Goal: Task Accomplishment & Management: Manage account settings

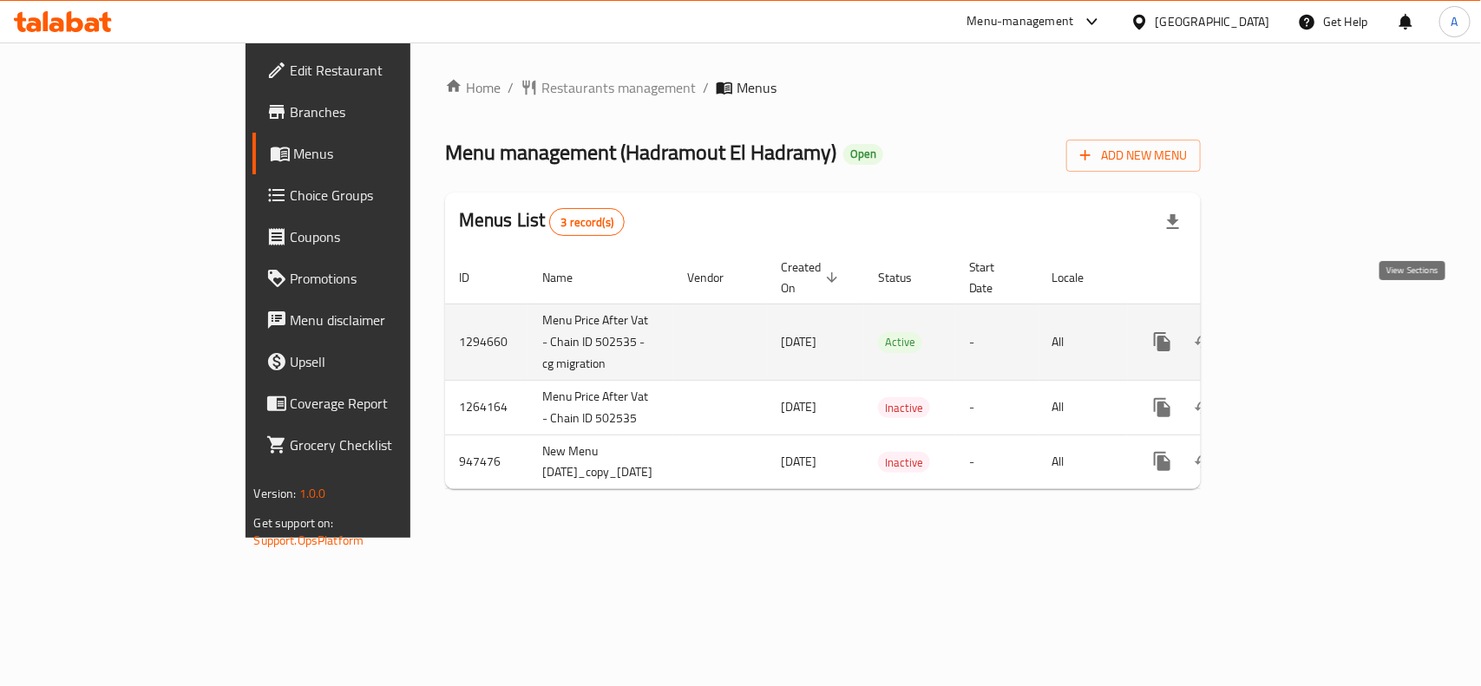
click at [1298, 331] on icon "enhanced table" at bounding box center [1287, 341] width 21 height 21
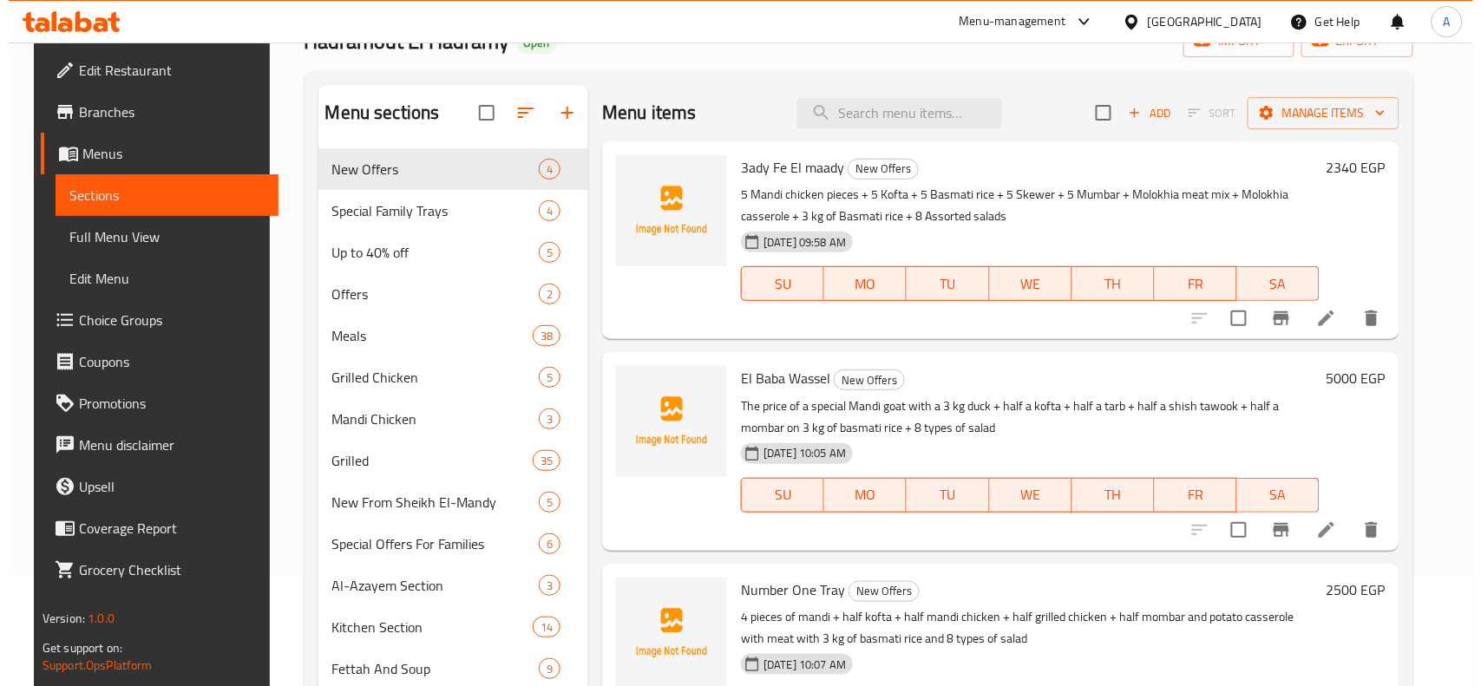
scroll to position [108, 0]
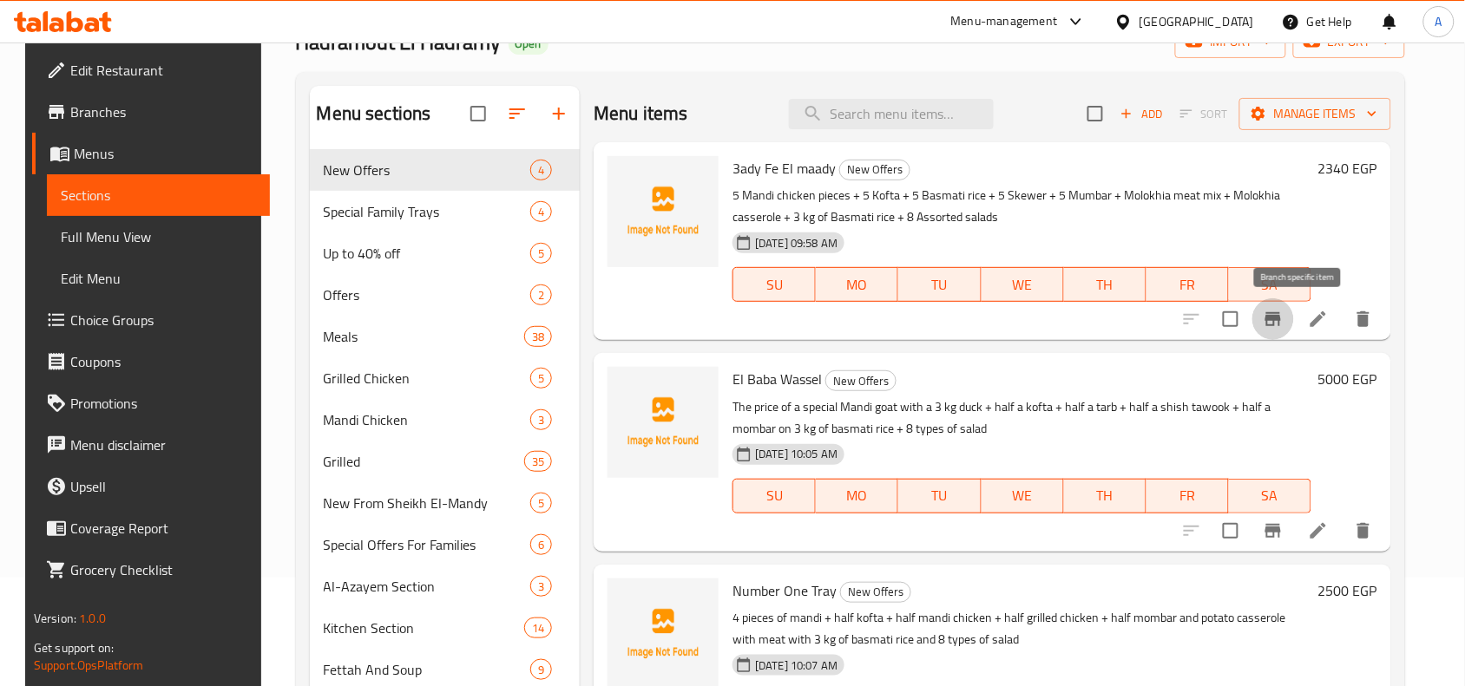
click at [1294, 332] on button "Branch-specific-item" at bounding box center [1273, 319] width 42 height 42
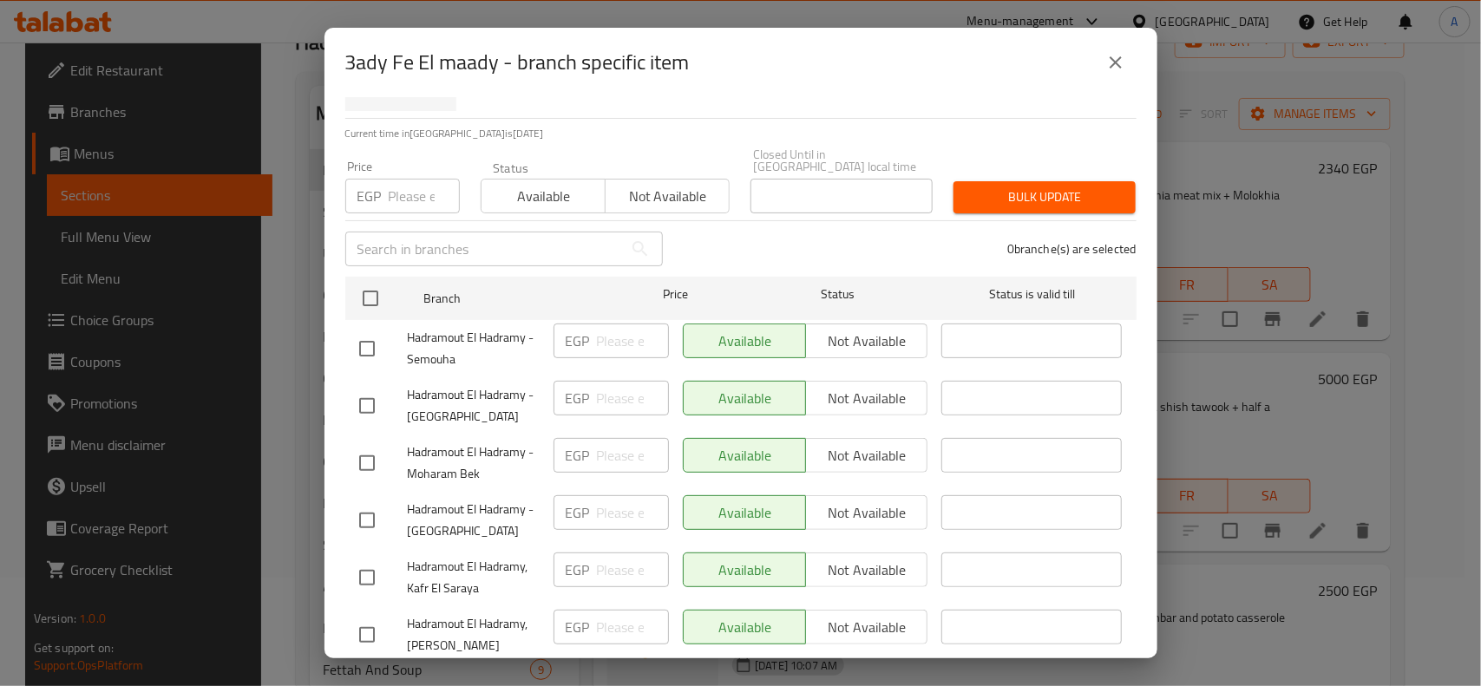
scroll to position [200, 0]
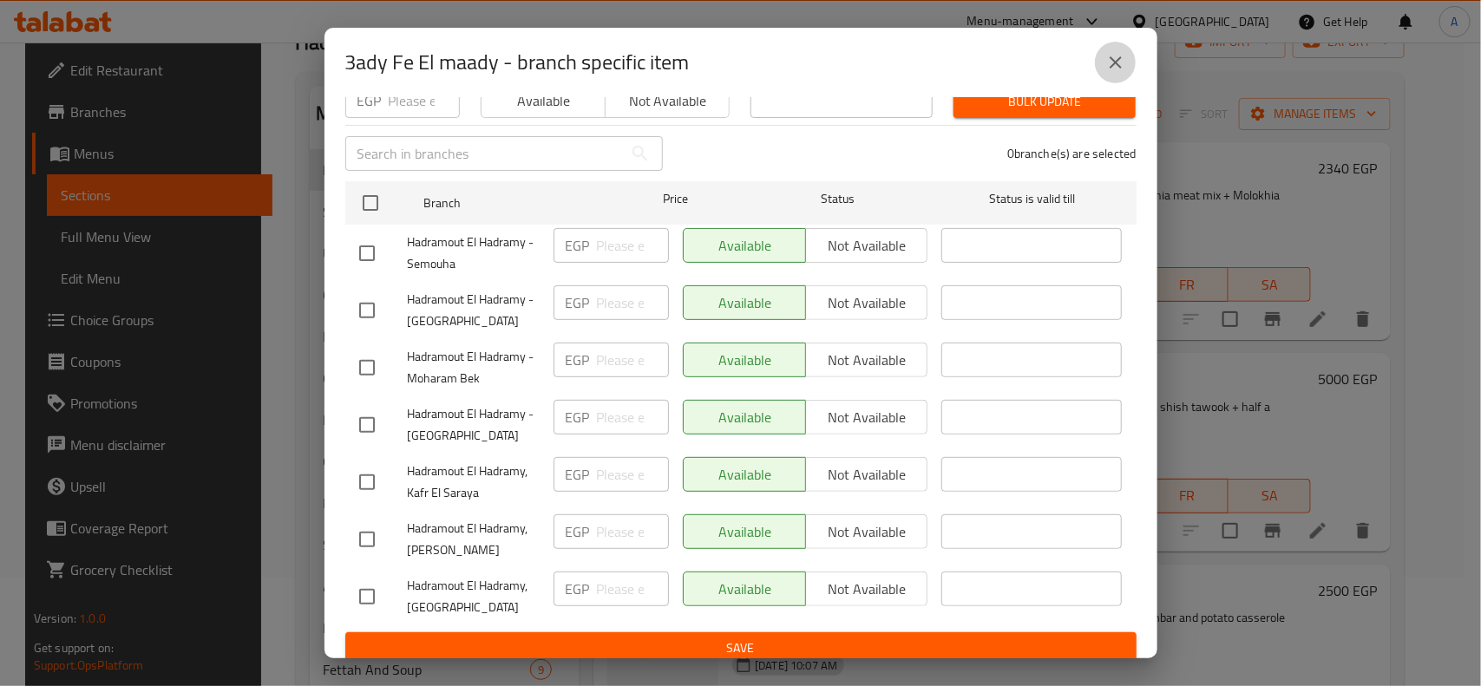
click at [1120, 72] on icon "close" at bounding box center [1115, 62] width 21 height 21
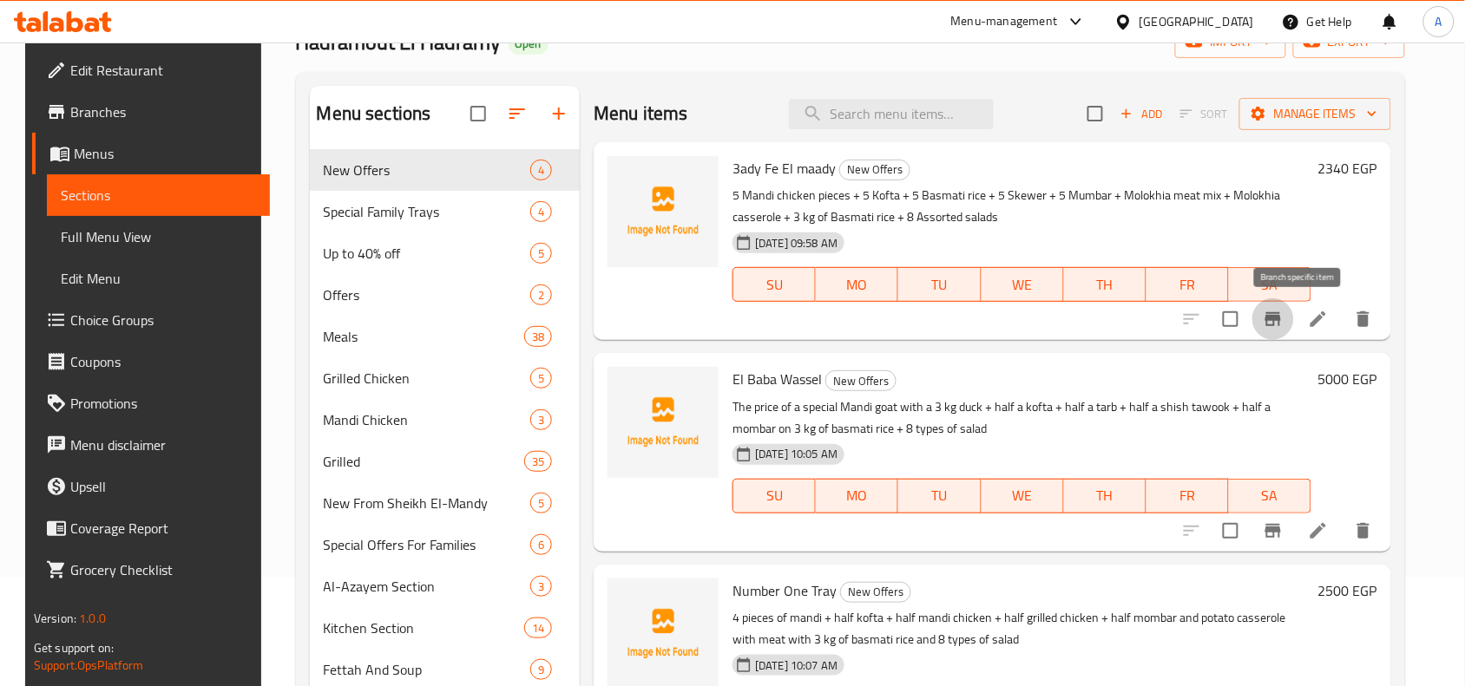
click at [1294, 331] on button "Branch-specific-item" at bounding box center [1273, 319] width 42 height 42
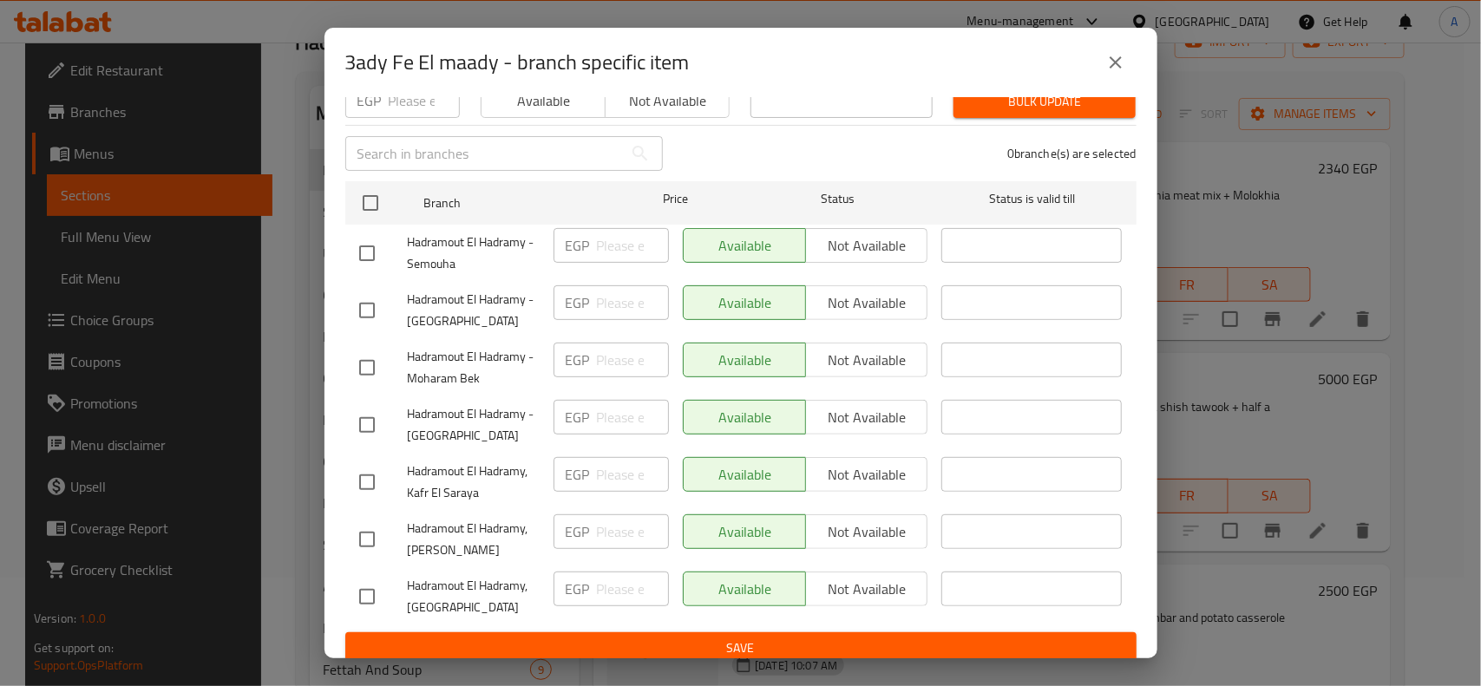
click at [1108, 58] on icon "close" at bounding box center [1115, 62] width 21 height 21
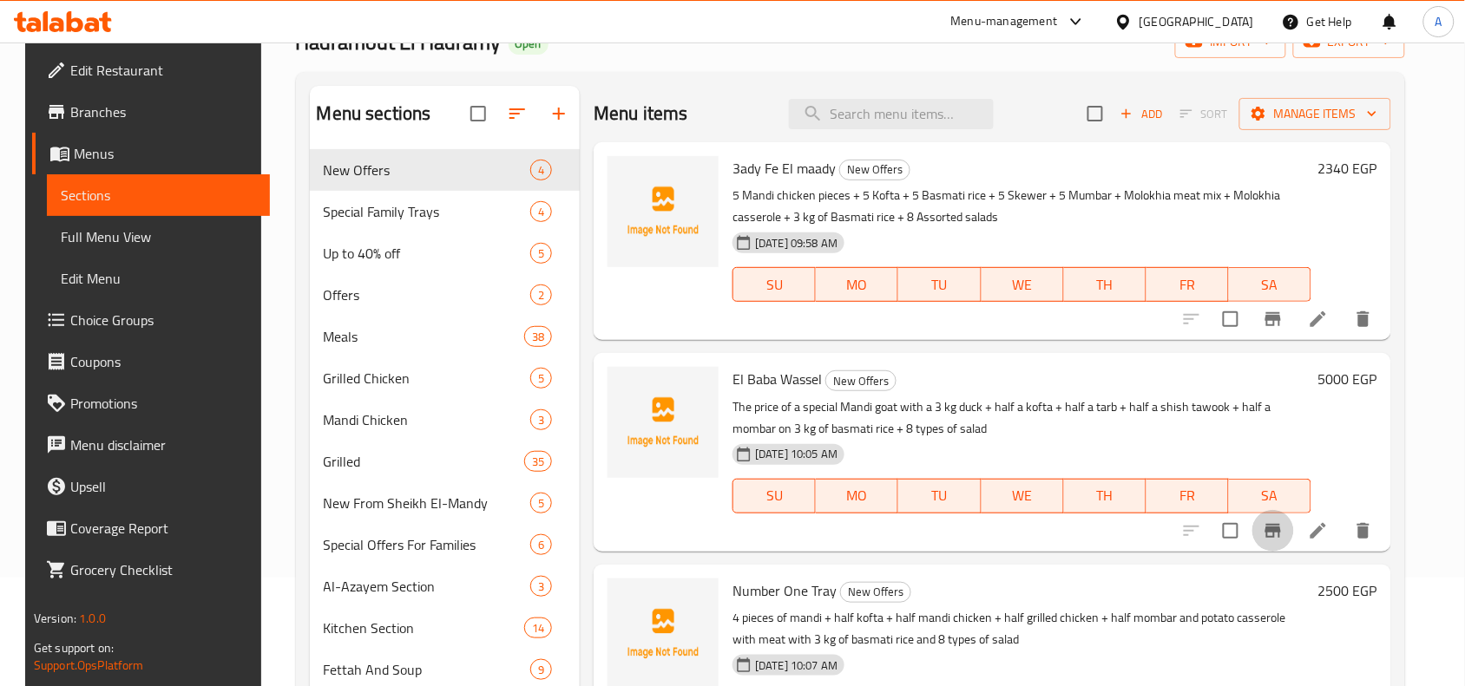
click at [1281, 534] on icon "Branch-specific-item" at bounding box center [1273, 531] width 16 height 14
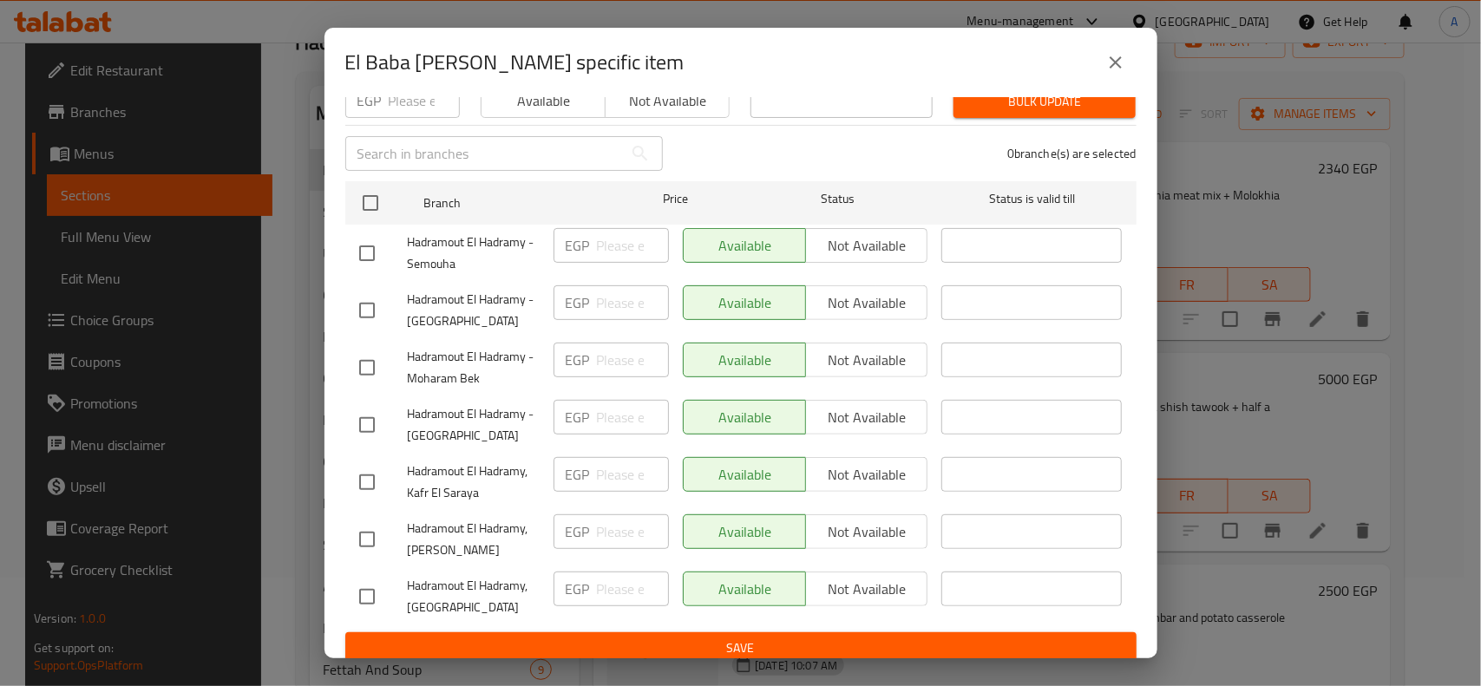
click at [1125, 62] on icon "close" at bounding box center [1115, 62] width 21 height 21
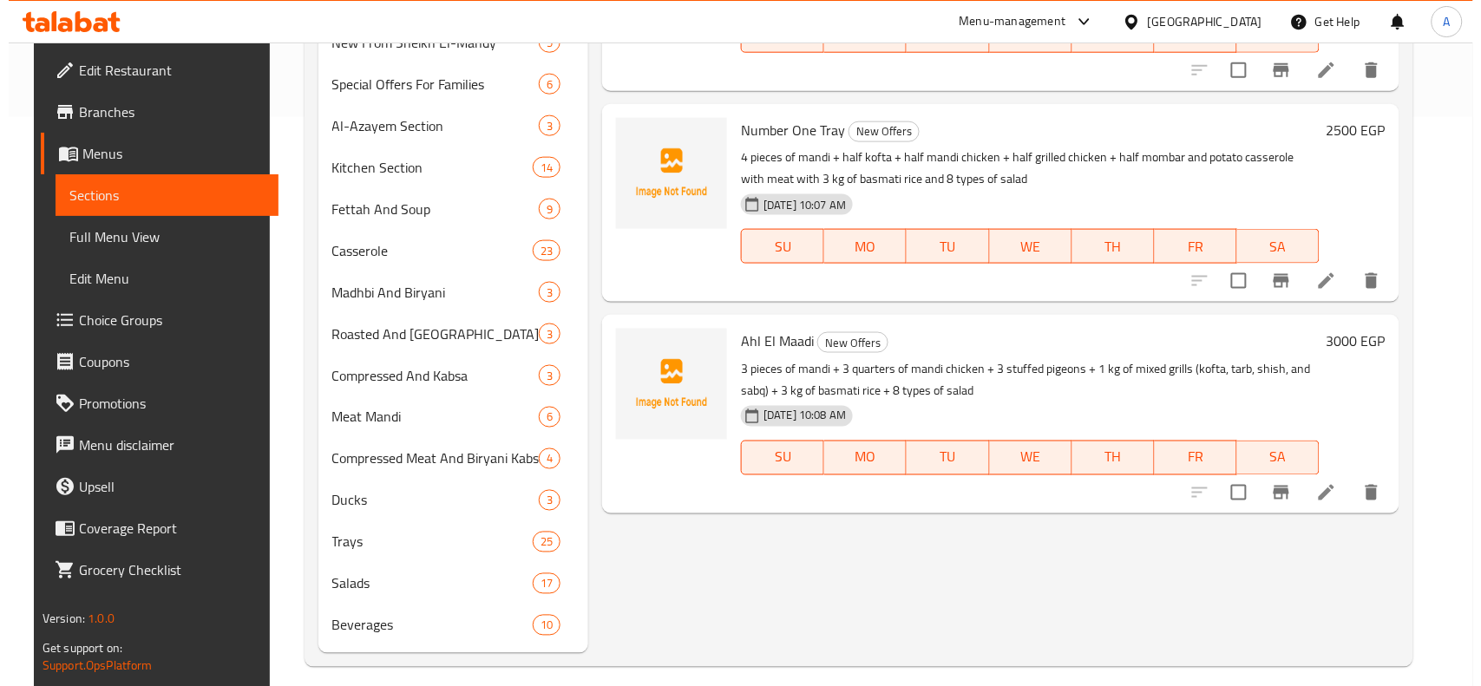
scroll to position [583, 0]
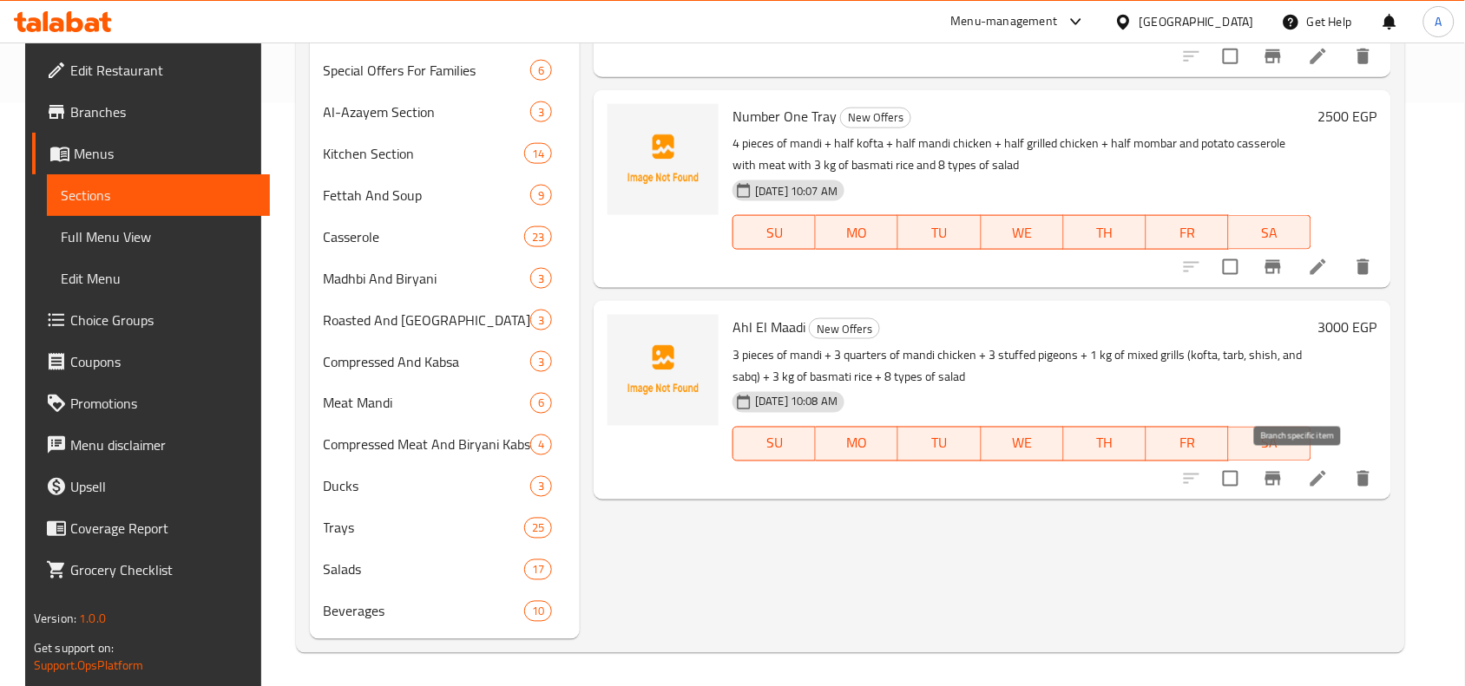
click at [1283, 483] on icon "Branch-specific-item" at bounding box center [1272, 479] width 21 height 21
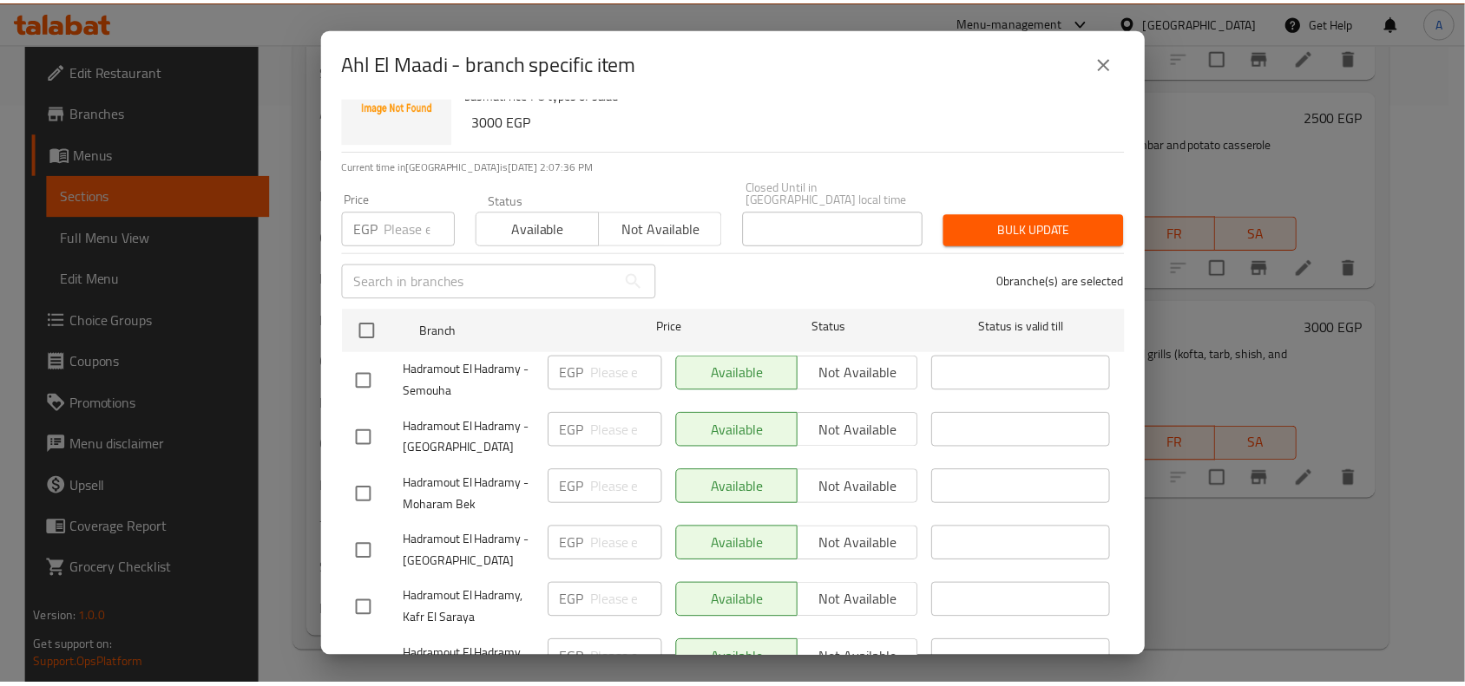
scroll to position [0, 0]
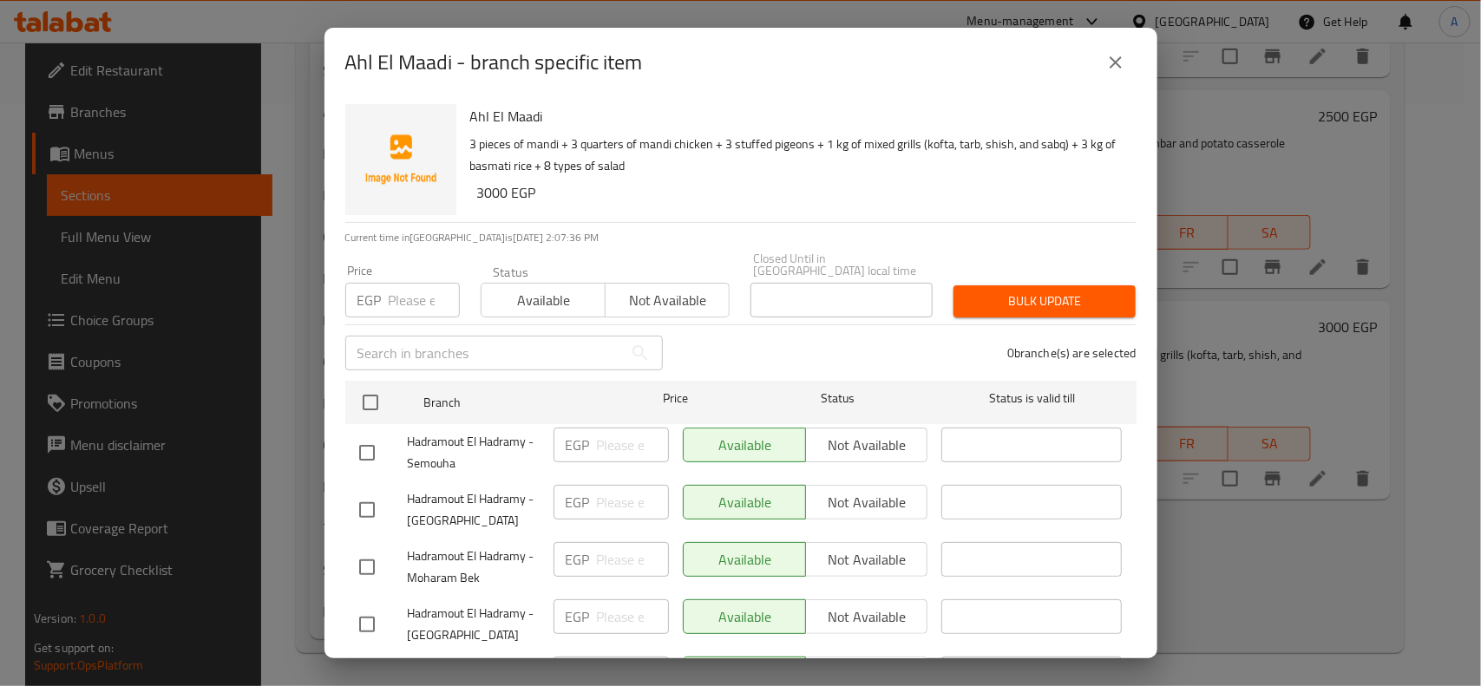
click at [1116, 72] on icon "close" at bounding box center [1115, 62] width 21 height 21
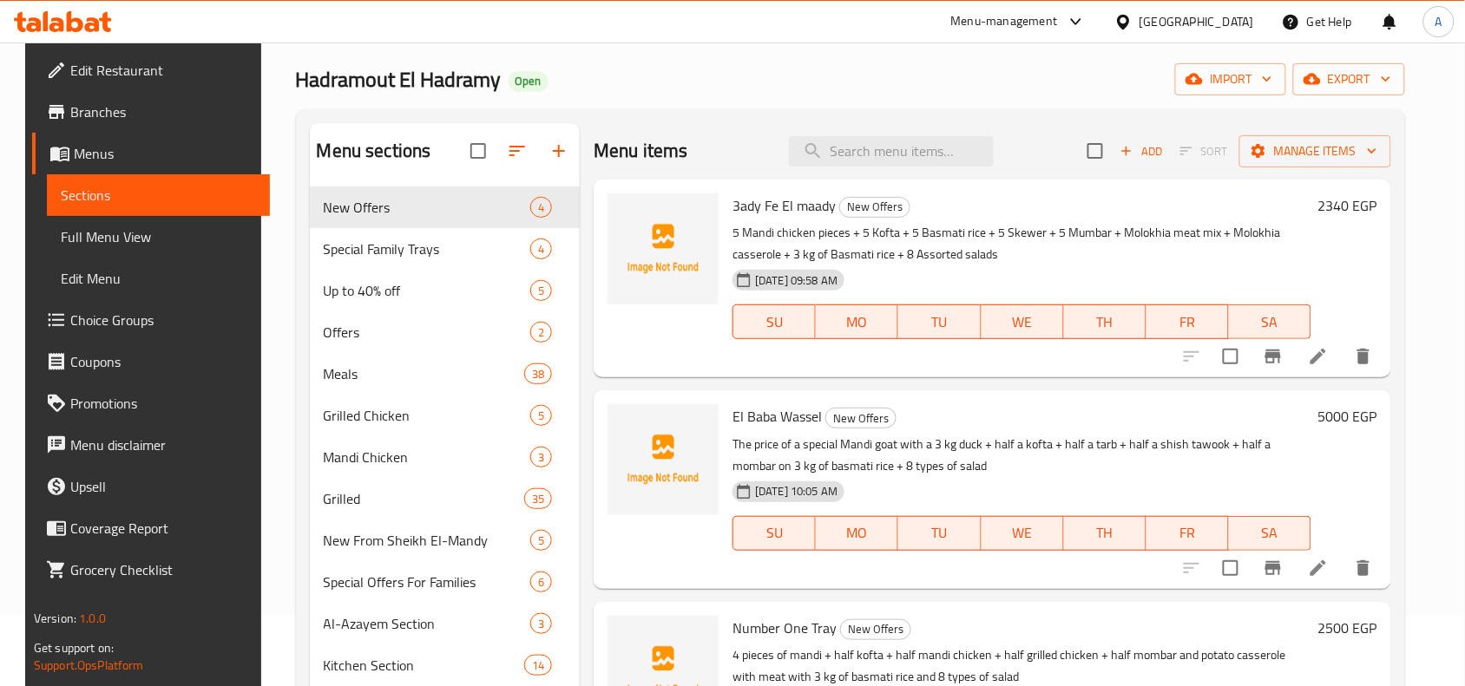
scroll to position [41, 0]
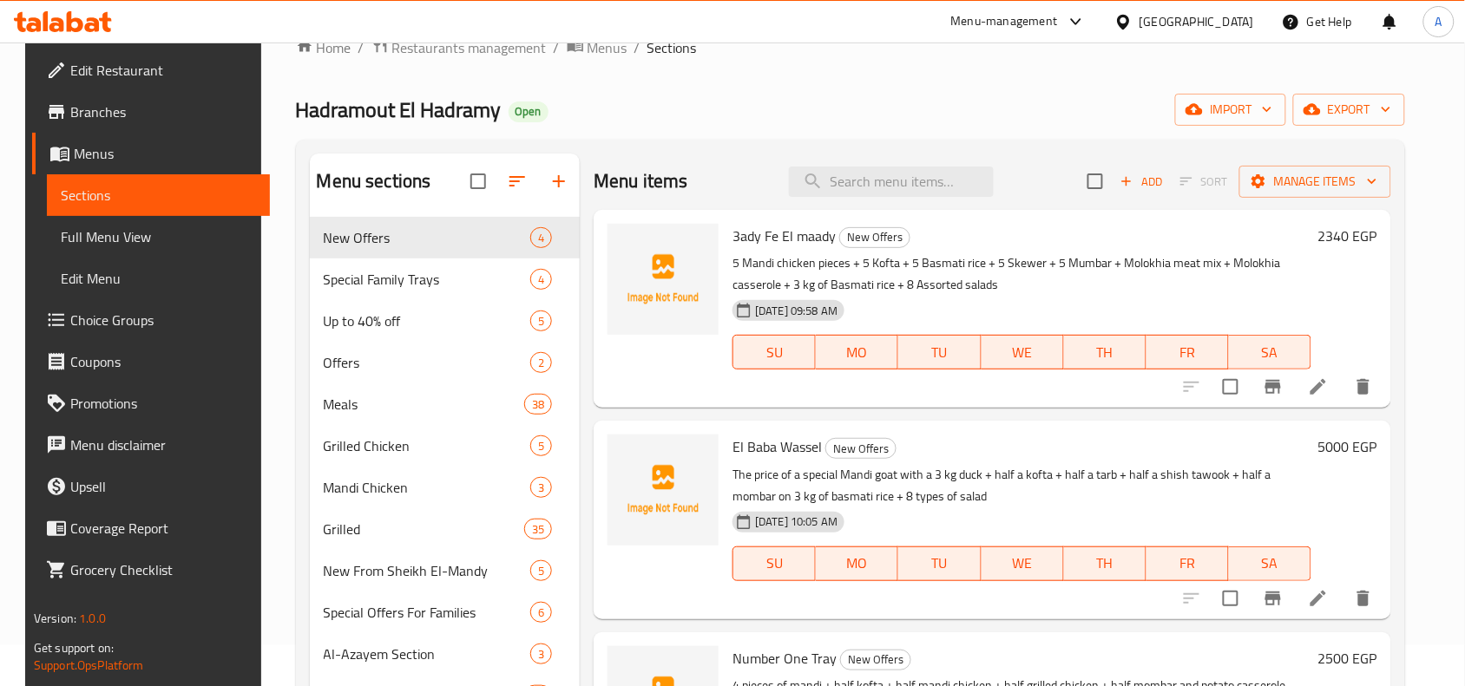
click at [785, 254] on p "5 Mandi chicken pieces + 5 Kofta + 5 Basmati rice + 5 Skewer + 5 Mumbar + Molok…" at bounding box center [1021, 273] width 579 height 43
click at [799, 226] on span "3ady Fe El maady" at bounding box center [783, 236] width 103 height 26
copy h6 "3ady Fe El maady"
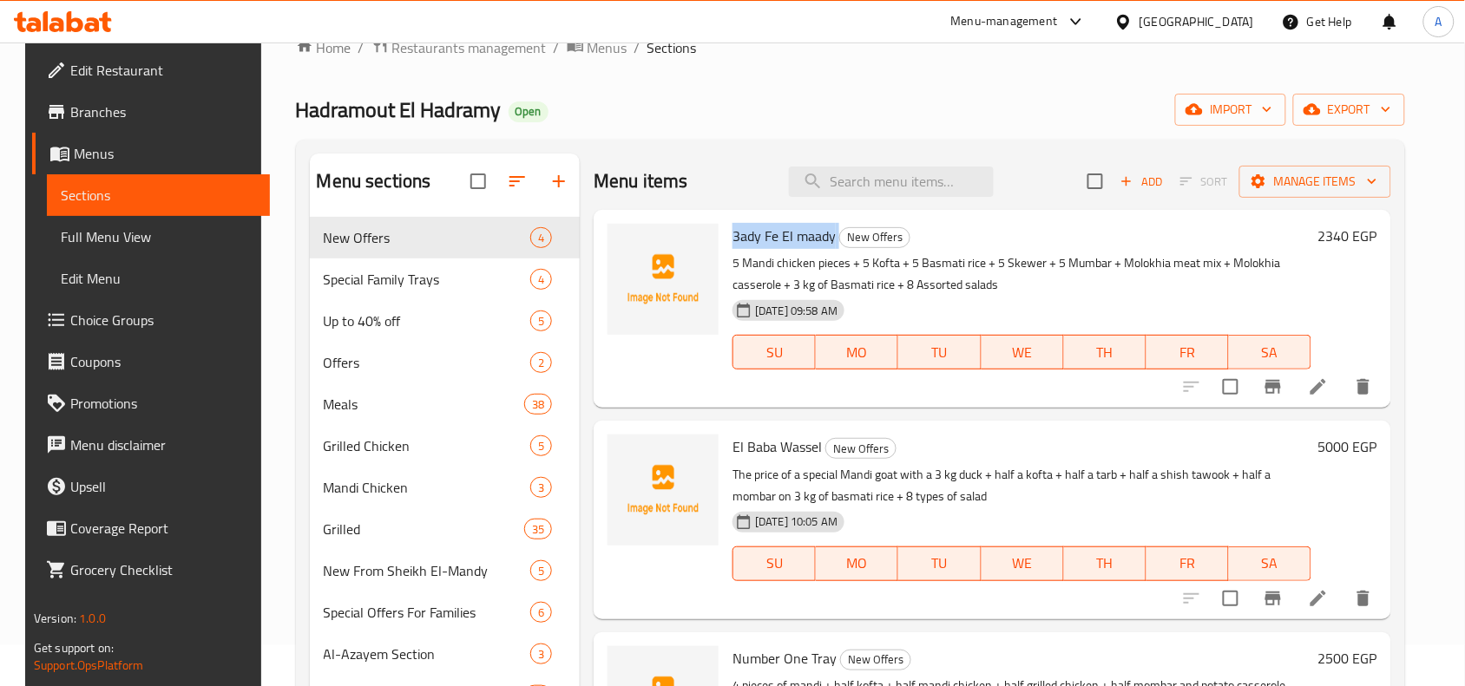
click at [1113, 187] on input "checkbox" at bounding box center [1095, 181] width 36 height 36
checkbox input "true"
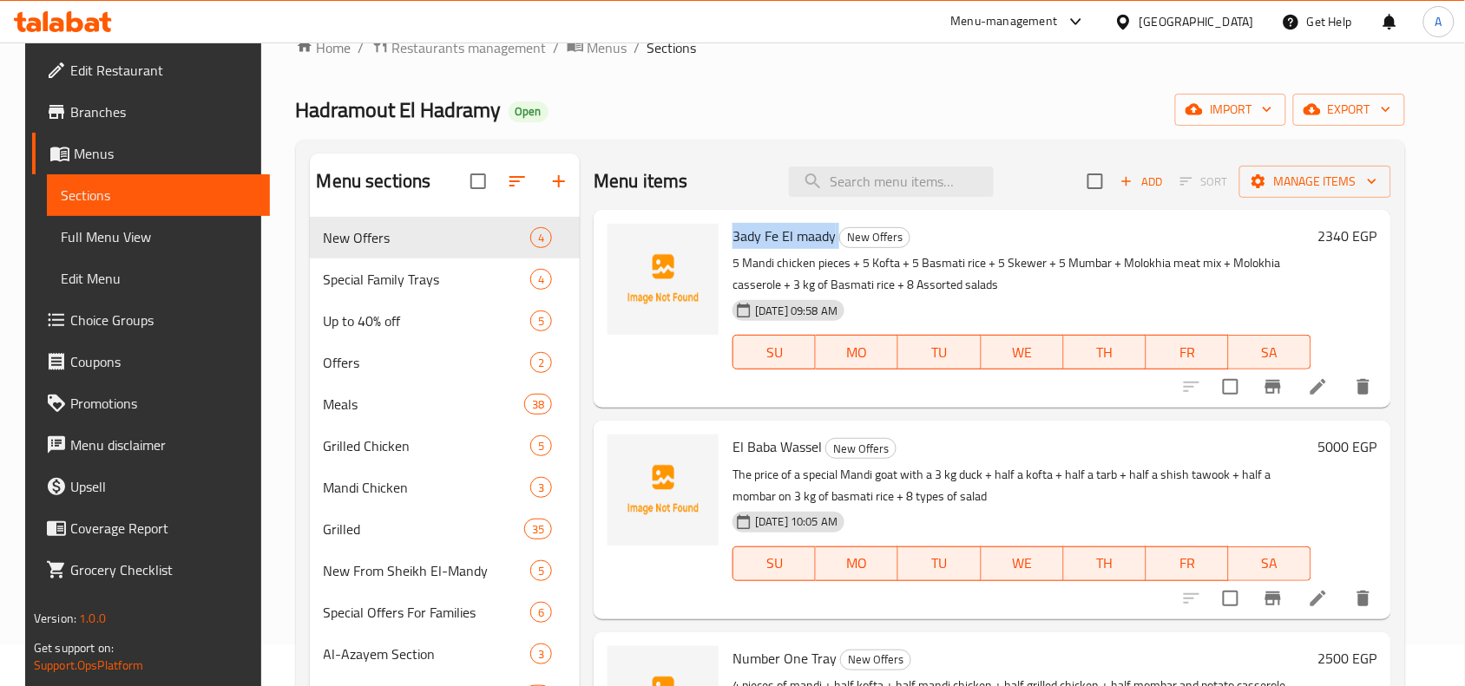
checkbox input "true"
click at [1342, 184] on span "Manage items" at bounding box center [1315, 182] width 124 height 22
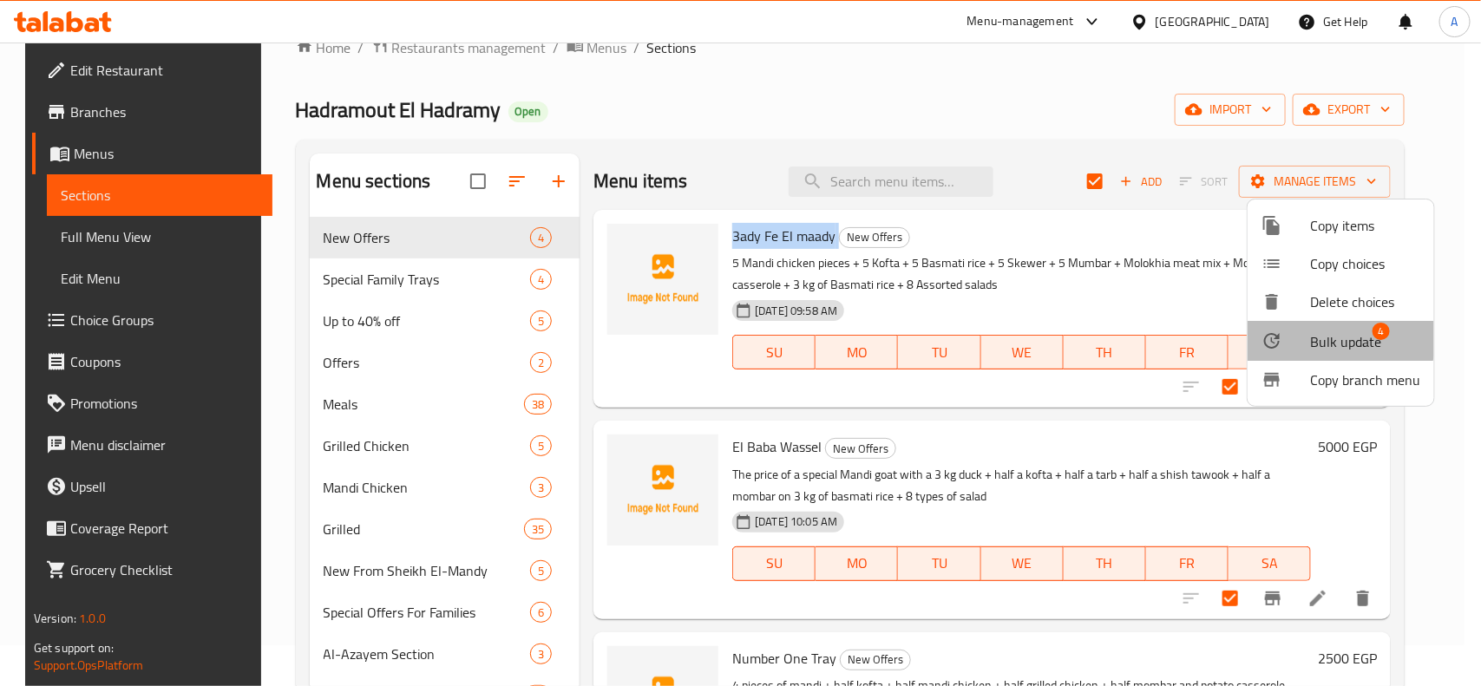
click at [1330, 338] on span "Bulk update" at bounding box center [1345, 341] width 71 height 21
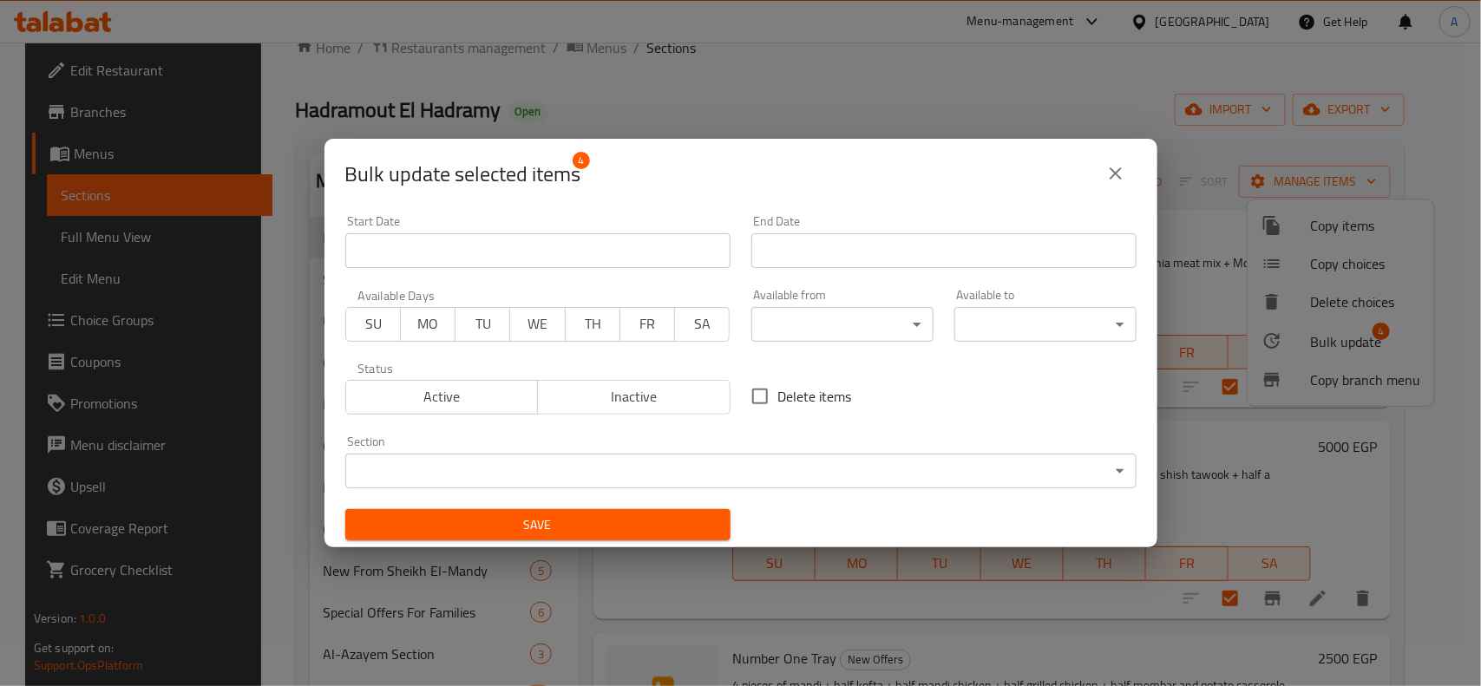
click at [660, 397] on span "Inactive" at bounding box center [634, 396] width 179 height 25
click at [620, 528] on span "Save" at bounding box center [537, 526] width 357 height 22
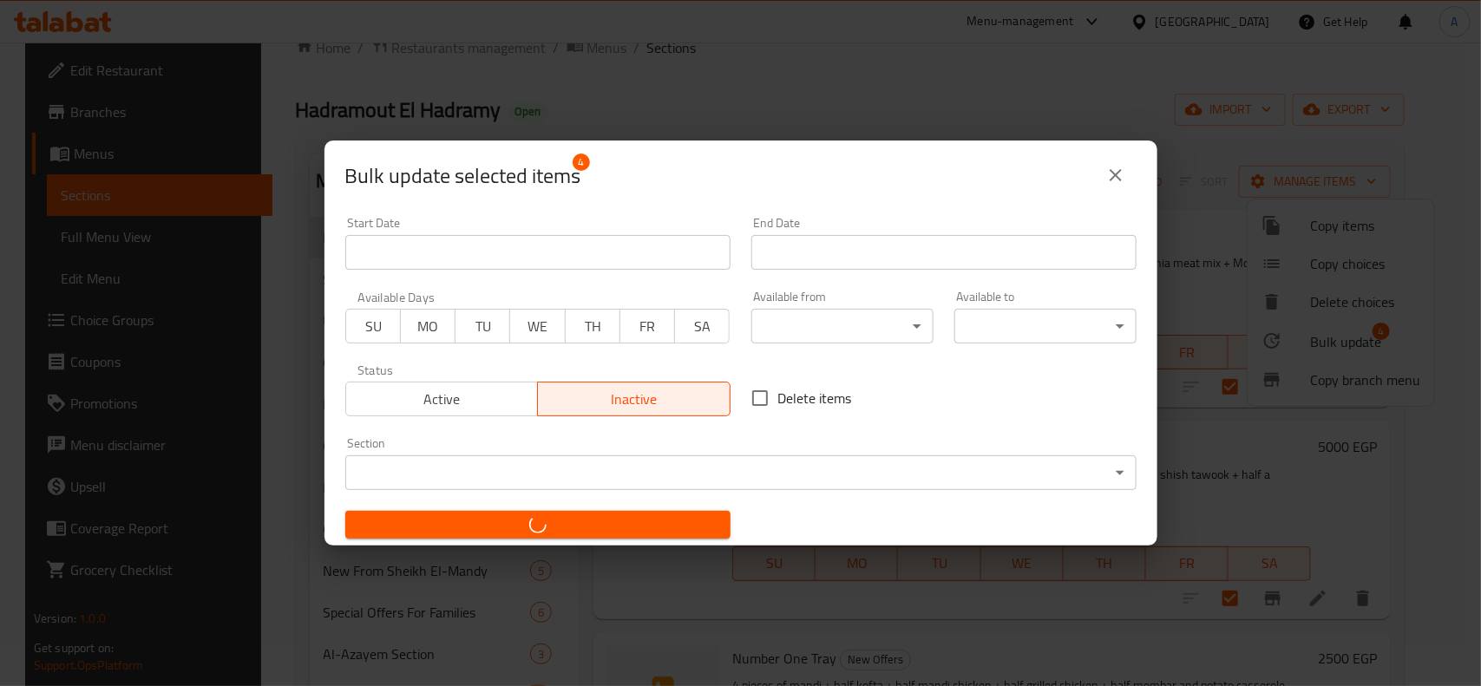
checkbox input "false"
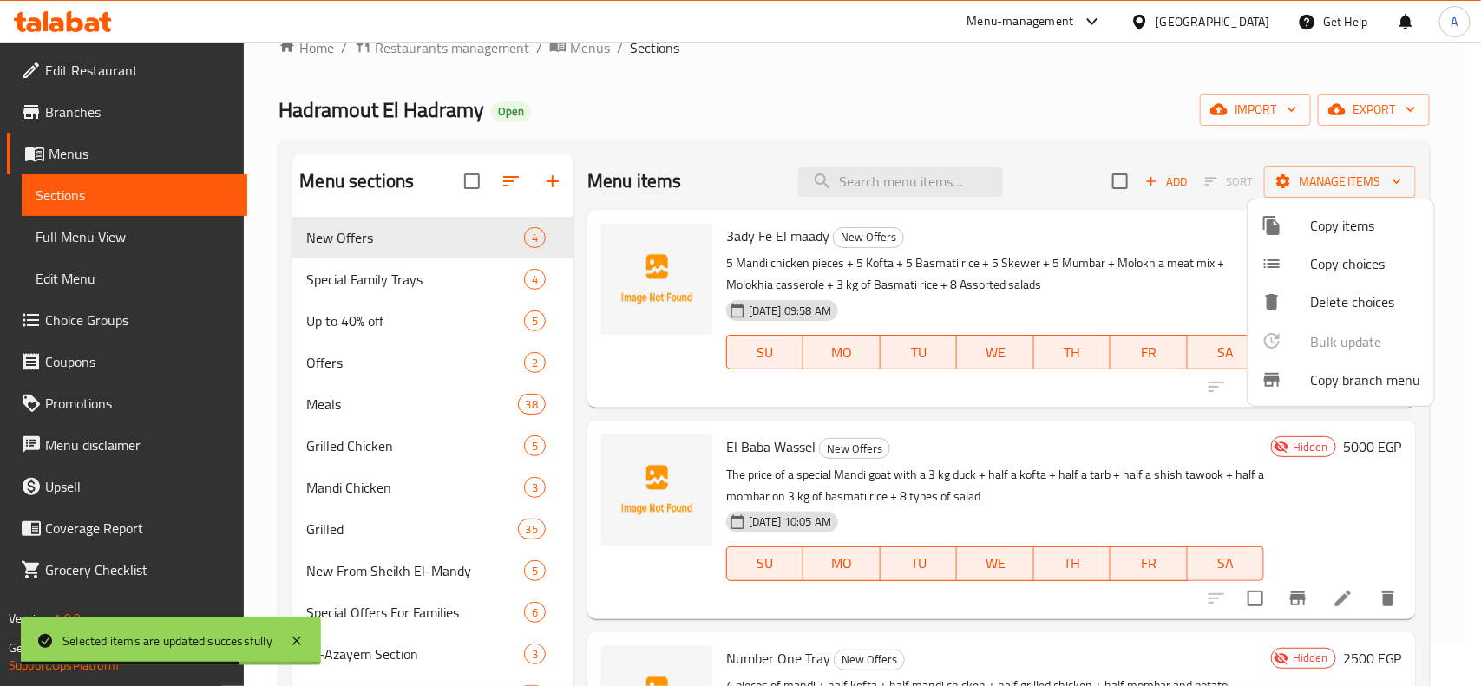
click at [946, 91] on div at bounding box center [740, 343] width 1481 height 686
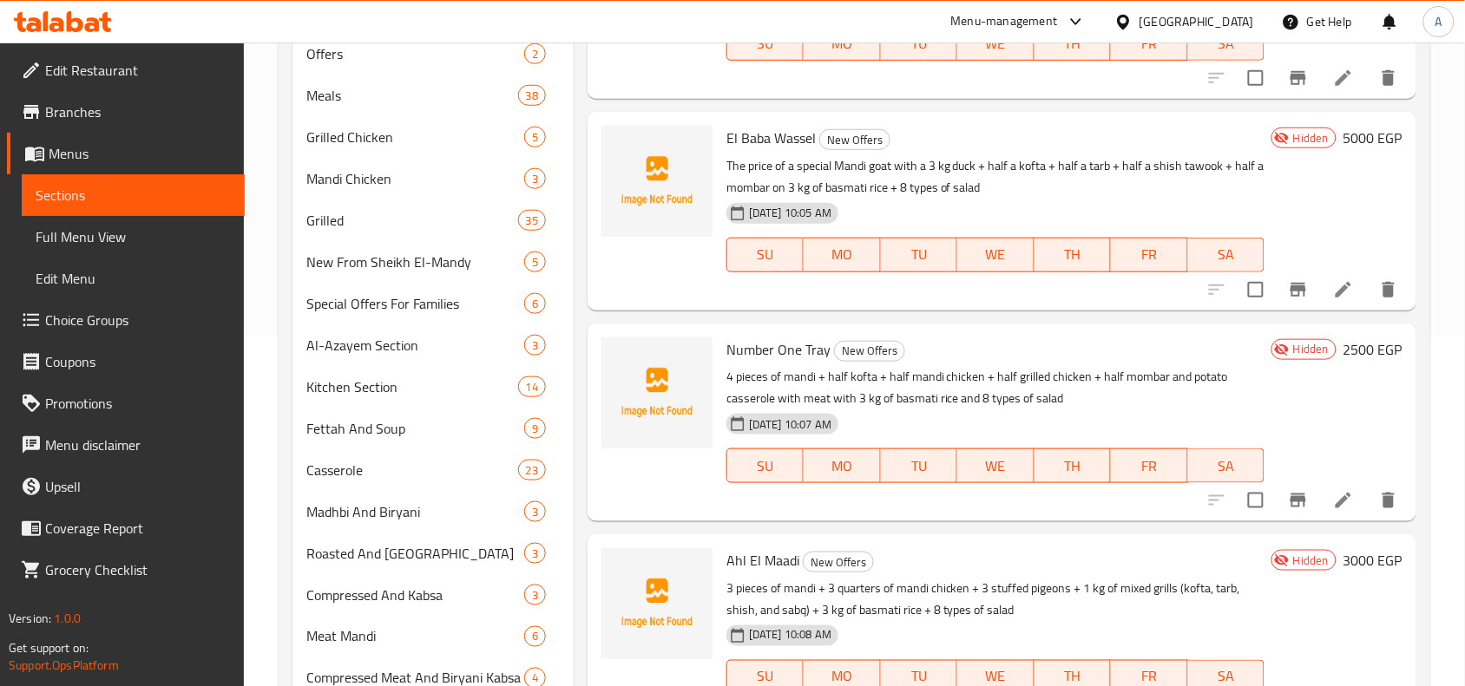
scroll to position [0, 0]
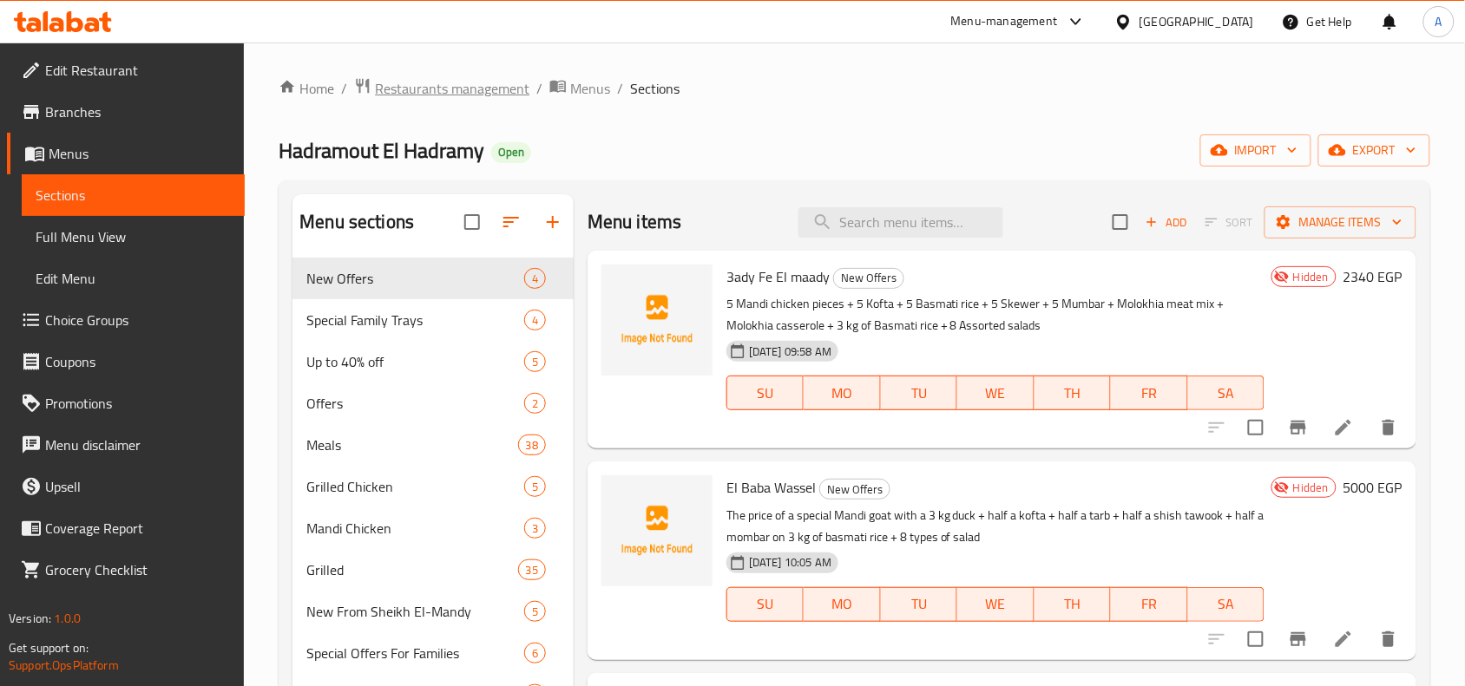
click at [488, 92] on span "Restaurants management" at bounding box center [452, 88] width 154 height 21
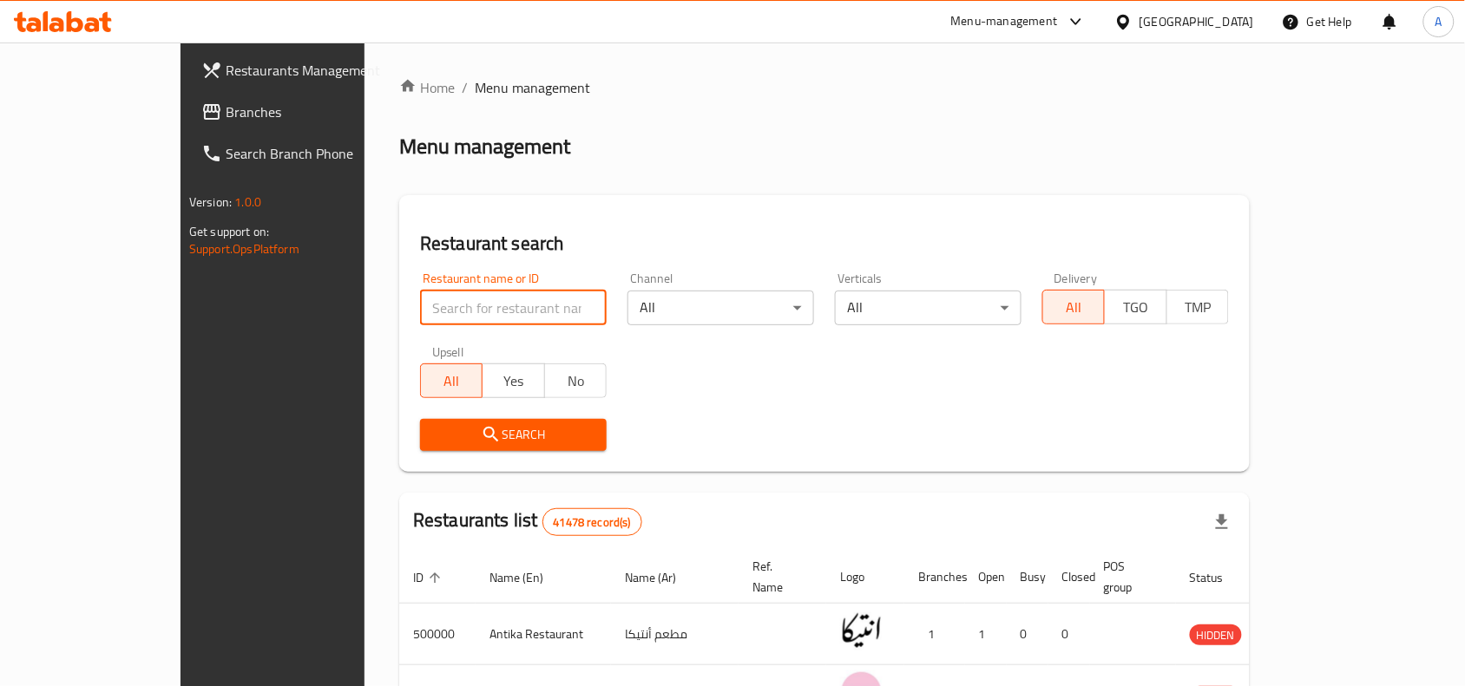
click at [447, 305] on input "search" at bounding box center [513, 308] width 187 height 35
paste input "654470"
type input "654470"
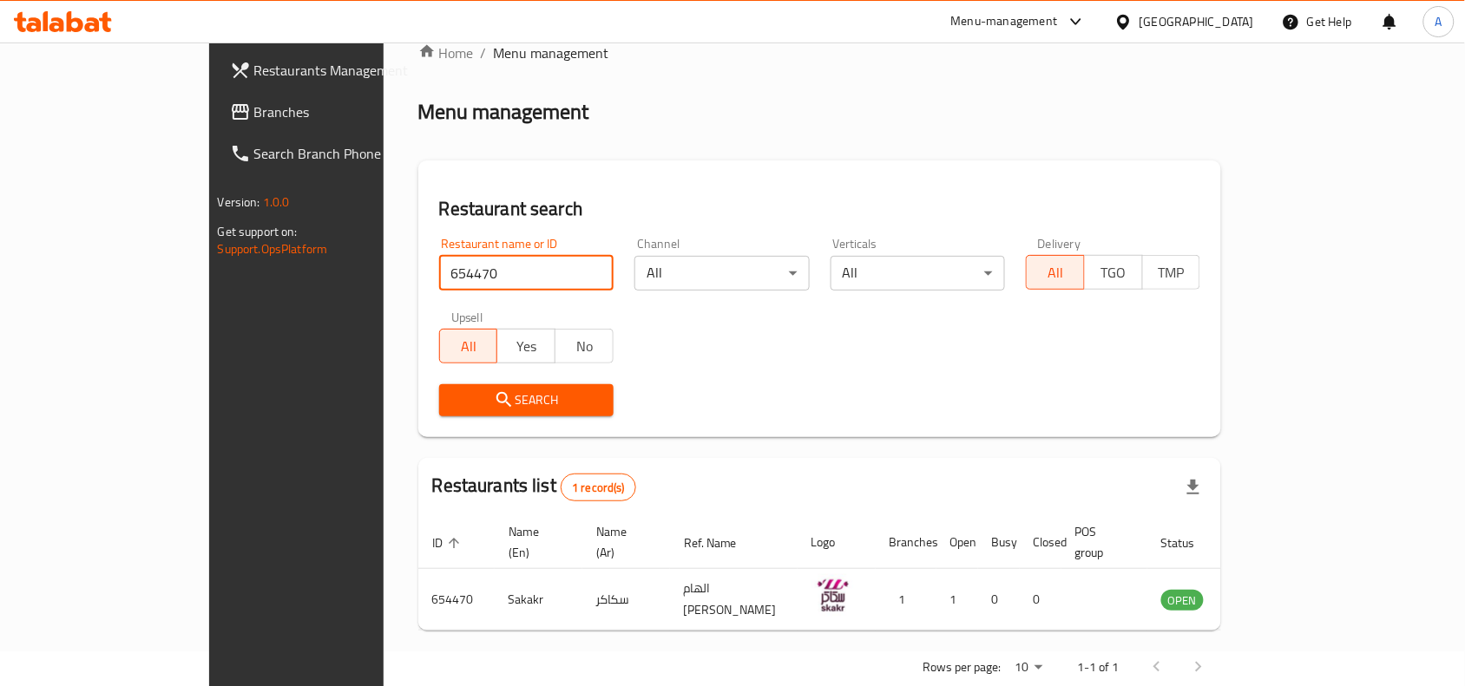
scroll to position [54, 0]
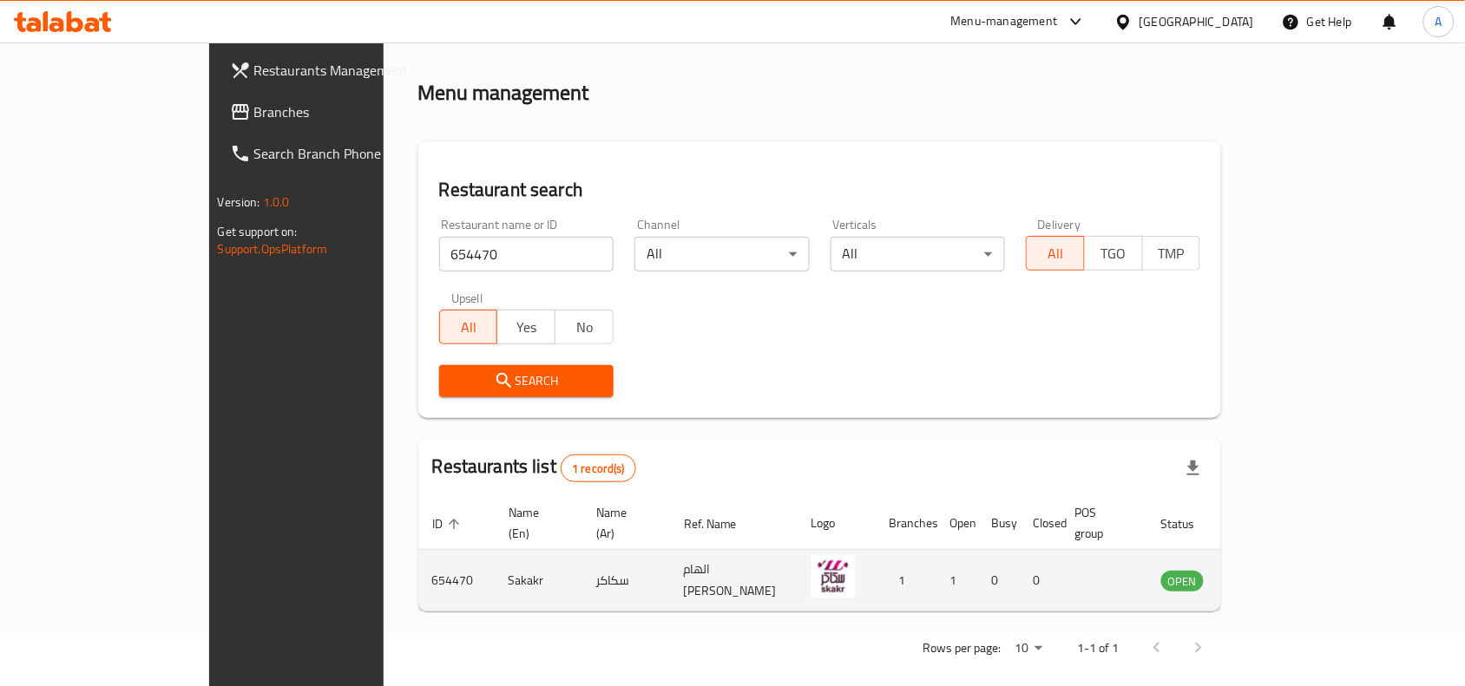
click at [1272, 574] on icon "enhanced table" at bounding box center [1262, 581] width 19 height 15
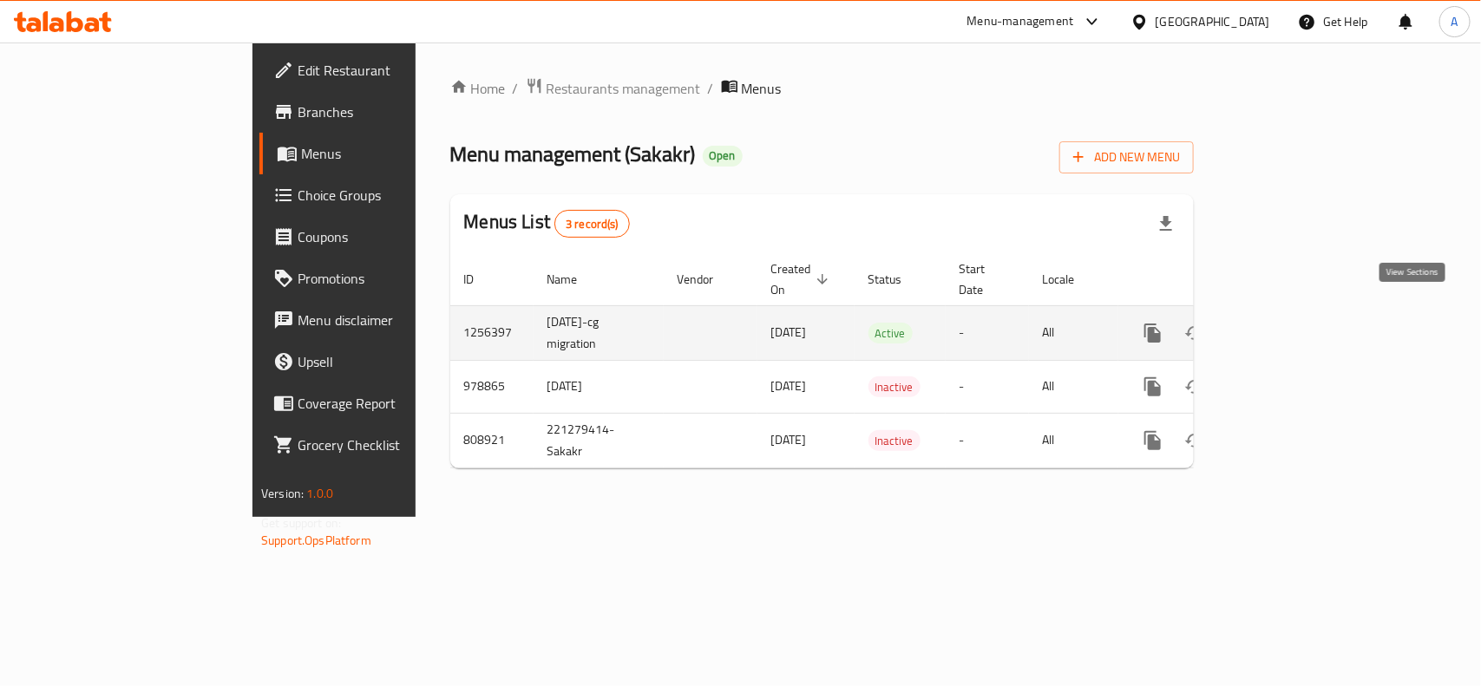
click at [1286, 325] on icon "enhanced table" at bounding box center [1278, 333] width 16 height 16
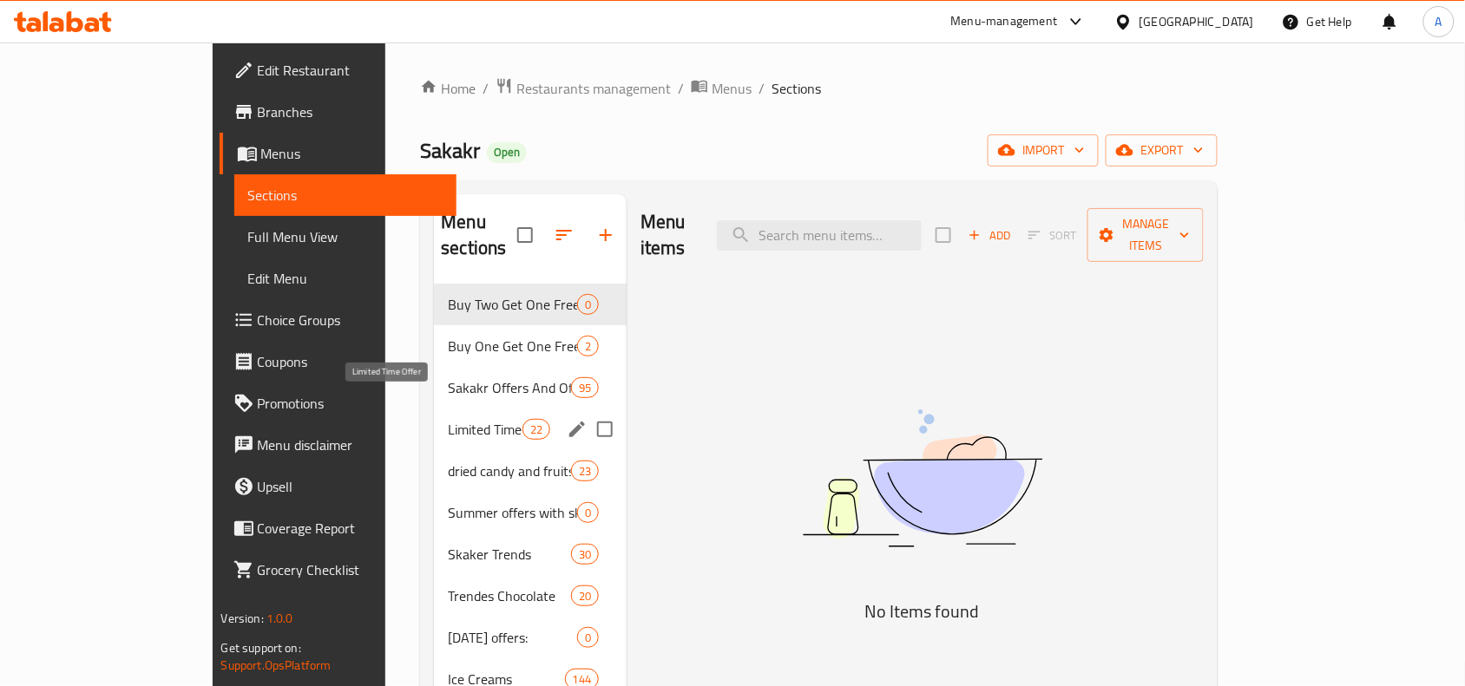
click at [448, 419] on span "Limited Time Offer" at bounding box center [485, 429] width 74 height 21
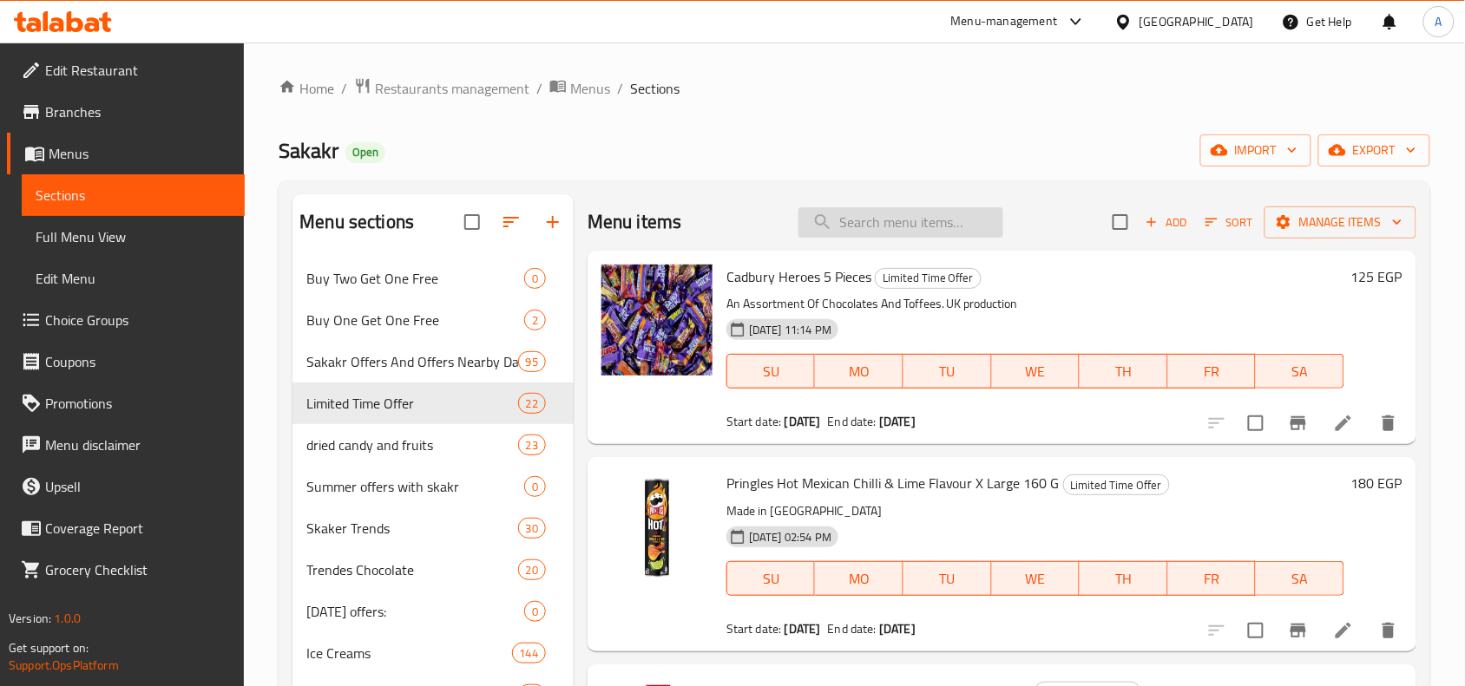
click at [908, 235] on input "search" at bounding box center [900, 222] width 205 height 30
paste input "ليز ستاكس"
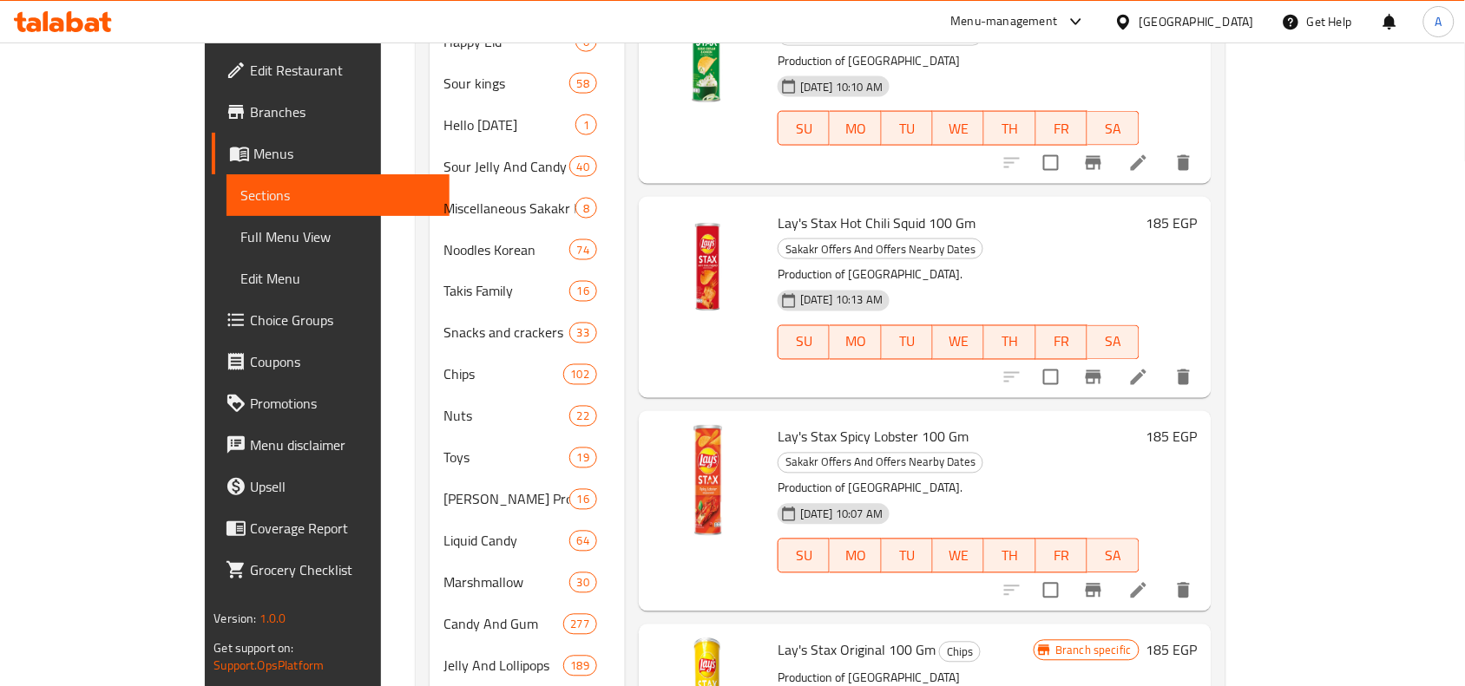
scroll to position [759, 0]
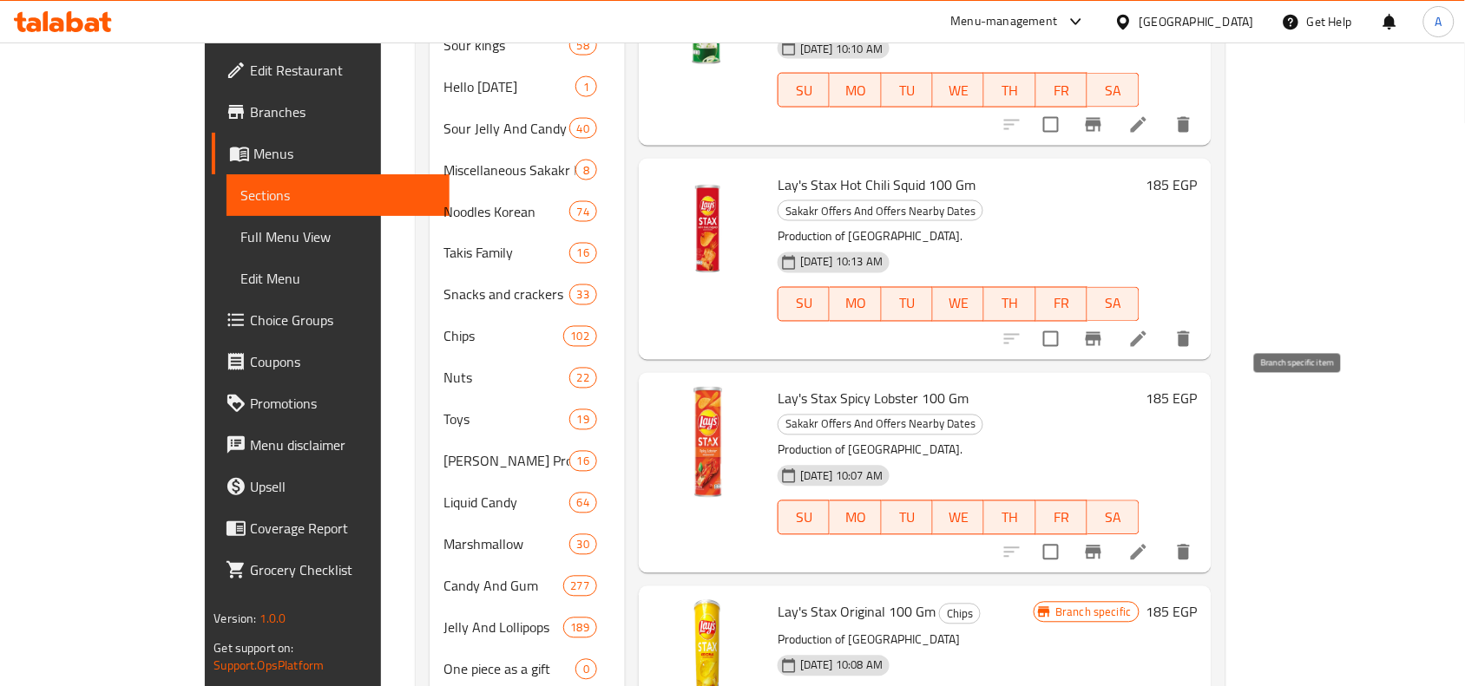
click at [1104, 542] on icon "Branch-specific-item" at bounding box center [1093, 552] width 21 height 21
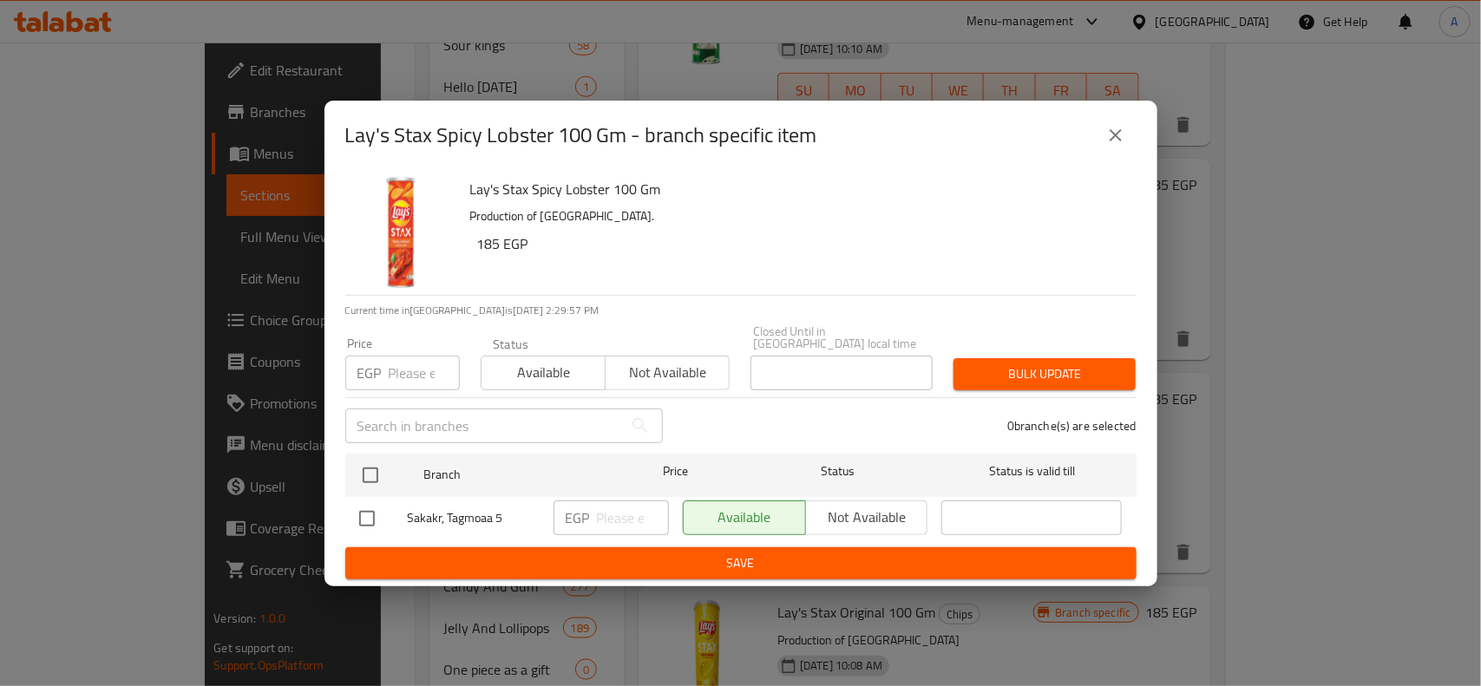
click at [1116, 154] on button "close" at bounding box center [1116, 136] width 42 height 42
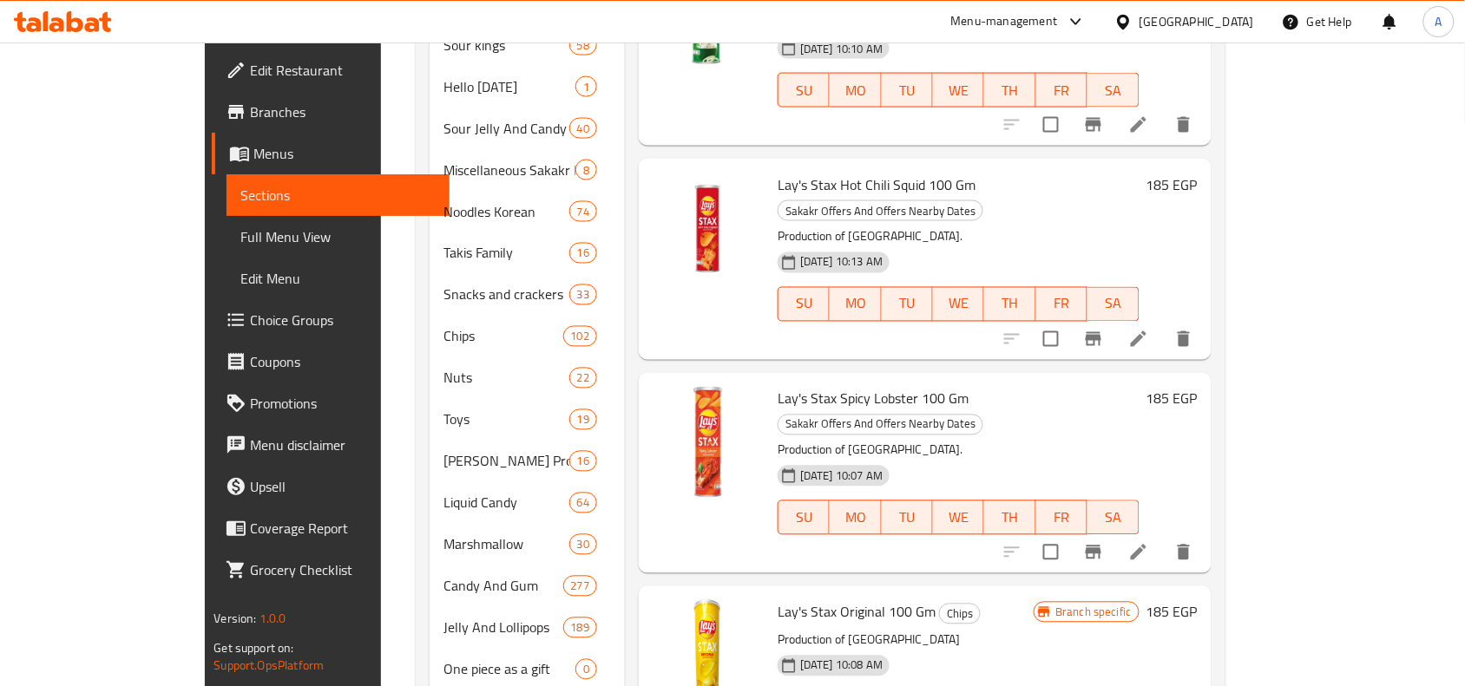
click at [850, 386] on span "Lay's Stax Spicy Lobster 100 Gm" at bounding box center [872, 399] width 191 height 26
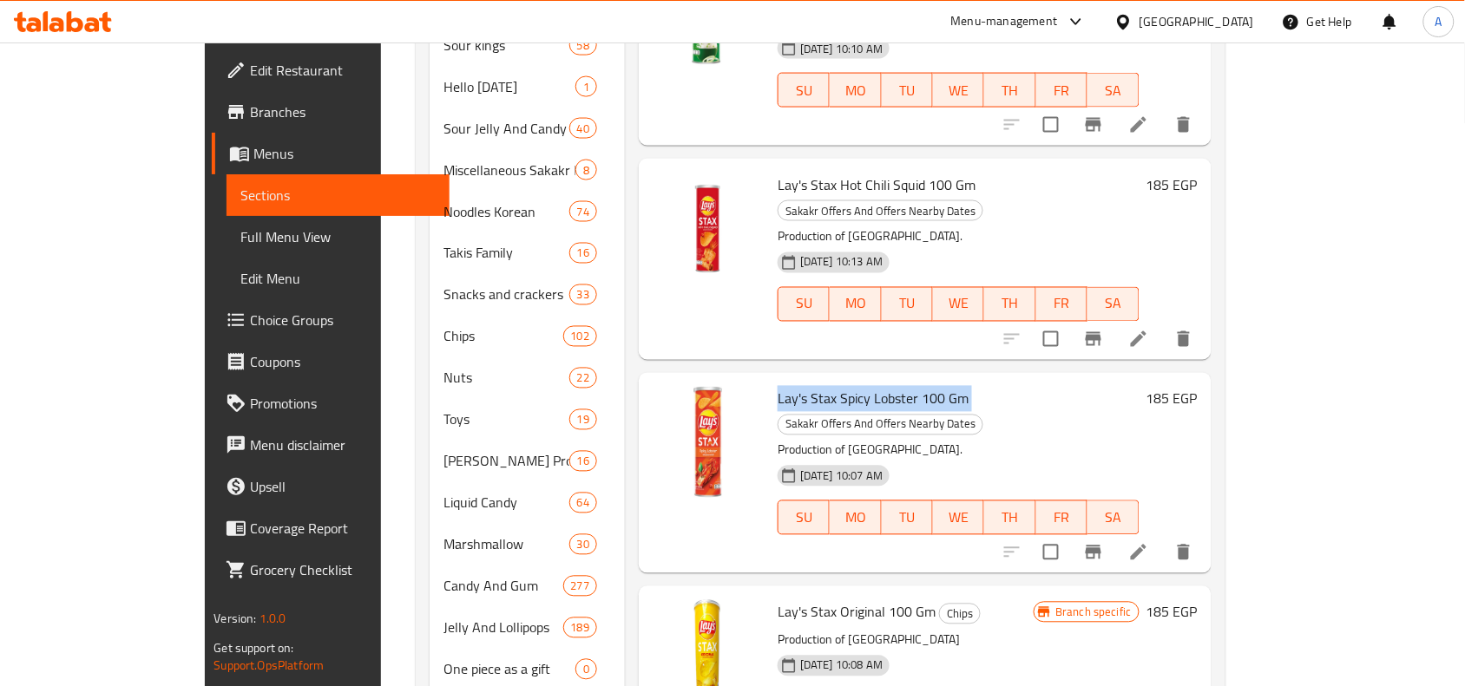
click at [850, 386] on span "Lay's Stax Spicy Lobster 100 Gm" at bounding box center [872, 399] width 191 height 26
click at [1104, 542] on icon "Branch-specific-item" at bounding box center [1093, 552] width 21 height 21
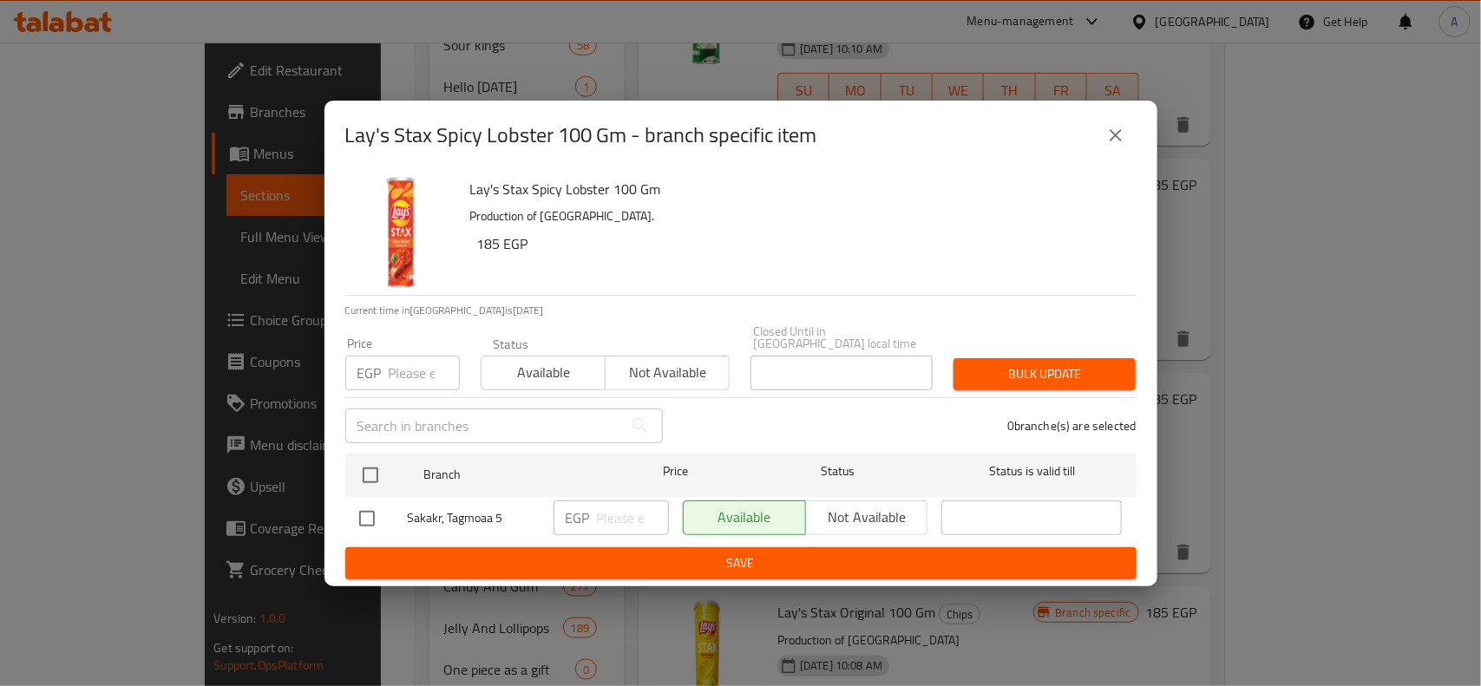
click at [1109, 146] on icon "close" at bounding box center [1115, 135] width 21 height 21
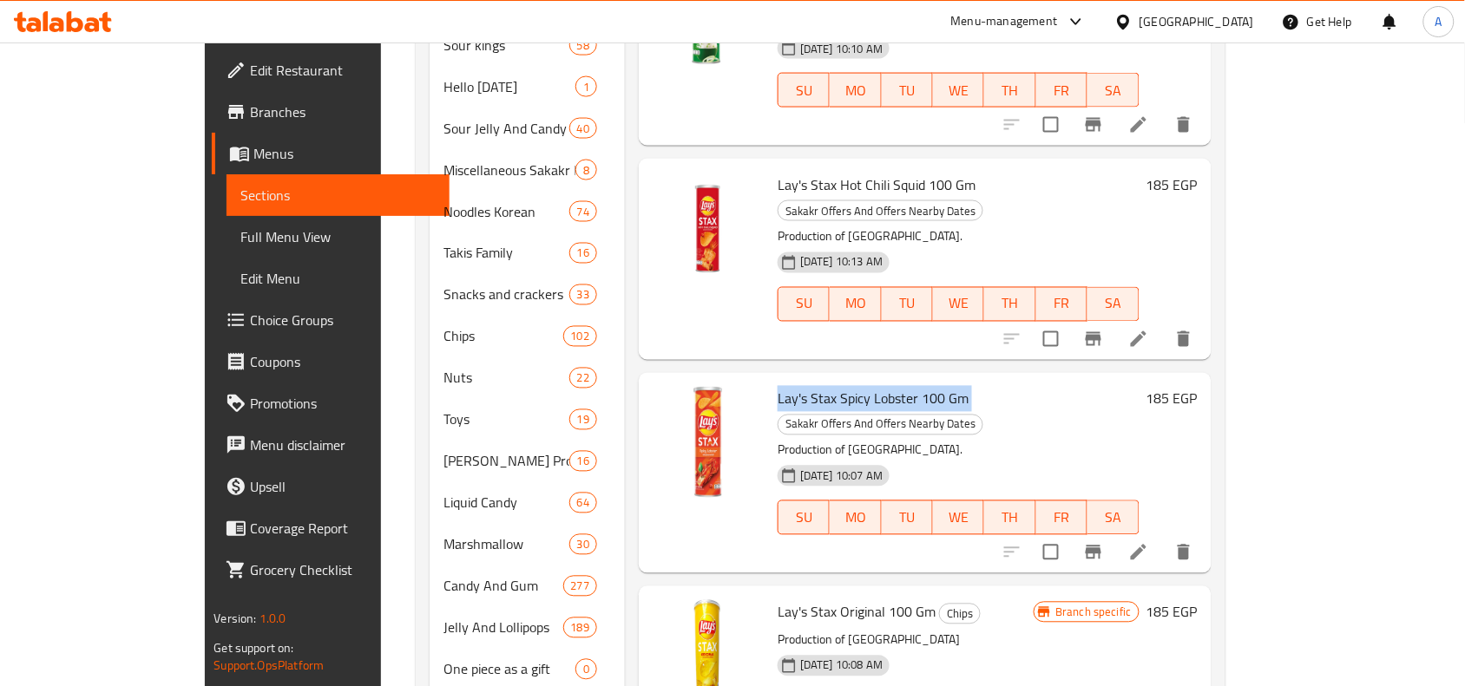
click at [876, 386] on span "Lay's Stax Spicy Lobster 100 Gm" at bounding box center [872, 399] width 191 height 26
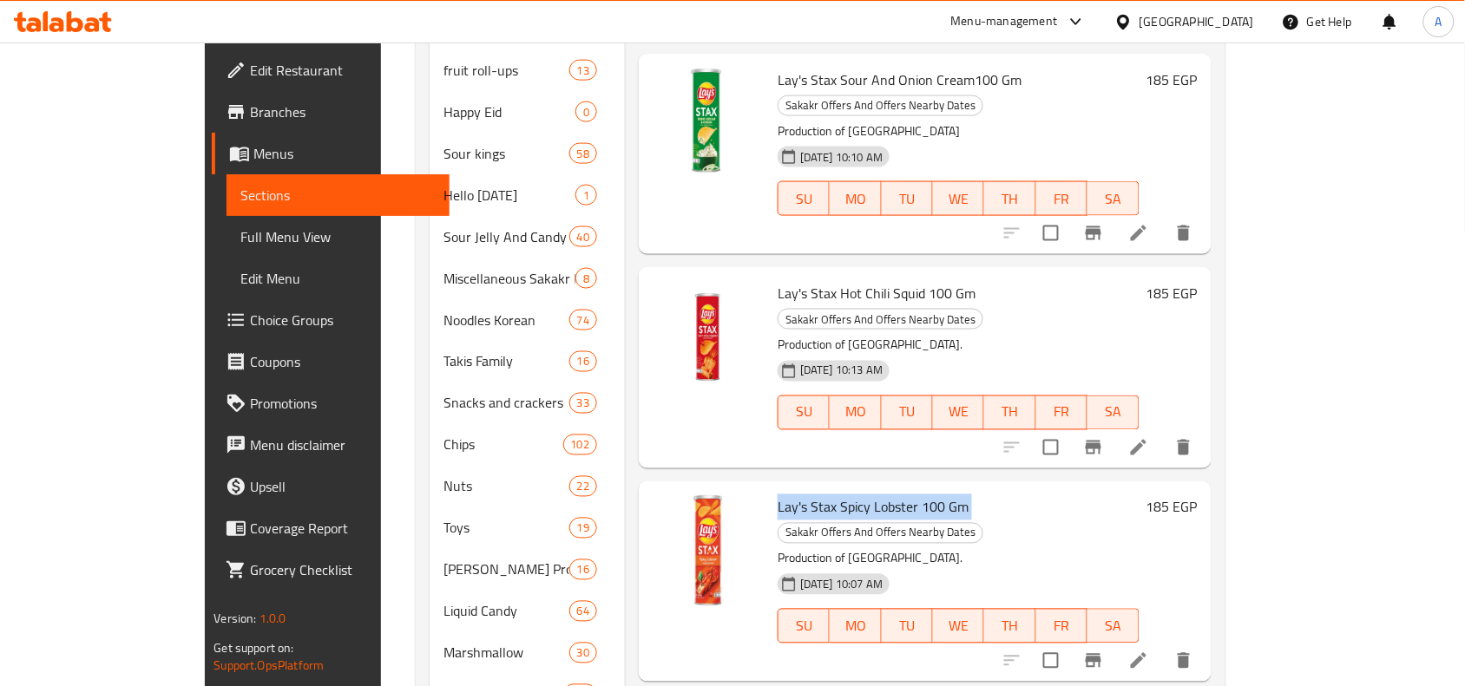
scroll to position [868, 0]
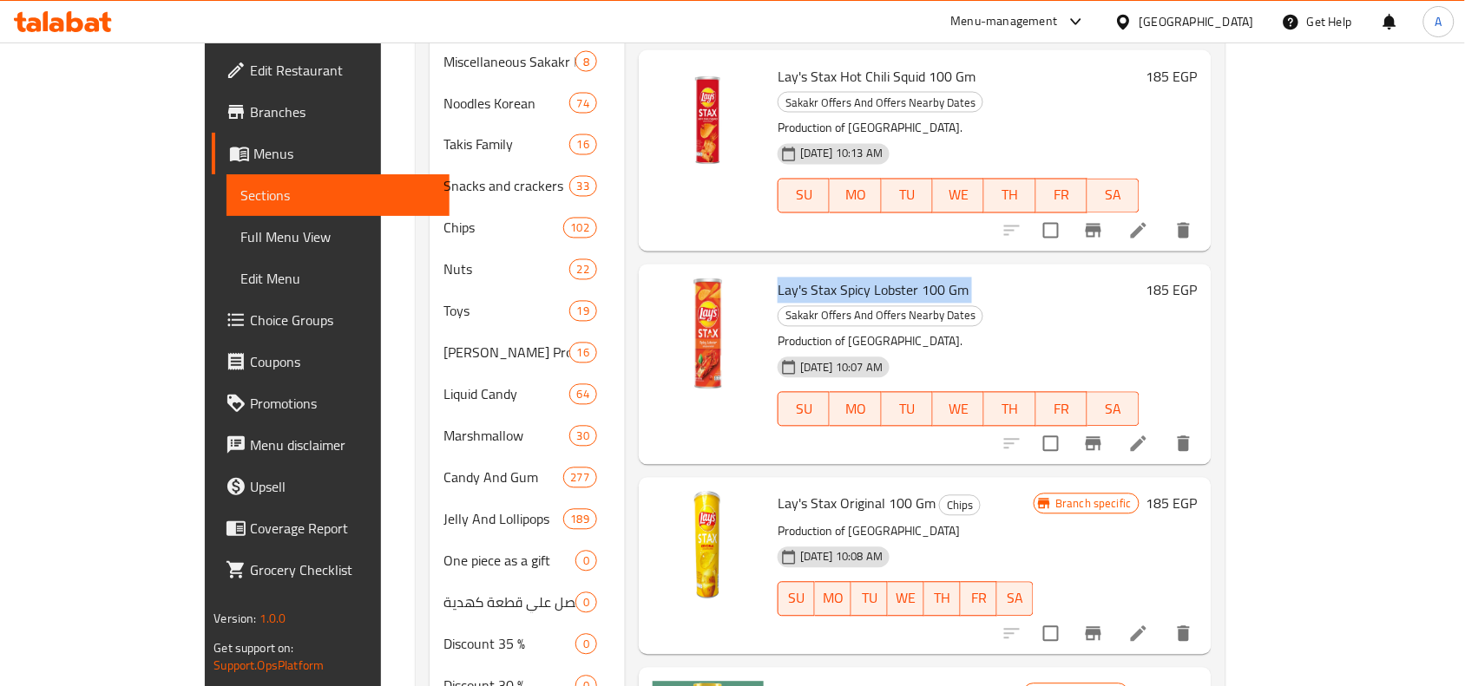
click at [844, 278] on span "Lay's Stax Spicy Lobster 100 Gm" at bounding box center [872, 291] width 191 height 26
click at [889, 278] on span "Lay's Stax Spicy Lobster 100 Gm" at bounding box center [872, 291] width 191 height 26
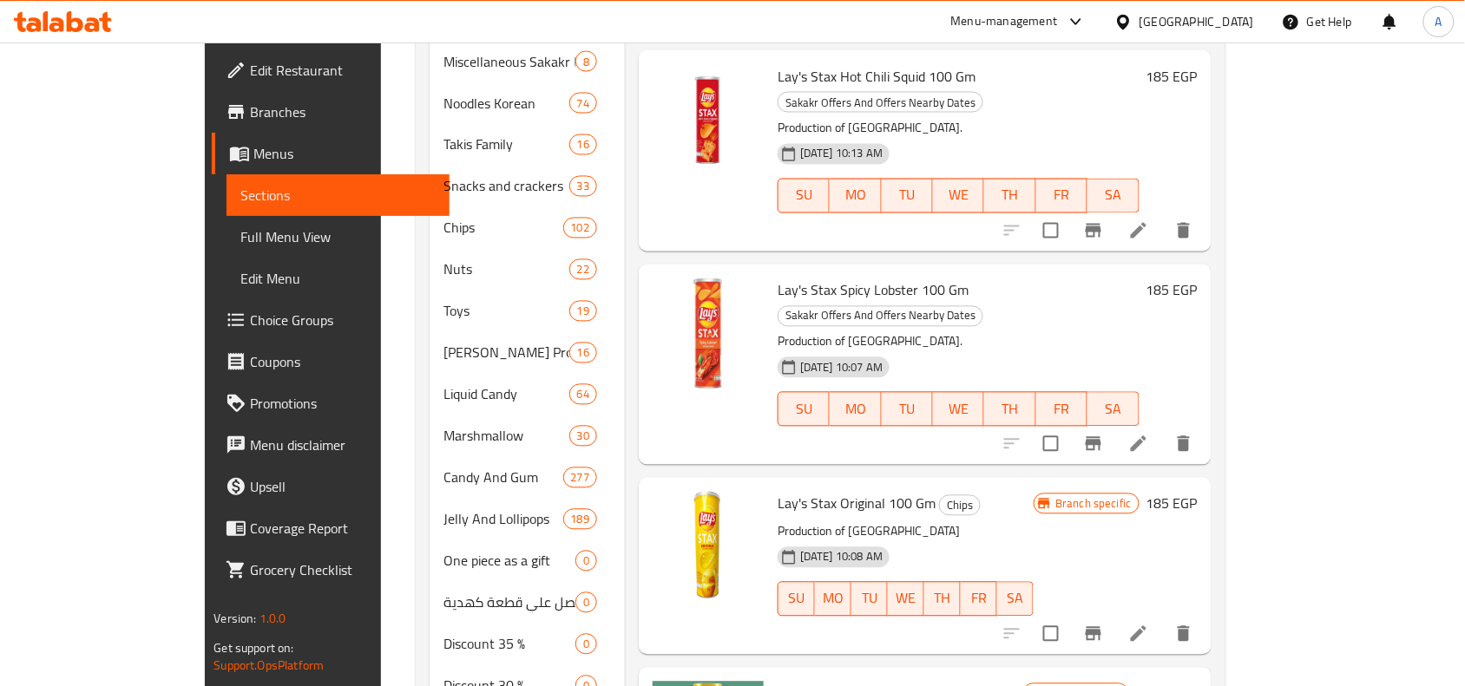
click at [889, 278] on span "Lay's Stax Spicy Lobster 100 Gm" at bounding box center [872, 291] width 191 height 26
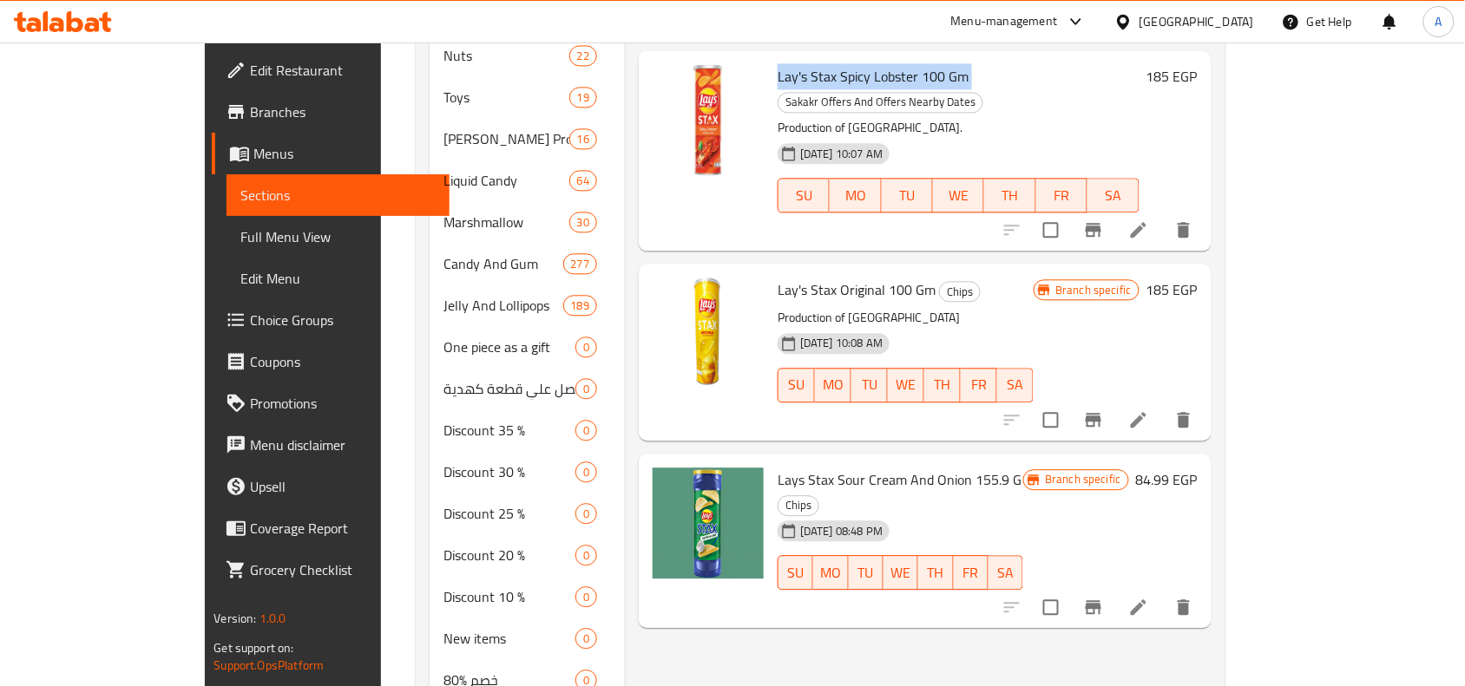
scroll to position [1085, 0]
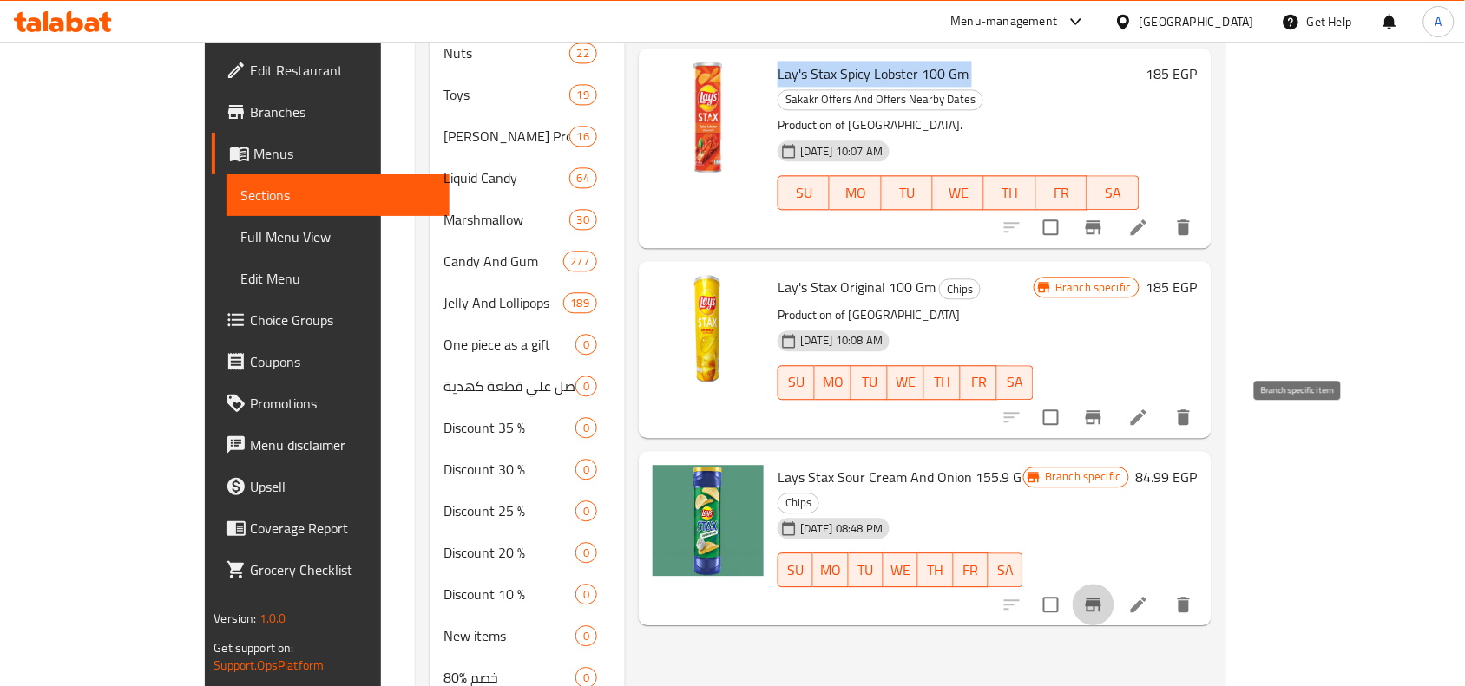
click at [1101, 598] on icon "Branch-specific-item" at bounding box center [1093, 605] width 16 height 14
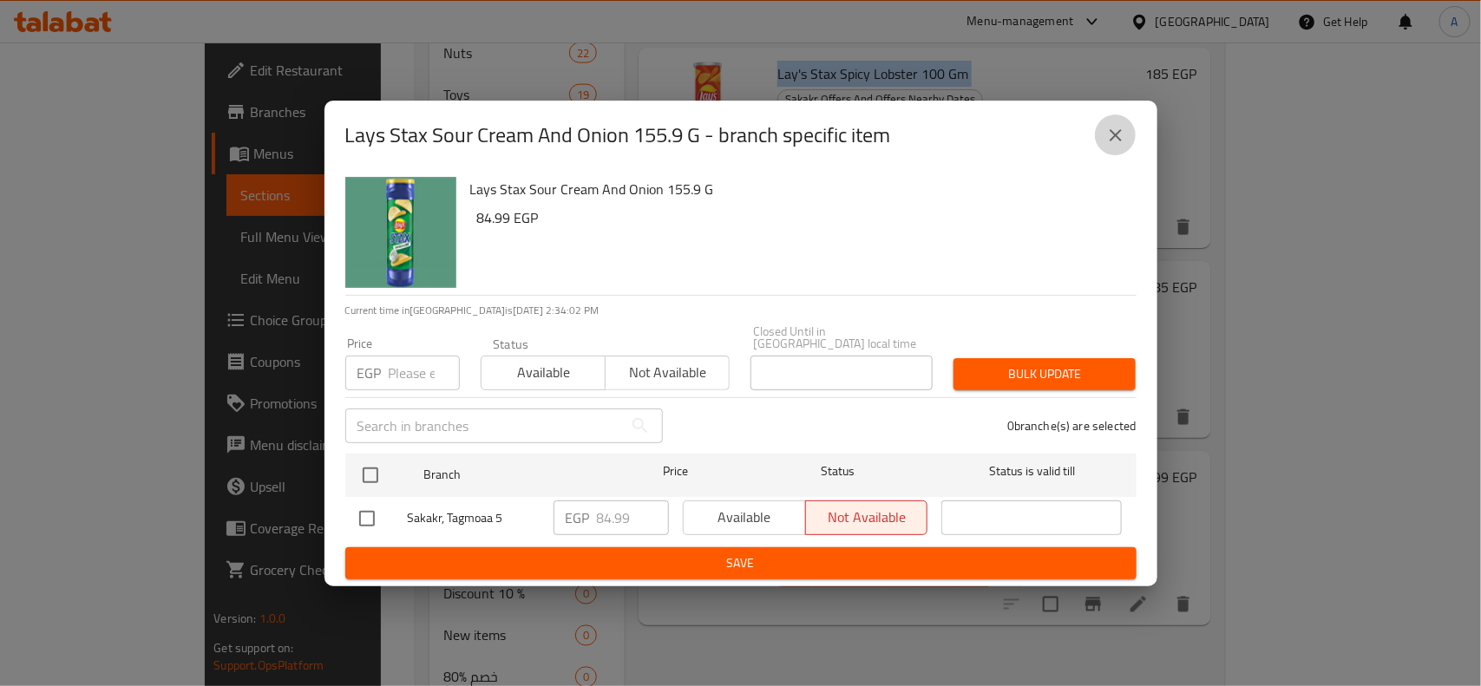
click at [1108, 145] on icon "close" at bounding box center [1115, 135] width 21 height 21
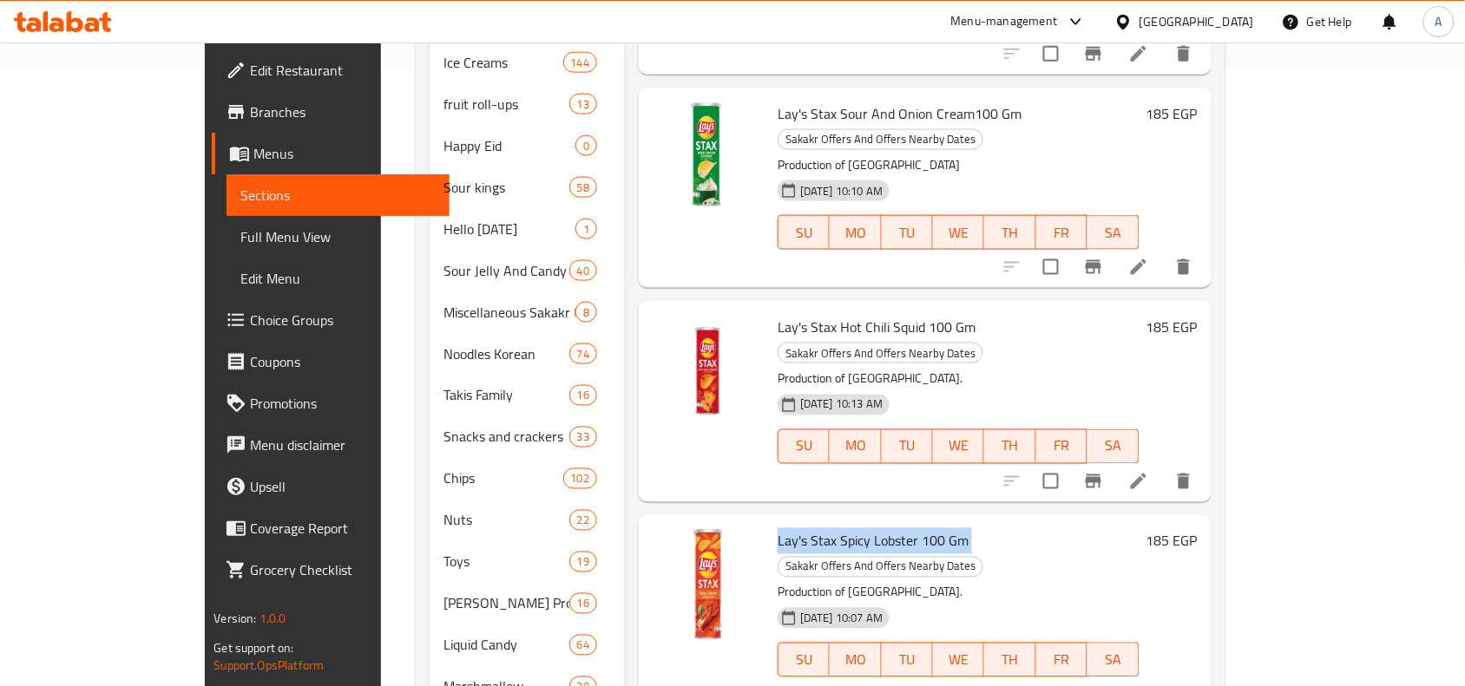
scroll to position [651, 0]
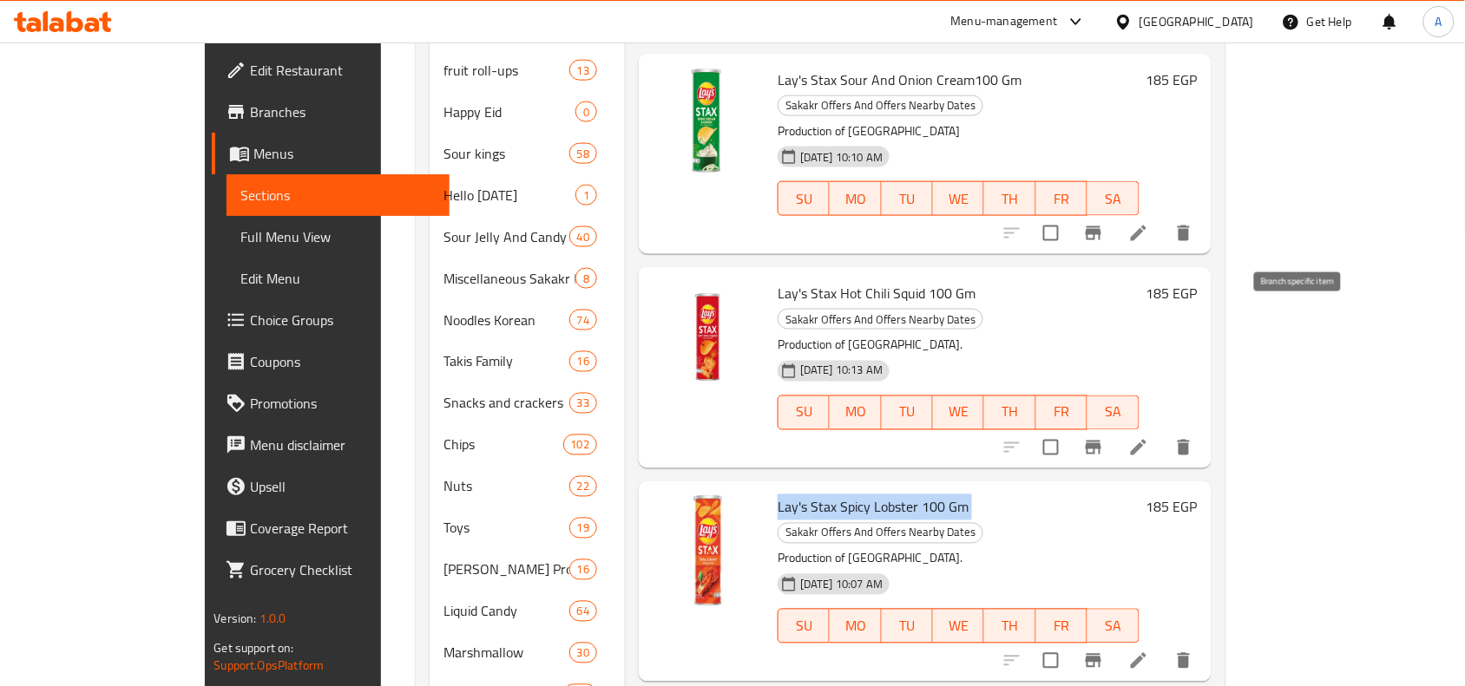
click at [1104, 437] on icon "Branch-specific-item" at bounding box center [1093, 447] width 21 height 21
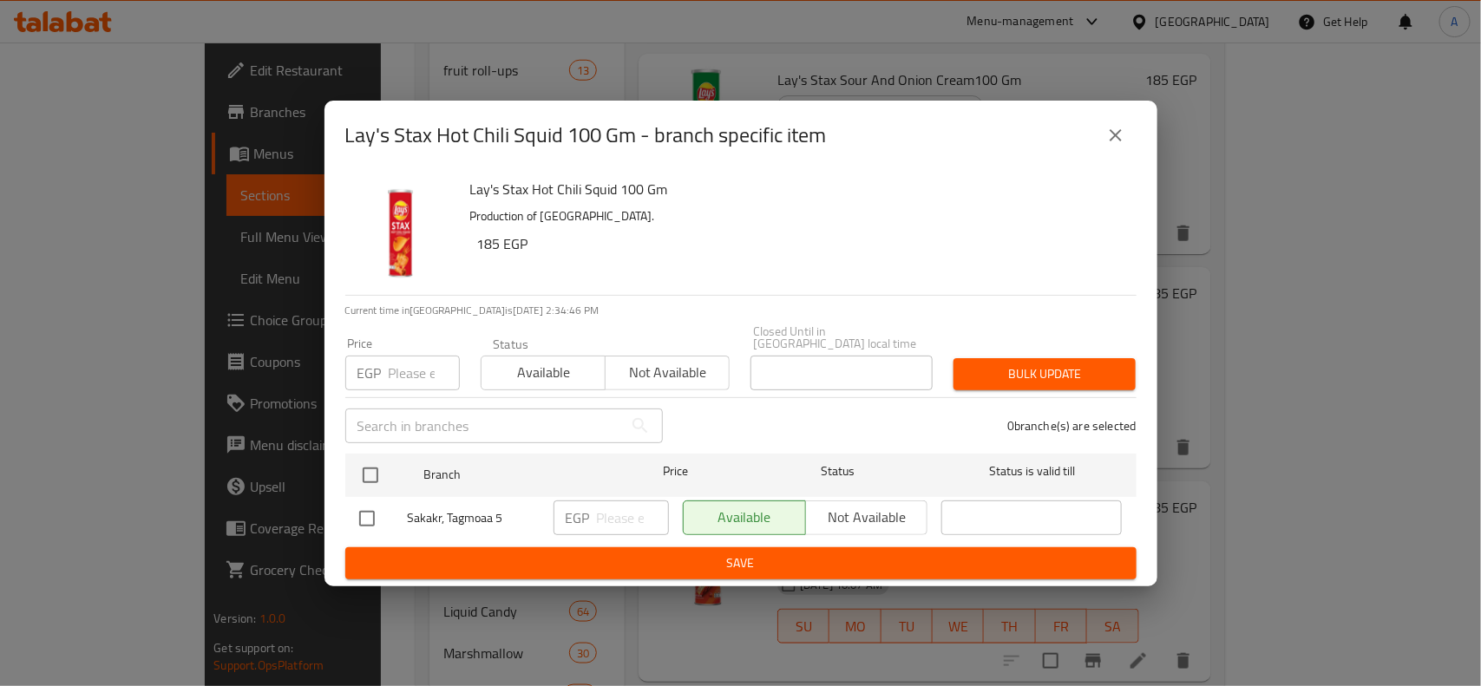
click at [1115, 152] on button "close" at bounding box center [1116, 136] width 42 height 42
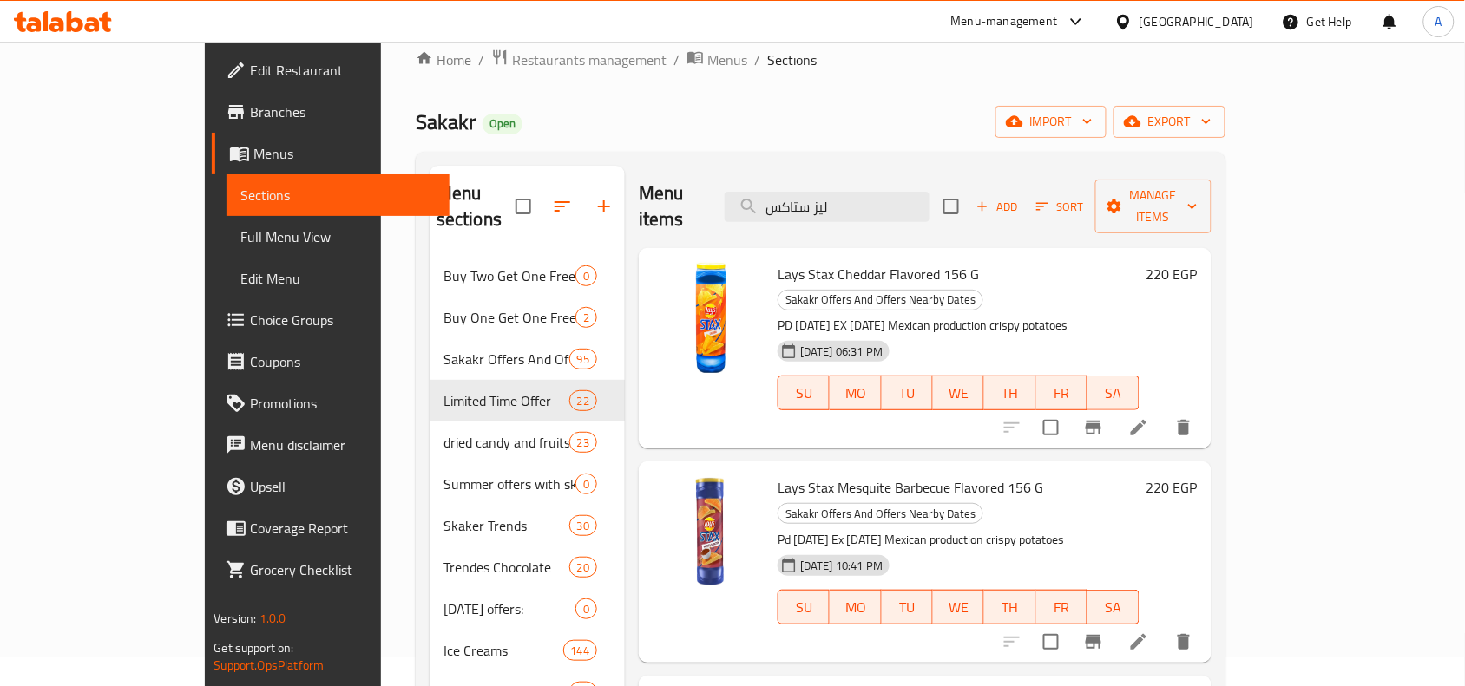
scroll to position [0, 0]
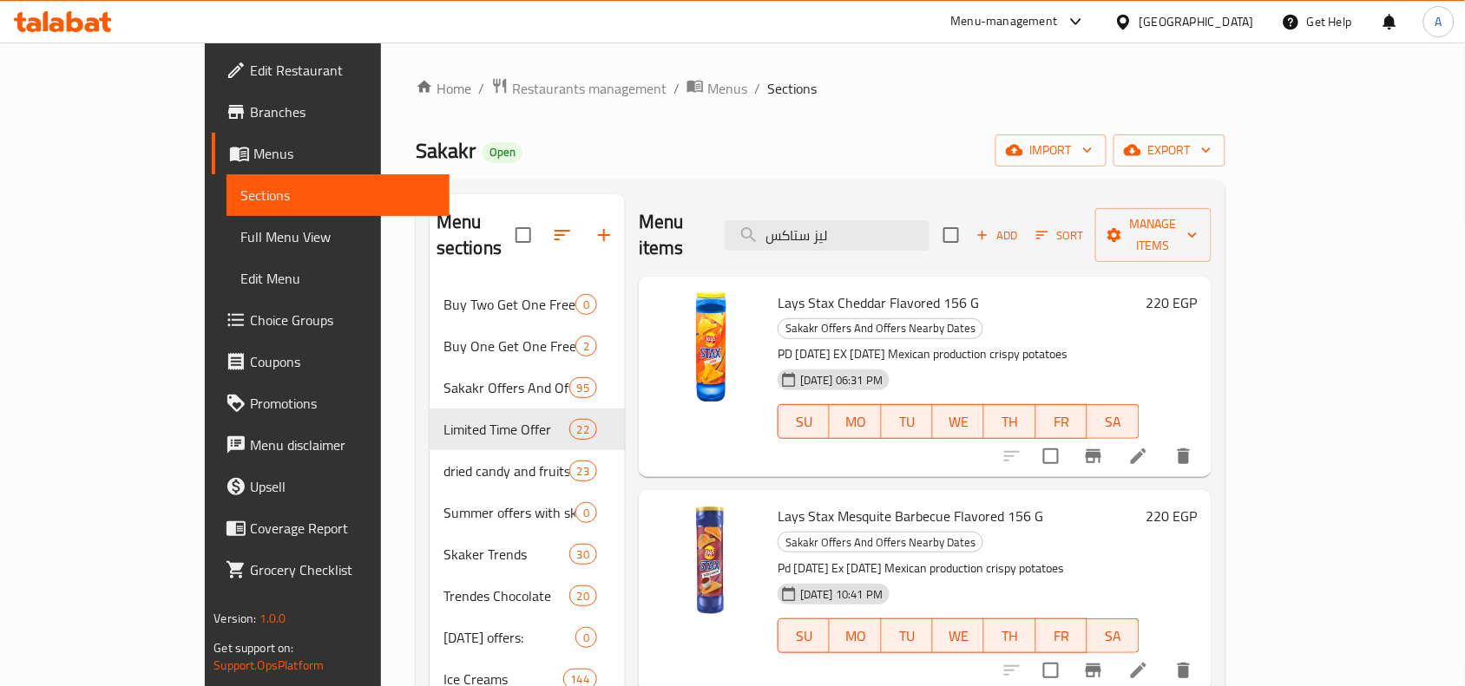
click at [881, 240] on div "Menu items ليز ستاكس Add Sort Manage items" at bounding box center [925, 235] width 572 height 82
click at [882, 230] on input "ليز ستاكس" at bounding box center [826, 235] width 205 height 30
paste input "search"
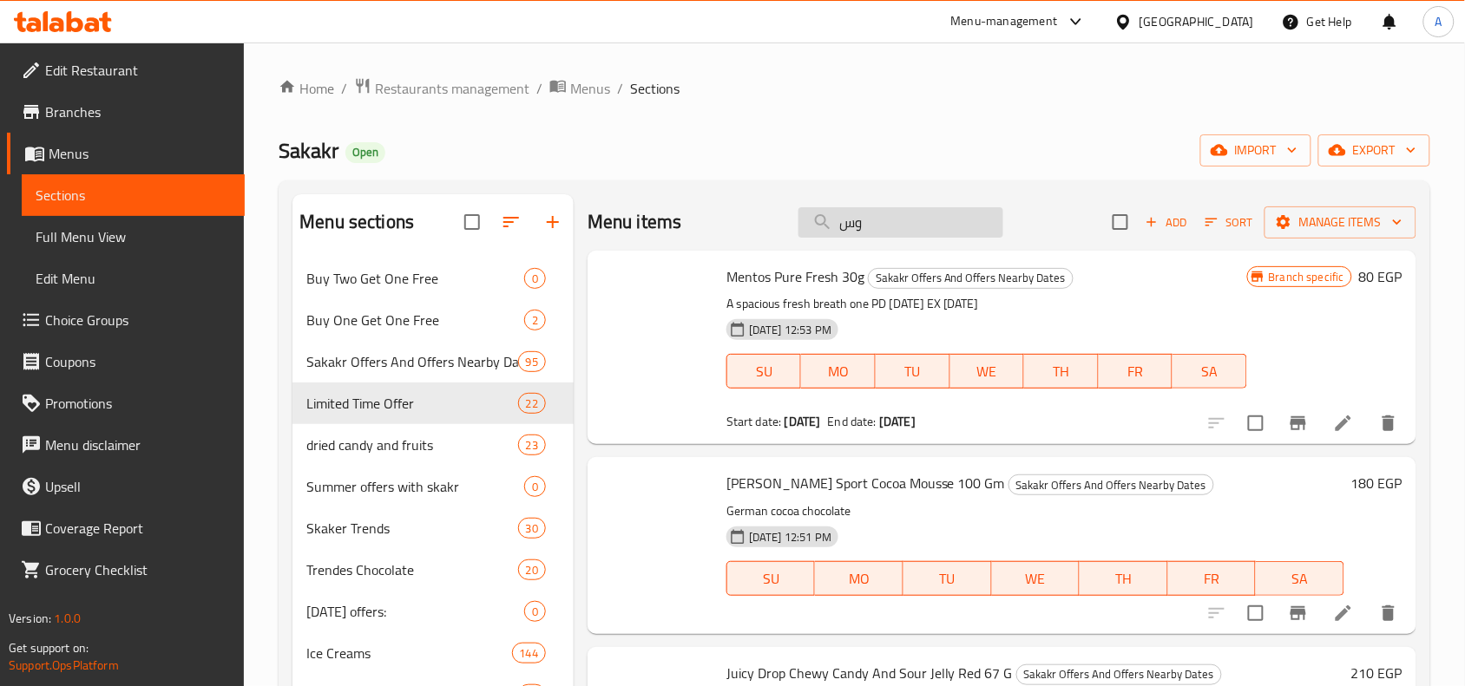
click at [908, 228] on input "وس" at bounding box center [900, 222] width 205 height 30
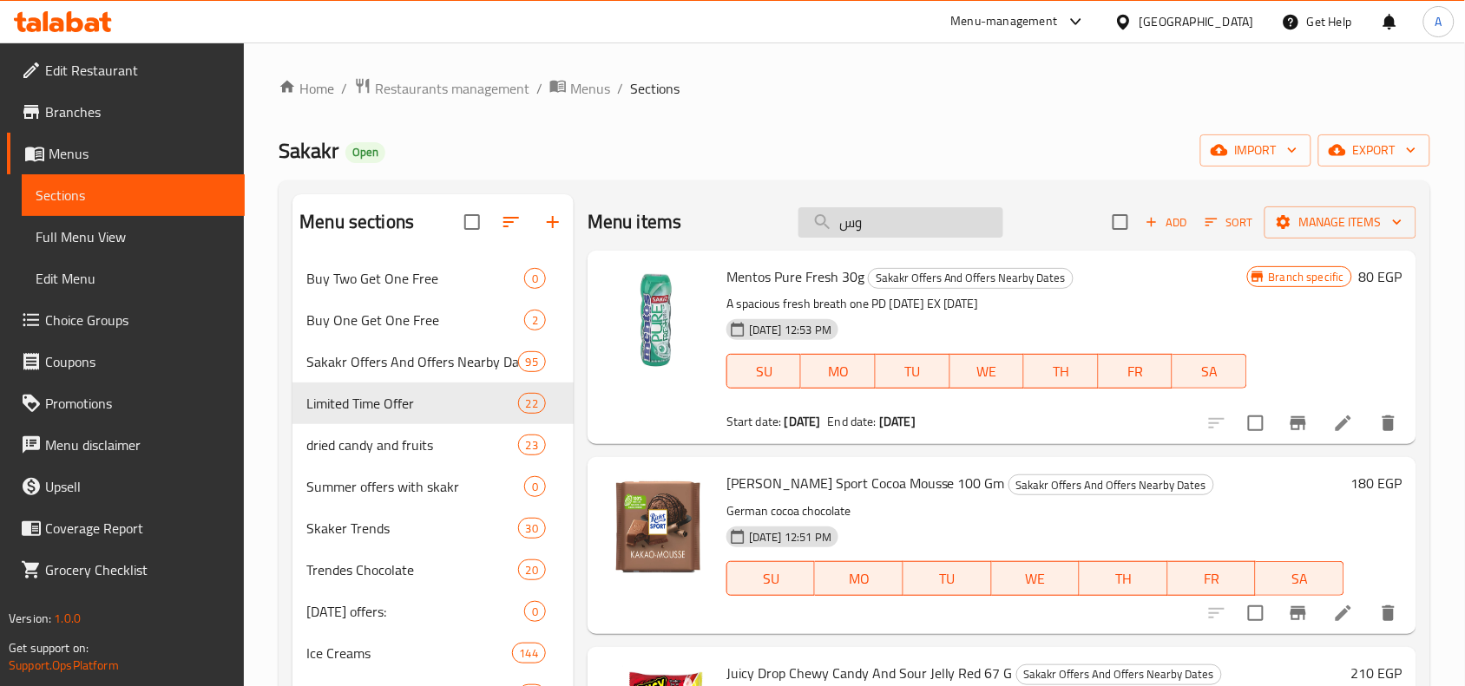
click at [908, 228] on input "وس" at bounding box center [900, 222] width 205 height 30
click at [1288, 428] on icon "Branch-specific-item" at bounding box center [1298, 423] width 21 height 21
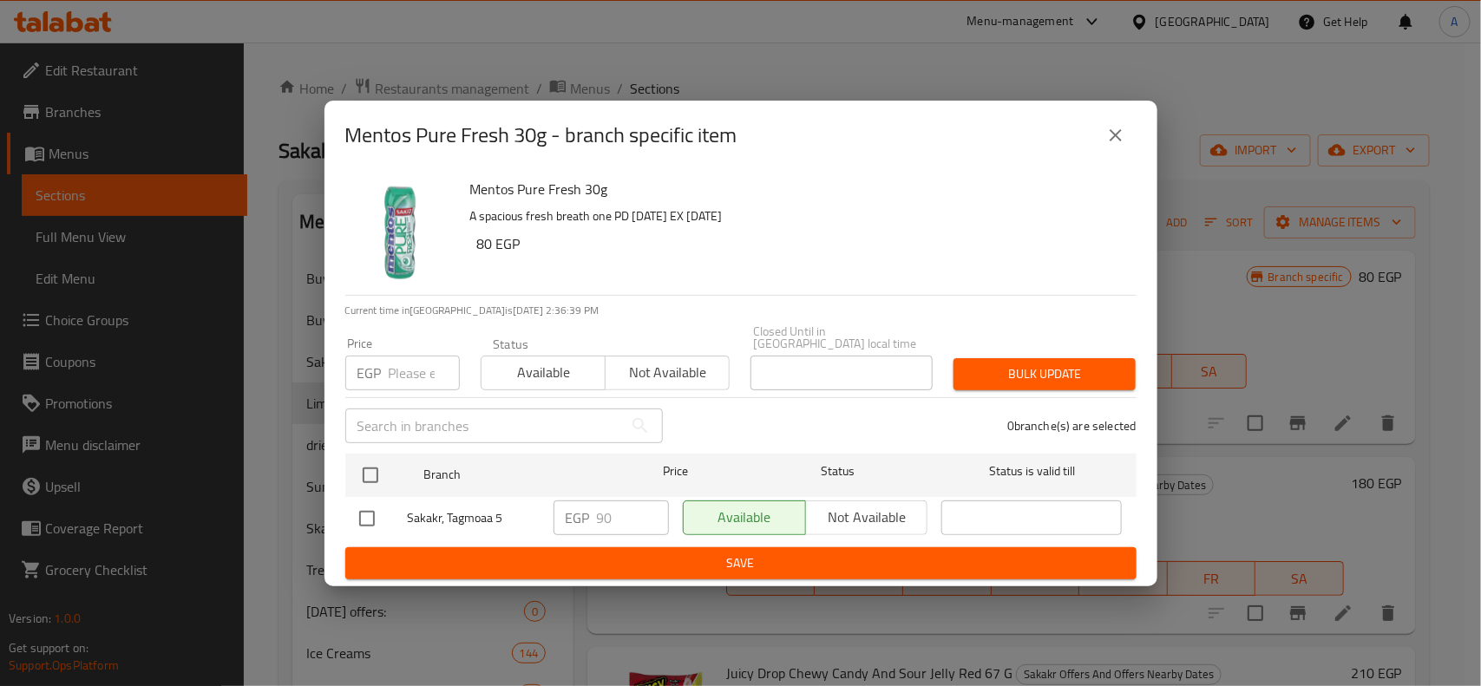
click at [1105, 143] on icon "close" at bounding box center [1115, 135] width 21 height 21
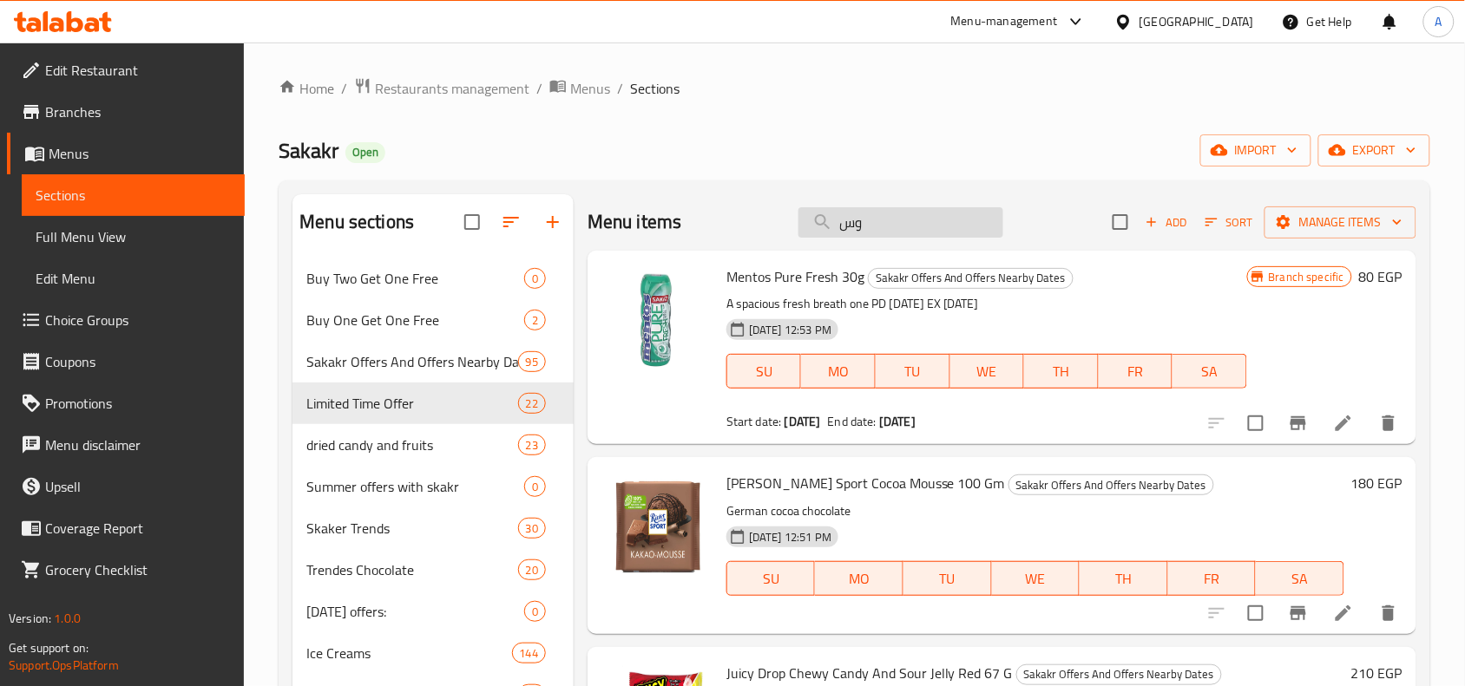
click at [879, 213] on input "وس" at bounding box center [900, 222] width 205 height 30
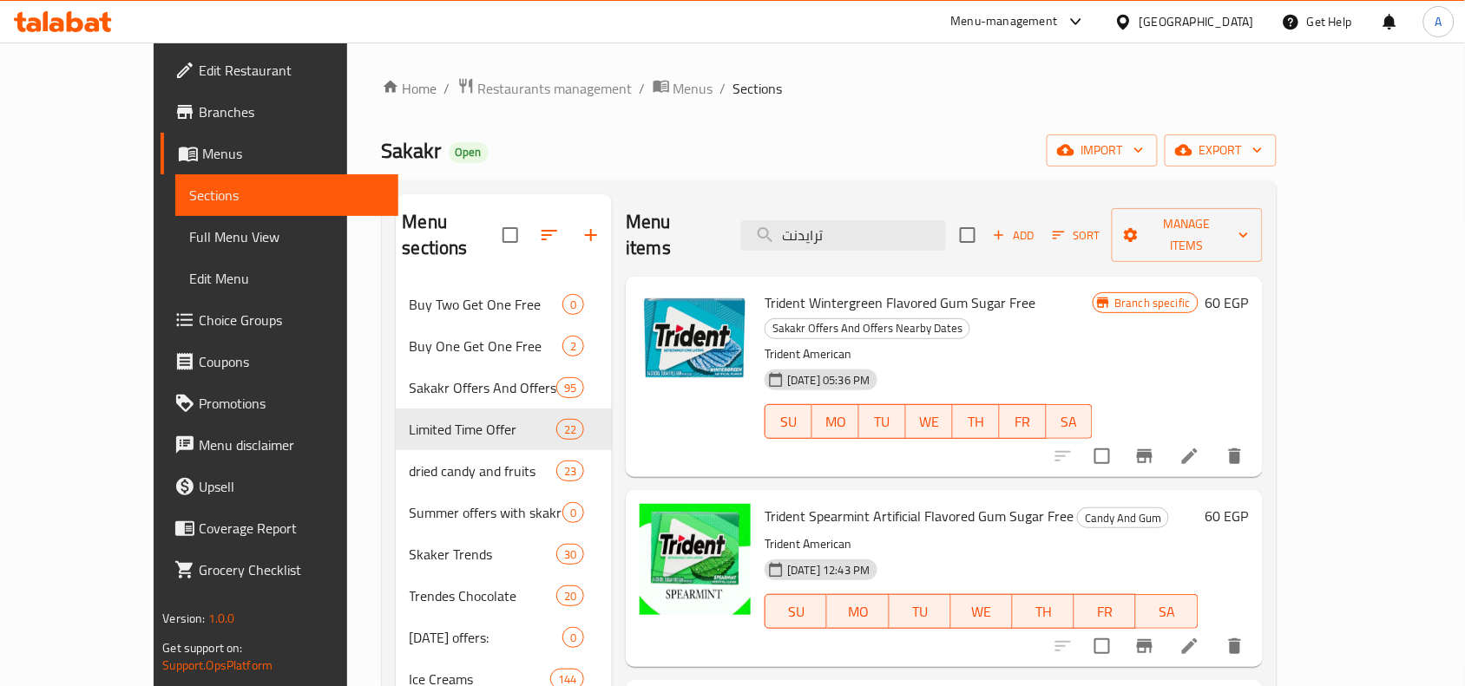
type input "ترايدنت"
click at [1155, 446] on icon "Branch-specific-item" at bounding box center [1144, 456] width 21 height 21
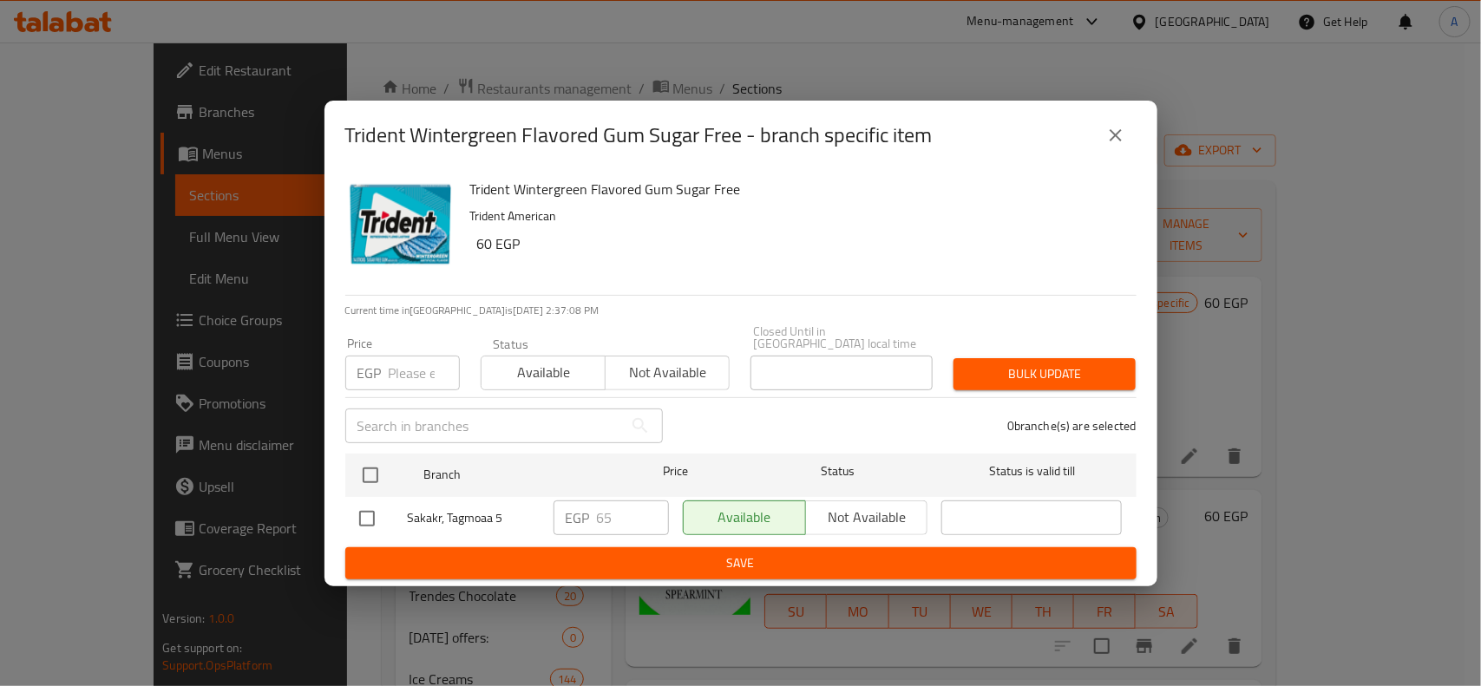
click at [1124, 146] on icon "close" at bounding box center [1115, 135] width 21 height 21
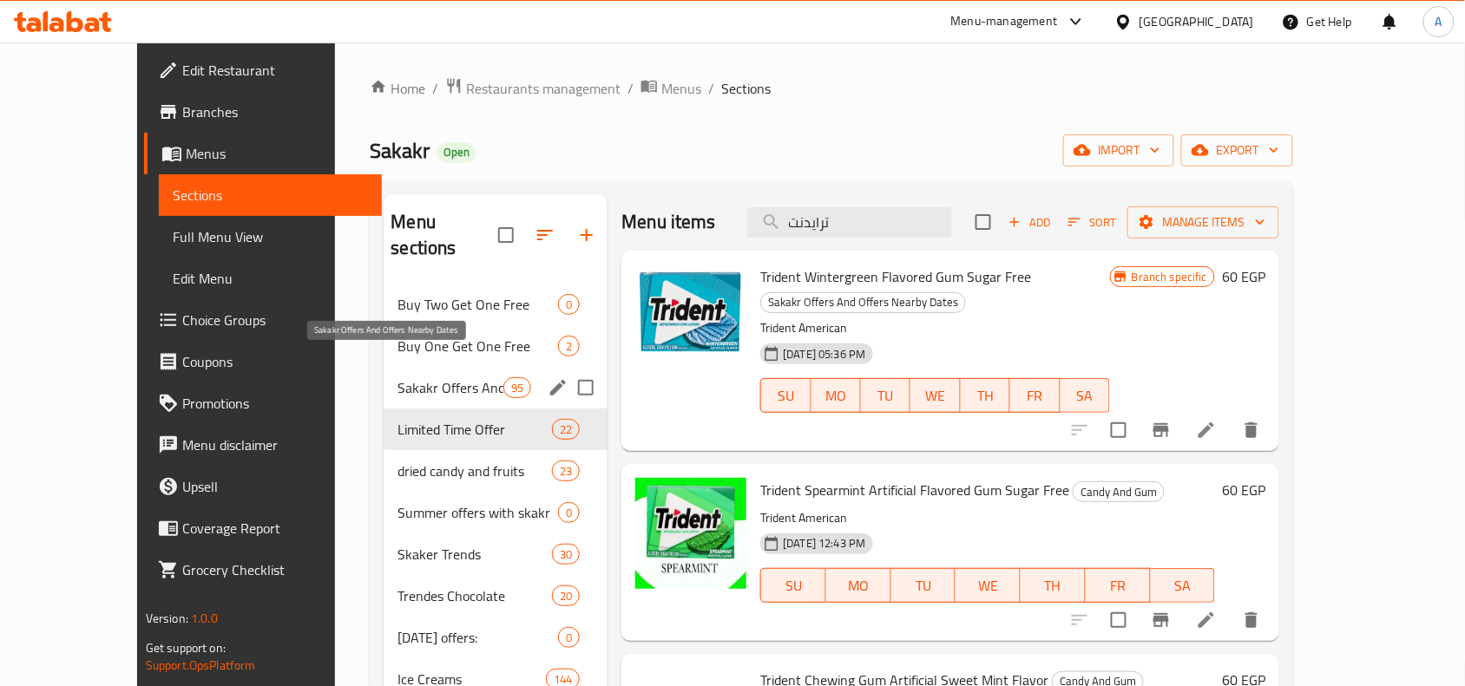
click at [447, 377] on span "Sakakr Offers And Offers Nearby Dates" at bounding box center [450, 387] width 106 height 21
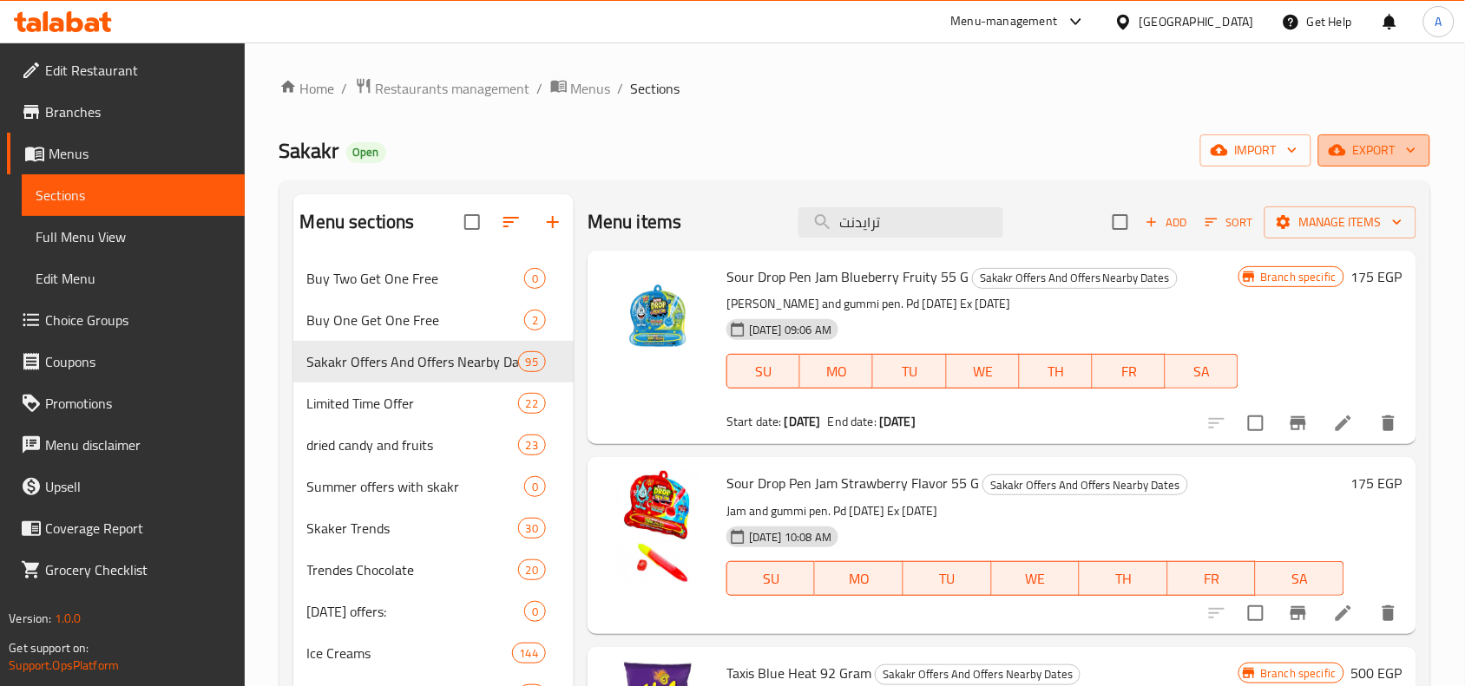
click at [1386, 152] on span "export" at bounding box center [1374, 151] width 84 height 22
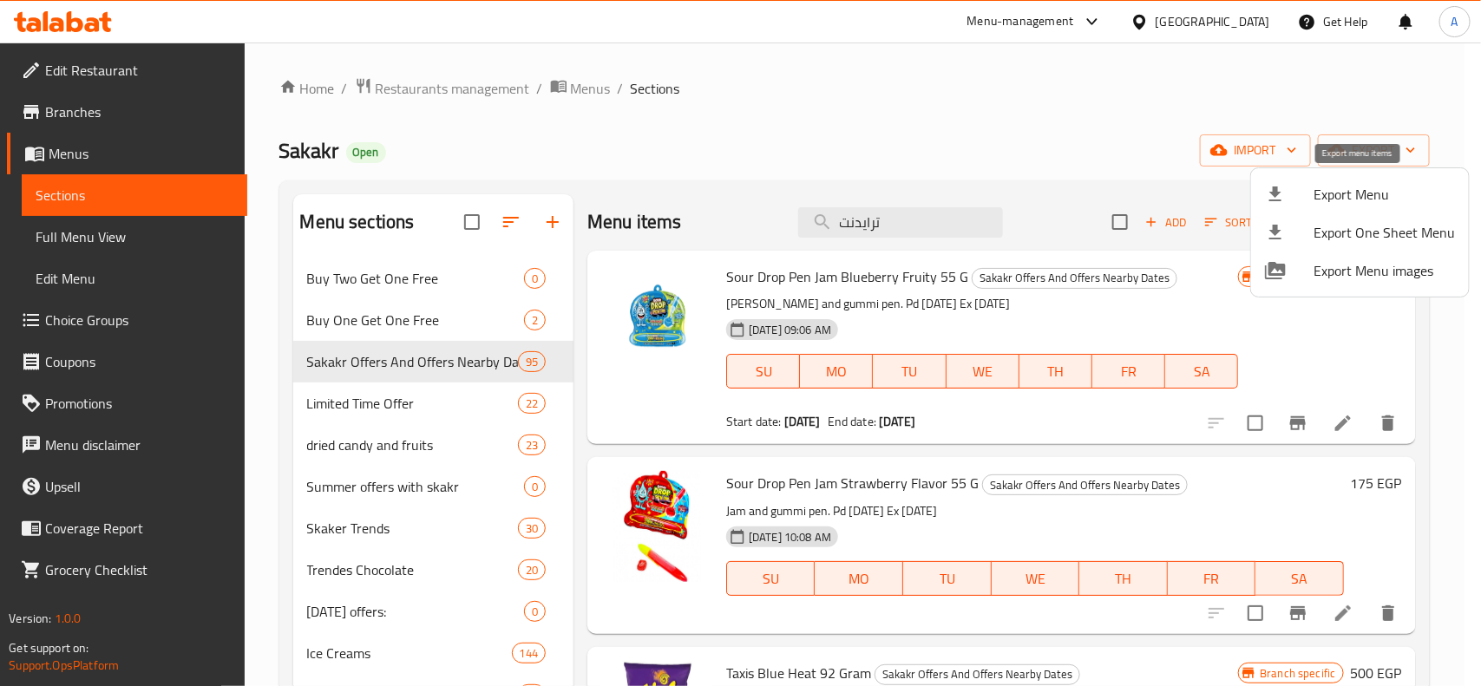
click at [1325, 197] on span "Export Menu" at bounding box center [1384, 194] width 141 height 21
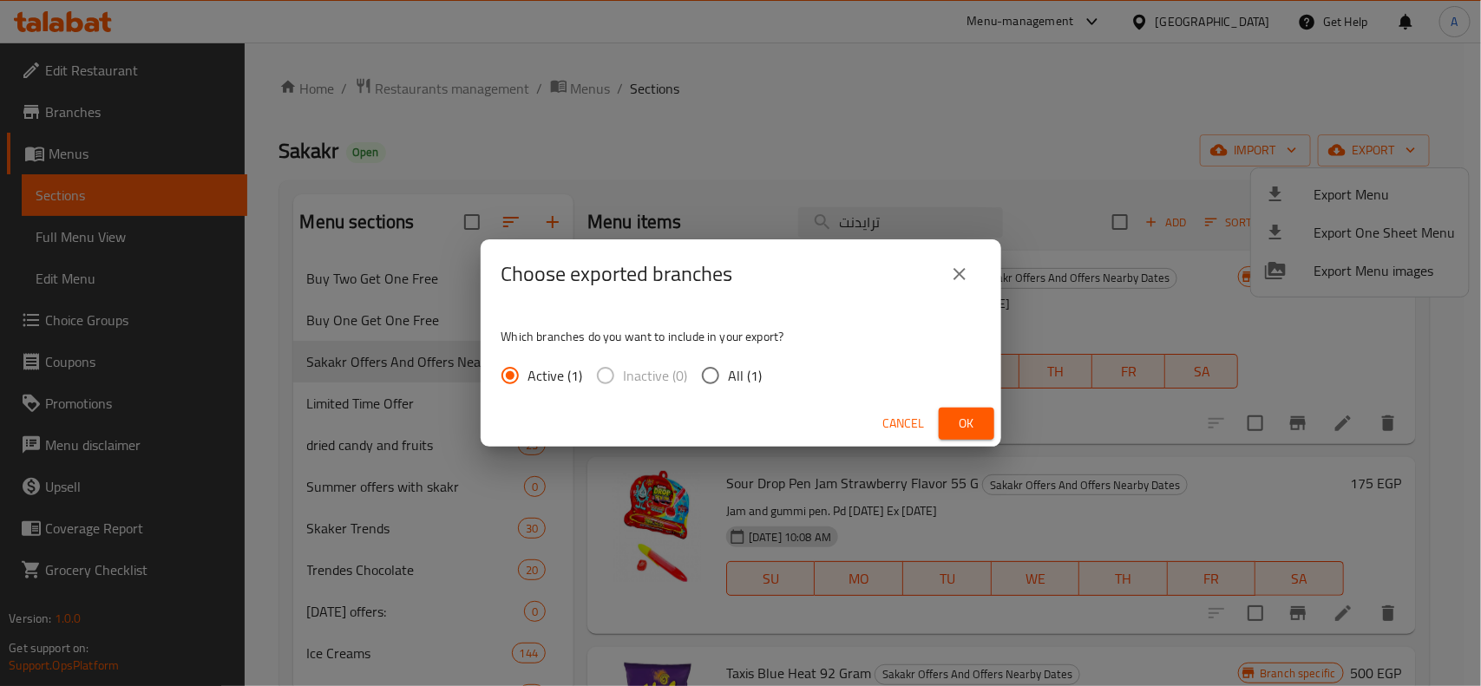
drag, startPoint x: 721, startPoint y: 375, endPoint x: 811, endPoint y: 412, distance: 97.6
click at [721, 374] on input "All (1)" at bounding box center [710, 375] width 36 height 36
radio input "true"
click at [942, 410] on button "Ok" at bounding box center [967, 424] width 56 height 32
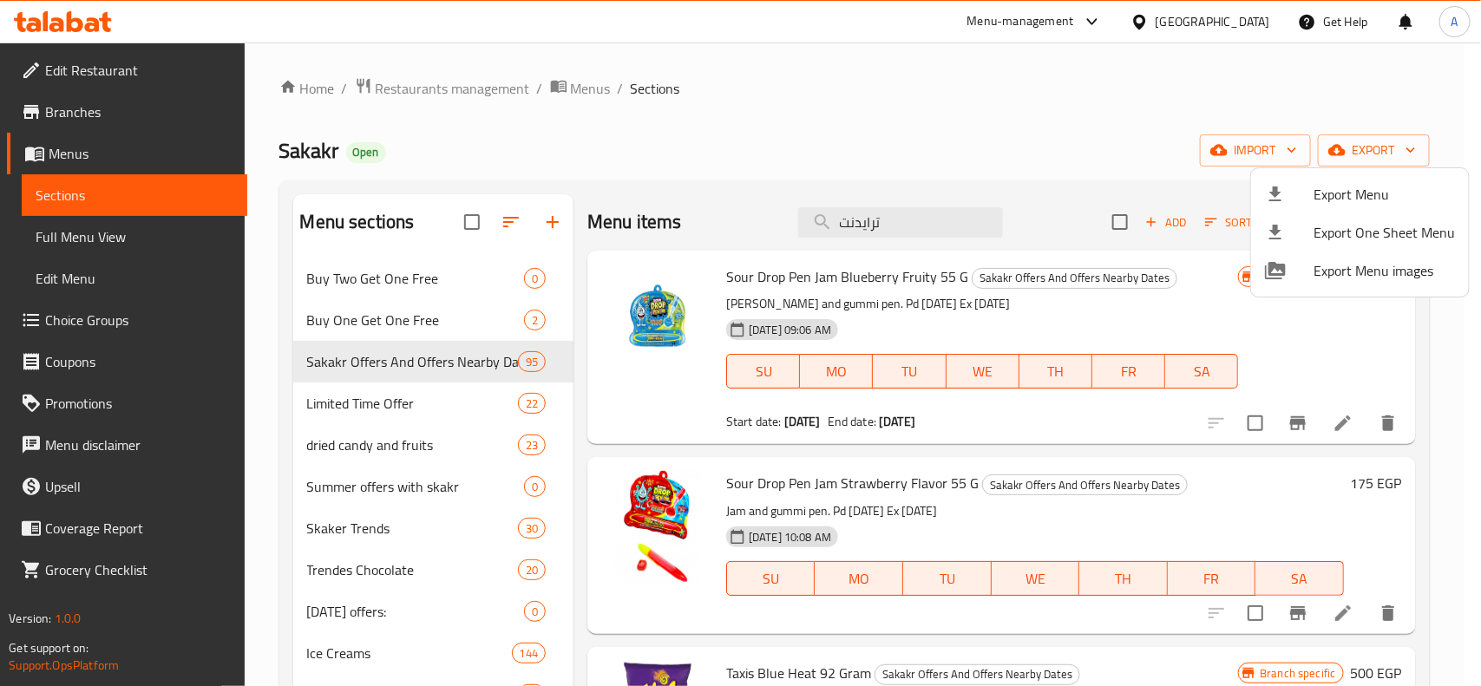
click at [881, 226] on div at bounding box center [740, 343] width 1481 height 686
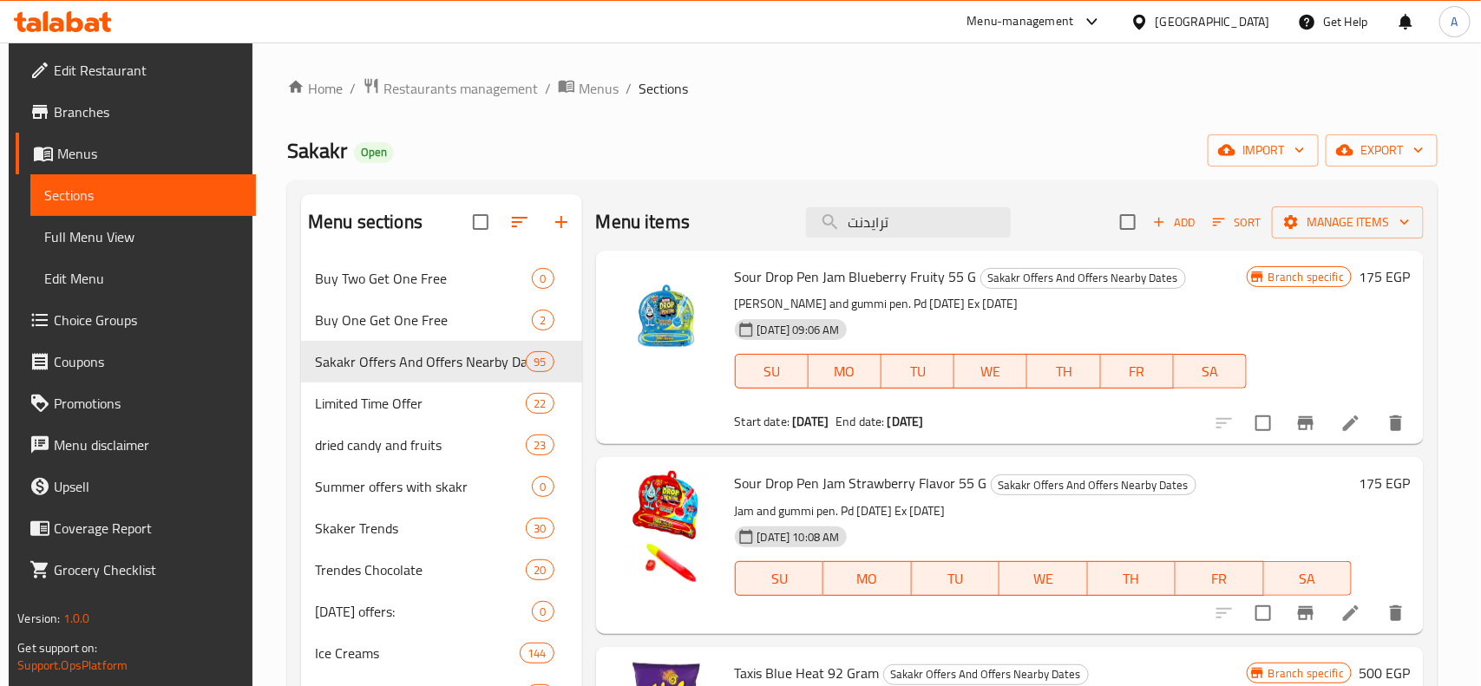
click at [881, 226] on input "ترايدنت" at bounding box center [908, 222] width 205 height 30
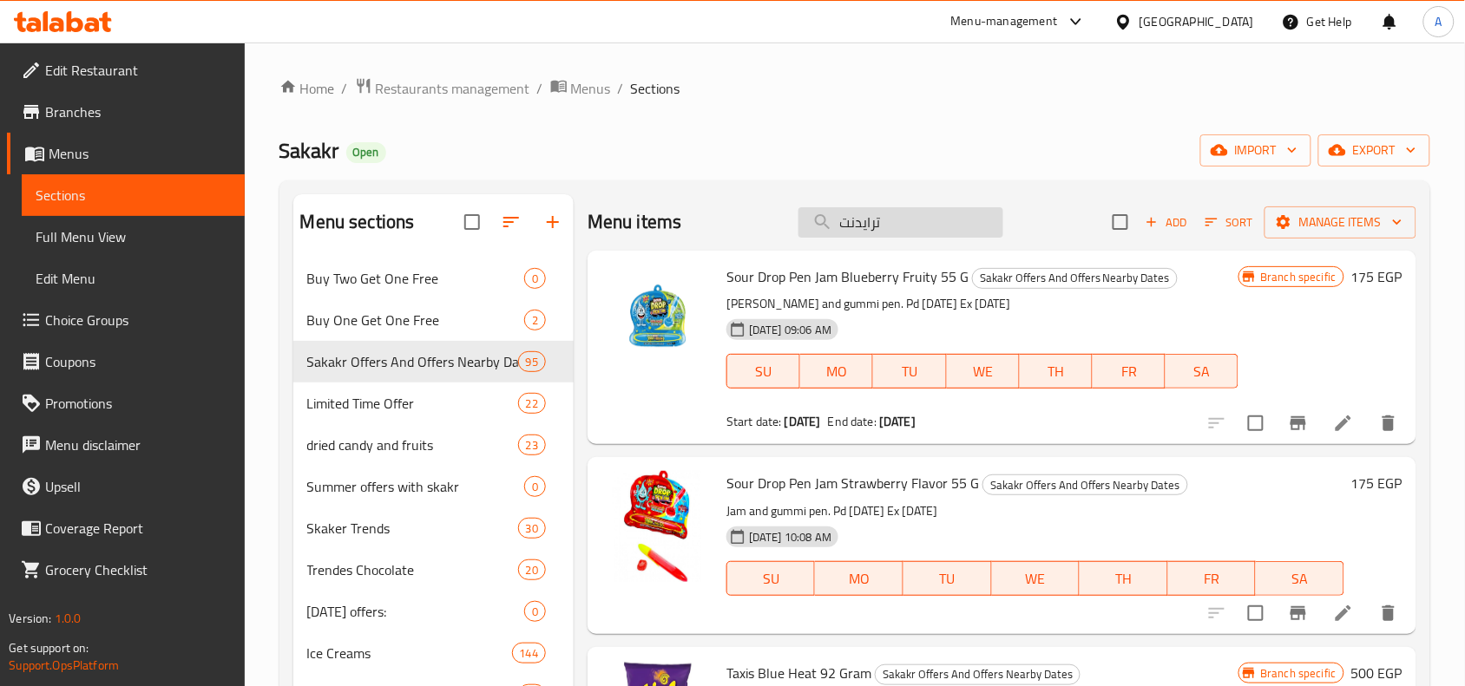
paste input "ليز ستاكس"
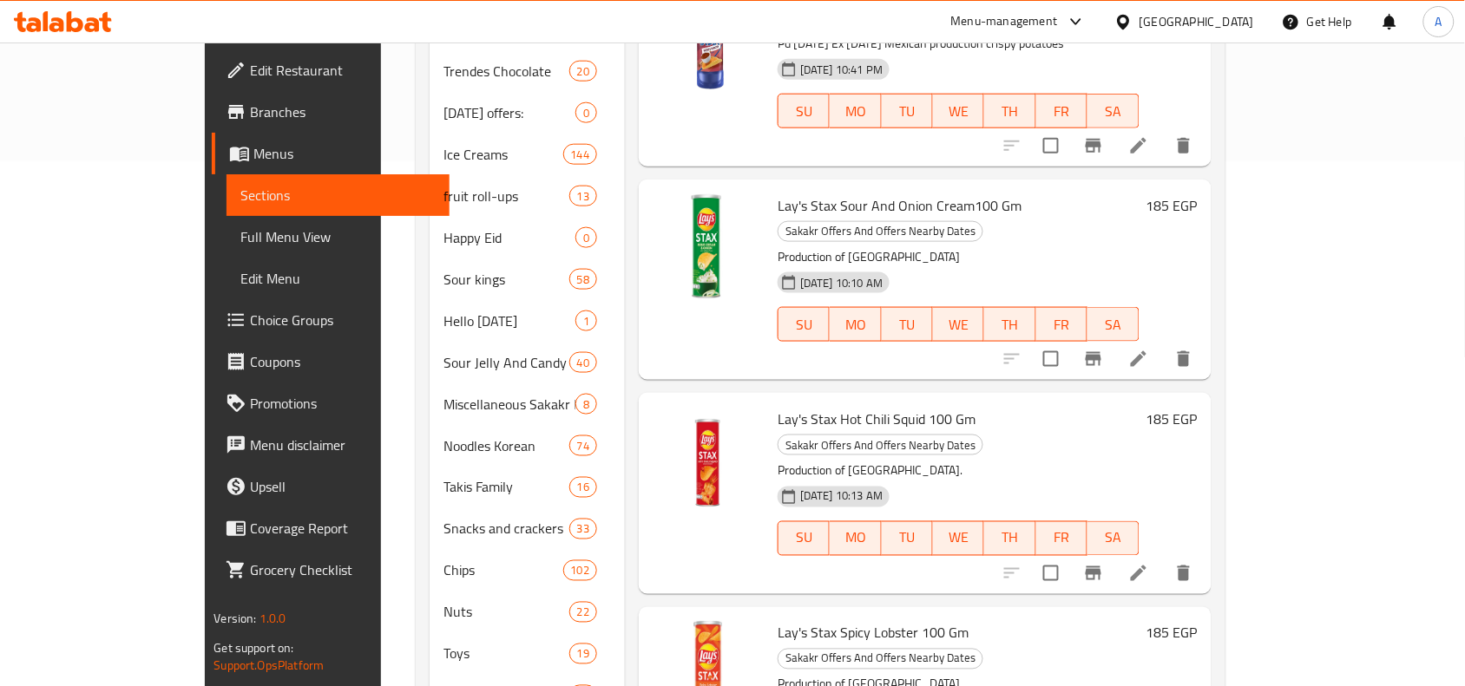
scroll to position [651, 0]
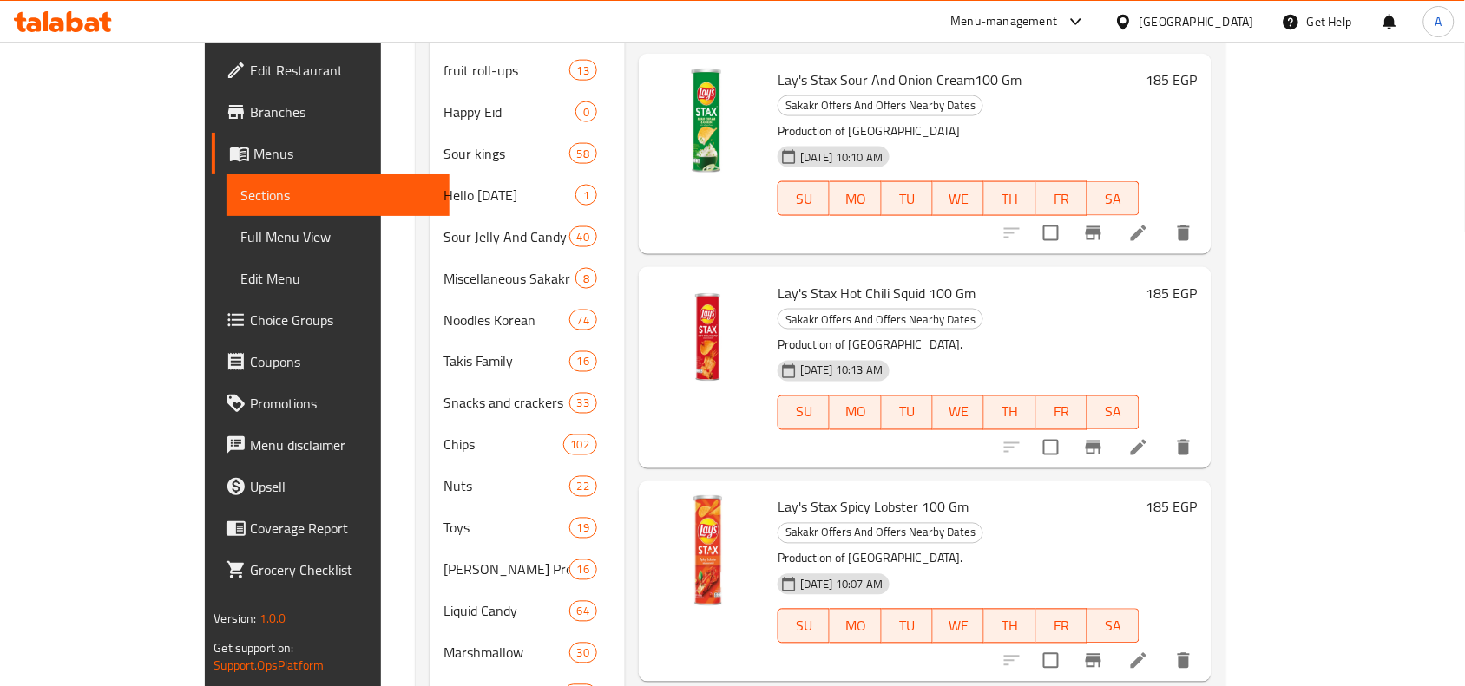
type input "ليز ستاكس"
click at [811, 495] on span "Lay's Stax Spicy Lobster 100 Gm" at bounding box center [872, 508] width 191 height 26
copy h6 "Lay's Stax Spicy Lobster 100 Gm"
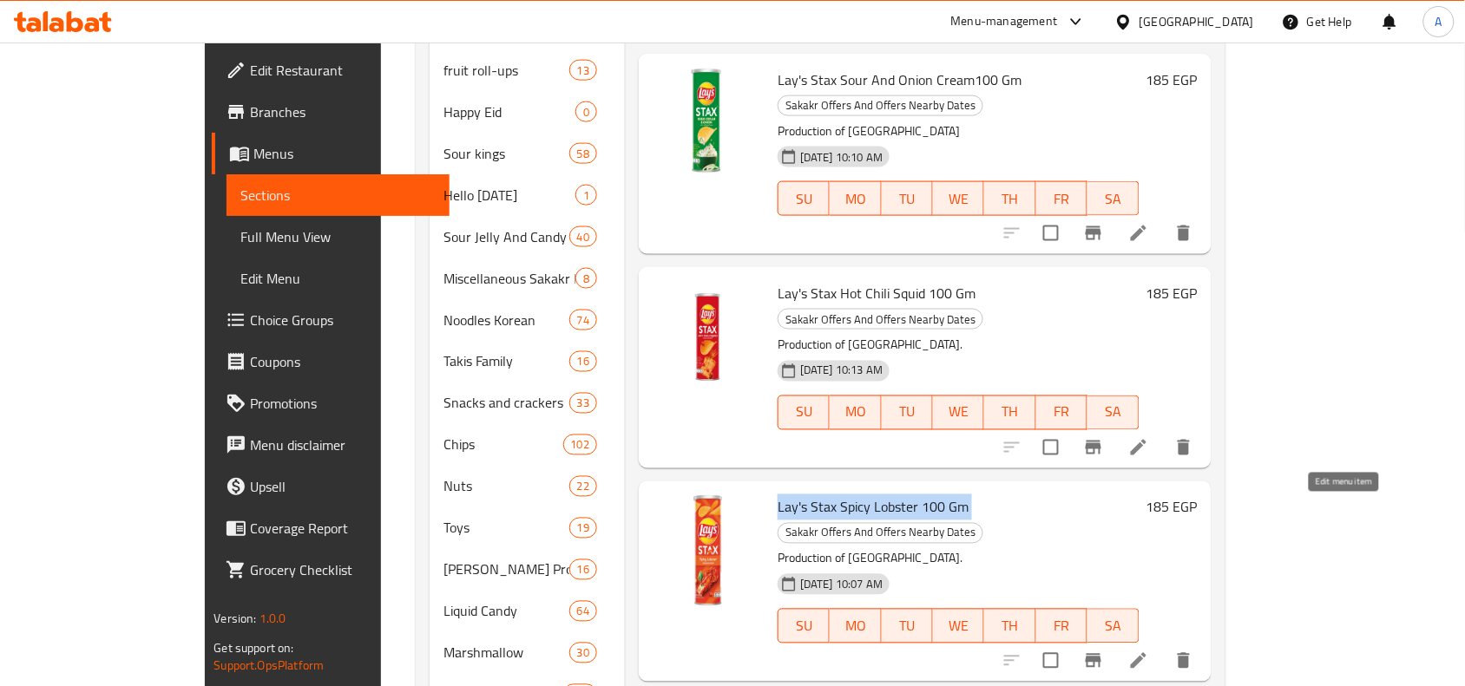
click at [1146, 653] on icon at bounding box center [1139, 661] width 16 height 16
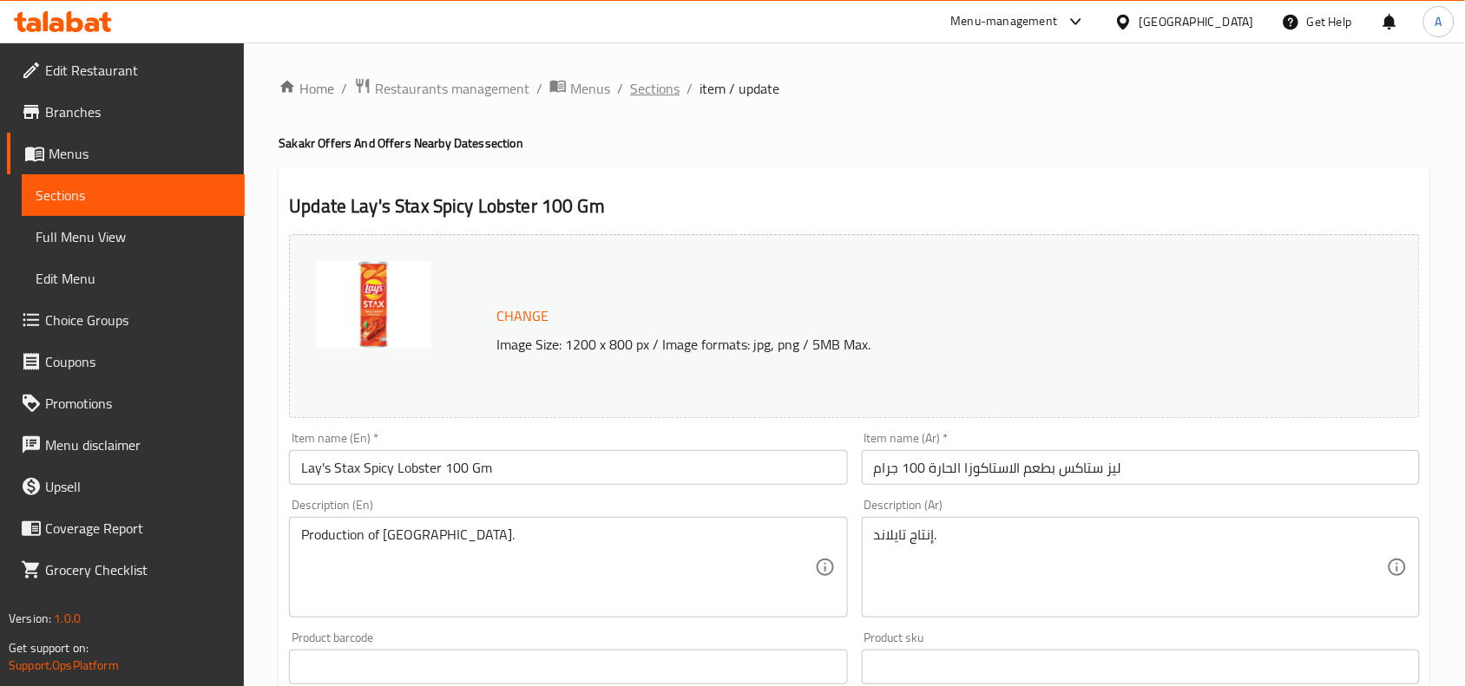
click at [656, 84] on span "Sections" at bounding box center [654, 88] width 49 height 21
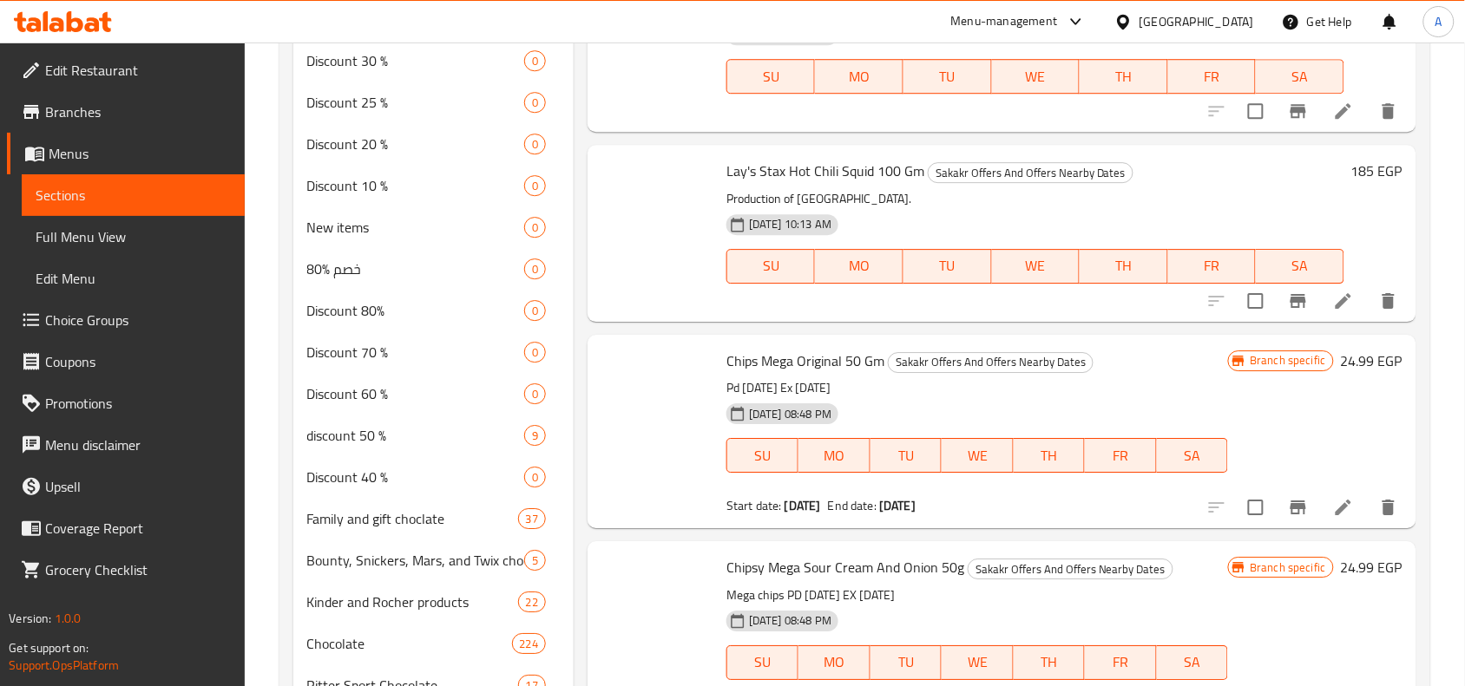
scroll to position [6870, 0]
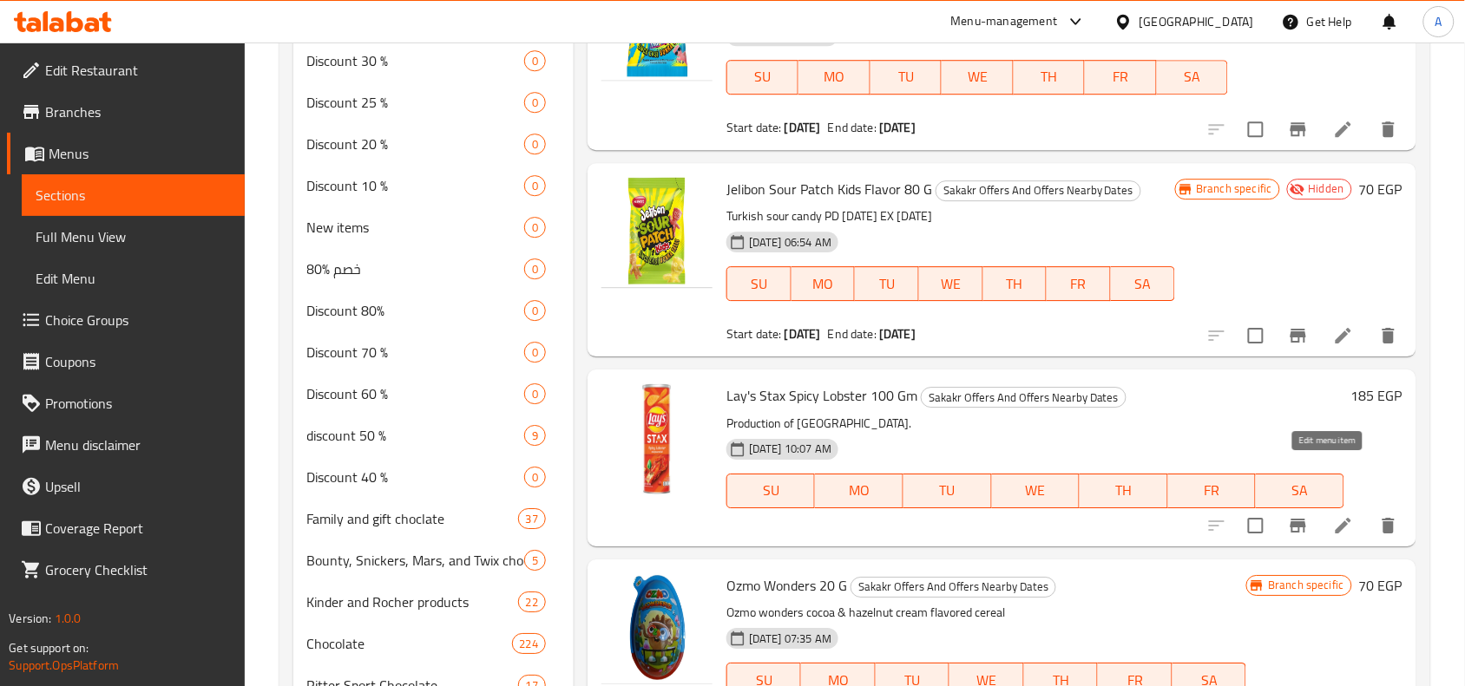
click at [1333, 515] on icon at bounding box center [1343, 525] width 21 height 21
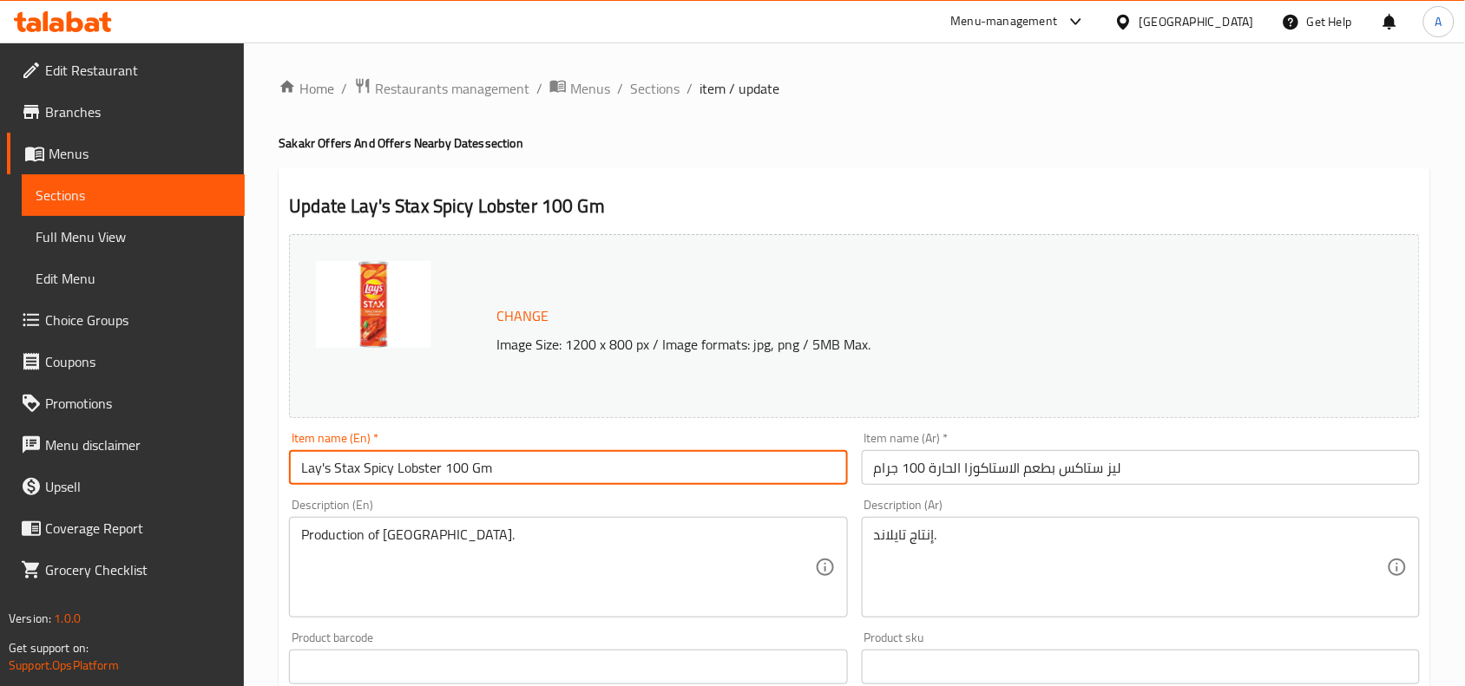
click at [452, 453] on input "Lay's Stax Spicy Lobster 100 Gm" at bounding box center [568, 467] width 558 height 35
click at [451, 453] on input "Lay's Stax Spicy Lobster 100 Gm" at bounding box center [568, 467] width 558 height 35
click at [647, 80] on span "Sections" at bounding box center [654, 88] width 49 height 21
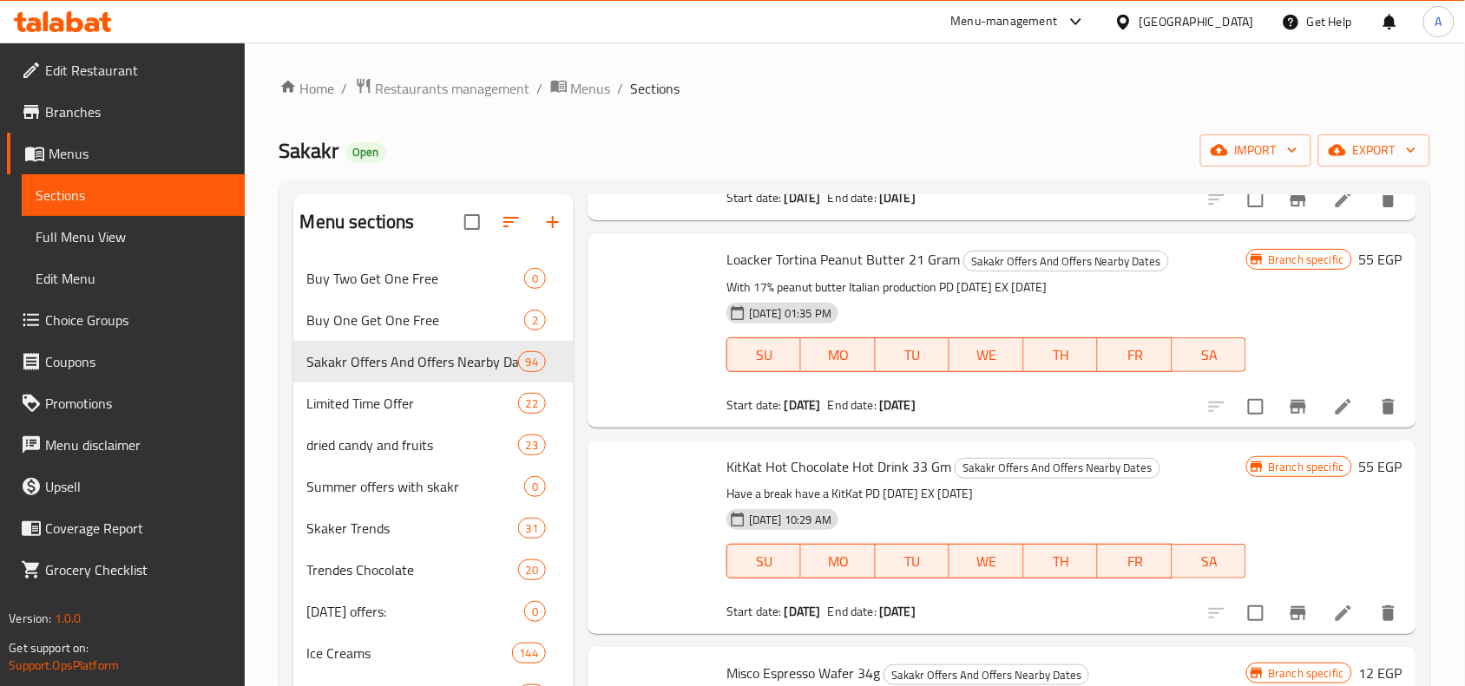
scroll to position [1467, 0]
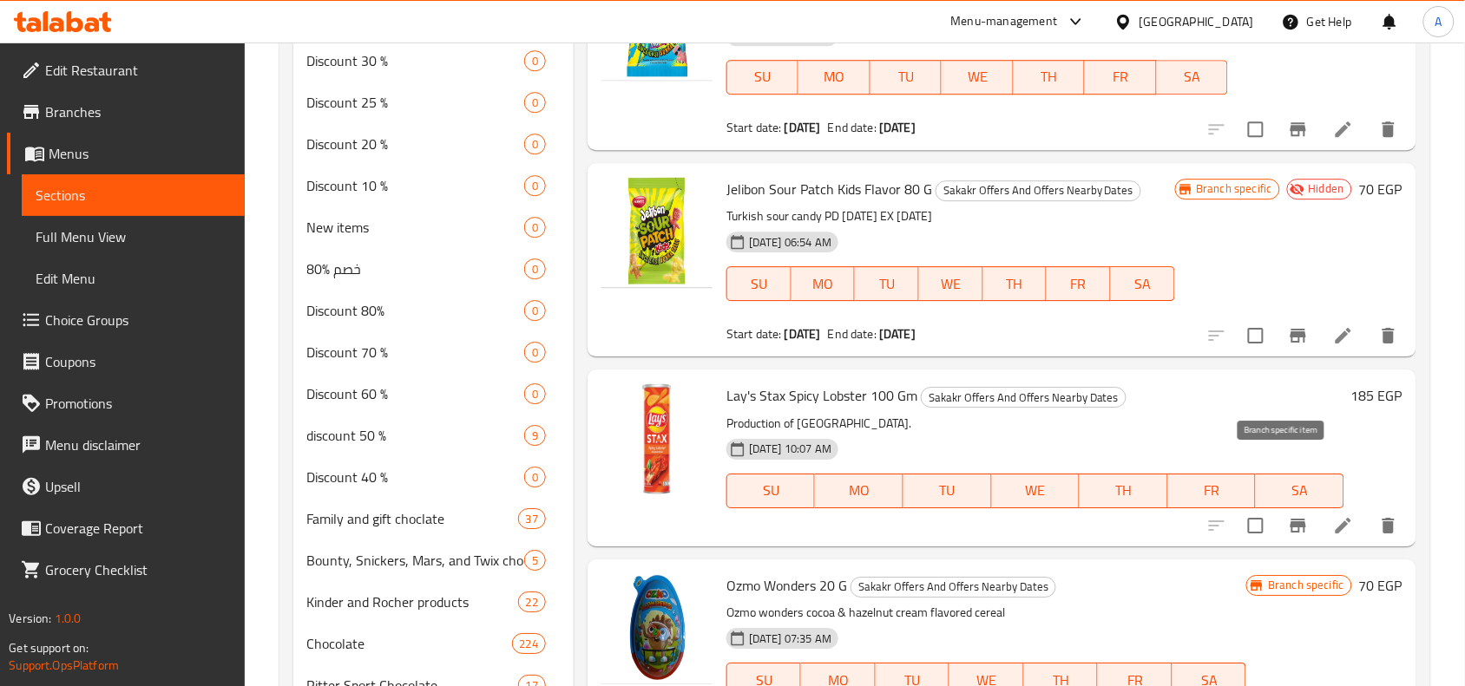
click at [1291, 515] on icon "Branch-specific-item" at bounding box center [1298, 525] width 21 height 21
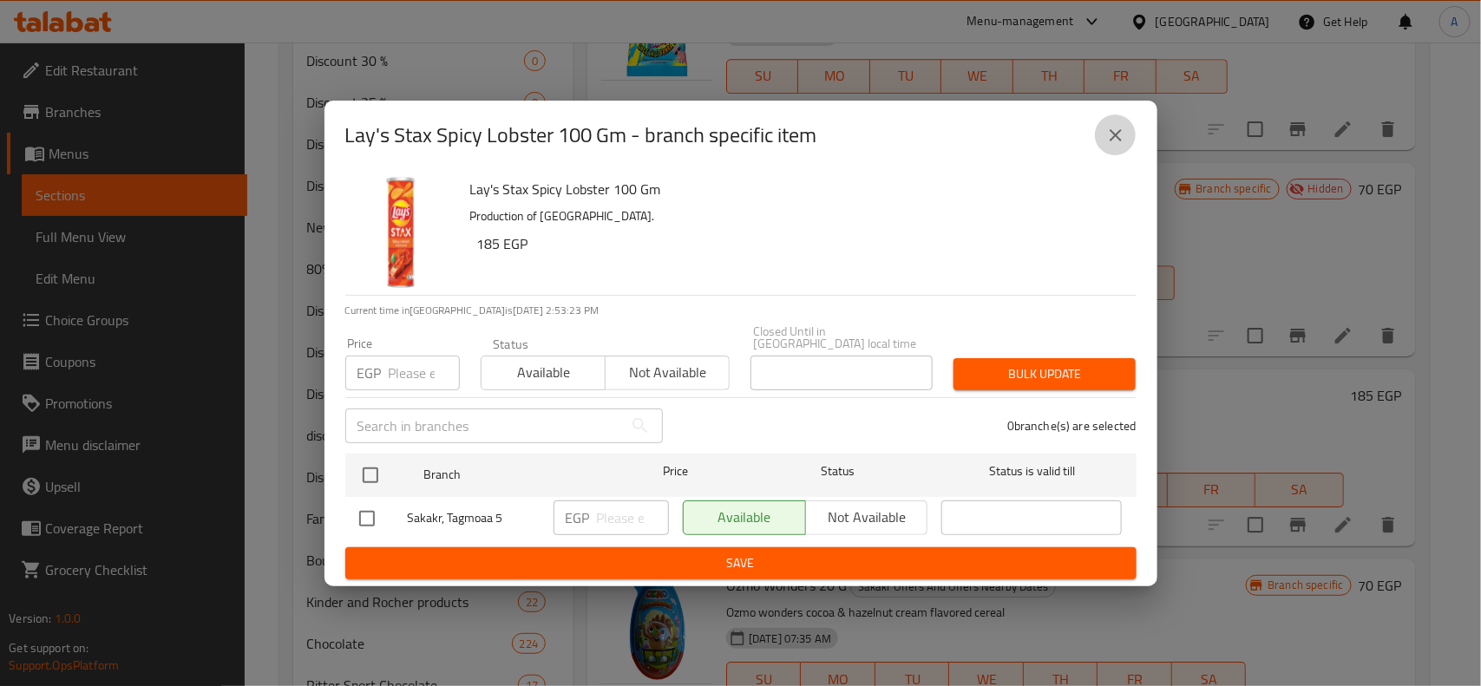
click at [1111, 139] on icon "close" at bounding box center [1115, 135] width 21 height 21
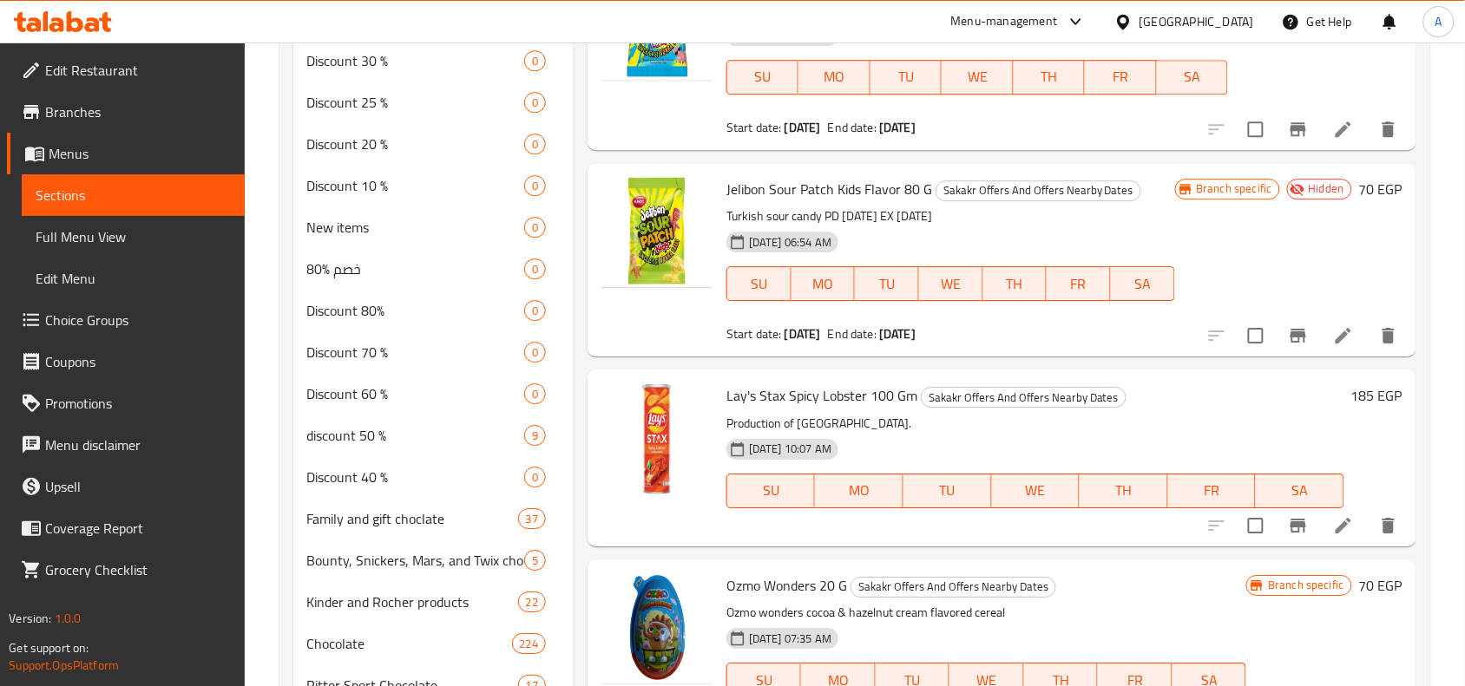
click at [866, 383] on span "Lay's Stax Spicy Lobster 100 Gm" at bounding box center [821, 396] width 191 height 26
copy h6 "Lay's Stax Spicy Lobster 100 Gm"
click at [1319, 510] on li at bounding box center [1343, 525] width 49 height 31
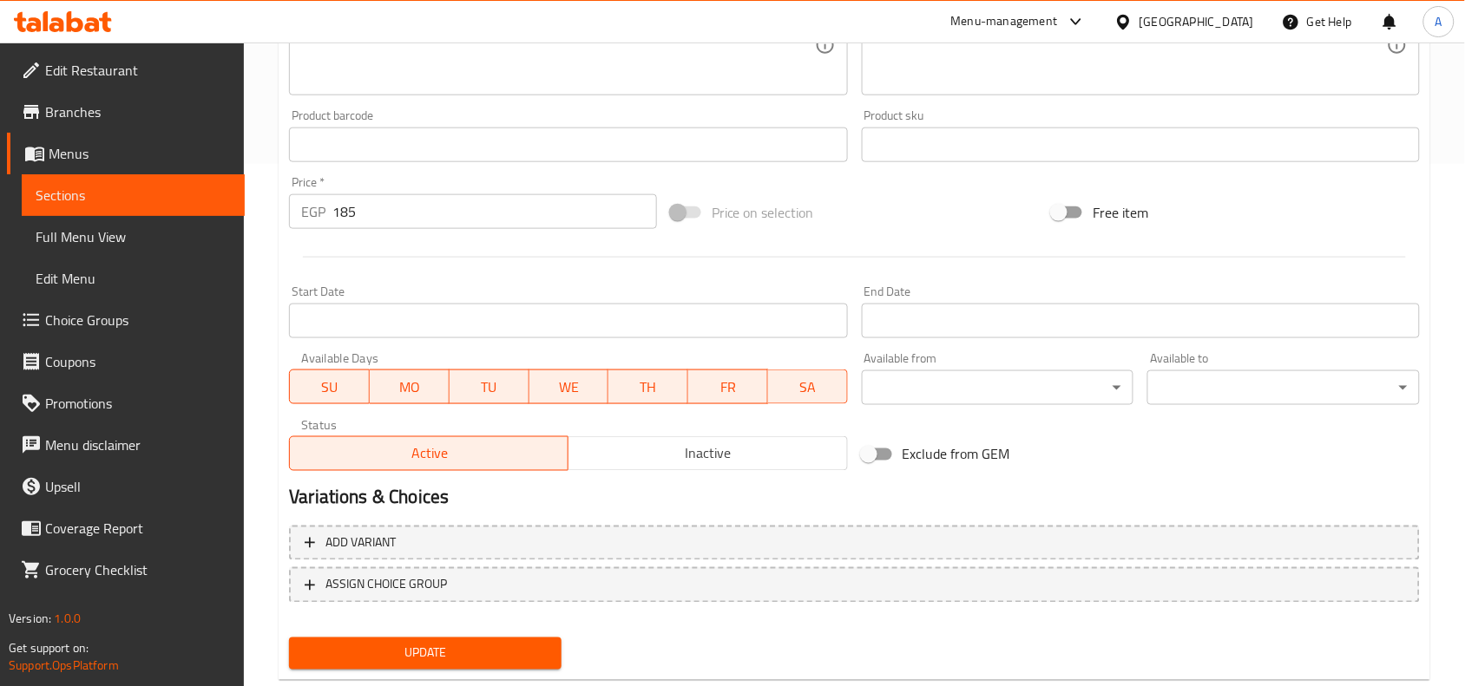
scroll to position [542, 0]
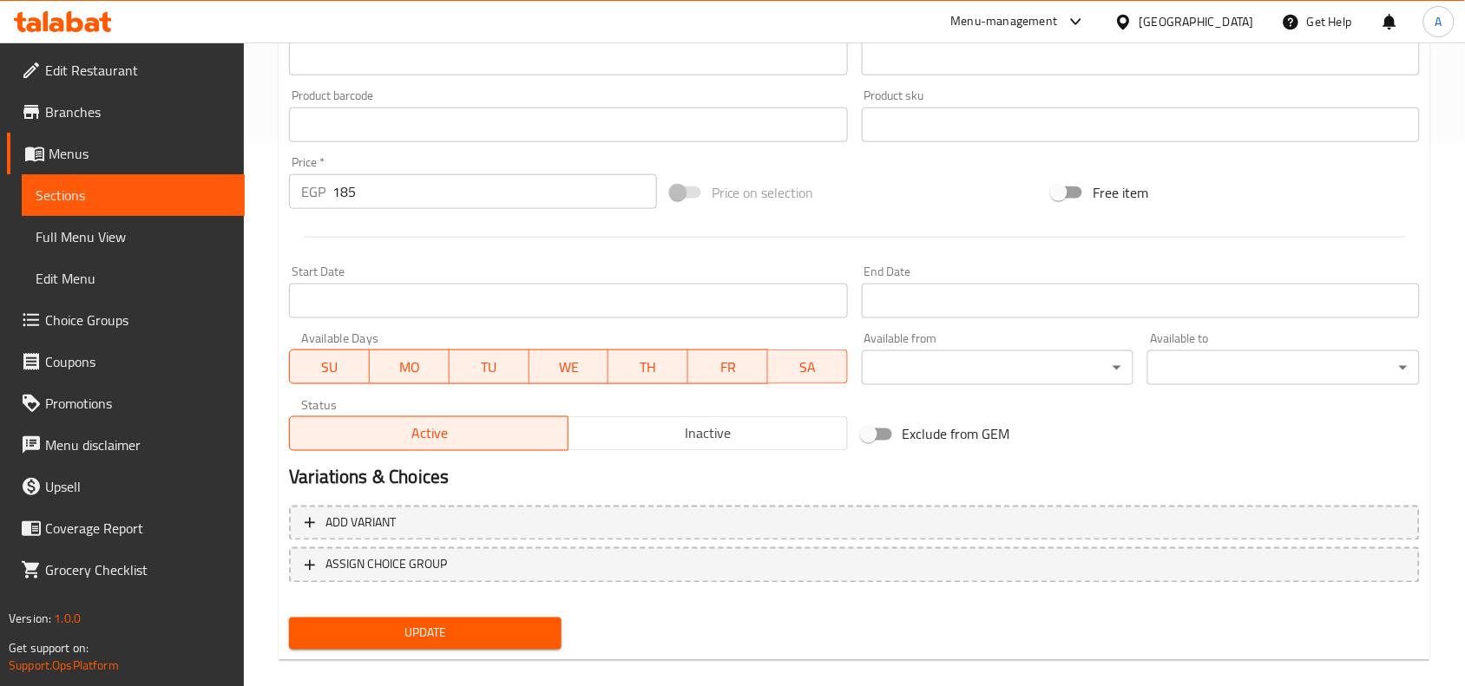
click at [439, 293] on input "Start Date" at bounding box center [568, 301] width 558 height 35
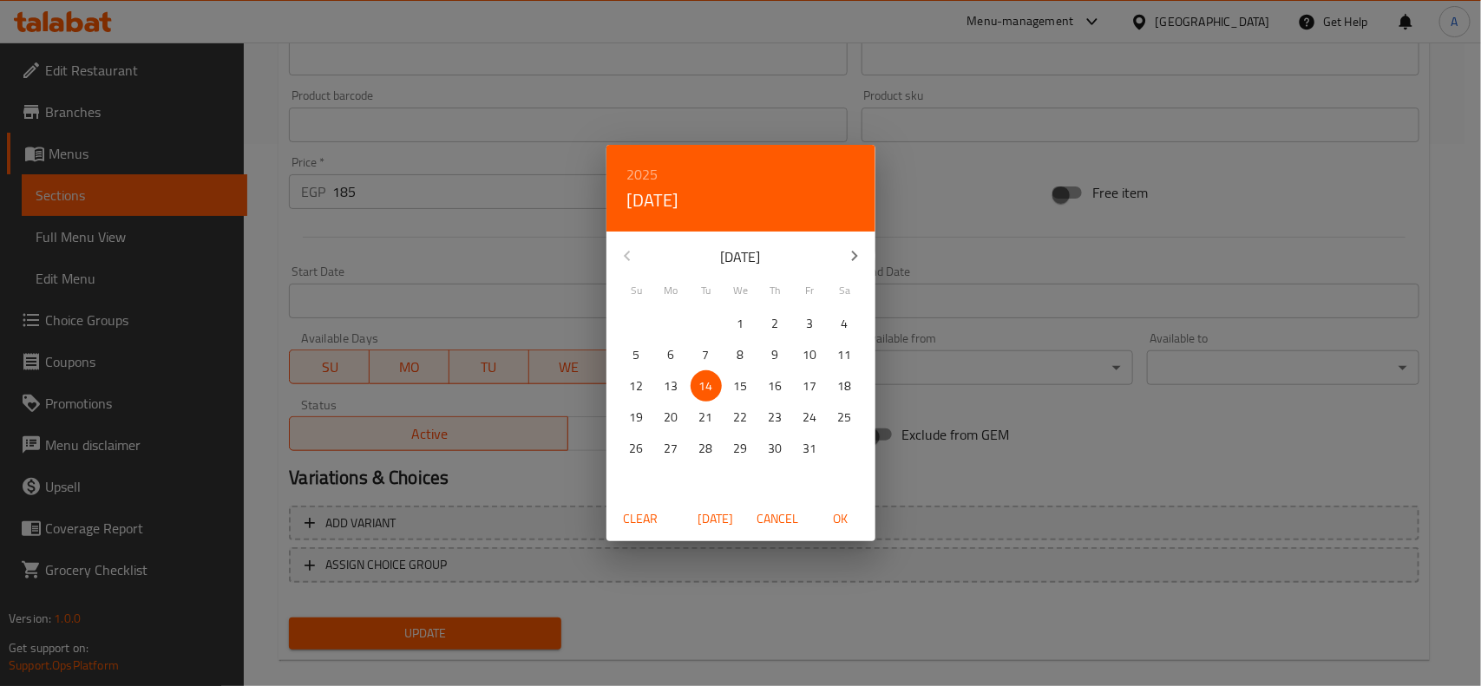
click at [837, 512] on span "OK" at bounding box center [841, 519] width 42 height 22
type input "[DATE]"
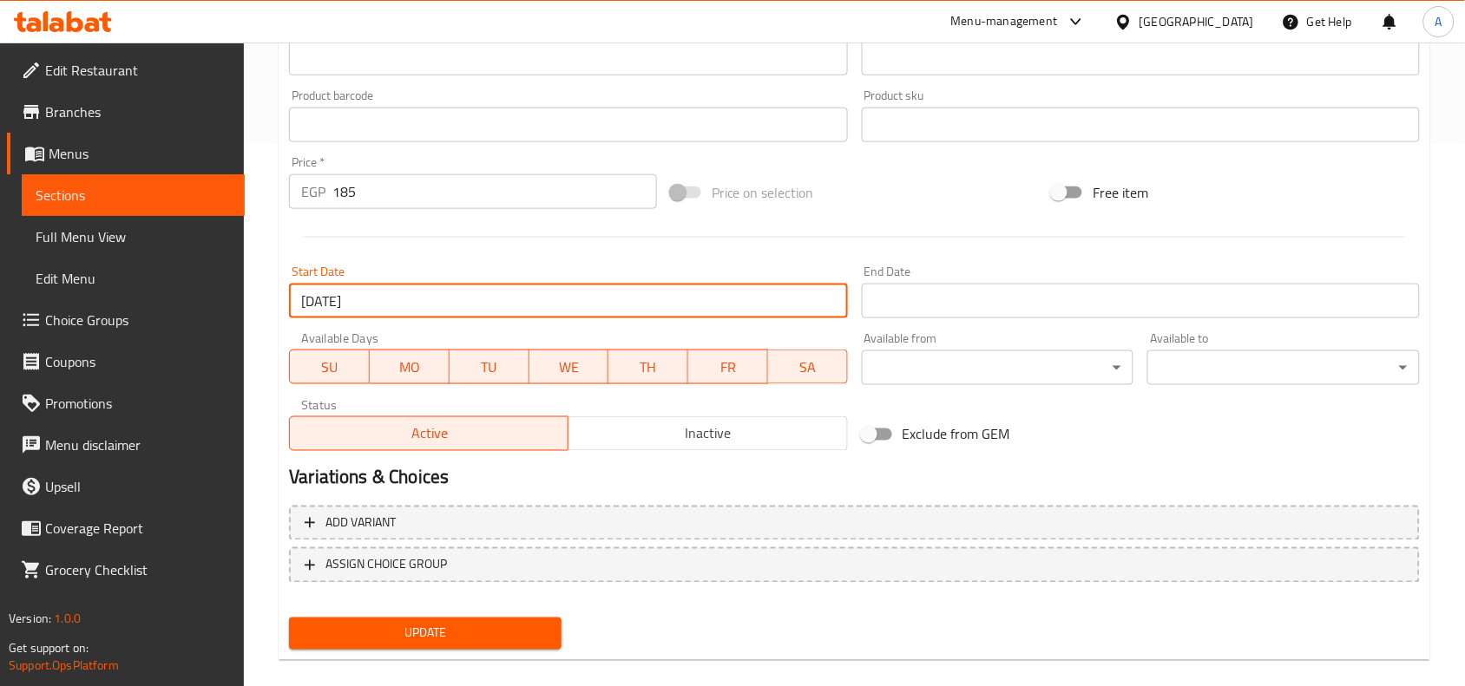
click at [903, 313] on input "Start Date" at bounding box center [1141, 301] width 558 height 35
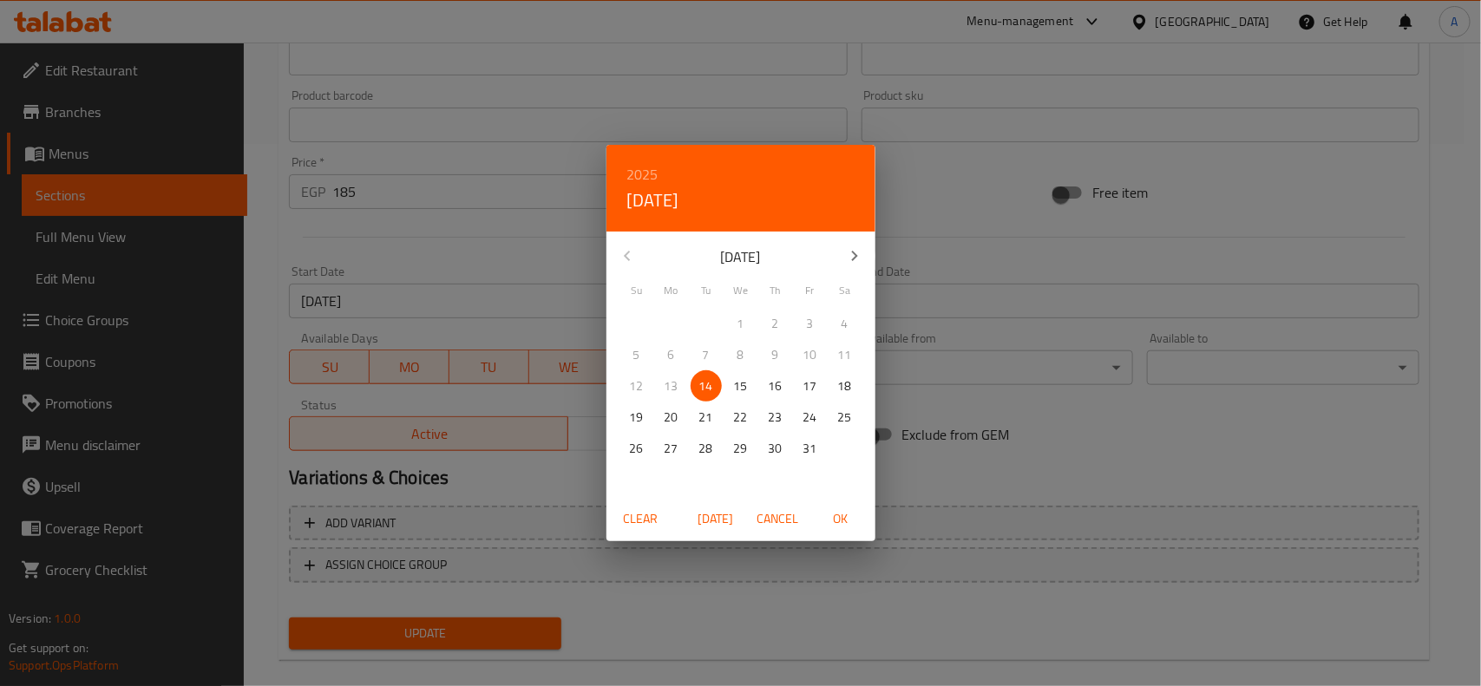
click at [670, 187] on h4 "[DATE]" at bounding box center [653, 201] width 52 height 28
click at [647, 180] on h6 "2025" at bounding box center [642, 174] width 31 height 24
click at [739, 265] on div "2025" at bounding box center [740, 259] width 269 height 35
click at [855, 258] on icon "button" at bounding box center [854, 256] width 6 height 10
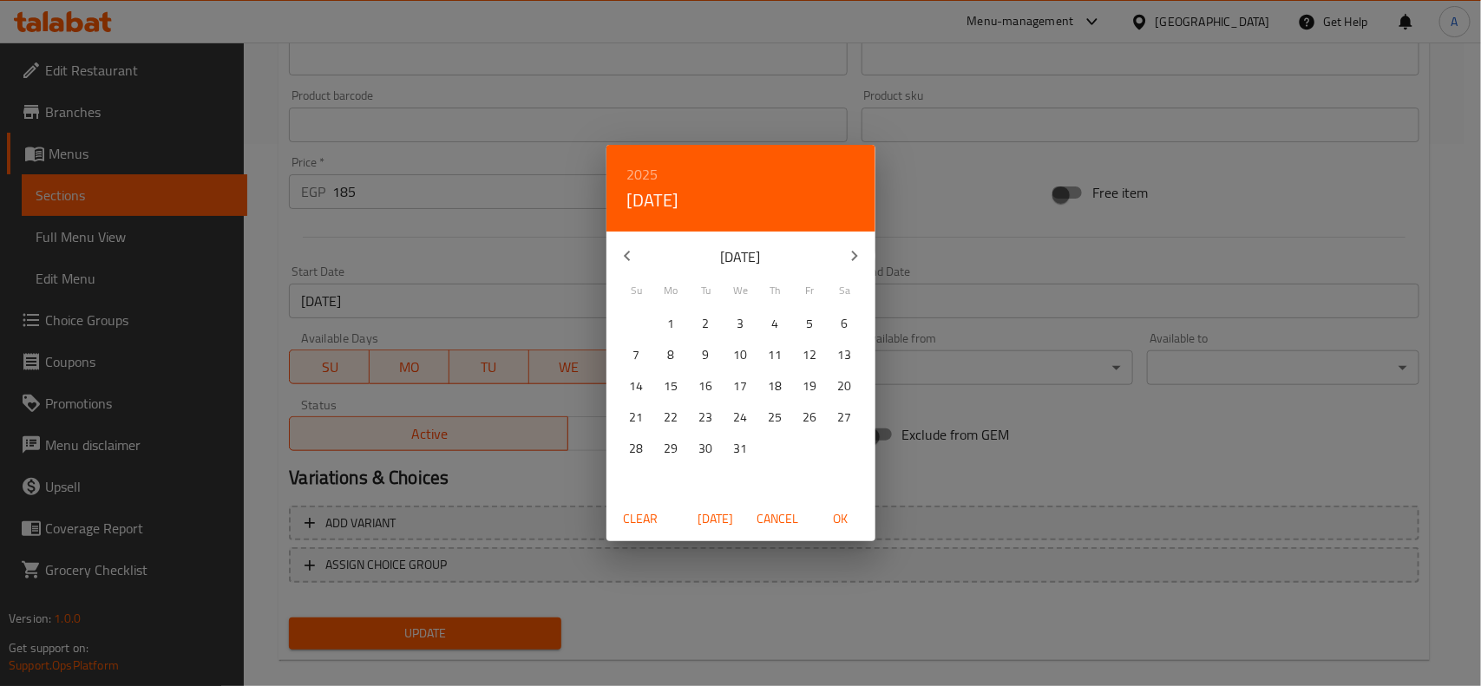
click at [746, 454] on p "31" at bounding box center [741, 449] width 14 height 22
click at [830, 516] on span "OK" at bounding box center [841, 519] width 42 height 22
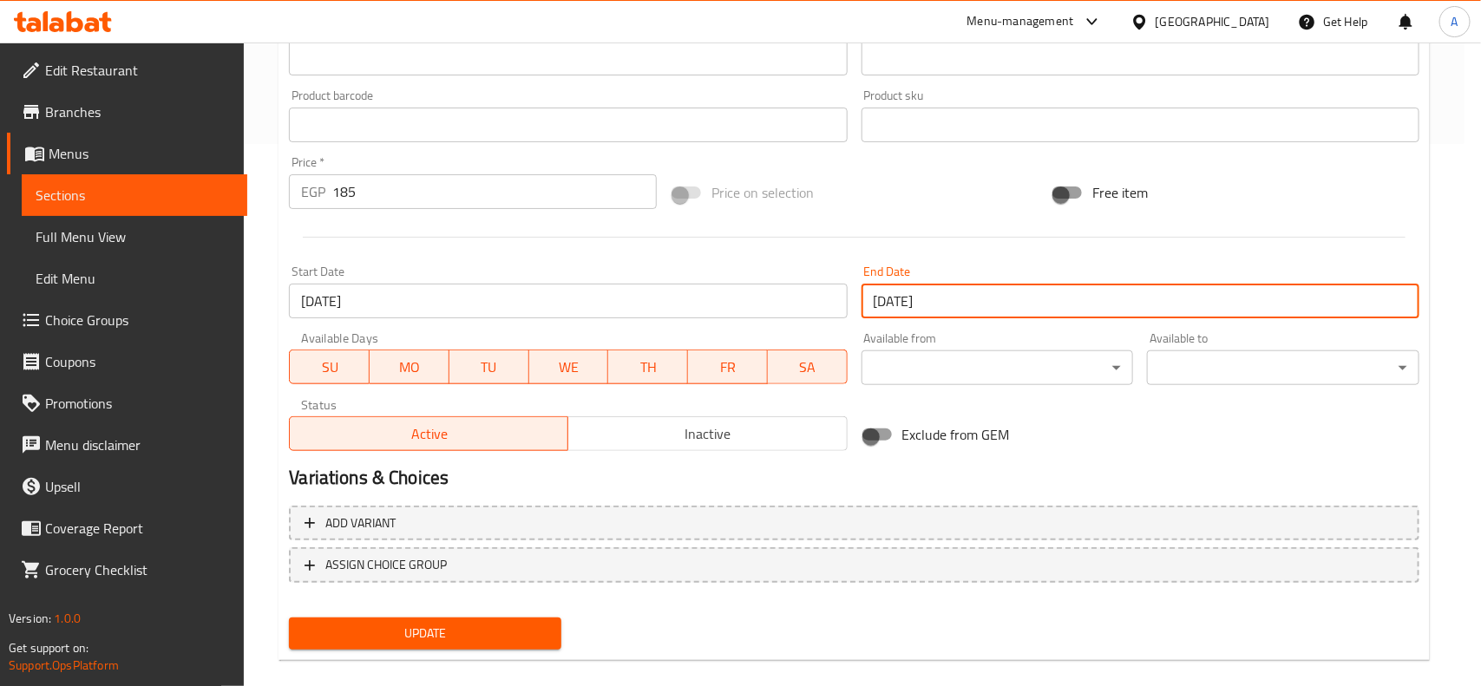
type input "[DATE]"
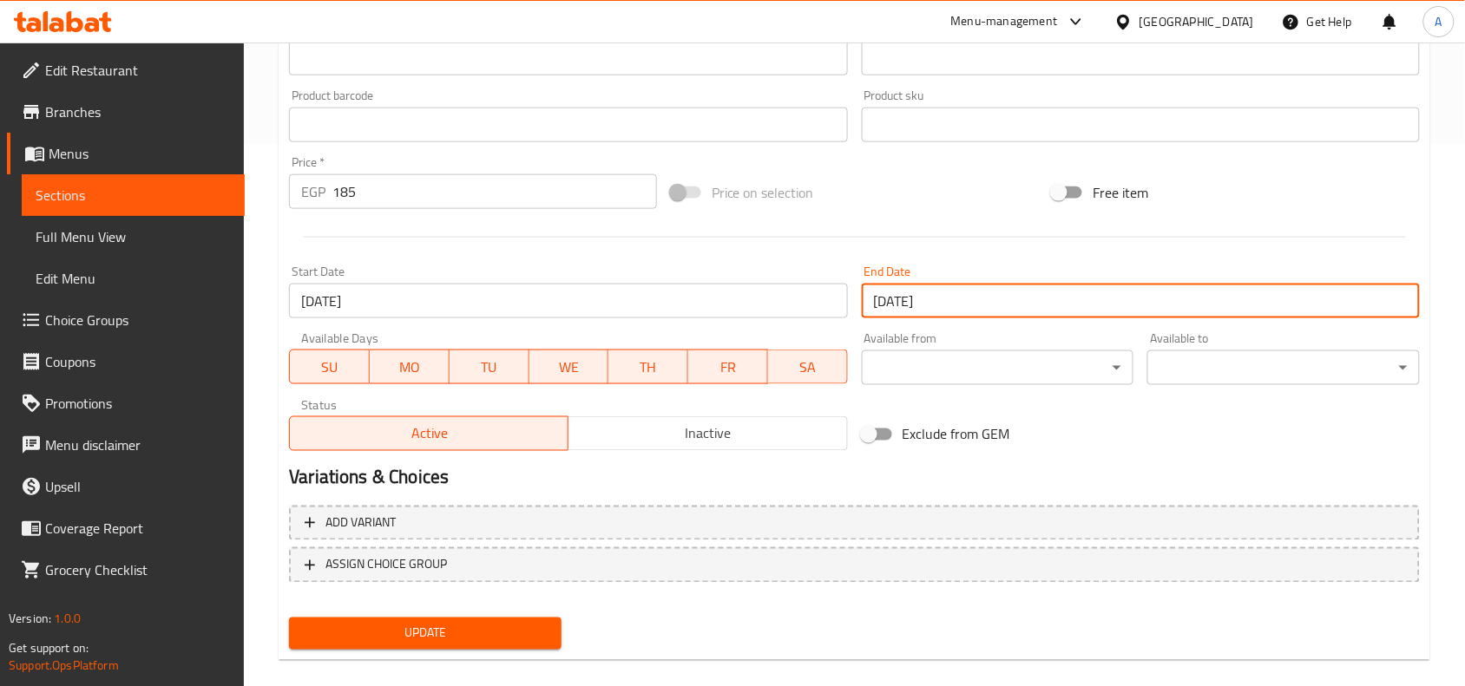
click at [540, 613] on div "Update" at bounding box center [425, 634] width 286 height 46
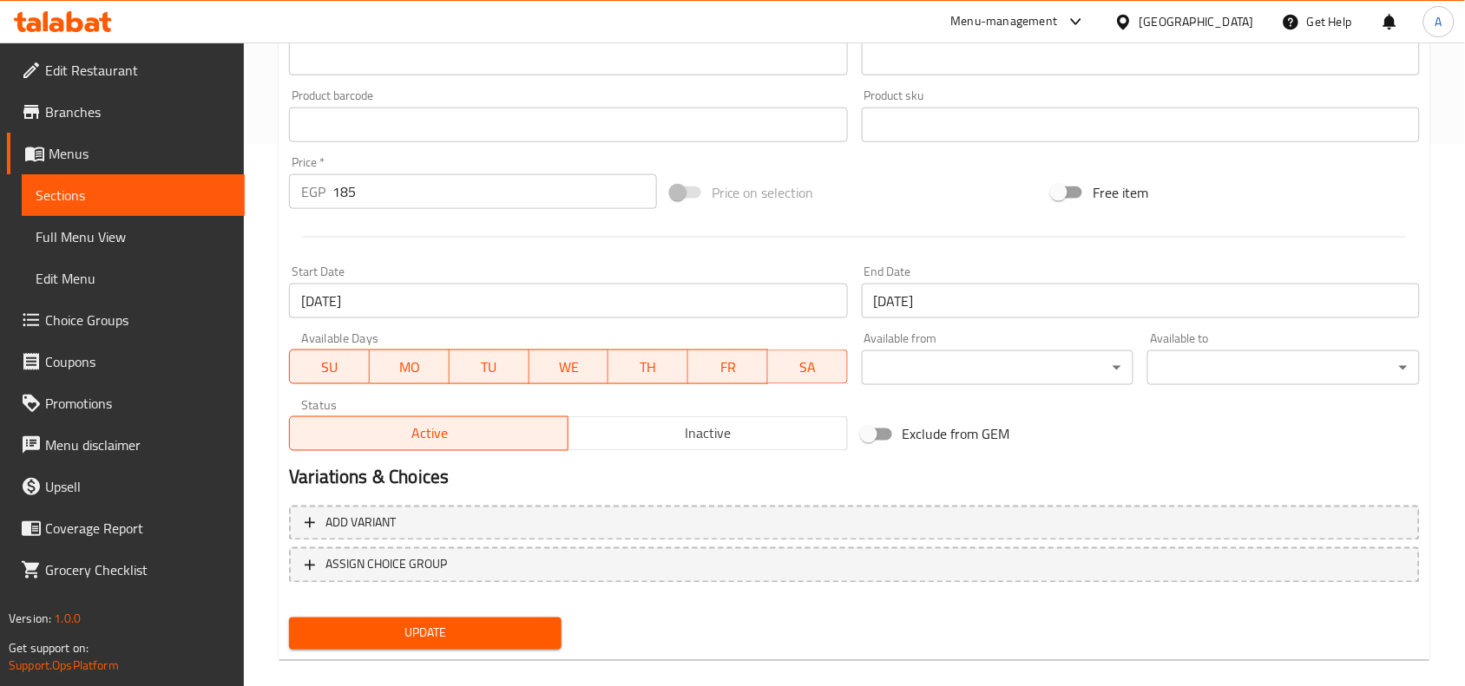
click at [526, 643] on button "Update" at bounding box center [425, 634] width 272 height 32
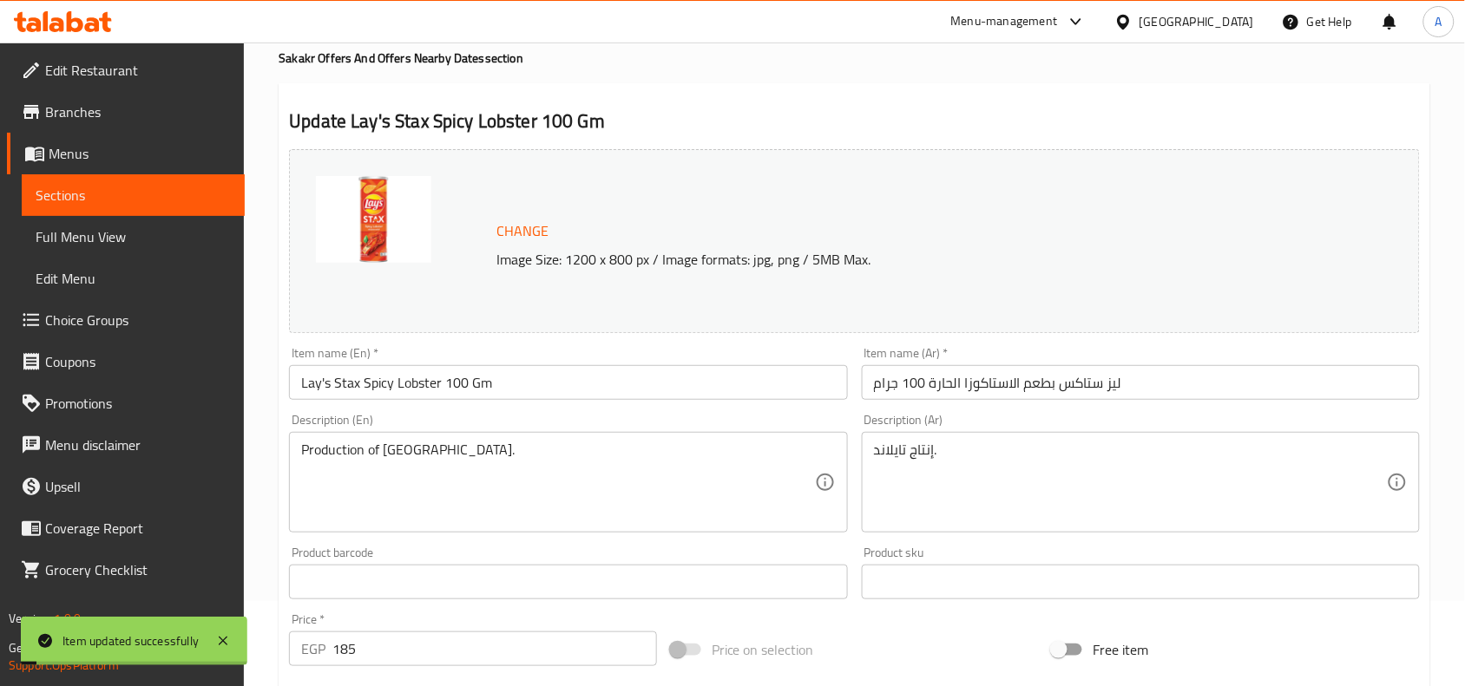
scroll to position [0, 0]
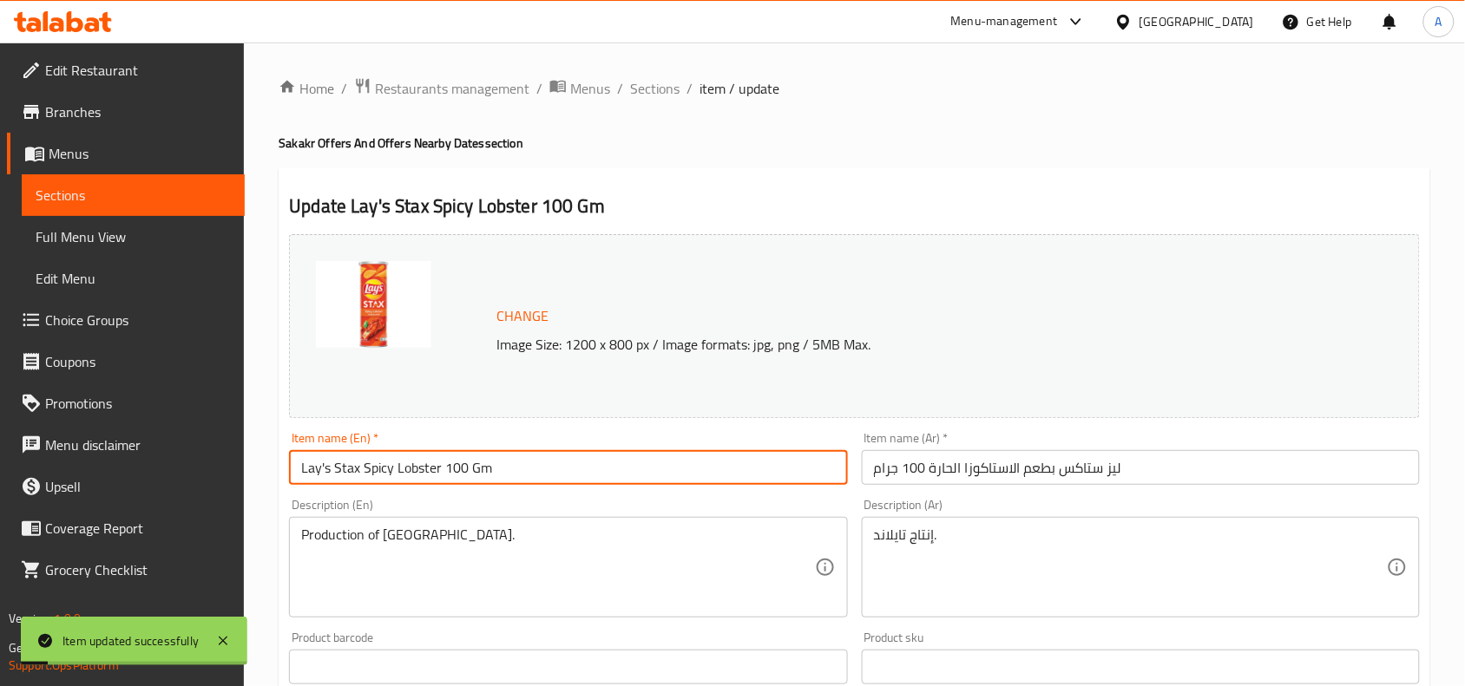
click at [442, 462] on input "Lay's Stax Spicy Lobster 100 Gm" at bounding box center [568, 467] width 558 height 35
click at [657, 102] on div "Home / Restaurants management / Menus / Sections / item / update Sakakr Offers …" at bounding box center [854, 646] width 1151 height 1139
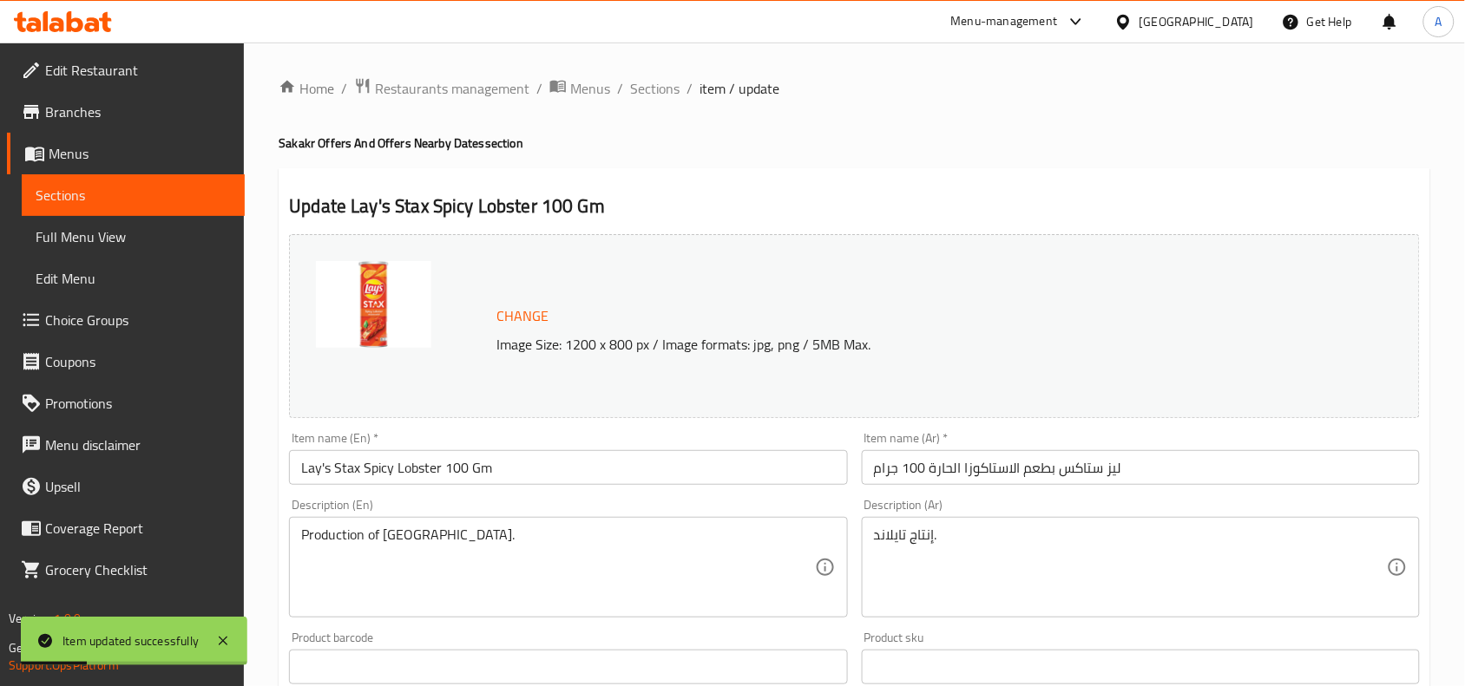
drag, startPoint x: 659, startPoint y: 100, endPoint x: 665, endPoint y: 114, distance: 14.8
click at [659, 99] on span "Sections" at bounding box center [654, 88] width 49 height 21
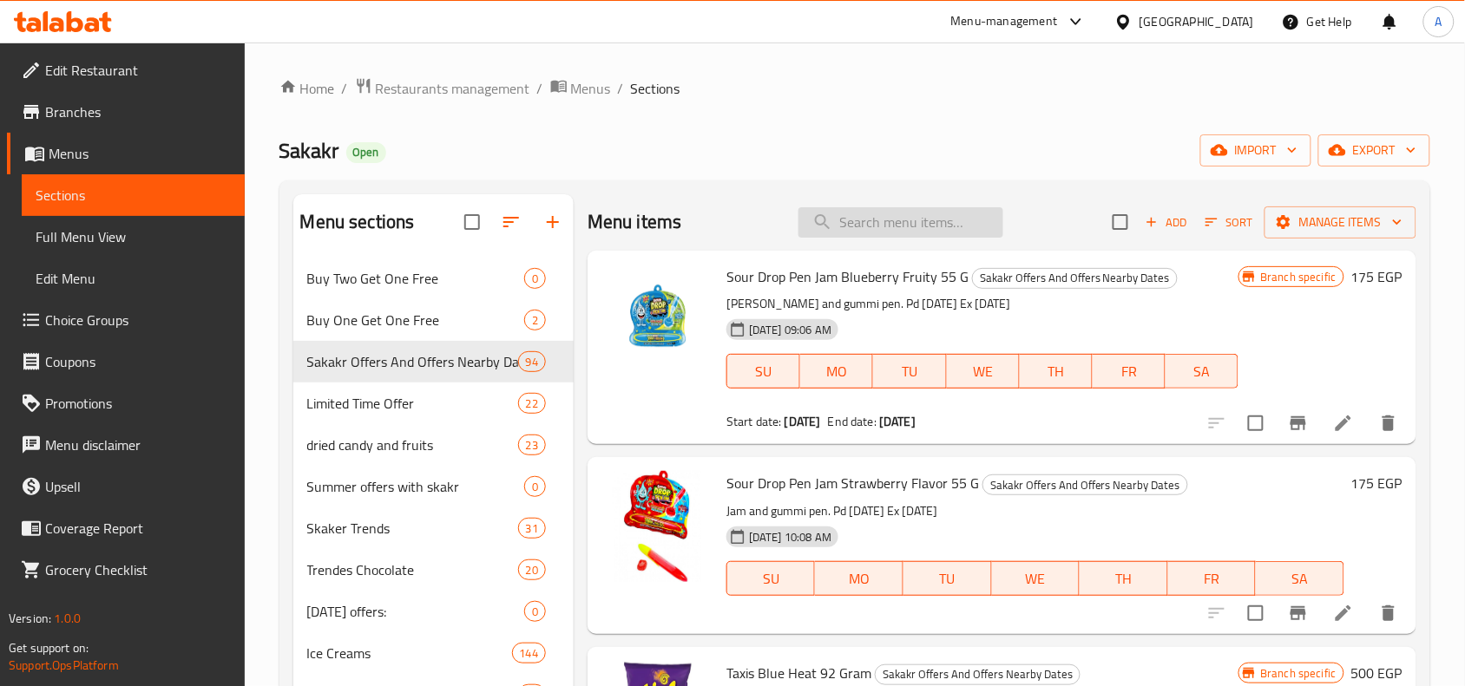
click at [922, 233] on input "search" at bounding box center [900, 222] width 205 height 30
paste input "Lay's Stax"
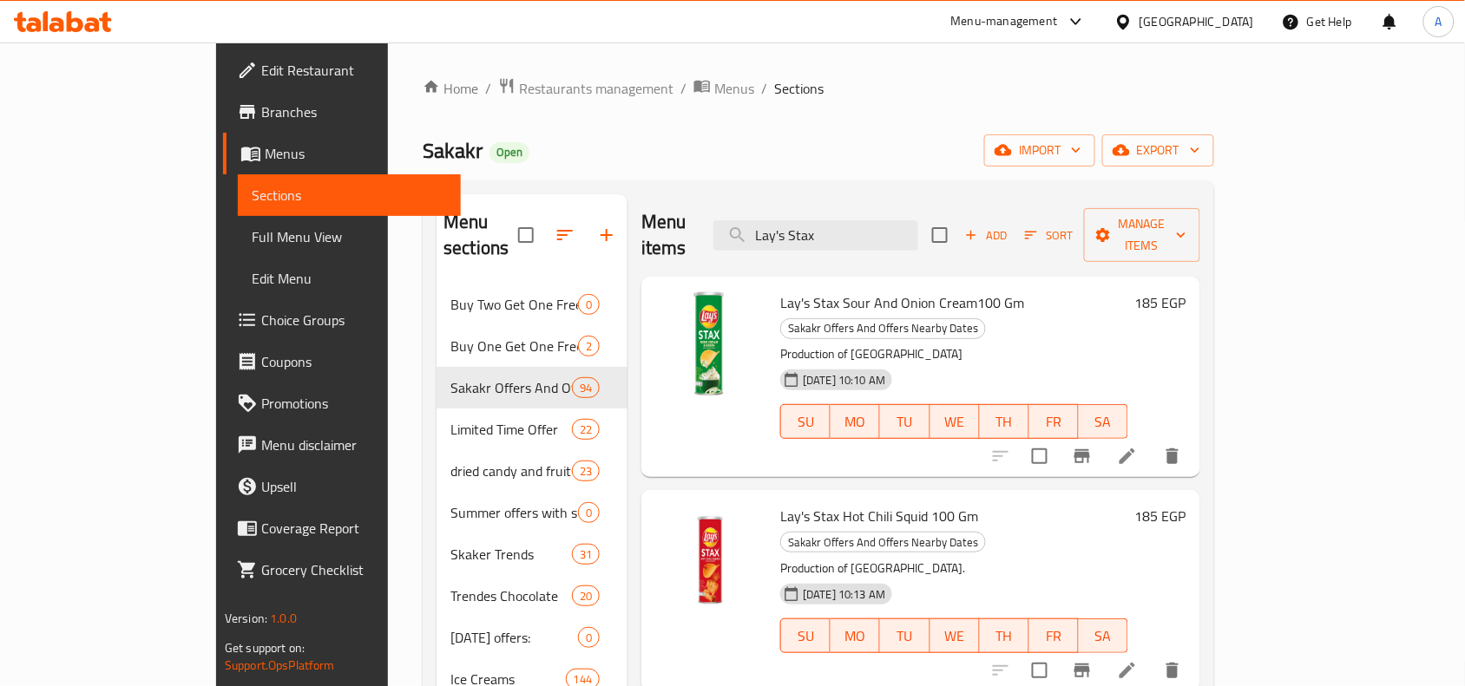
type input "Lay's Stax"
click at [1135, 449] on icon at bounding box center [1127, 457] width 16 height 16
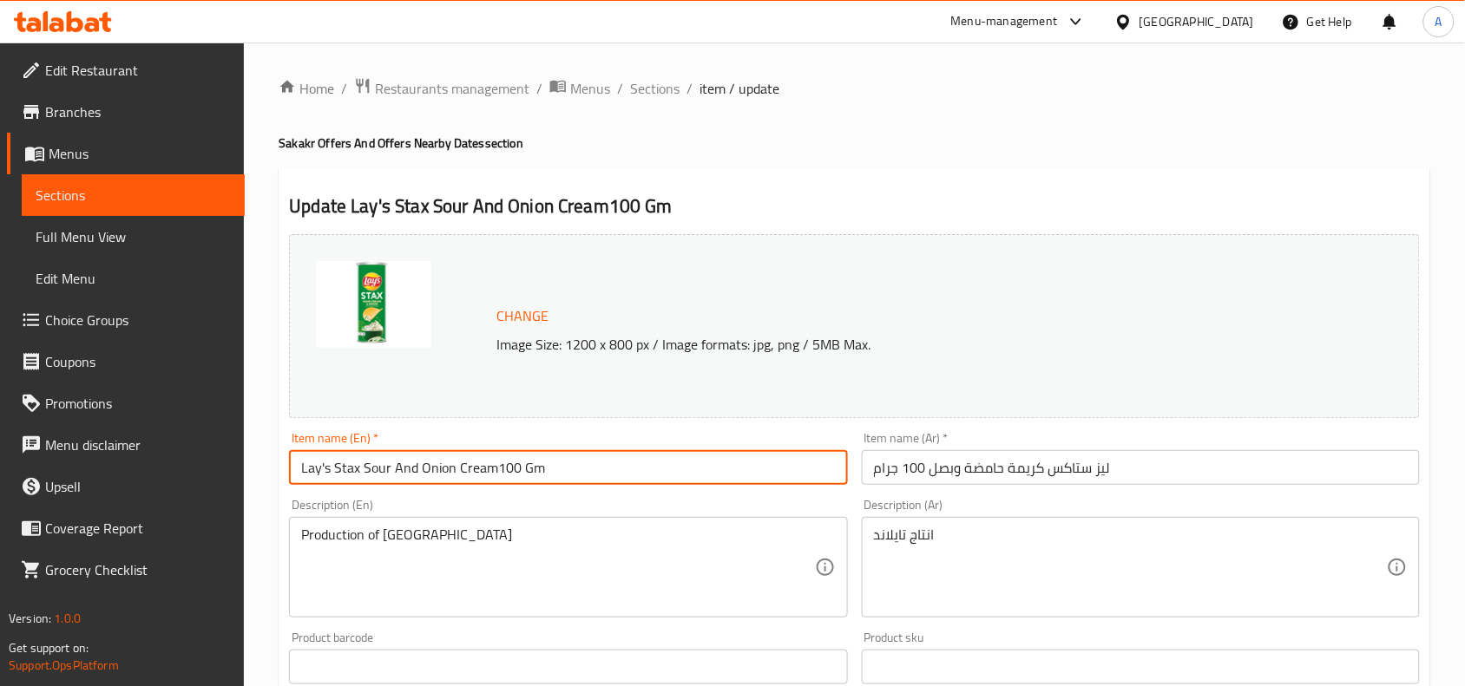
drag, startPoint x: 358, startPoint y: 467, endPoint x: 292, endPoint y: 469, distance: 66.0
click at [292, 469] on input "Lay's Stax Sour And Onion Cream100 Gm" at bounding box center [568, 467] width 558 height 35
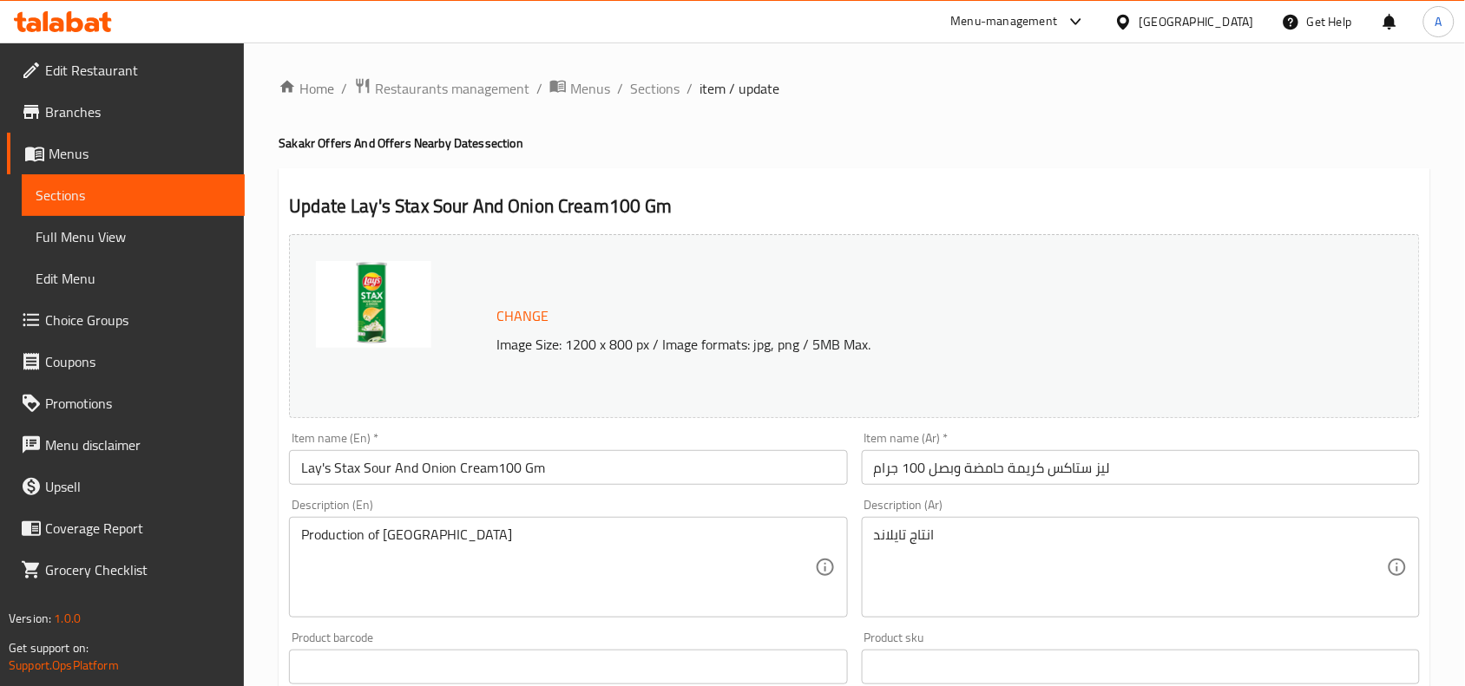
click at [868, 70] on div "Home / Restaurants management / Menus / Sections / item / update Sakakr Offers …" at bounding box center [854, 647] width 1221 height 1209
click at [926, 75] on div "Home / Restaurants management / Menus / Sections / item / update Sakakr Offers …" at bounding box center [854, 647] width 1221 height 1209
click at [950, 68] on div "Home / Restaurants management / Menus / Sections / item / update Sakakr Offers …" at bounding box center [854, 647] width 1221 height 1209
click at [639, 85] on span "Sections" at bounding box center [654, 88] width 49 height 21
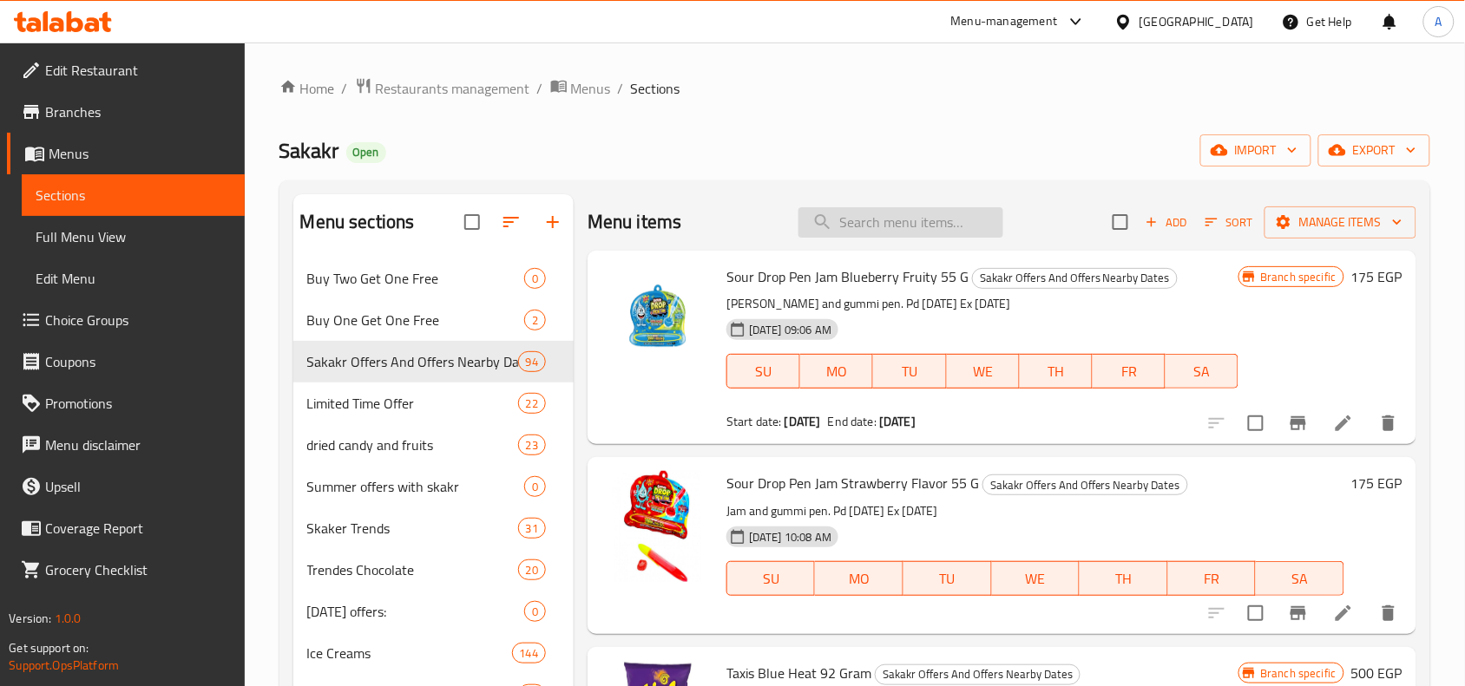
click at [860, 226] on input "search" at bounding box center [900, 222] width 205 height 30
paste input "Lay's Stax"
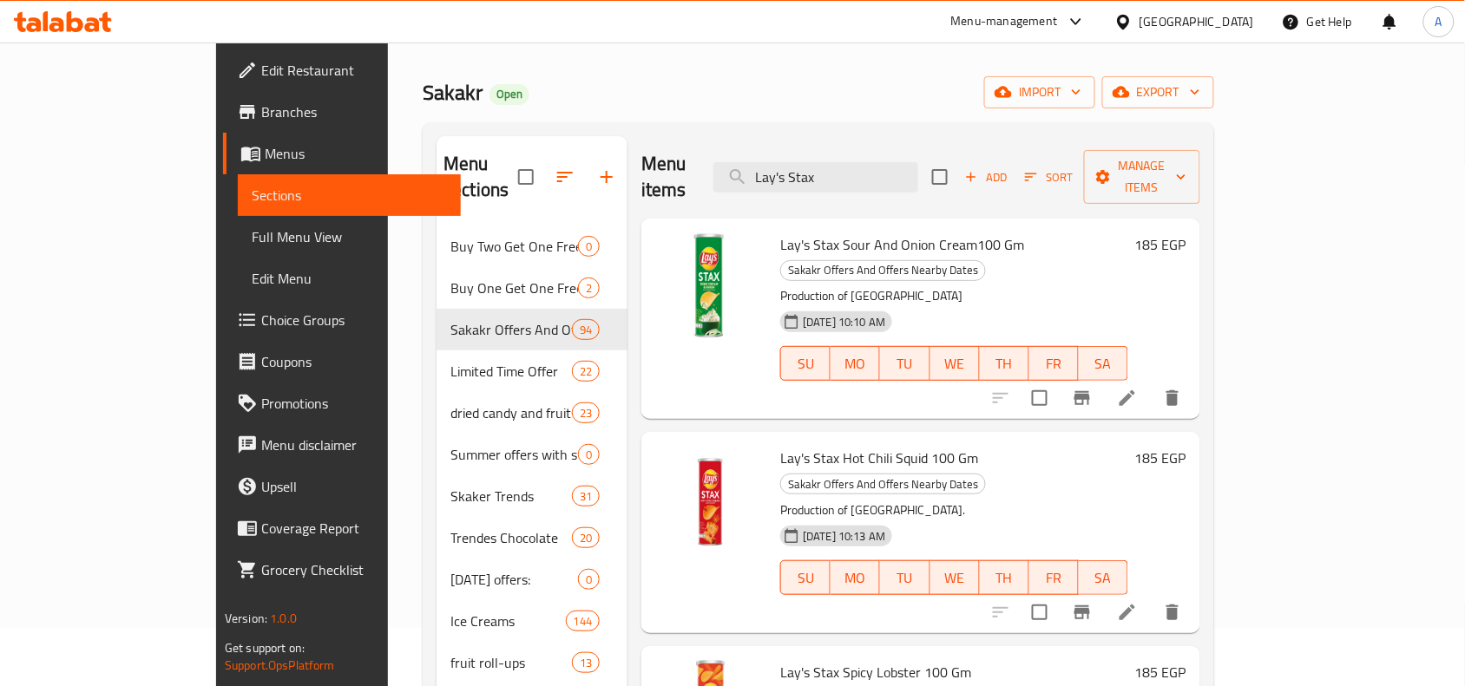
scroll to position [108, 0]
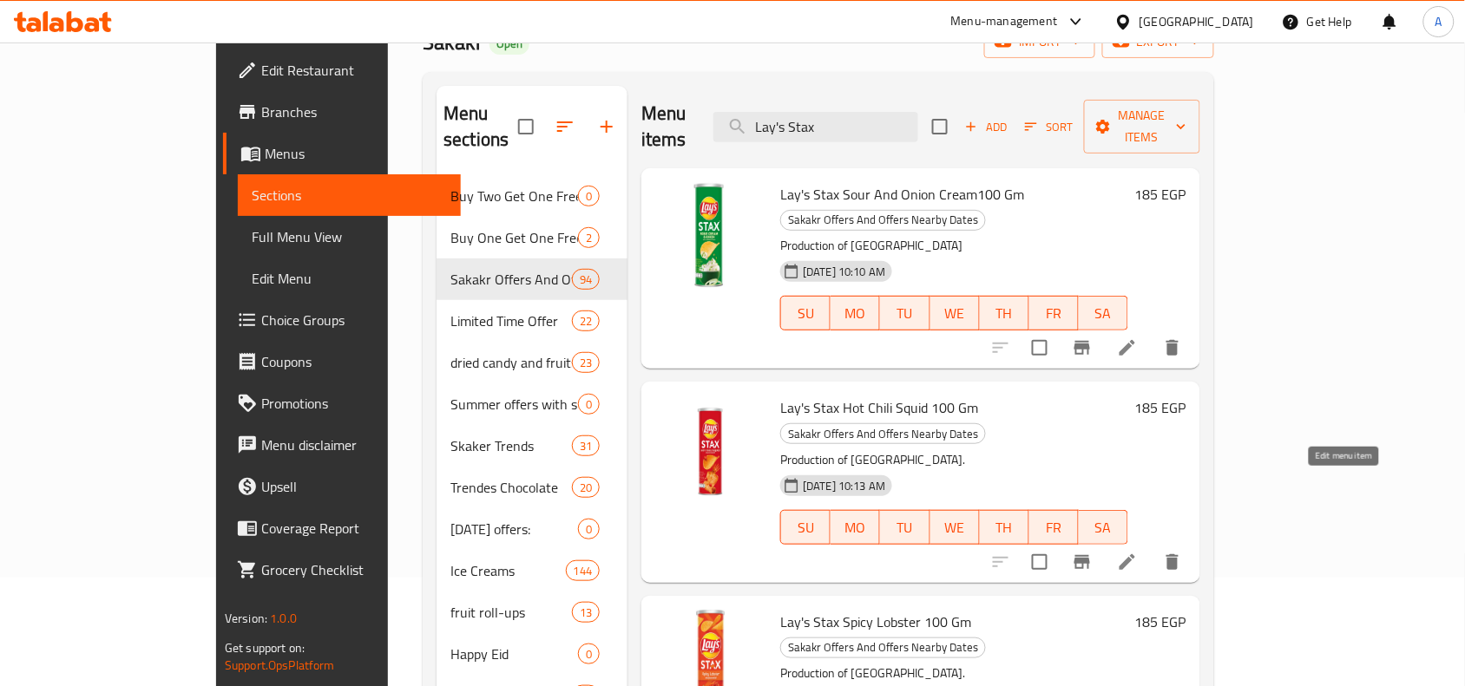
type input "Lay's Stax"
click at [1137, 552] on icon at bounding box center [1127, 562] width 21 height 21
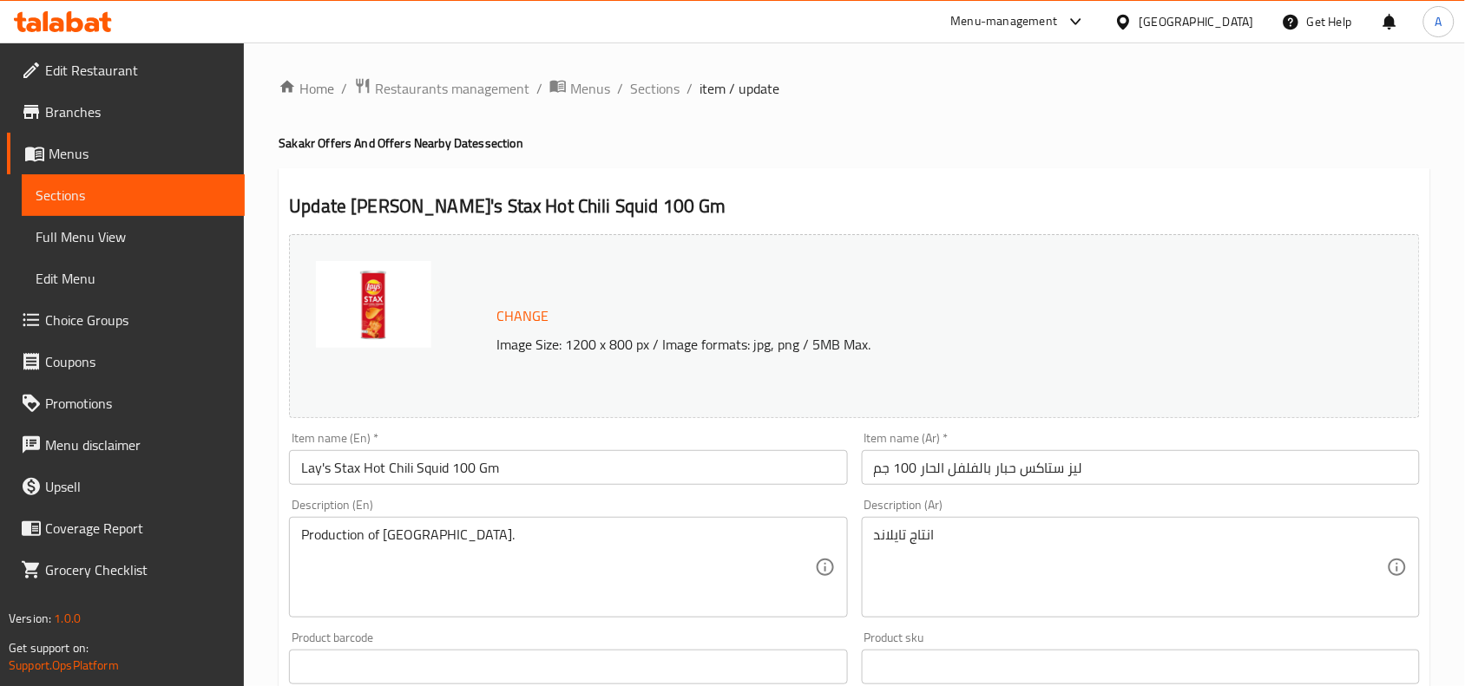
drag, startPoint x: 662, startPoint y: 85, endPoint x: 1478, endPoint y: 180, distance: 821.1
click at [662, 85] on span "Sections" at bounding box center [654, 88] width 49 height 21
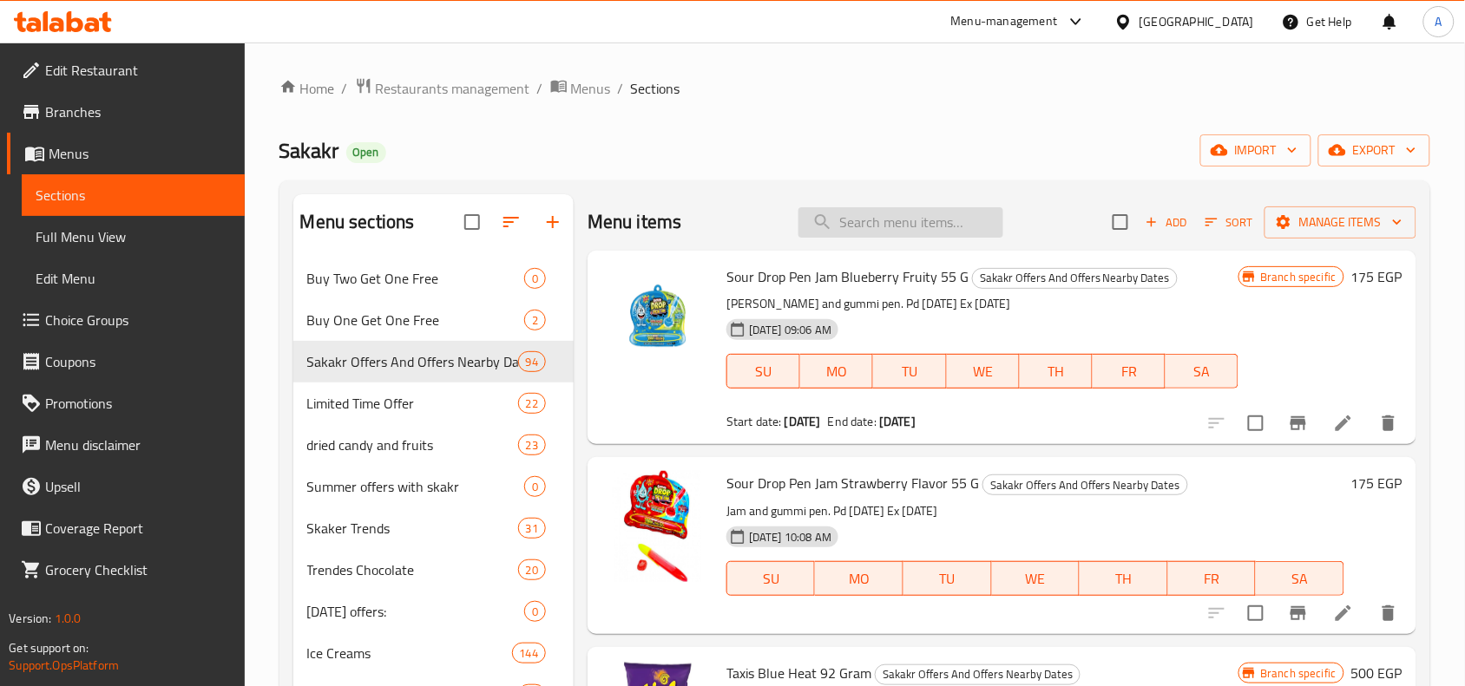
click at [873, 213] on input "search" at bounding box center [900, 222] width 205 height 30
paste input "Lay's Stax"
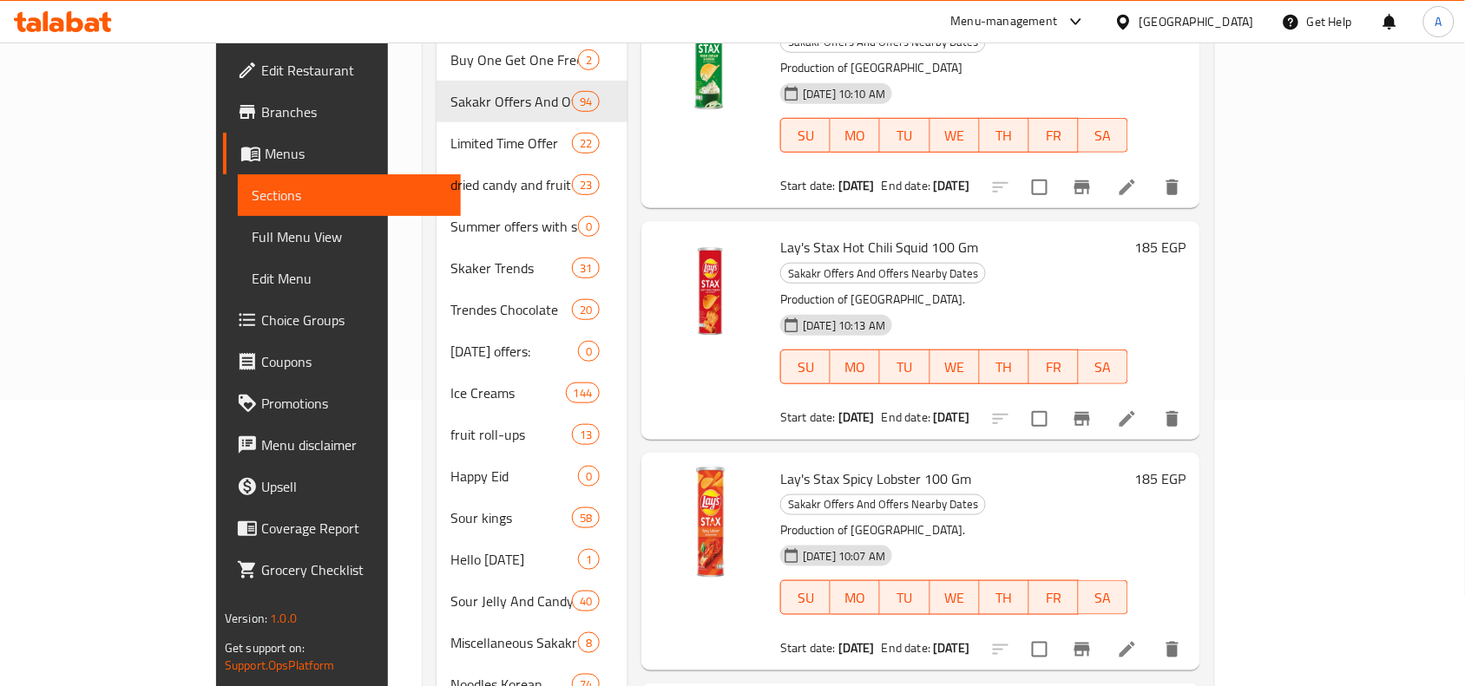
scroll to position [325, 0]
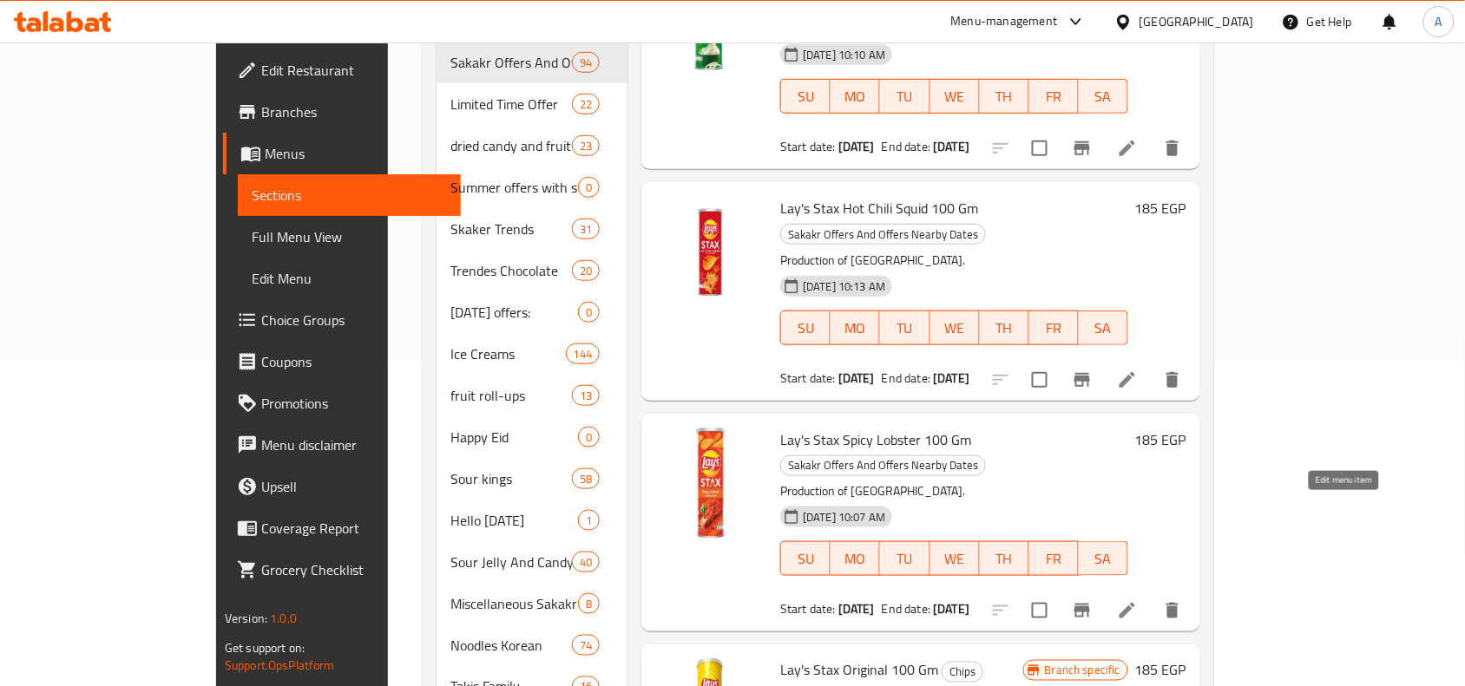
type input "Lay's Stax"
click at [1137, 600] on icon at bounding box center [1127, 610] width 21 height 21
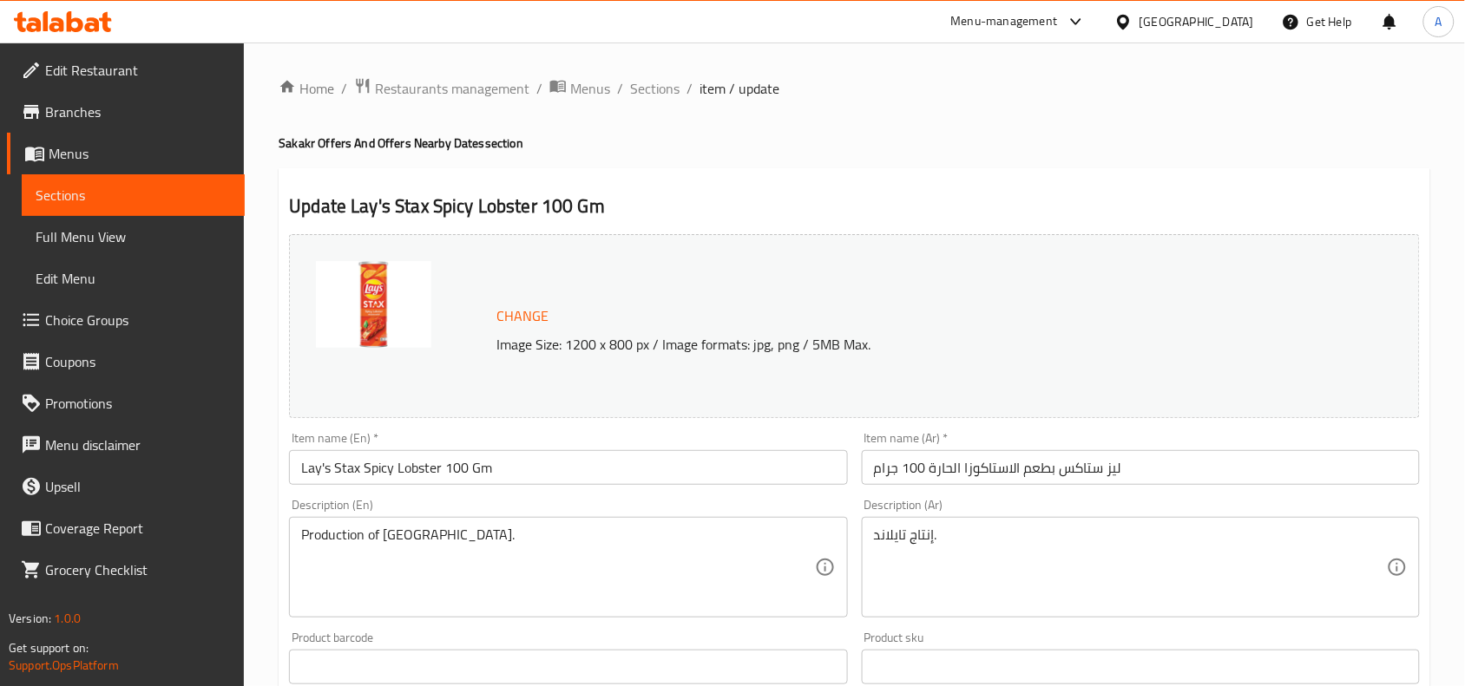
click at [946, 30] on div "Menu-management Egypt Get Help A" at bounding box center [732, 22] width 1465 height 42
click at [933, 75] on div "Home / Restaurants management / Menus / Sections / item / update Sakakr Offers …" at bounding box center [854, 647] width 1221 height 1209
click at [647, 97] on span "Sections" at bounding box center [654, 88] width 49 height 21
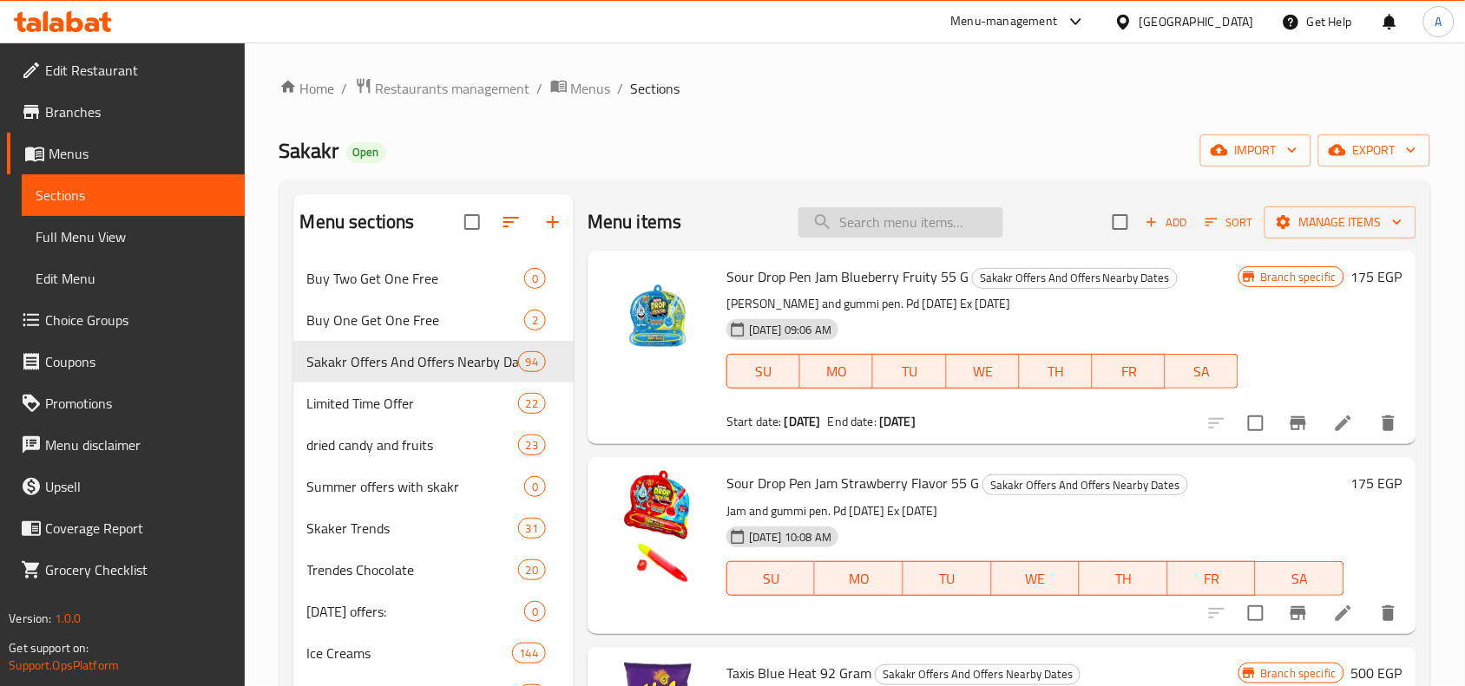
click at [856, 226] on input "search" at bounding box center [900, 222] width 205 height 30
paste input "مينتوس بيور فريش"
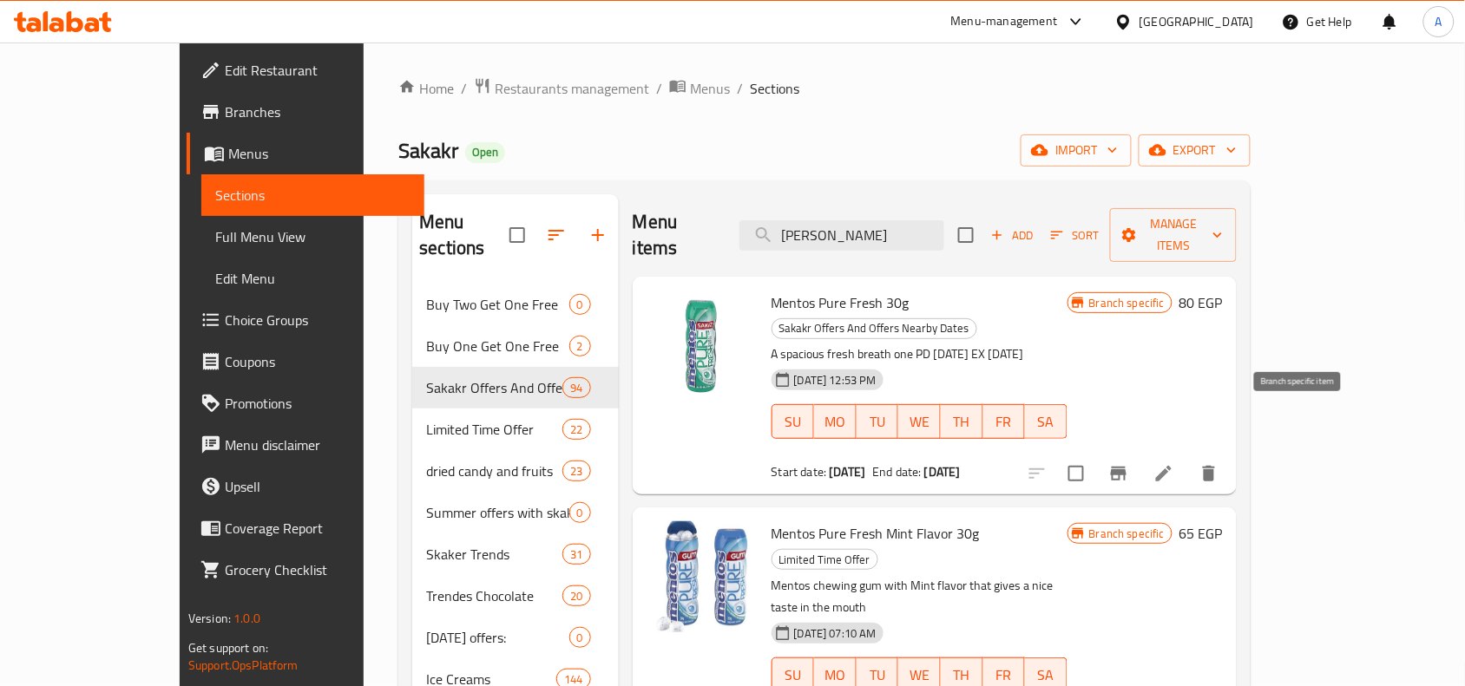
type input "مينتوس بيور فريش"
click at [1126, 467] on icon "Branch-specific-item" at bounding box center [1119, 474] width 16 height 14
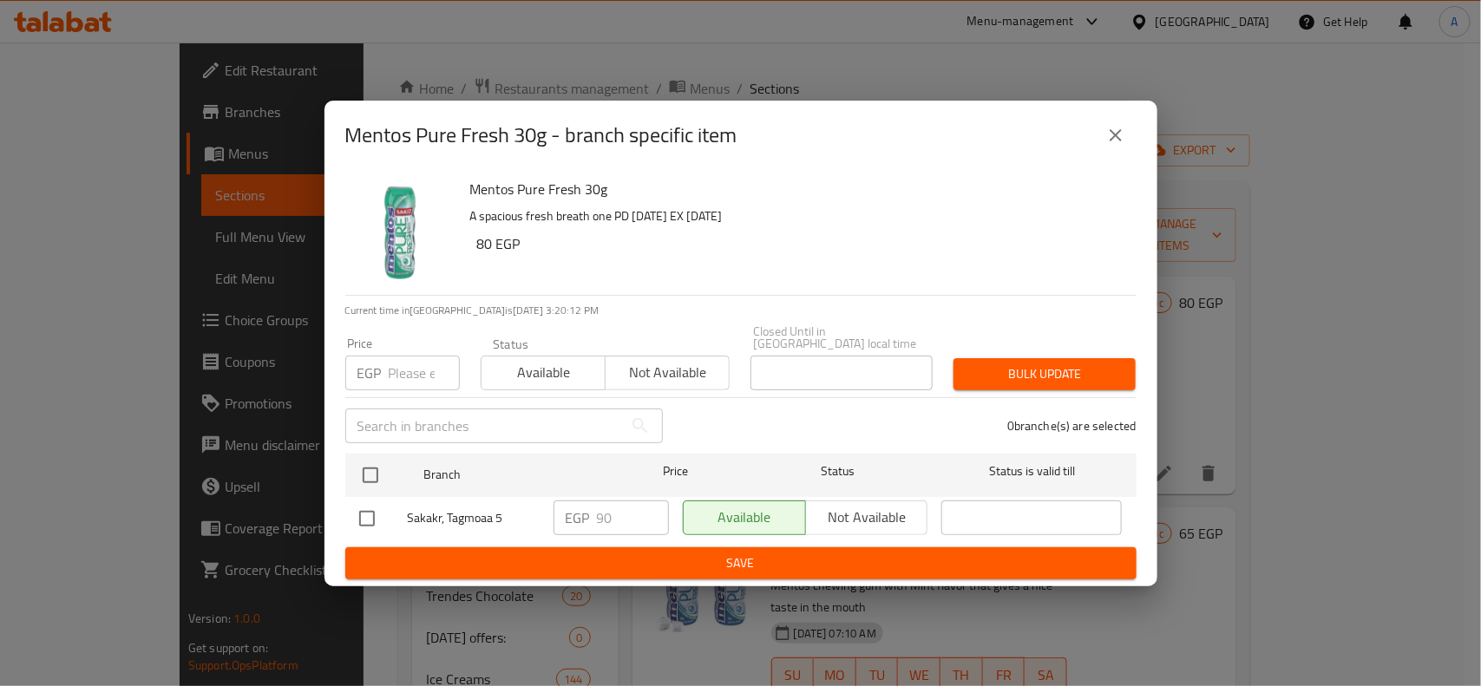
click at [542, 146] on h2 "Mentos Pure Fresh 30g - branch specific item" at bounding box center [541, 135] width 392 height 28
drag, startPoint x: 551, startPoint y: 152, endPoint x: 344, endPoint y: 139, distance: 207.8
click at [344, 139] on div "Mentos Pure Fresh 30g - branch specific item" at bounding box center [740, 135] width 833 height 69
copy h2 "Mentos Pure Fresh 30g"
click at [1105, 146] on icon "close" at bounding box center [1115, 135] width 21 height 21
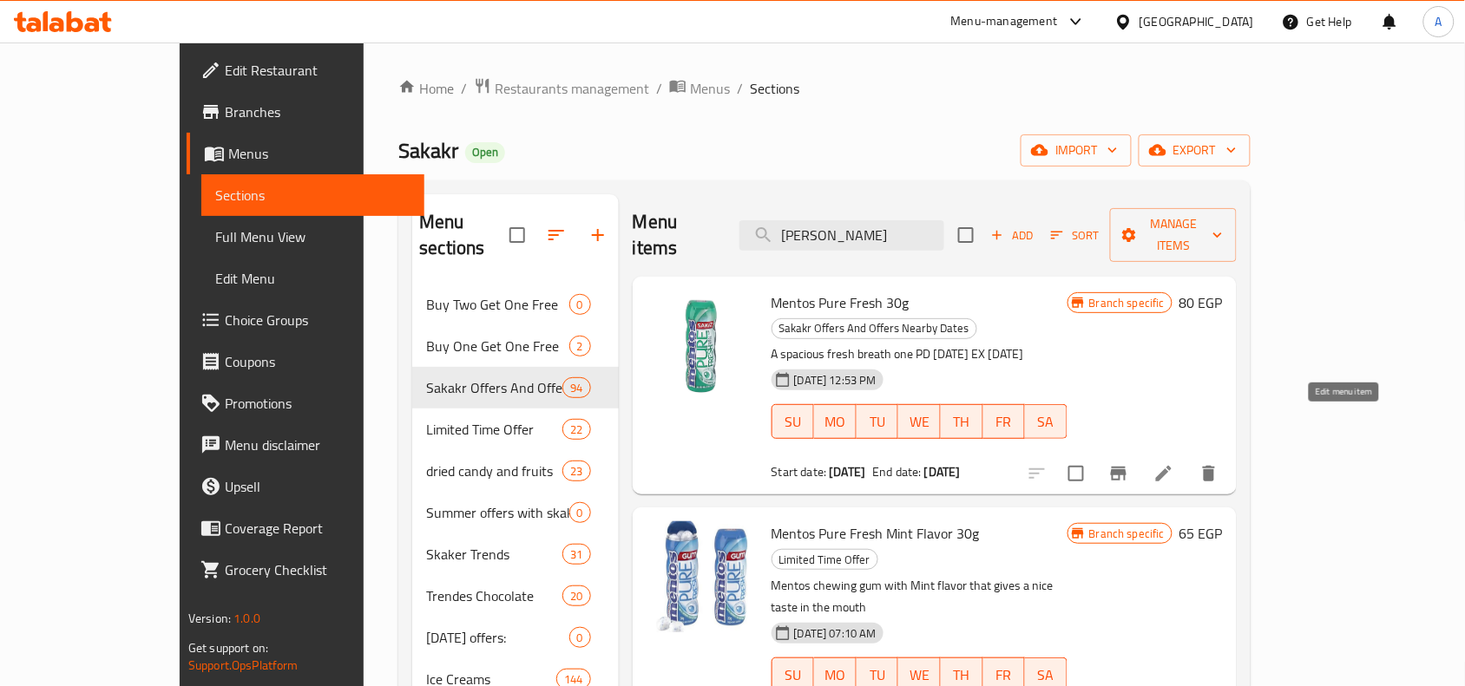
click at [1174, 463] on icon at bounding box center [1163, 473] width 21 height 21
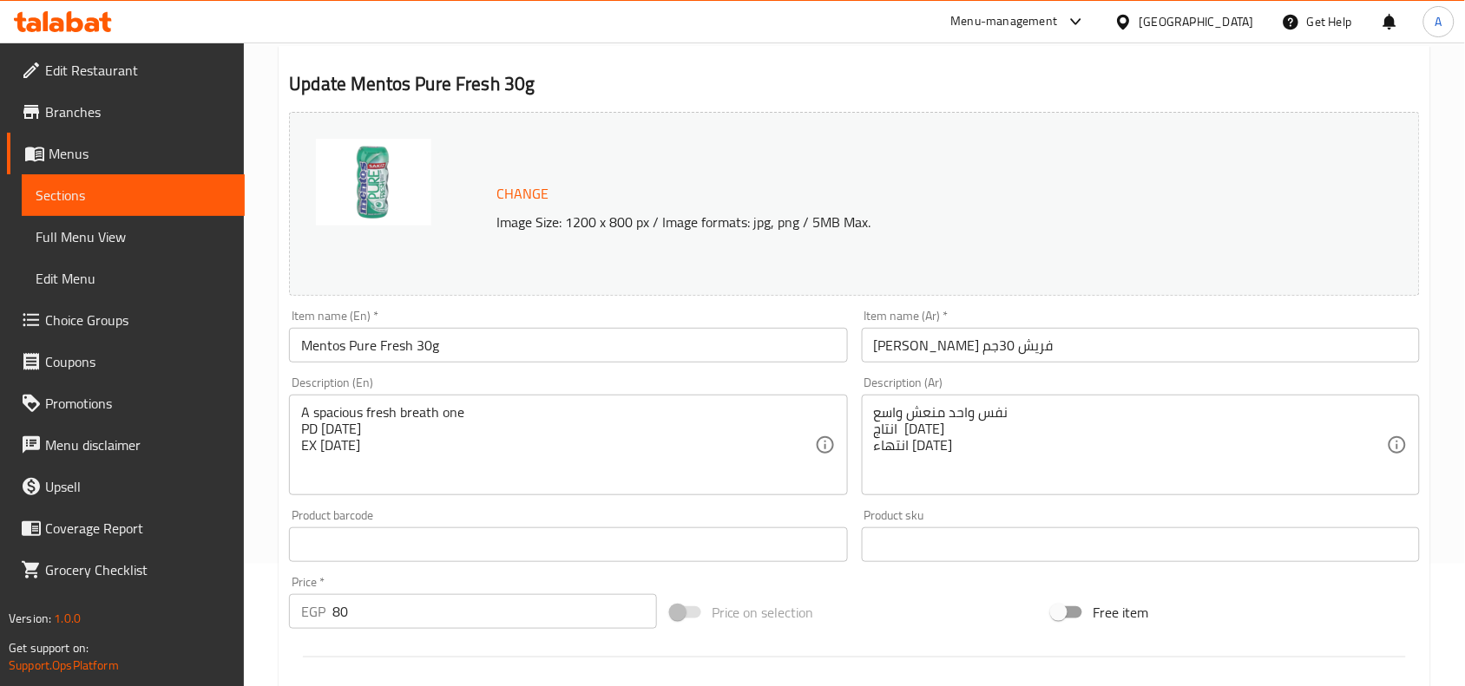
scroll to position [434, 0]
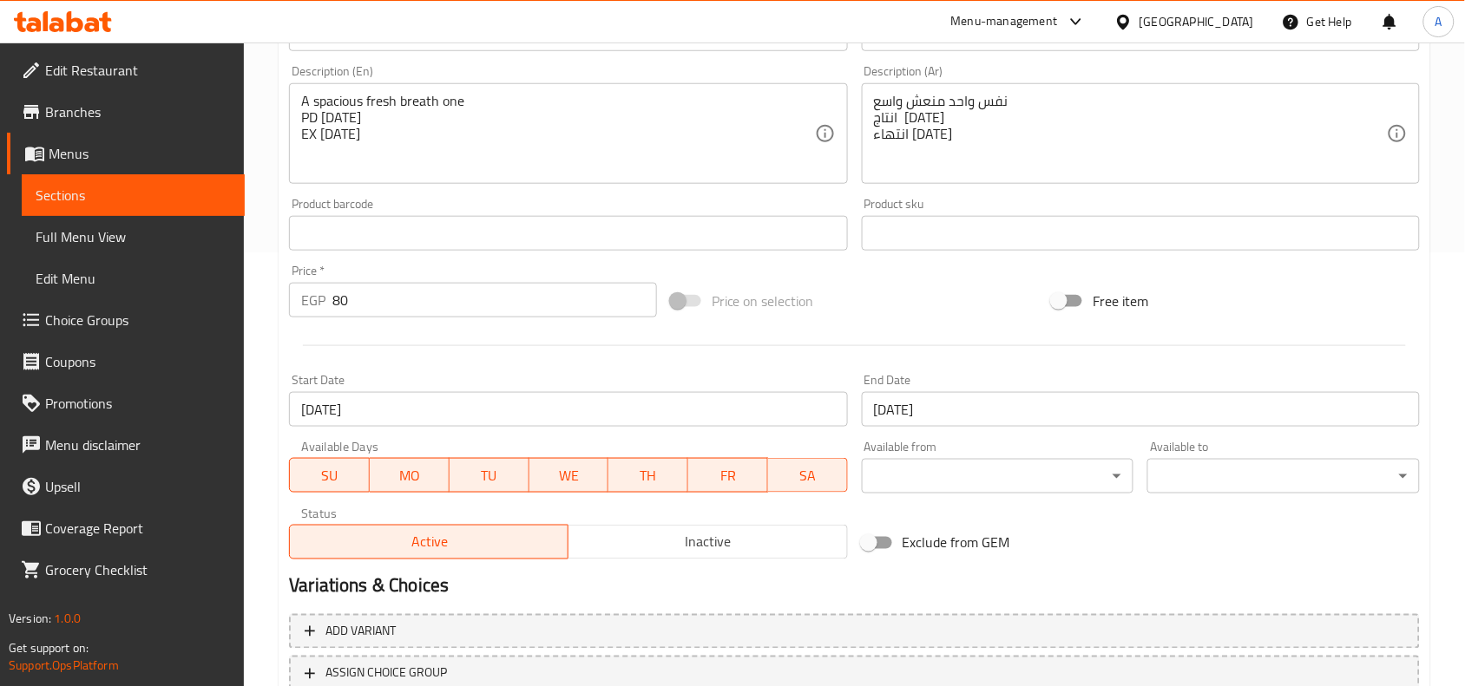
click at [445, 416] on input "[DATE]" at bounding box center [568, 409] width 558 height 35
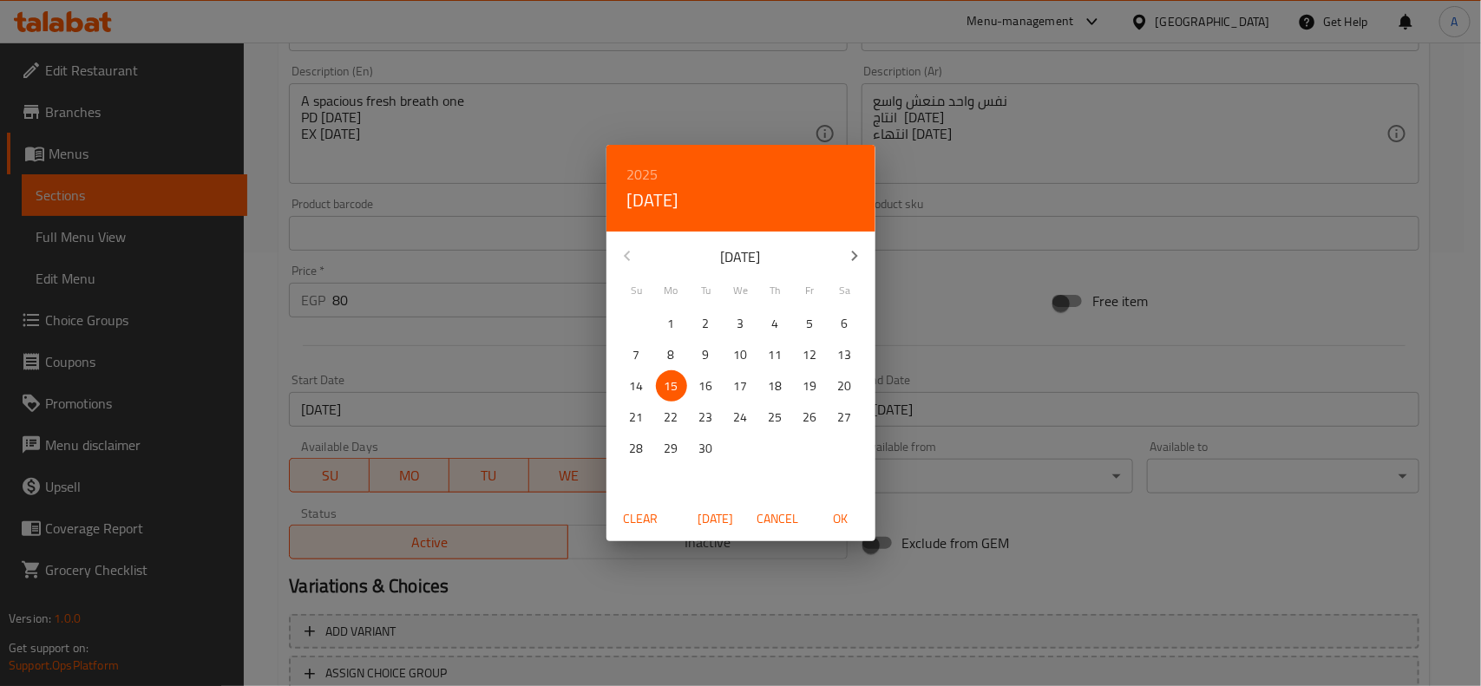
click at [844, 256] on icon "button" at bounding box center [854, 256] width 21 height 21
click at [705, 383] on p "14" at bounding box center [706, 387] width 14 height 22
click at [840, 521] on span "OK" at bounding box center [841, 519] width 42 height 22
type input "[DATE]"
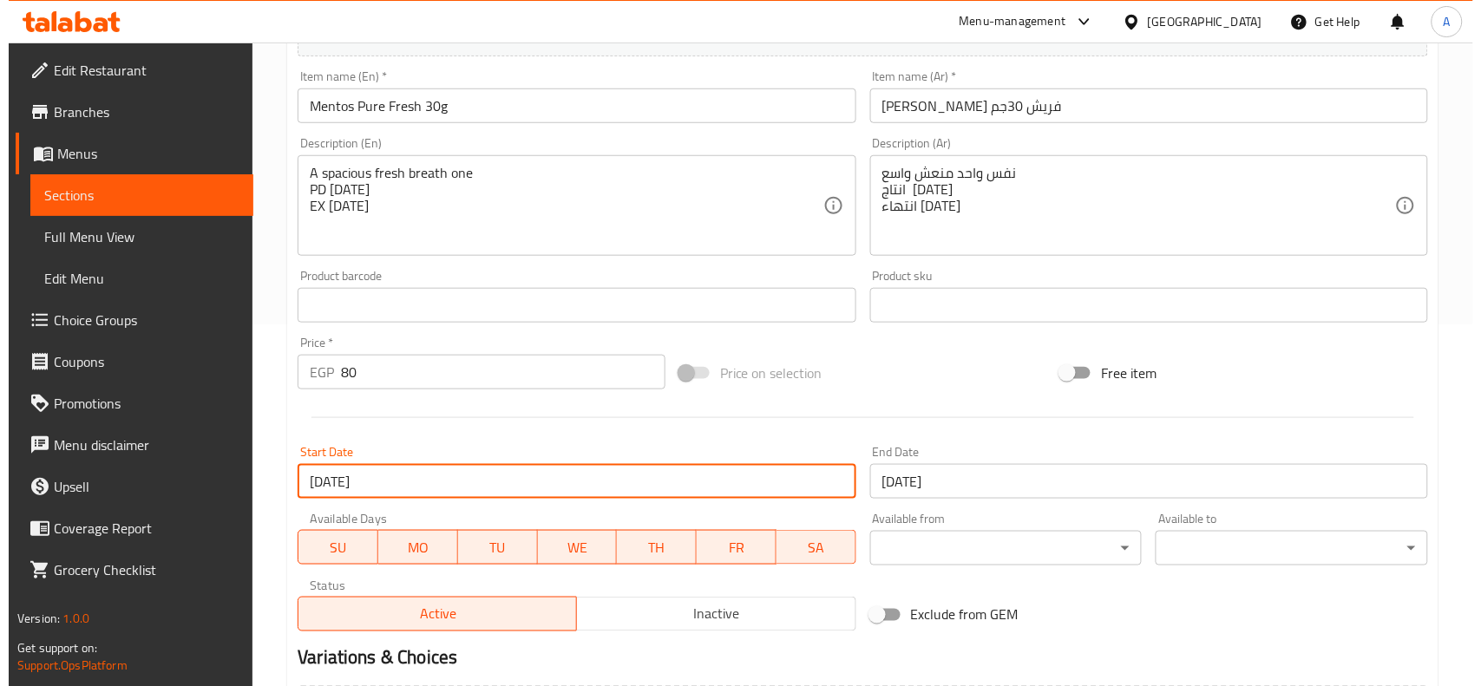
scroll to position [325, 0]
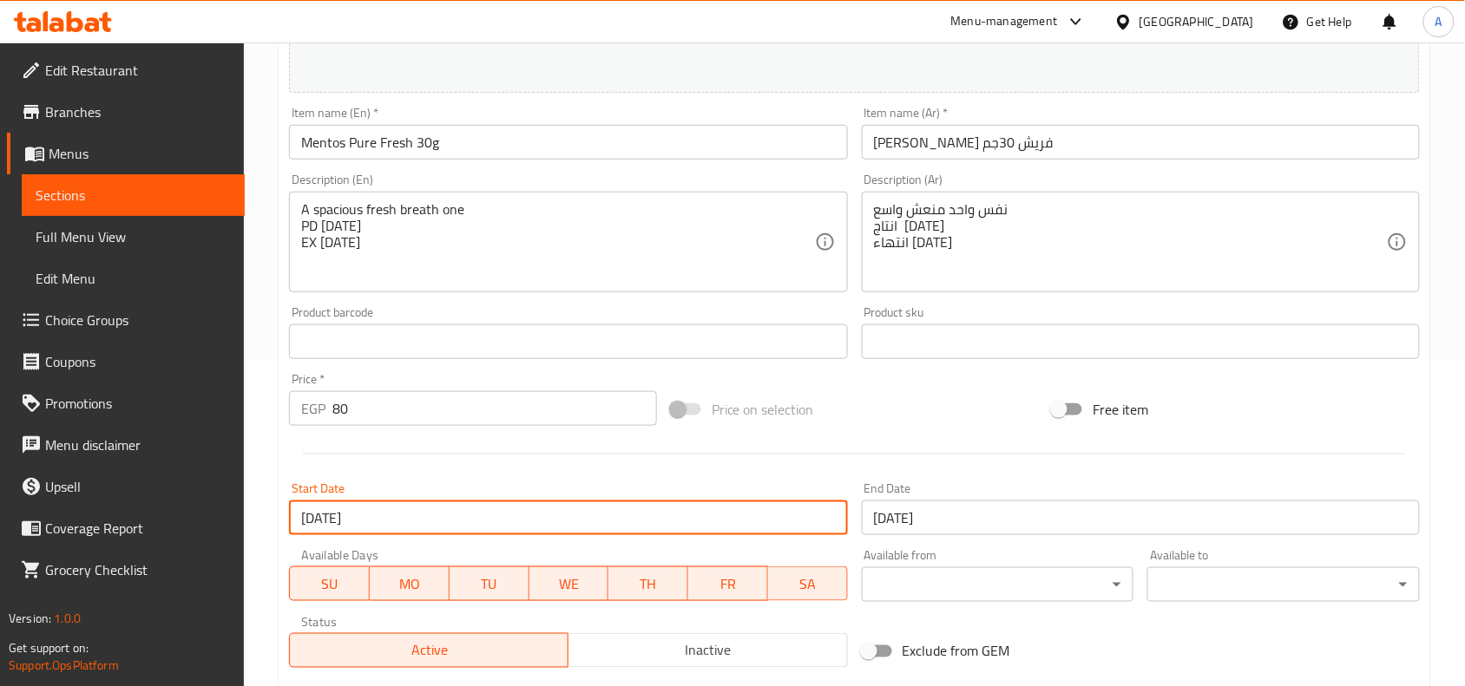
click at [981, 525] on input "[DATE]" at bounding box center [1141, 518] width 558 height 35
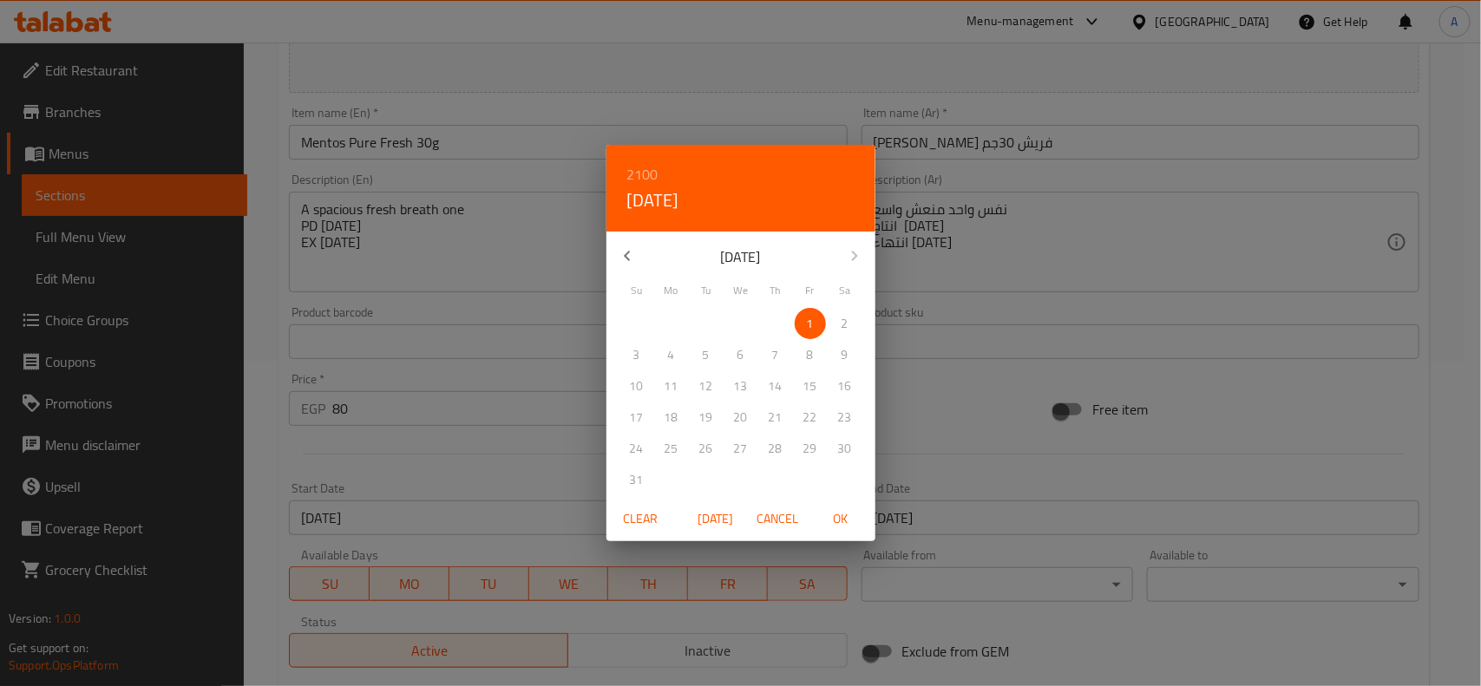
click at [648, 172] on h6 "2100" at bounding box center [642, 174] width 31 height 24
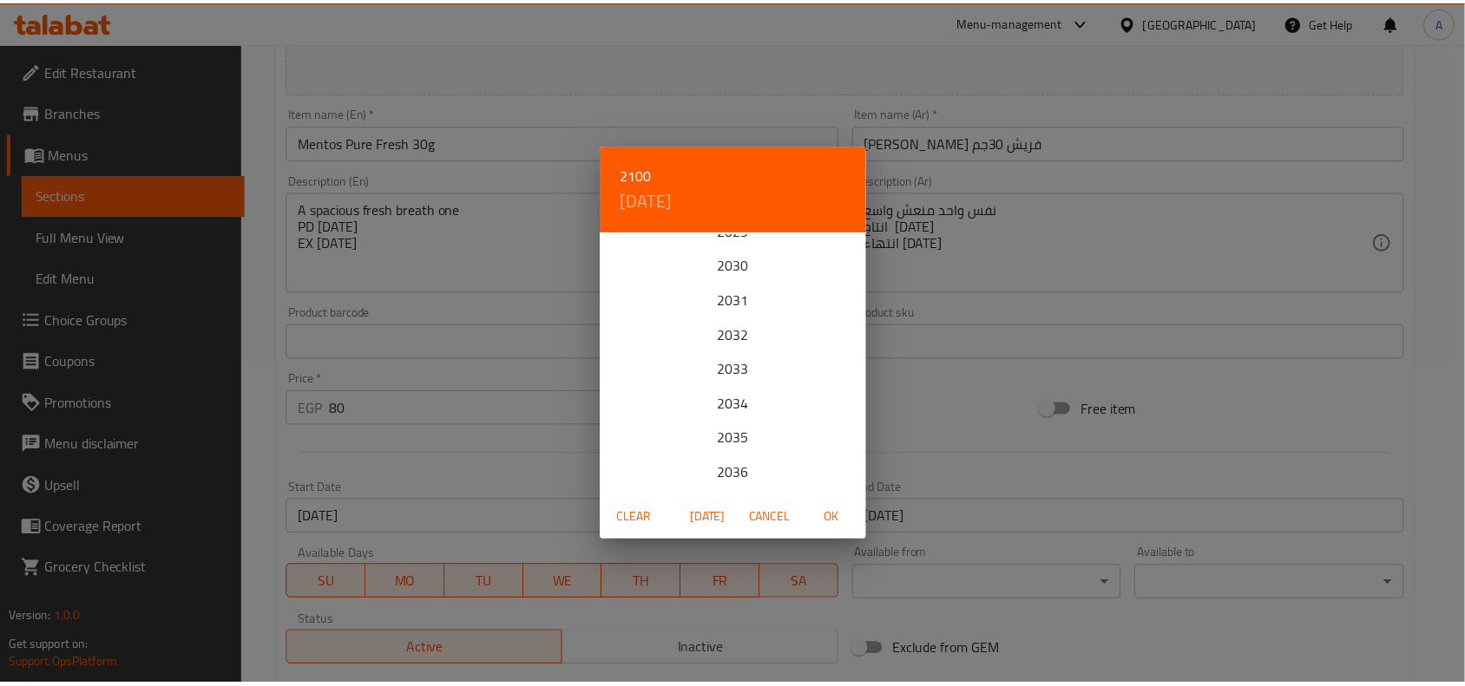
scroll to position [0, 0]
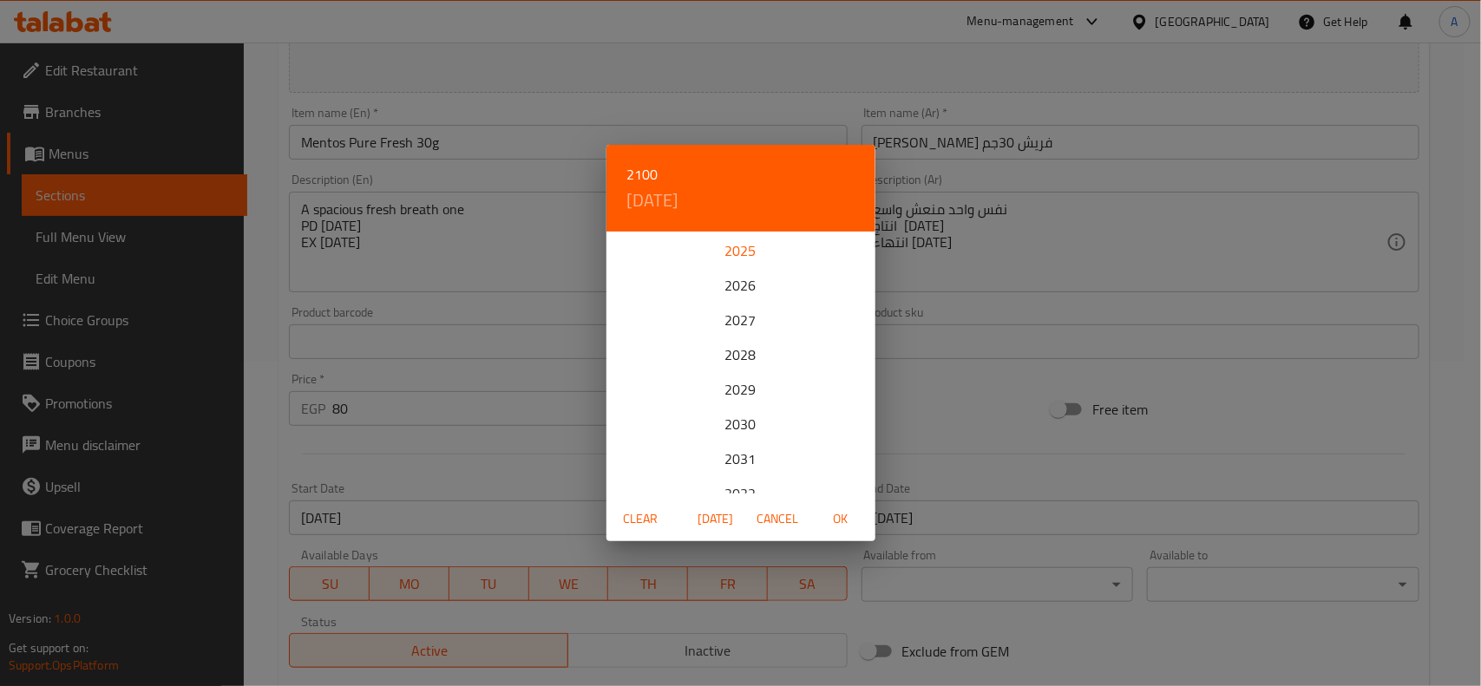
click at [737, 258] on div "2025" at bounding box center [740, 250] width 269 height 35
click at [773, 439] on p "30" at bounding box center [776, 449] width 14 height 22
click at [836, 514] on span "OK" at bounding box center [841, 519] width 42 height 22
type input "30-10-2025"
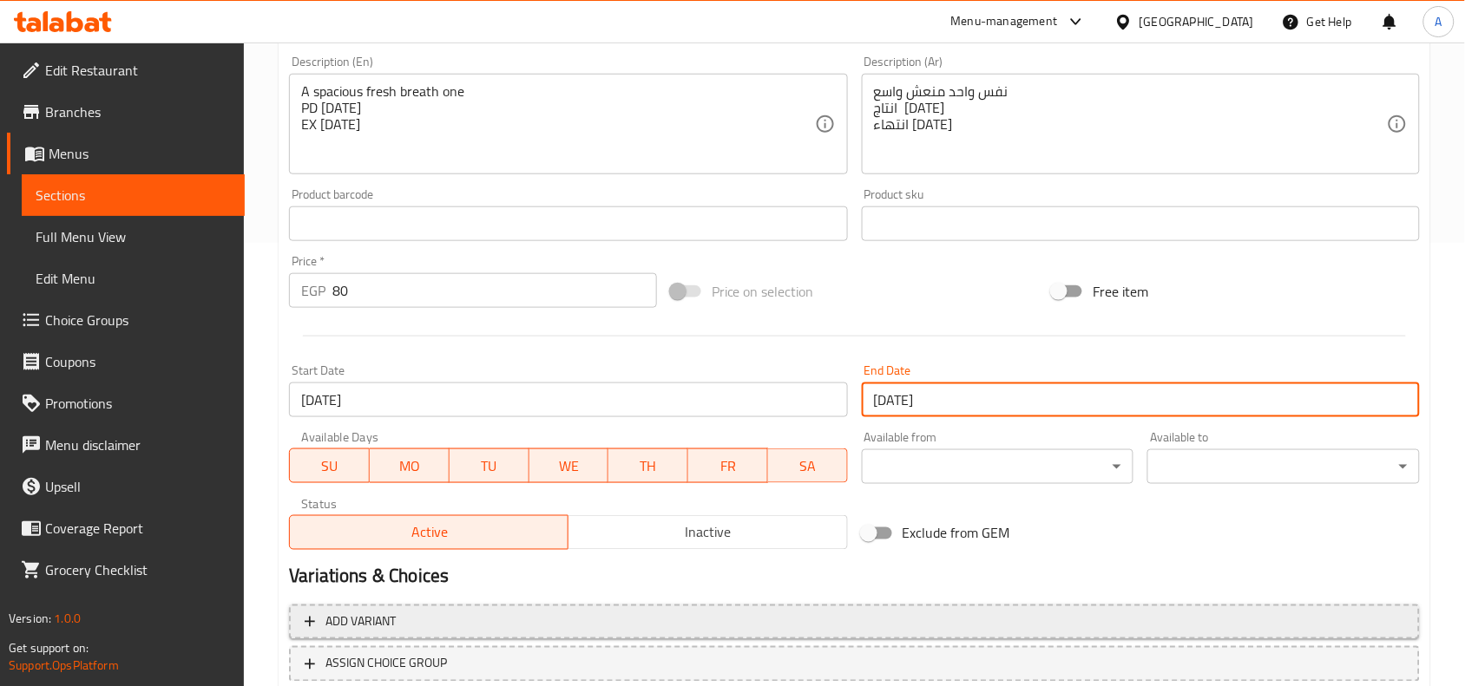
scroll to position [562, 0]
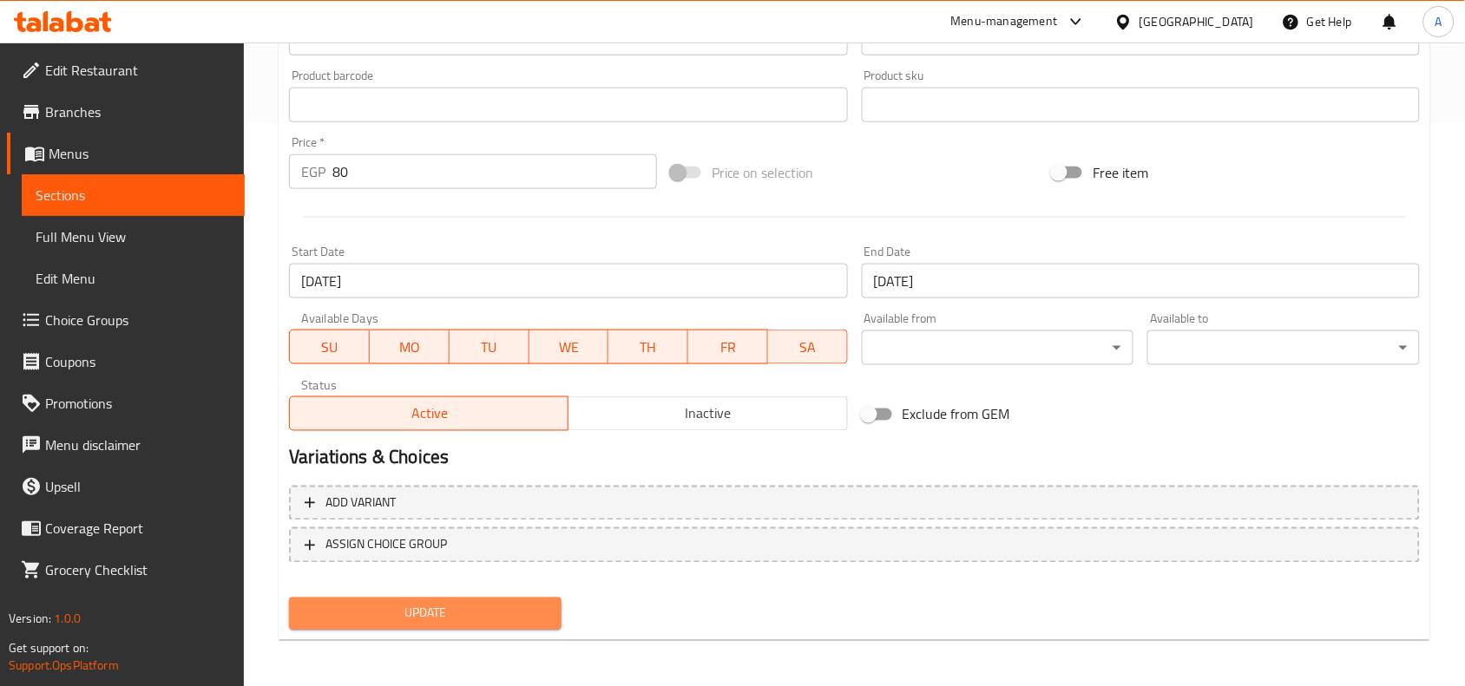
click at [514, 598] on button "Update" at bounding box center [425, 614] width 272 height 32
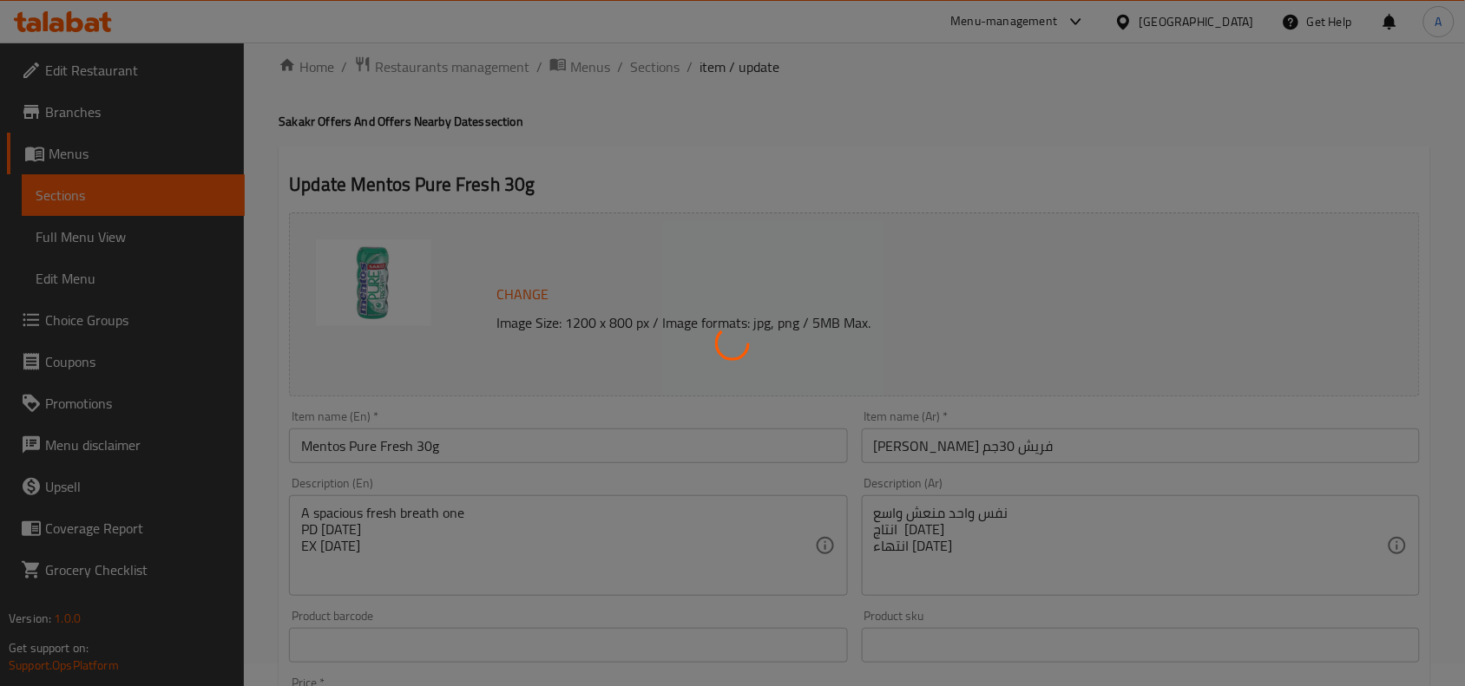
scroll to position [20, 0]
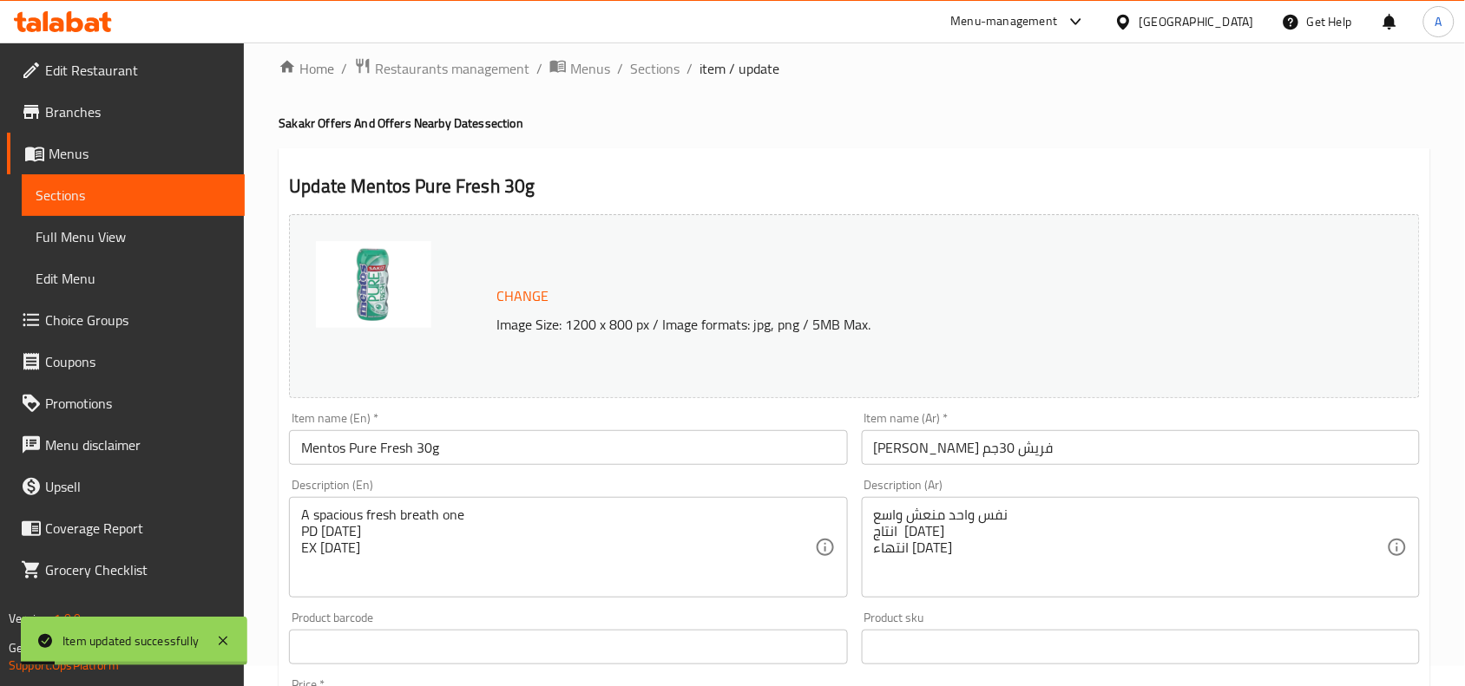
click at [531, 449] on input "Mentos Pure Fresh 30g" at bounding box center [568, 447] width 558 height 35
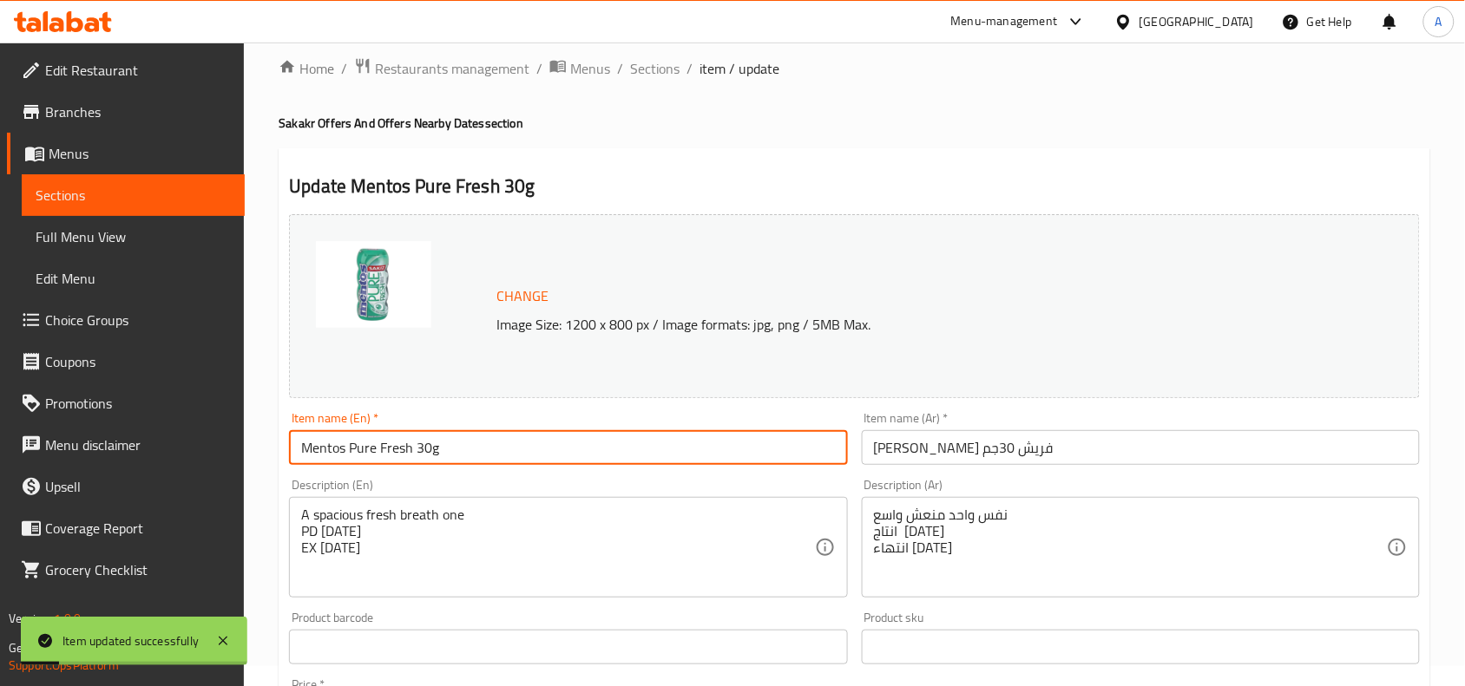
click at [531, 449] on input "Mentos Pure Fresh 30g" at bounding box center [568, 447] width 558 height 35
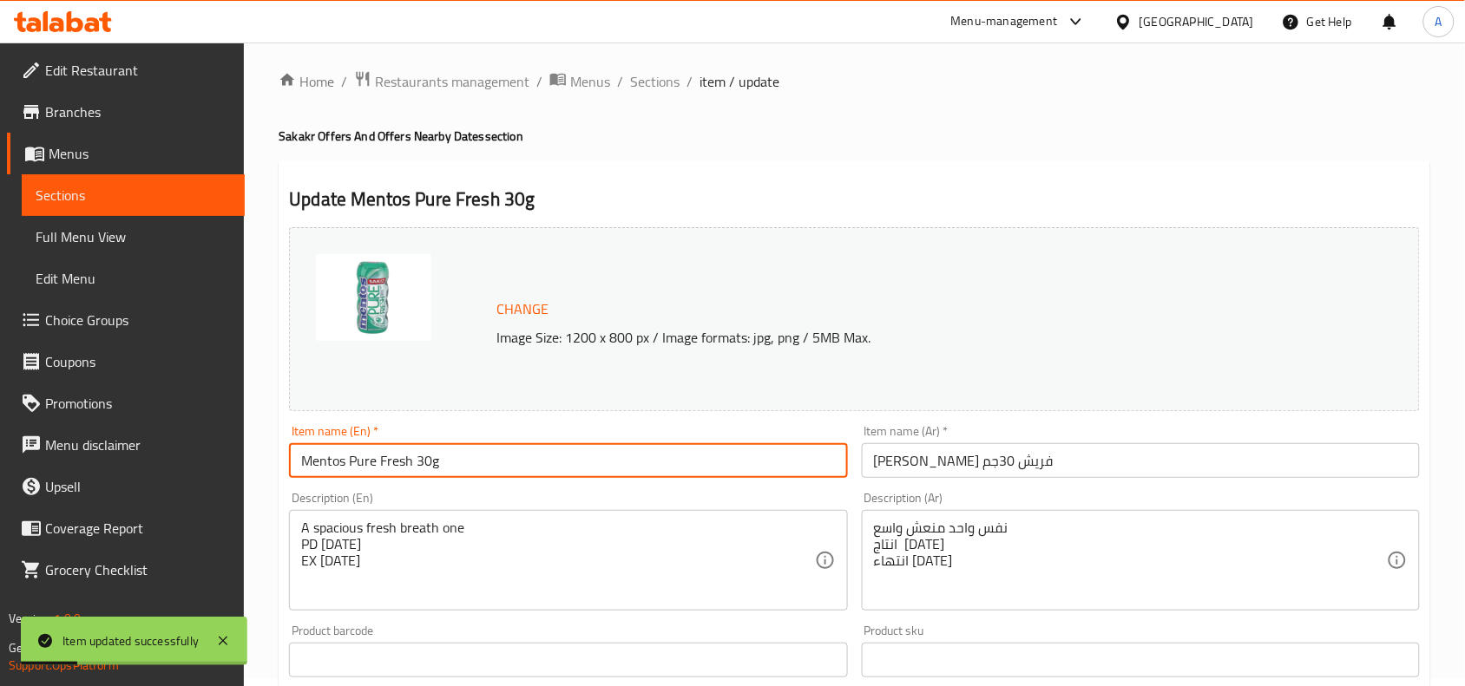
scroll to position [0, 0]
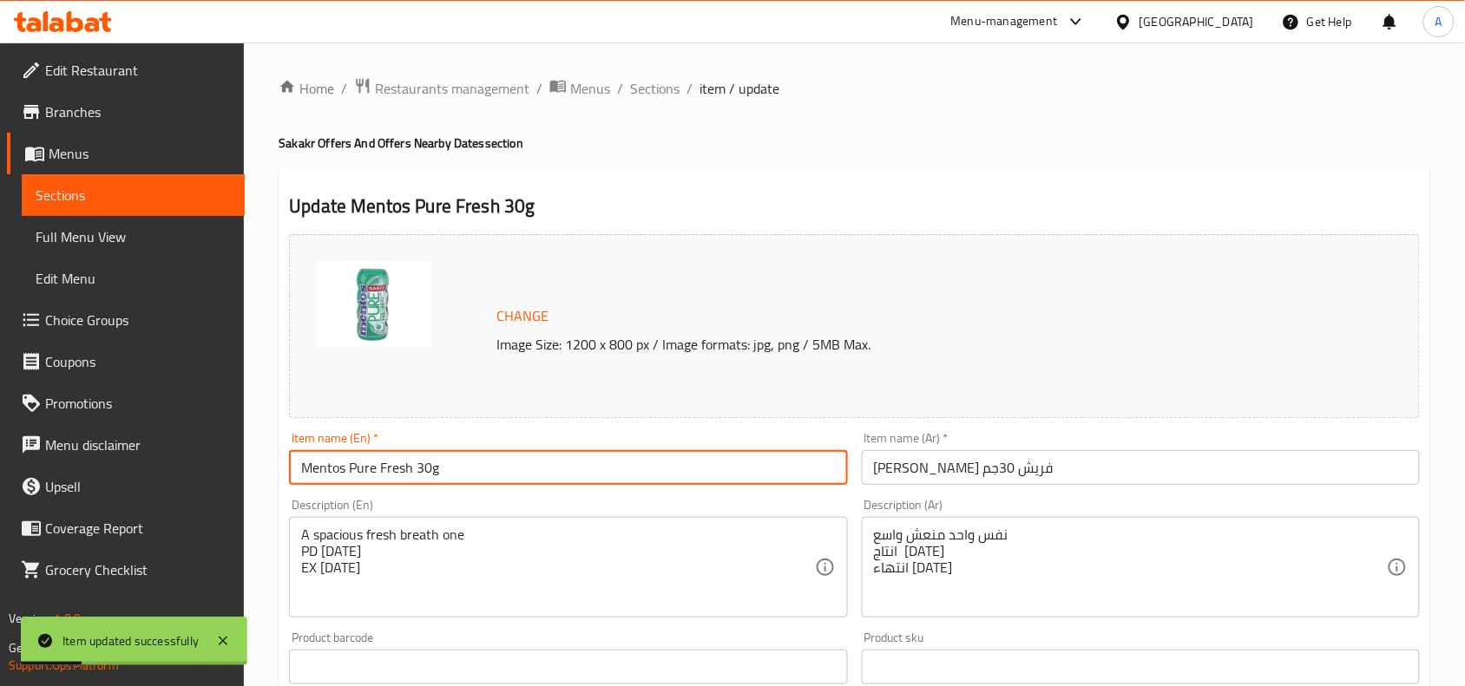
click at [648, 102] on div "Home / Restaurants management / Menus / Sections / item / update Sakakr Offers …" at bounding box center [854, 646] width 1151 height 1139
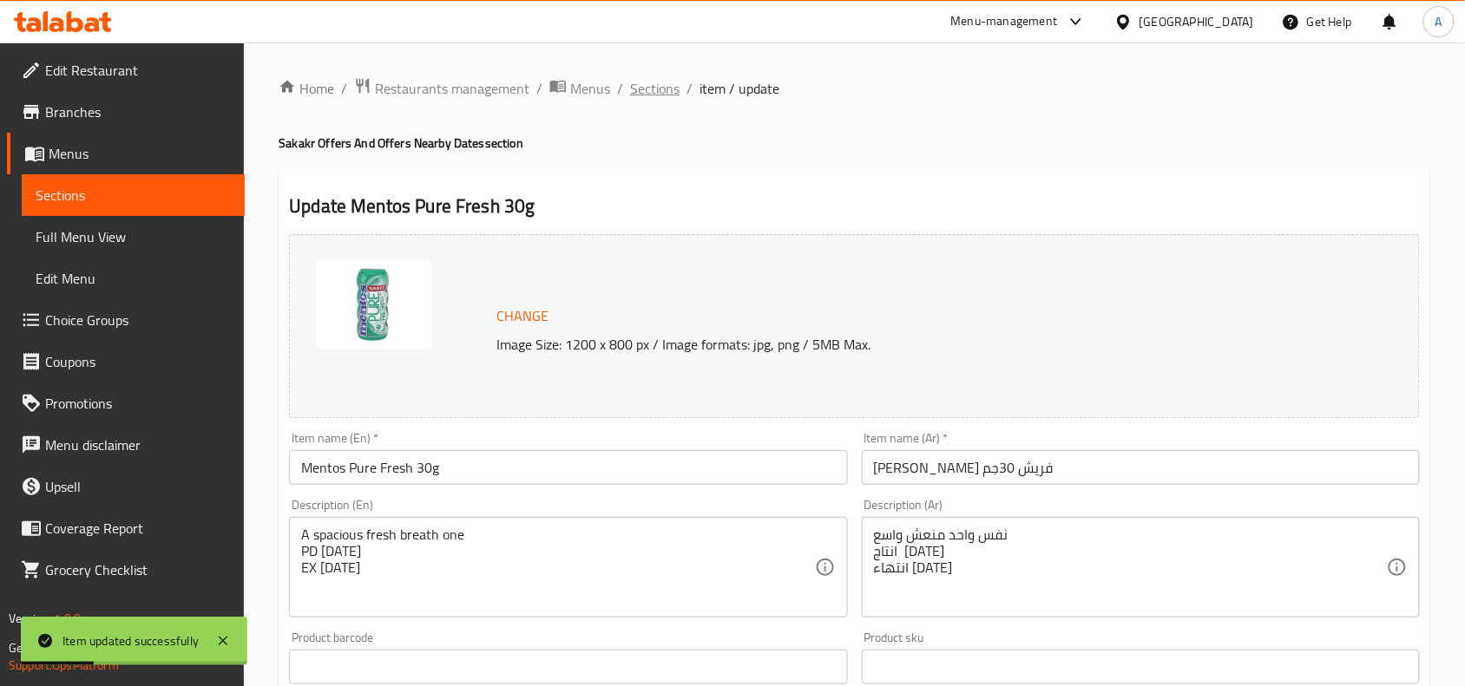
click at [659, 84] on span "Sections" at bounding box center [654, 88] width 49 height 21
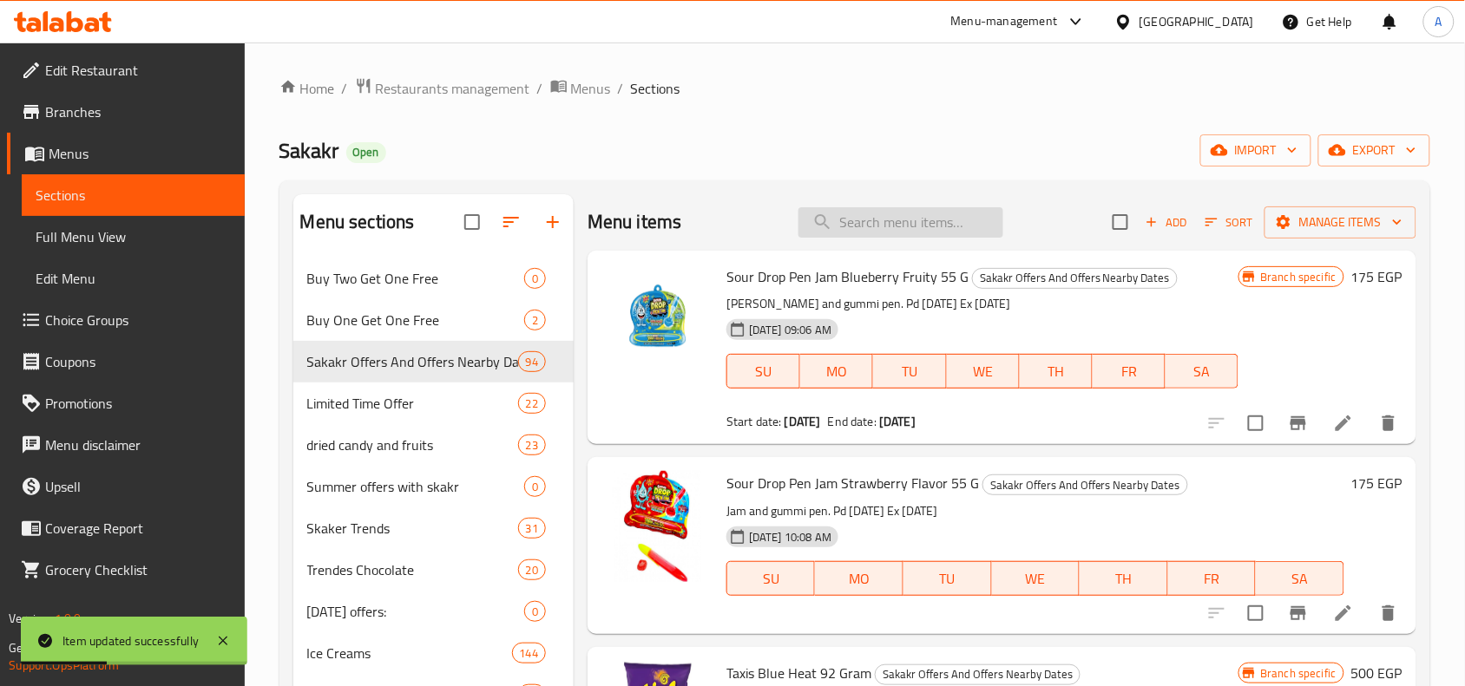
click at [842, 233] on input "search" at bounding box center [900, 222] width 205 height 30
paste input "Mentos Pure Fresh 30g"
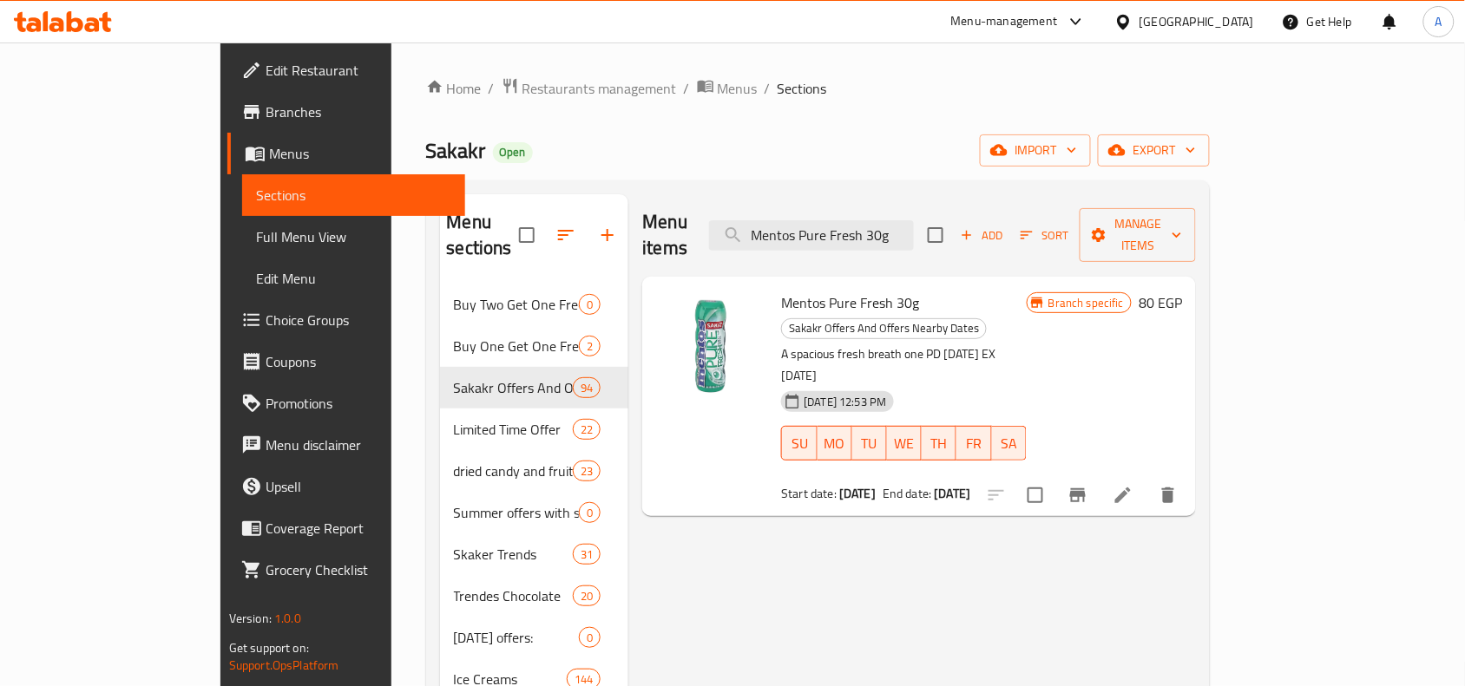
type input "Mentos Pure Fresh 30g"
click at [1147, 480] on li at bounding box center [1122, 495] width 49 height 31
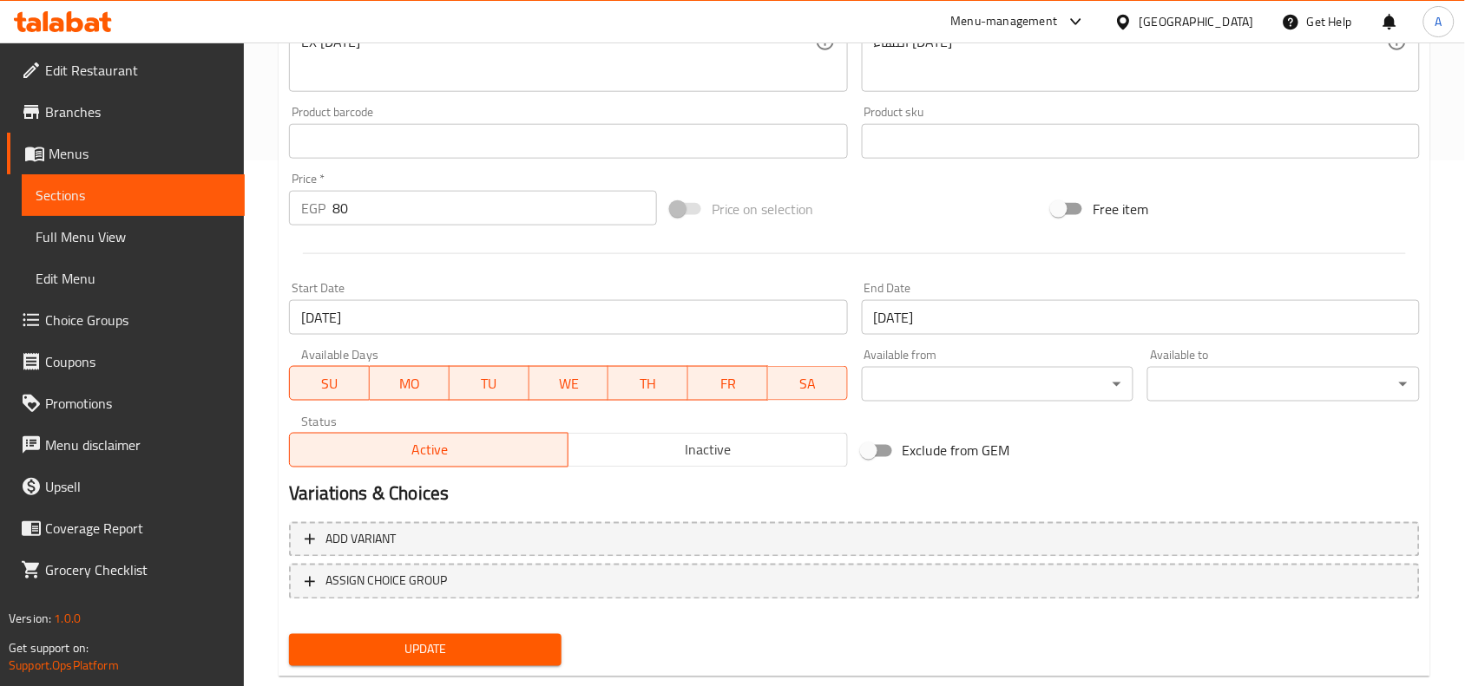
scroll to position [562, 0]
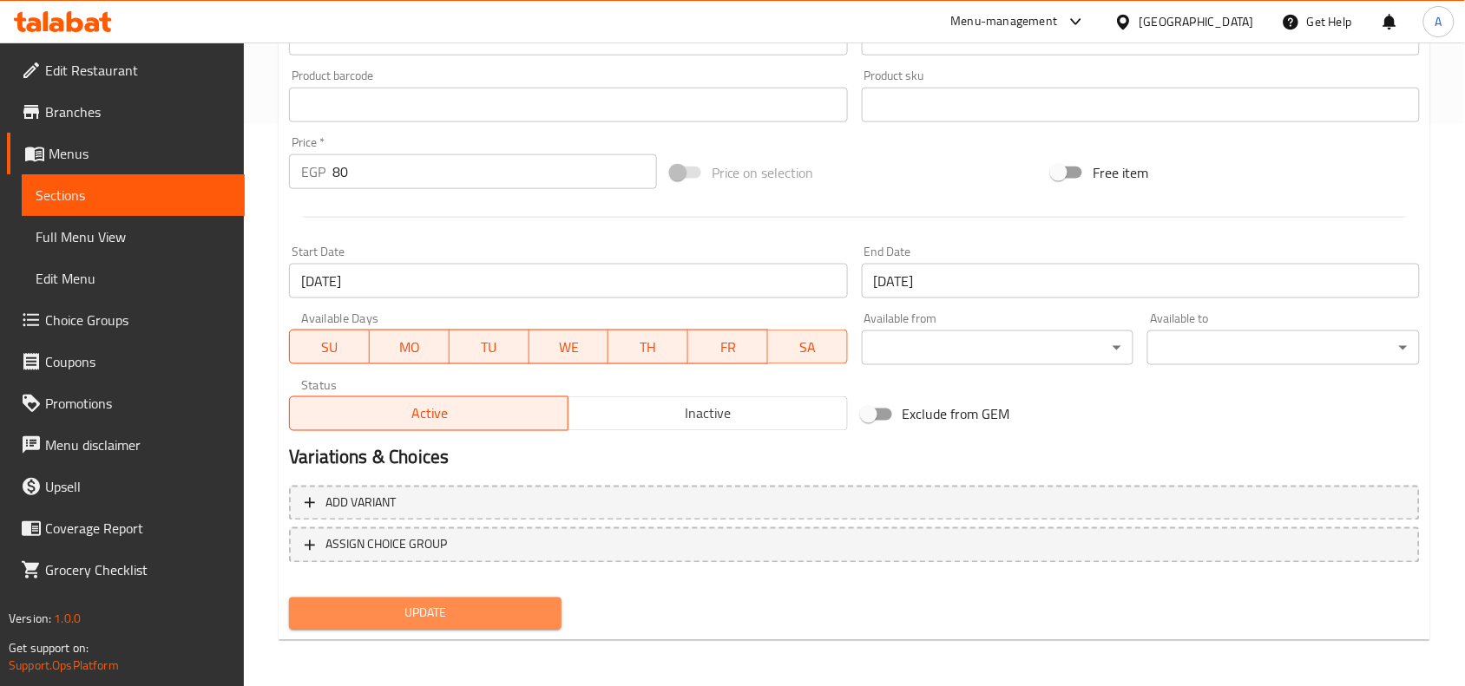
click at [504, 603] on span "Update" at bounding box center [425, 614] width 245 height 22
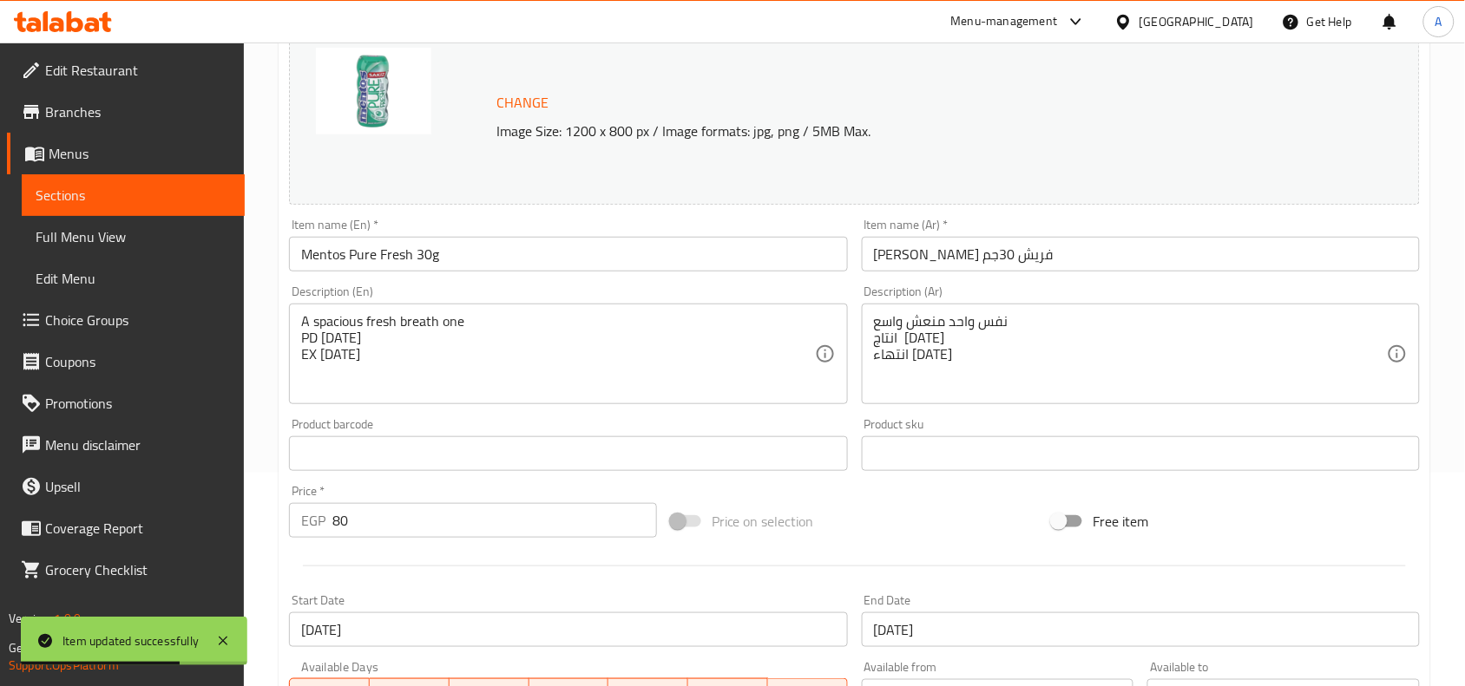
scroll to position [128, 0]
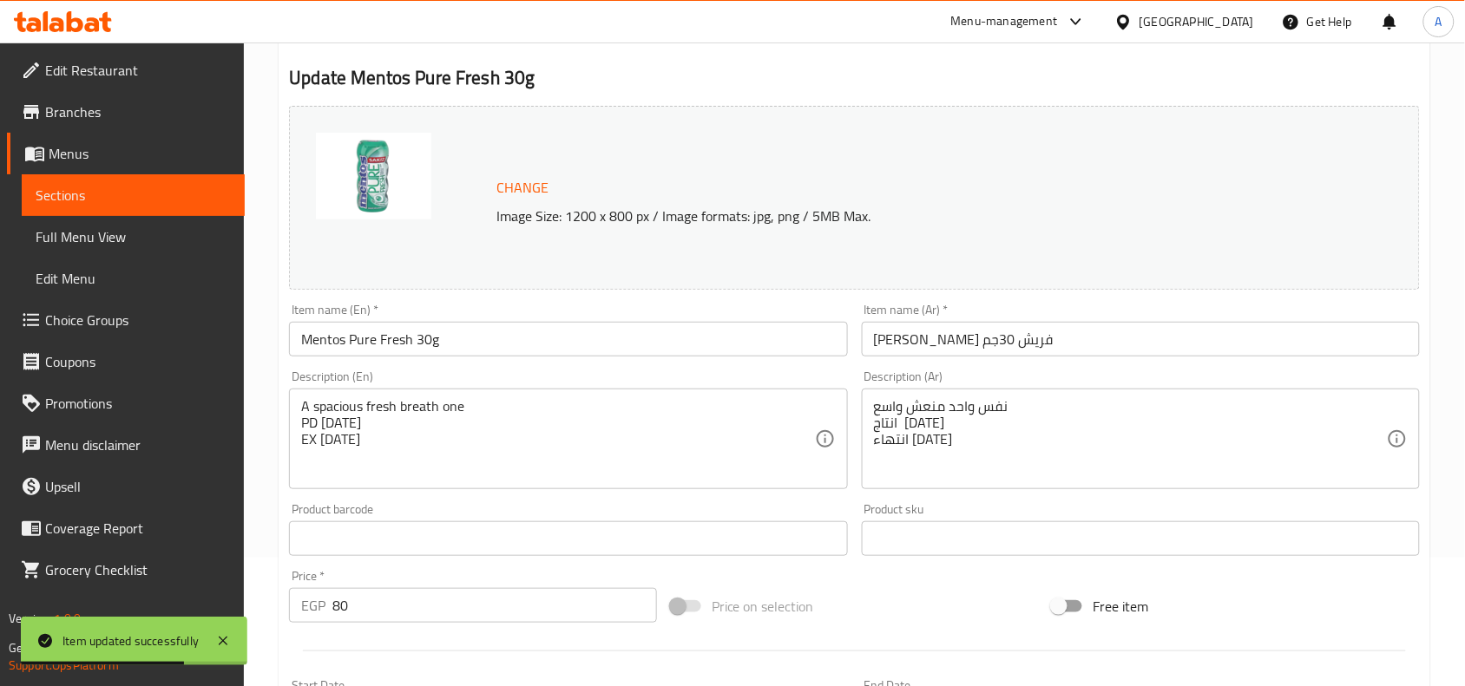
click at [454, 335] on input "Mentos Pure Fresh 30g" at bounding box center [568, 339] width 558 height 35
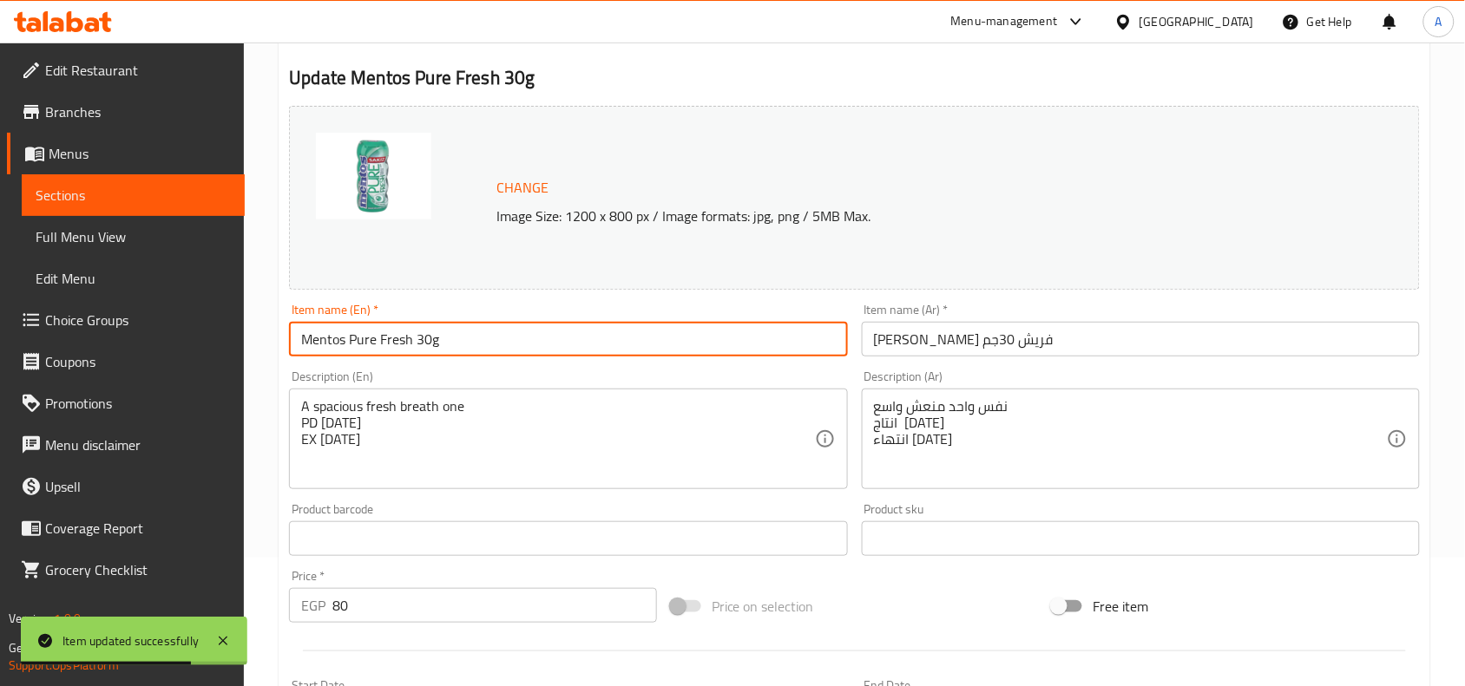
click at [454, 335] on input "Mentos Pure Fresh 30g" at bounding box center [568, 339] width 558 height 35
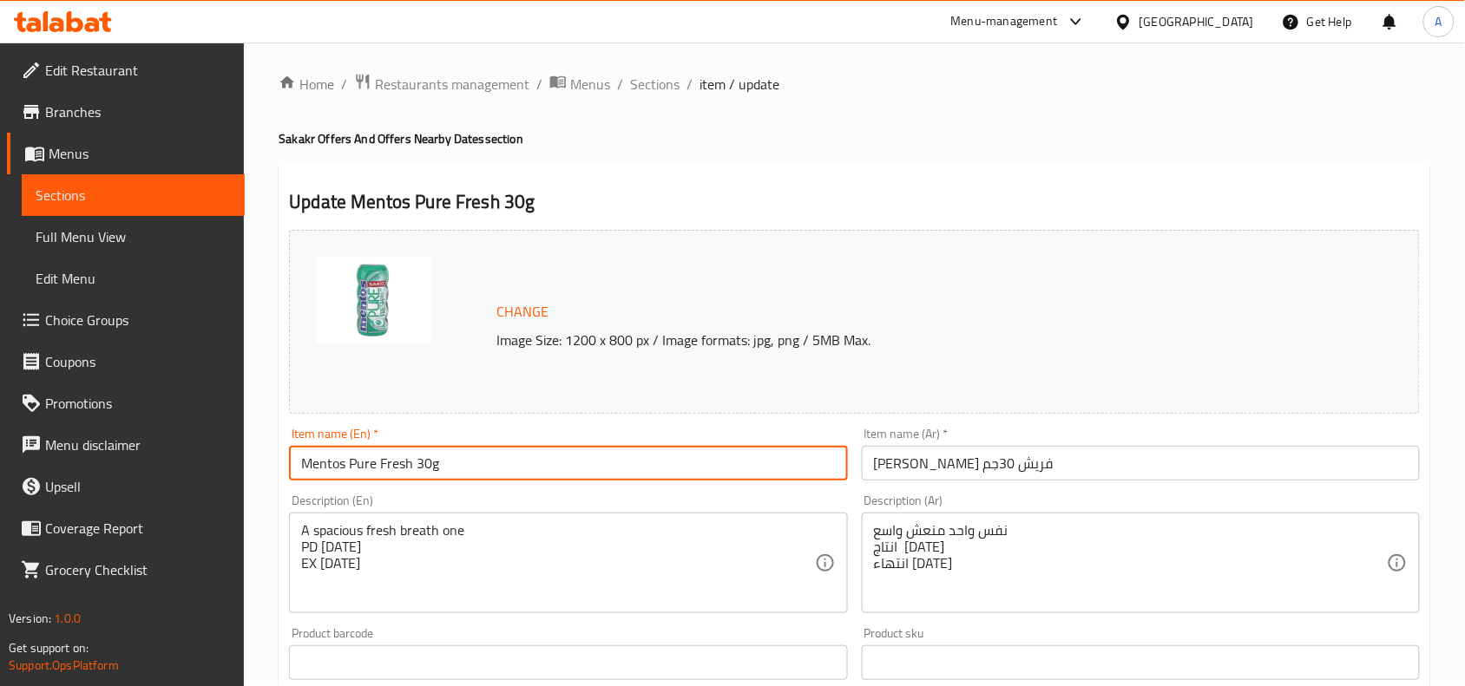
scroll to position [0, 0]
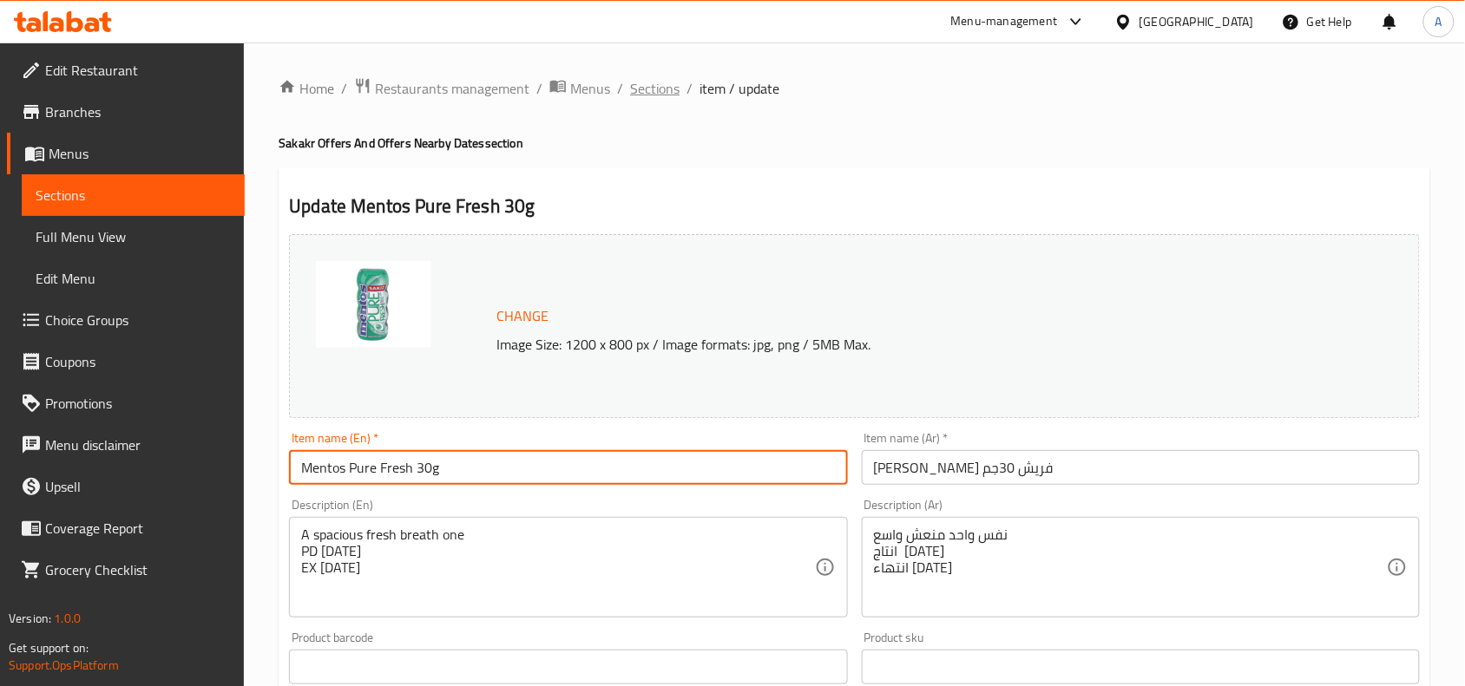
click at [665, 92] on span "Sections" at bounding box center [654, 88] width 49 height 21
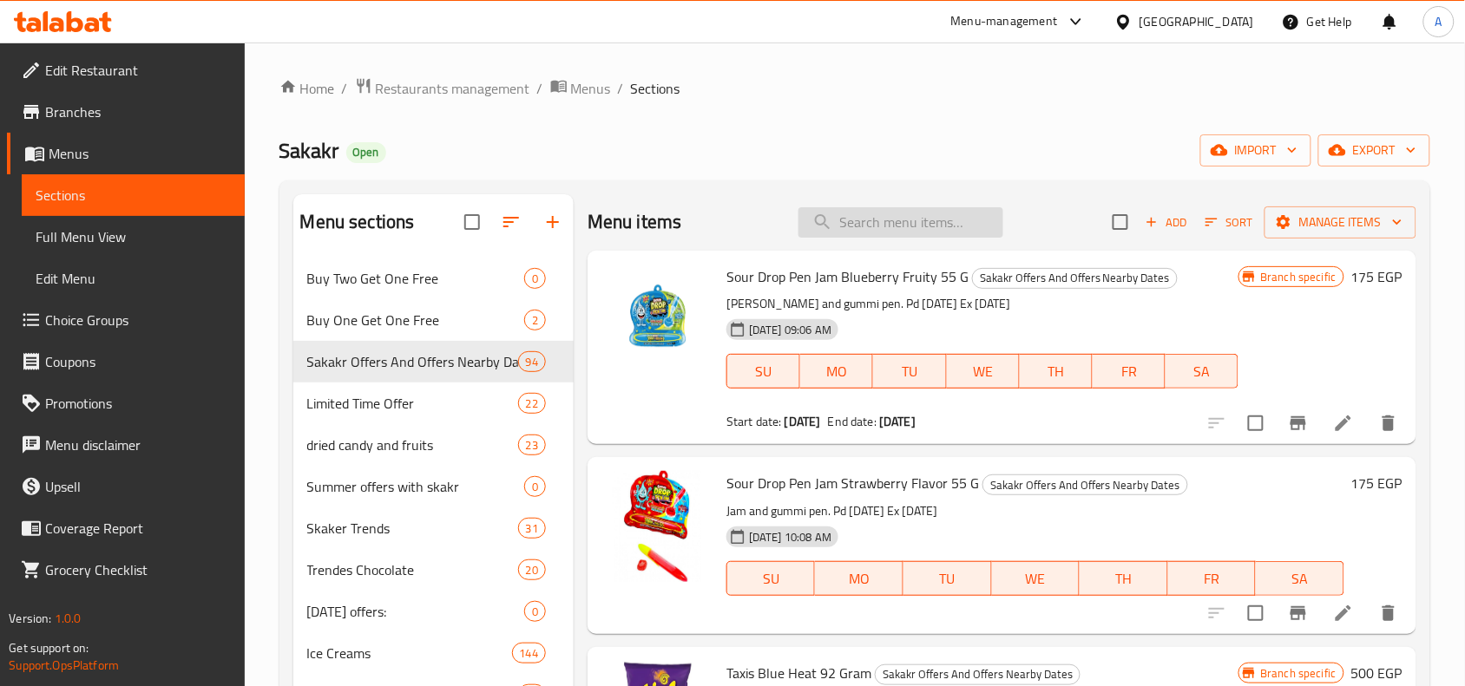
click at [863, 222] on input "search" at bounding box center [900, 222] width 205 height 30
paste input "Milka Chocolate Milkinis"
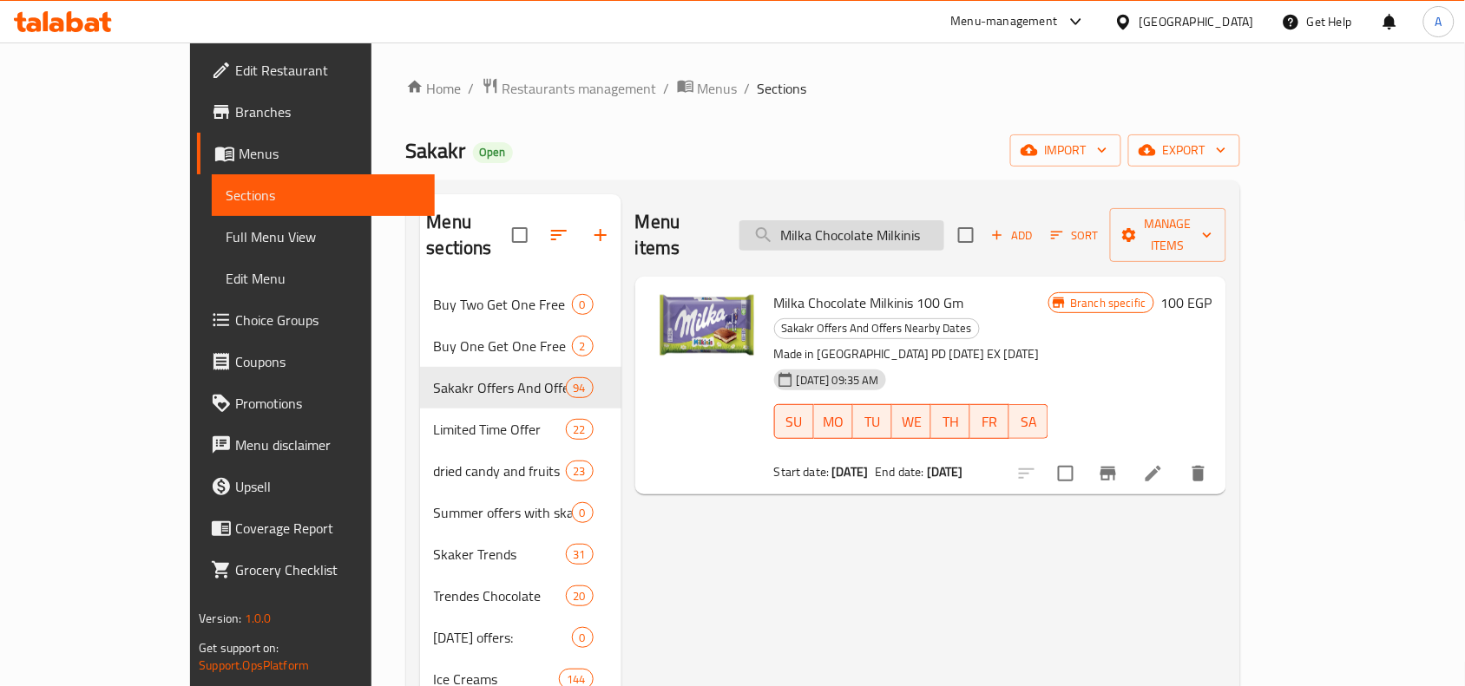
click at [890, 233] on input "Milka Chocolate Milkinis" at bounding box center [841, 235] width 205 height 30
paste input "entos Pure Fresh 30g"
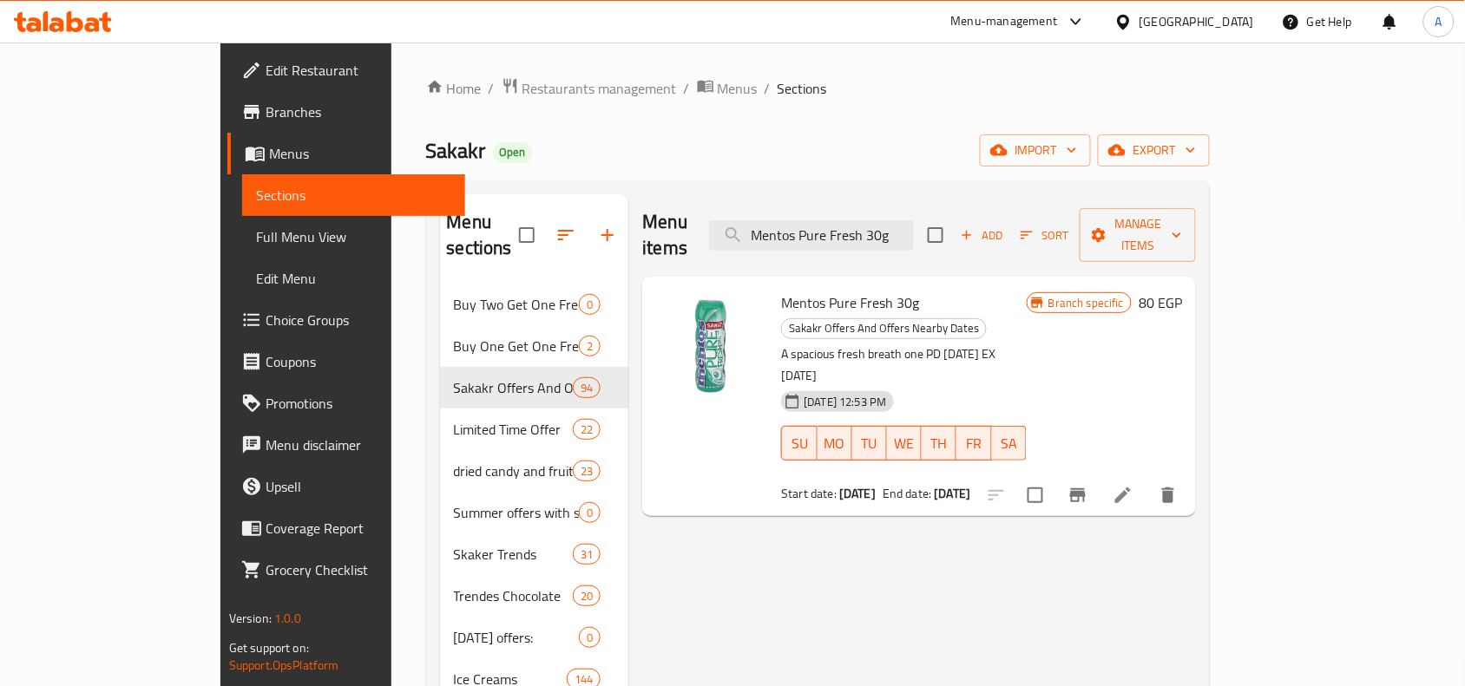
type input "Mentos Pure Fresh 30g"
click at [1131, 488] on icon at bounding box center [1123, 496] width 16 height 16
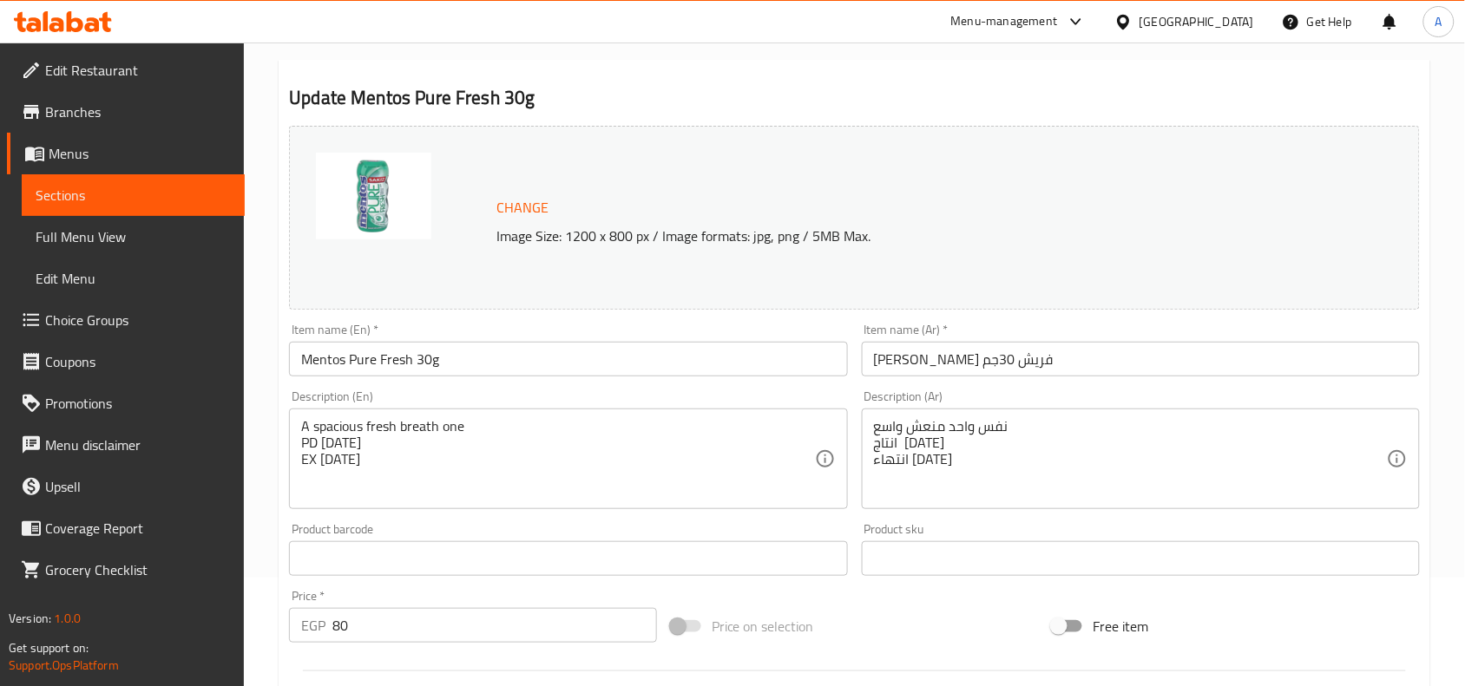
scroll to position [217, 0]
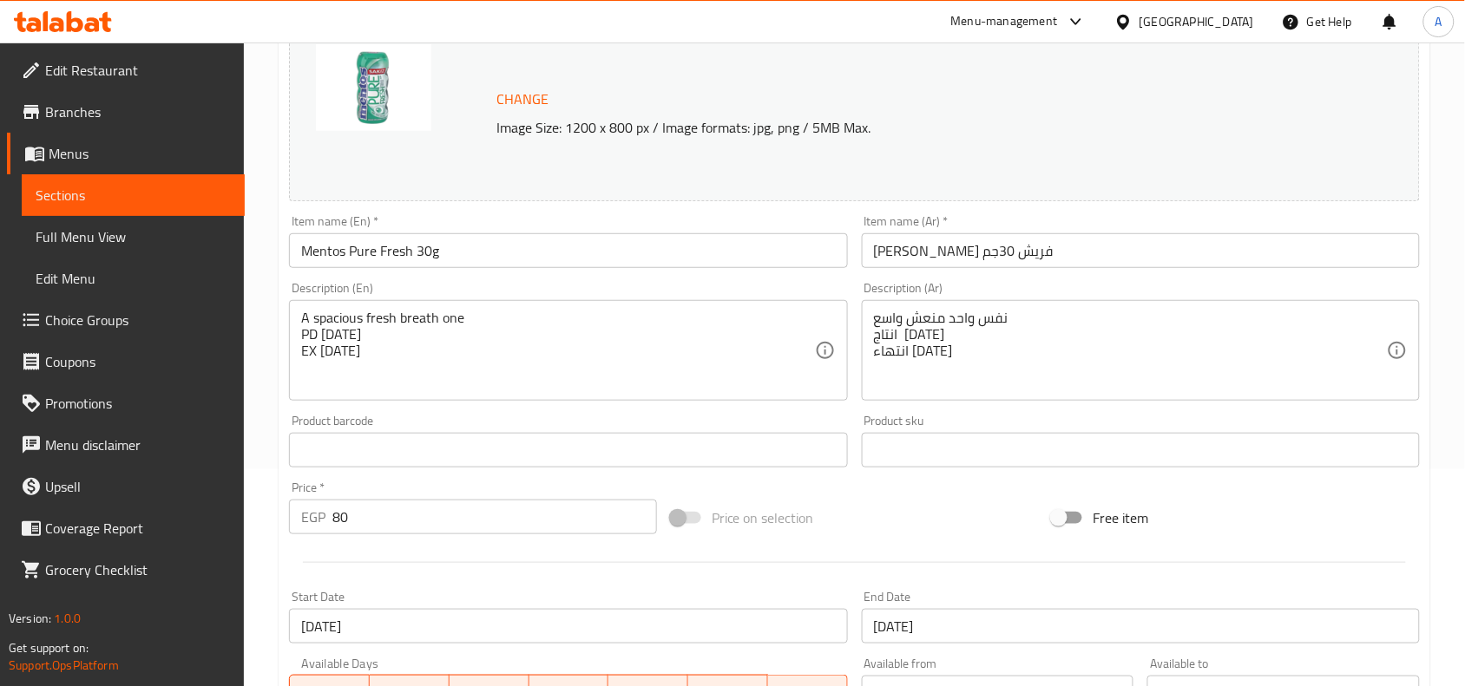
click at [465, 258] on input "Mentos Pure Fresh 30g" at bounding box center [568, 250] width 558 height 35
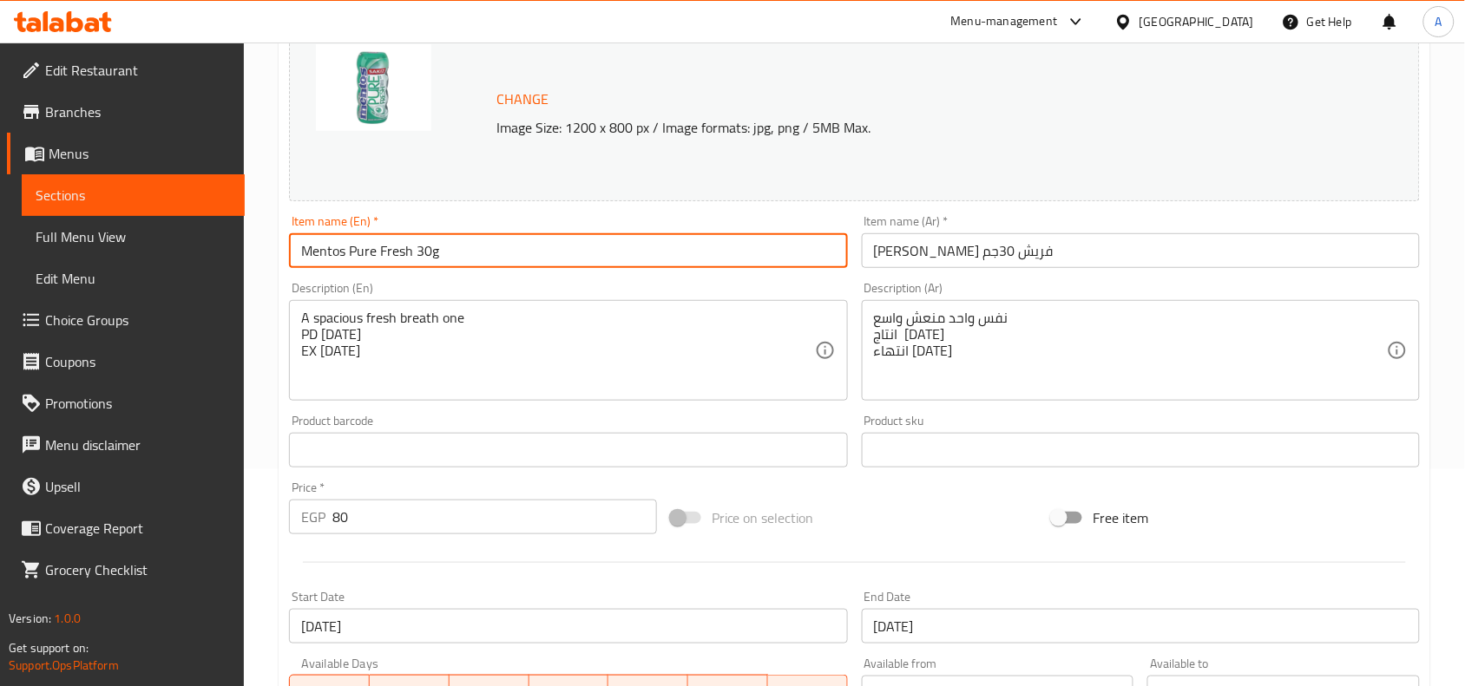
click at [465, 258] on input "Mentos Pure Fresh 30g" at bounding box center [568, 250] width 558 height 35
click at [423, 261] on input "Mentos Pure Fresh 30g" at bounding box center [568, 250] width 558 height 35
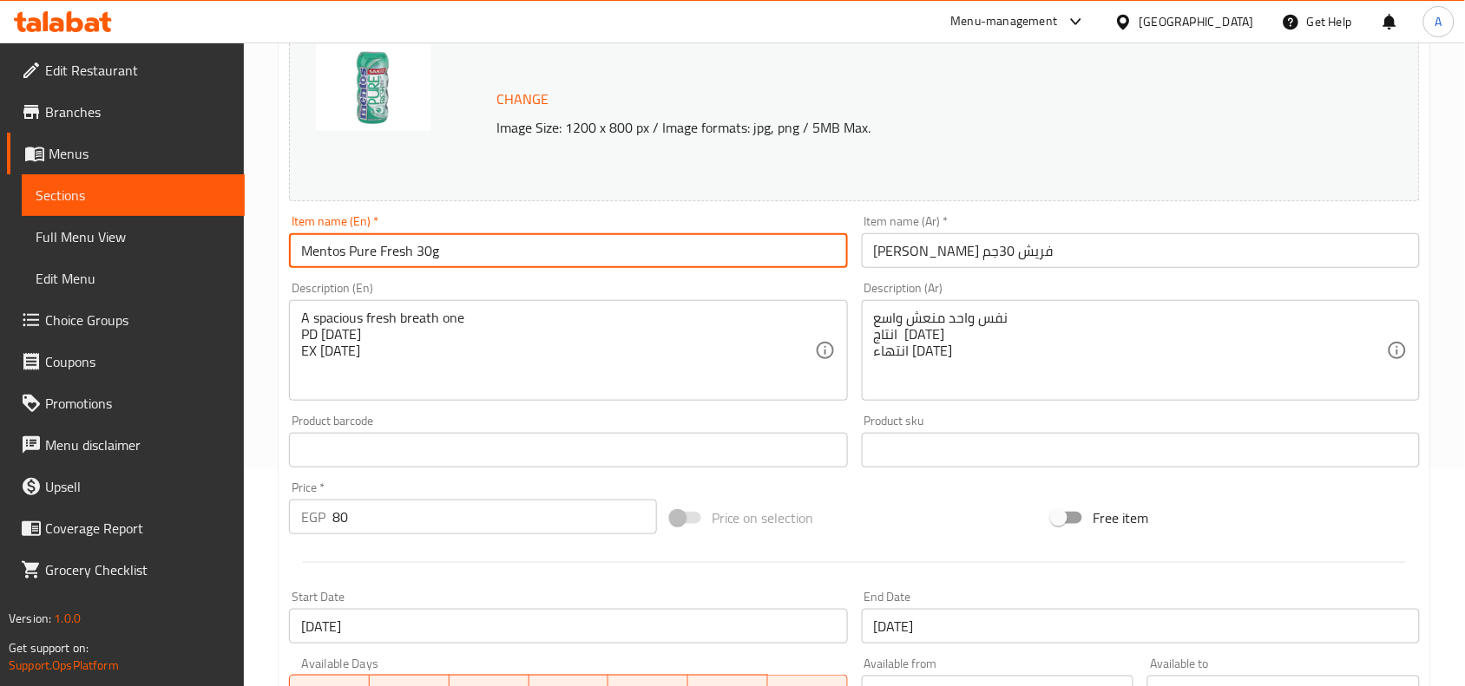
click at [423, 245] on input "Mentos Pure Fresh 30g" at bounding box center [568, 250] width 558 height 35
click at [451, 243] on input "Mentos Pure Fresh 30g" at bounding box center [568, 250] width 558 height 35
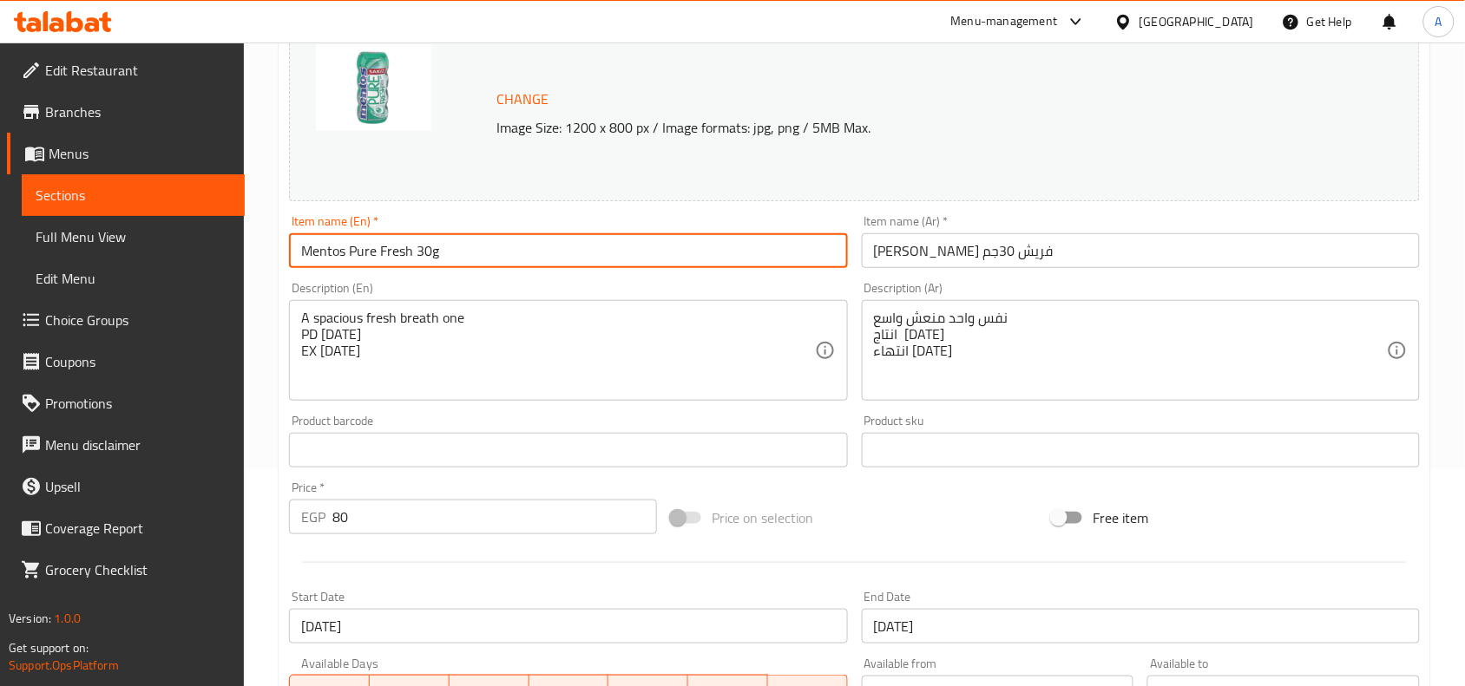
click at [451, 243] on input "Mentos Pure Fresh 30g" at bounding box center [568, 250] width 558 height 35
click at [441, 263] on input "Mentos Pure Fresh 30g" at bounding box center [568, 250] width 558 height 35
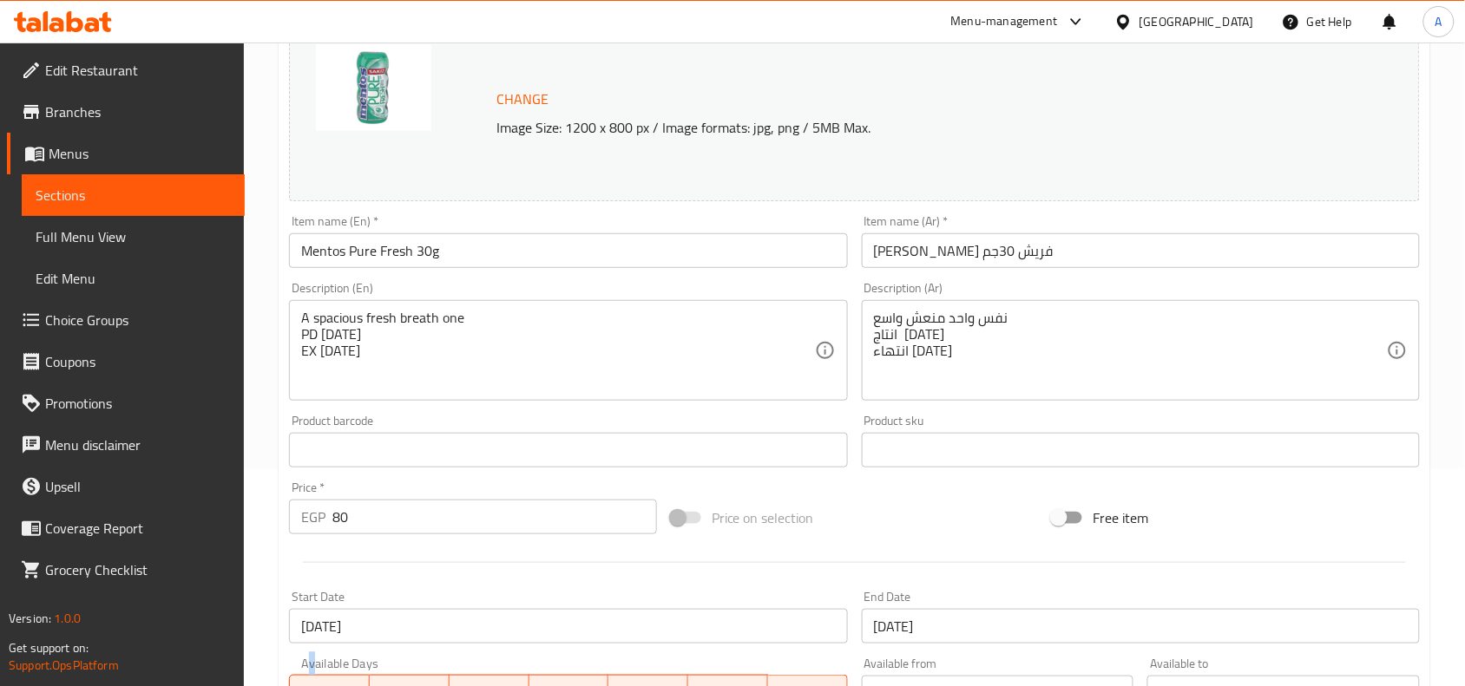
scroll to position [0, 0]
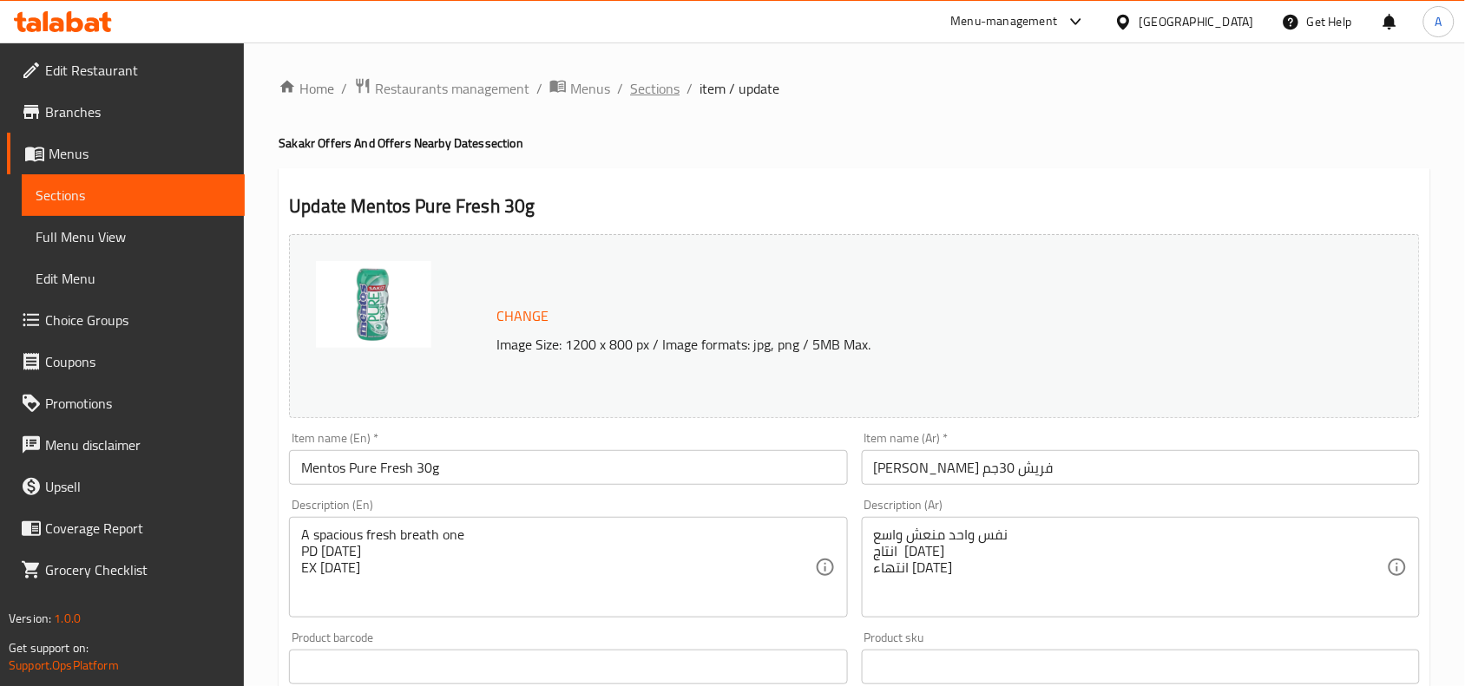
click at [646, 88] on span "Sections" at bounding box center [654, 88] width 49 height 21
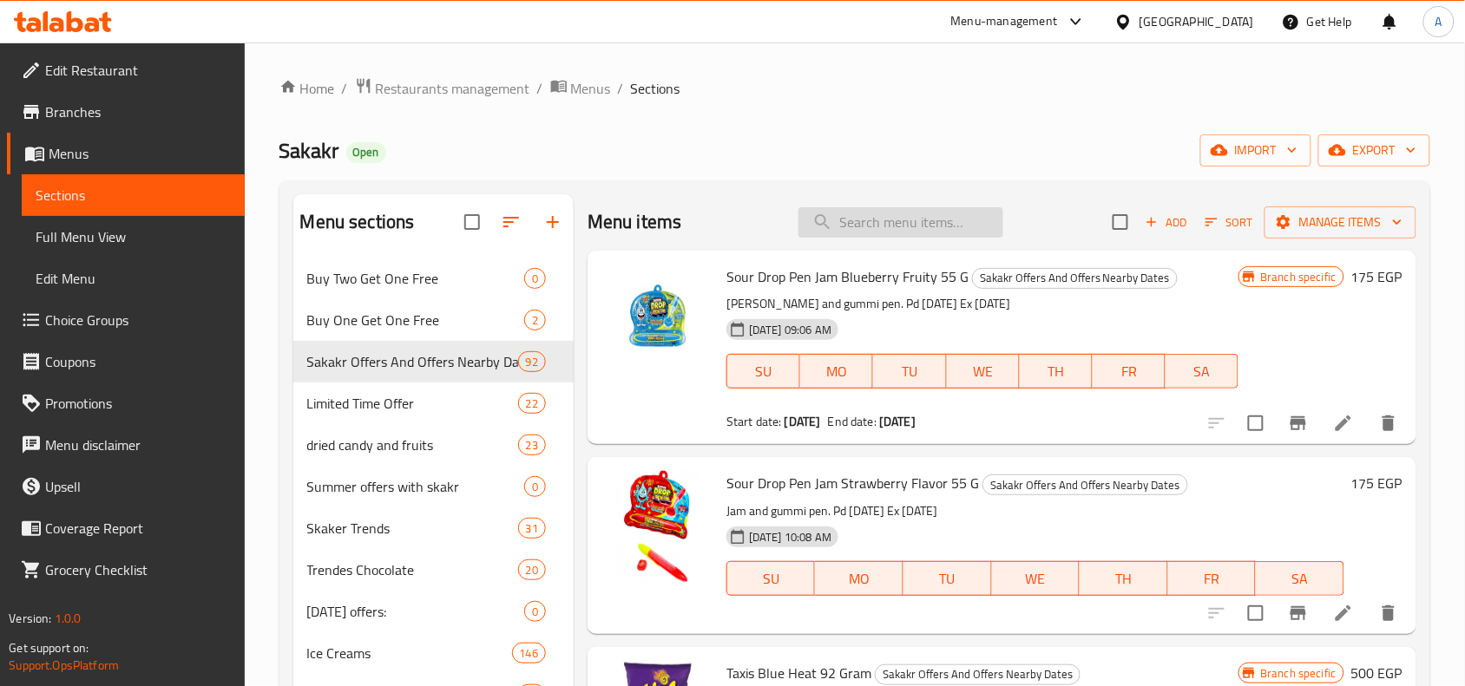
click at [895, 207] on input "search" at bounding box center [900, 222] width 205 height 30
paste input "Mentos Pure Fresh 30g"
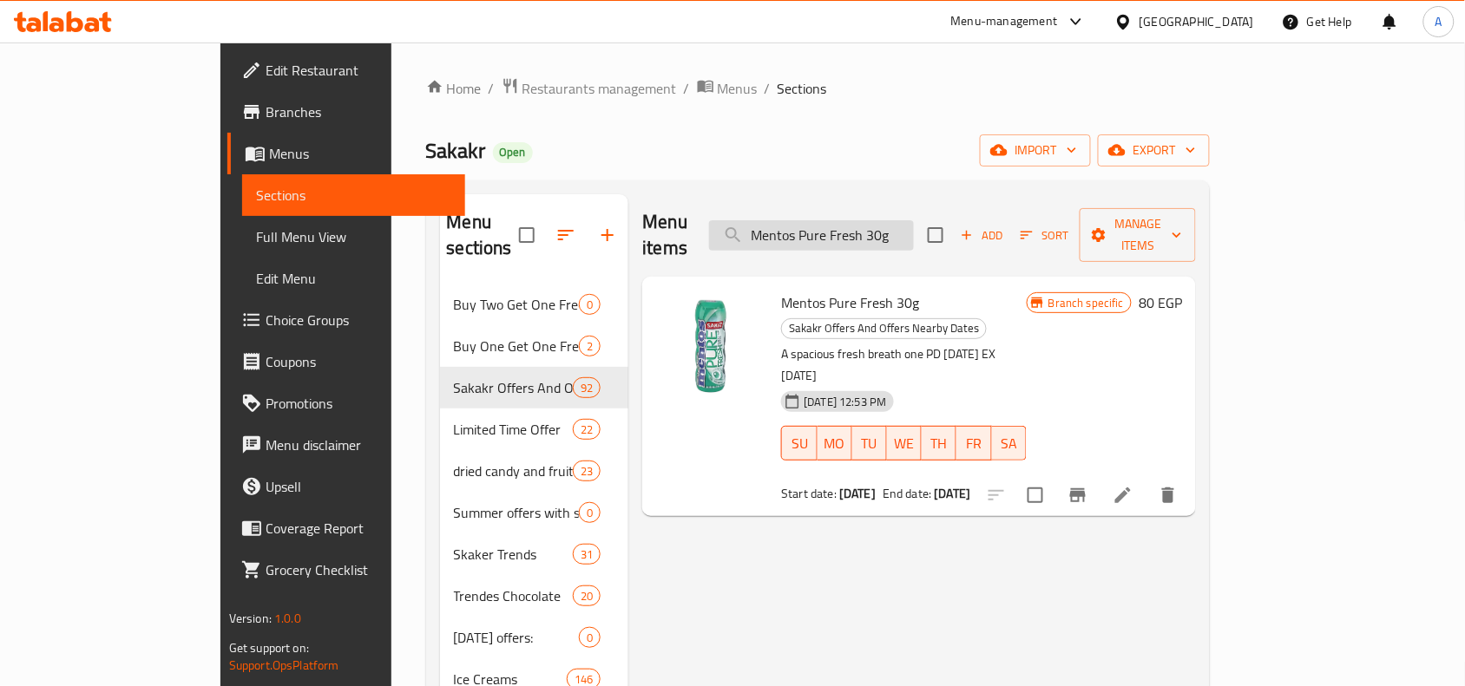
click at [914, 223] on input "Mentos Pure Fresh 30g" at bounding box center [811, 235] width 205 height 30
click at [891, 239] on div "Menu items Mentos Pure Fresh 30g Add Sort Manage items" at bounding box center [919, 235] width 554 height 82
click at [904, 230] on input "Mentos Pure Fresh 30g" at bounding box center [811, 235] width 205 height 30
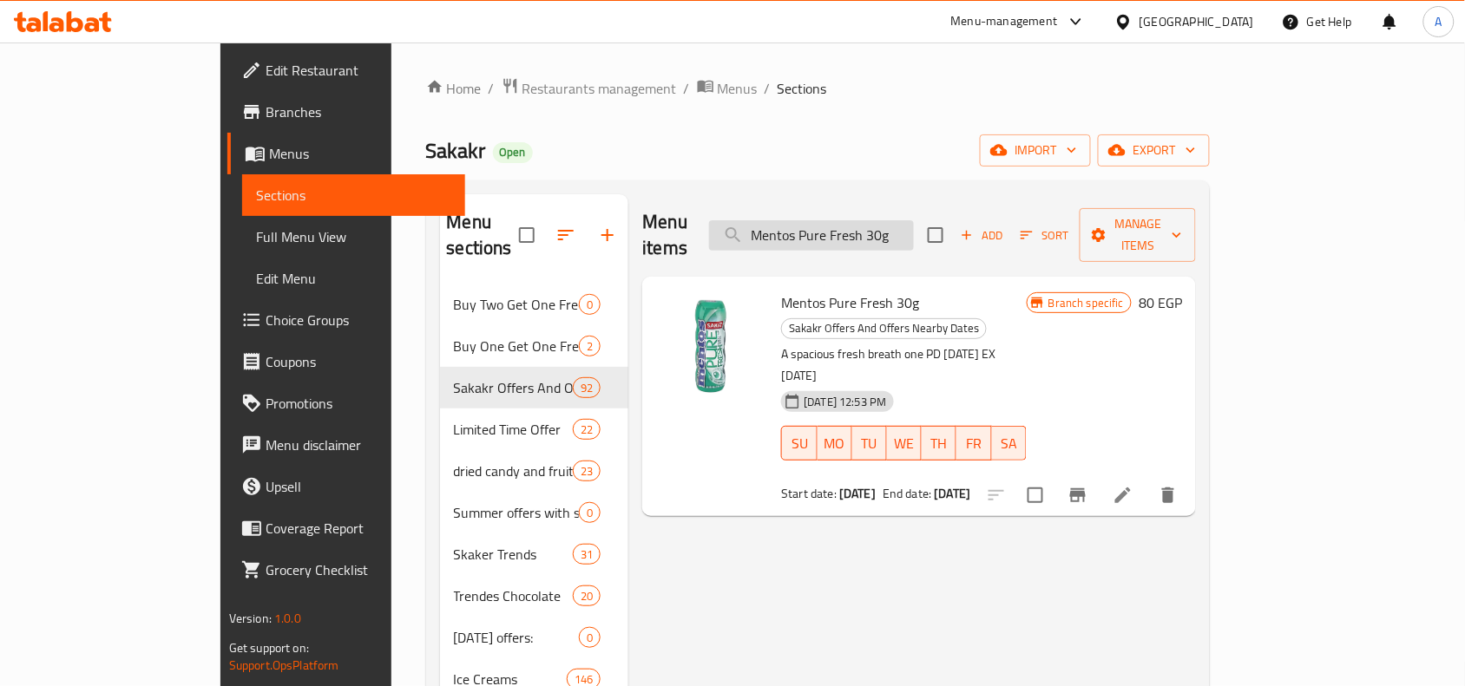
click at [904, 230] on input "Mentos Pure Fresh 30g" at bounding box center [811, 235] width 205 height 30
type input "j"
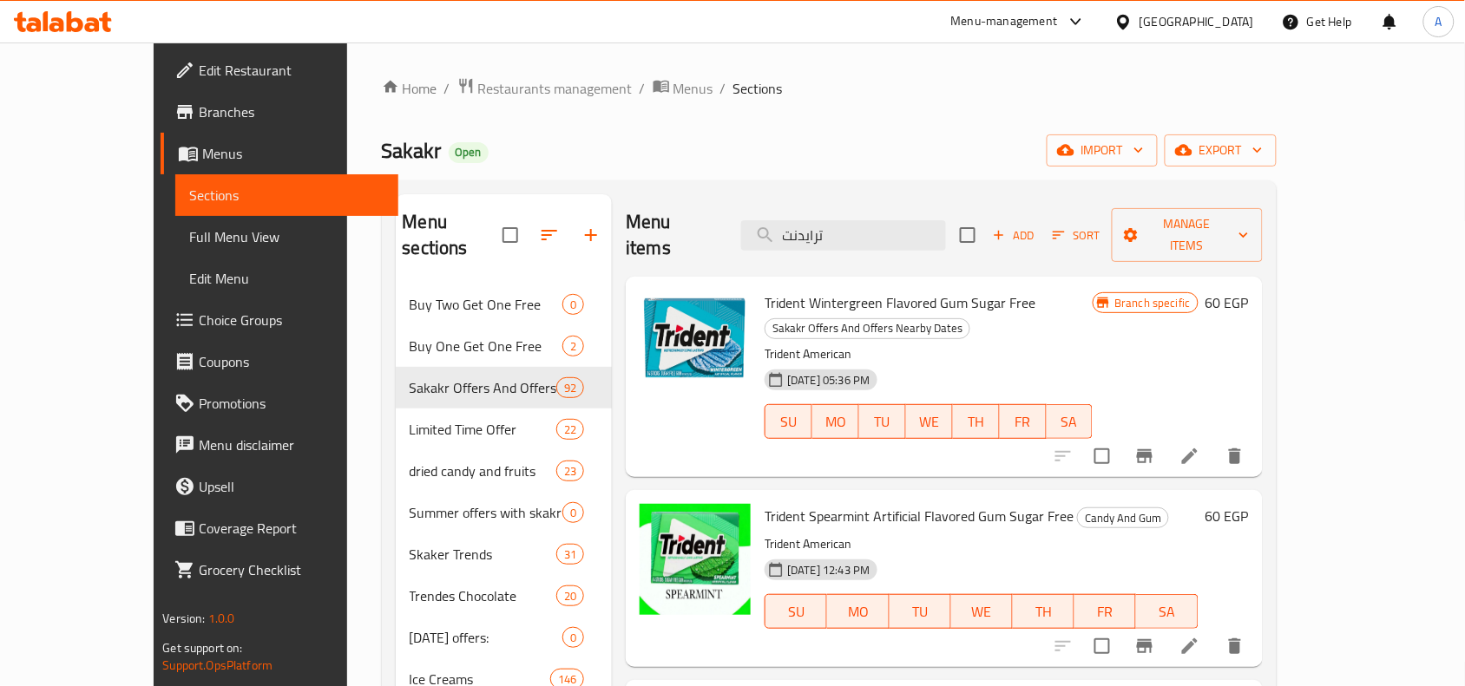
type input "ترايدنت"
click at [1200, 446] on icon at bounding box center [1189, 456] width 21 height 21
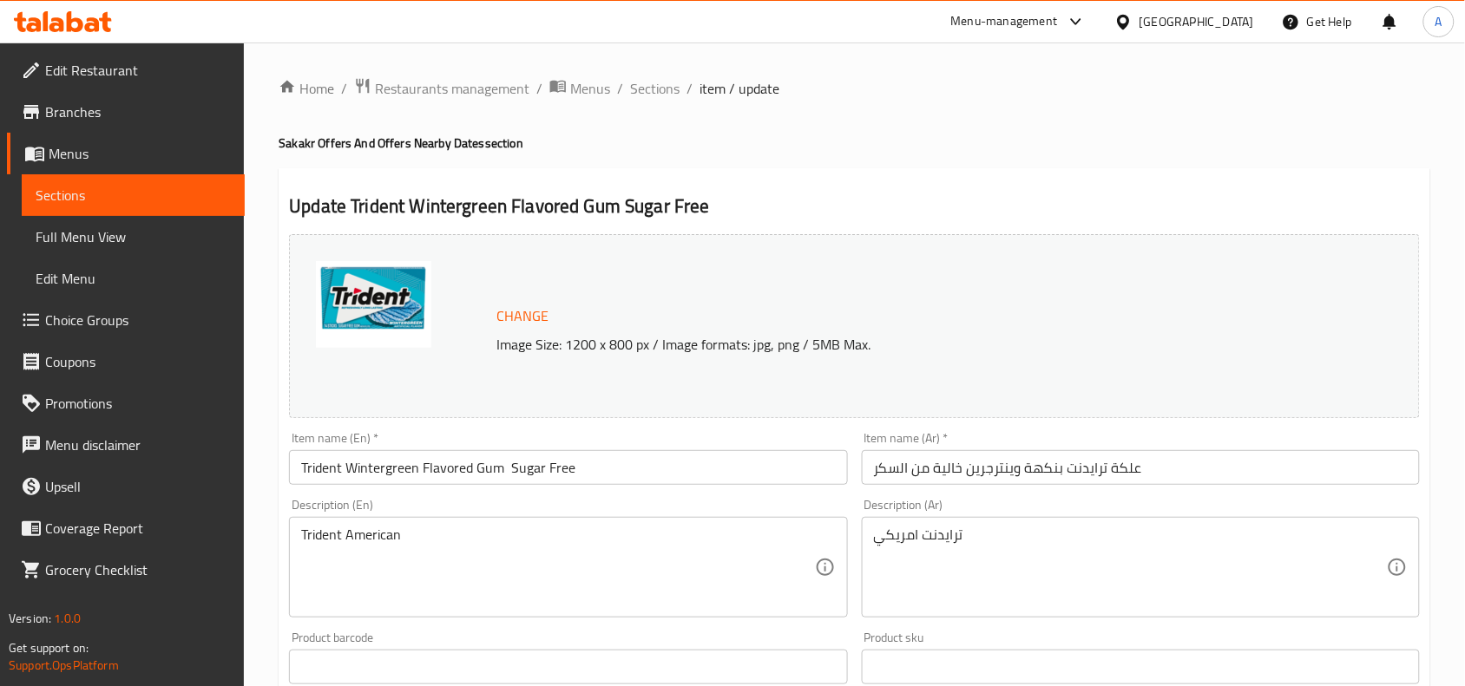
click at [603, 466] on input "Trident Wintergreen Flavored Gum Sugar Free" at bounding box center [568, 467] width 558 height 35
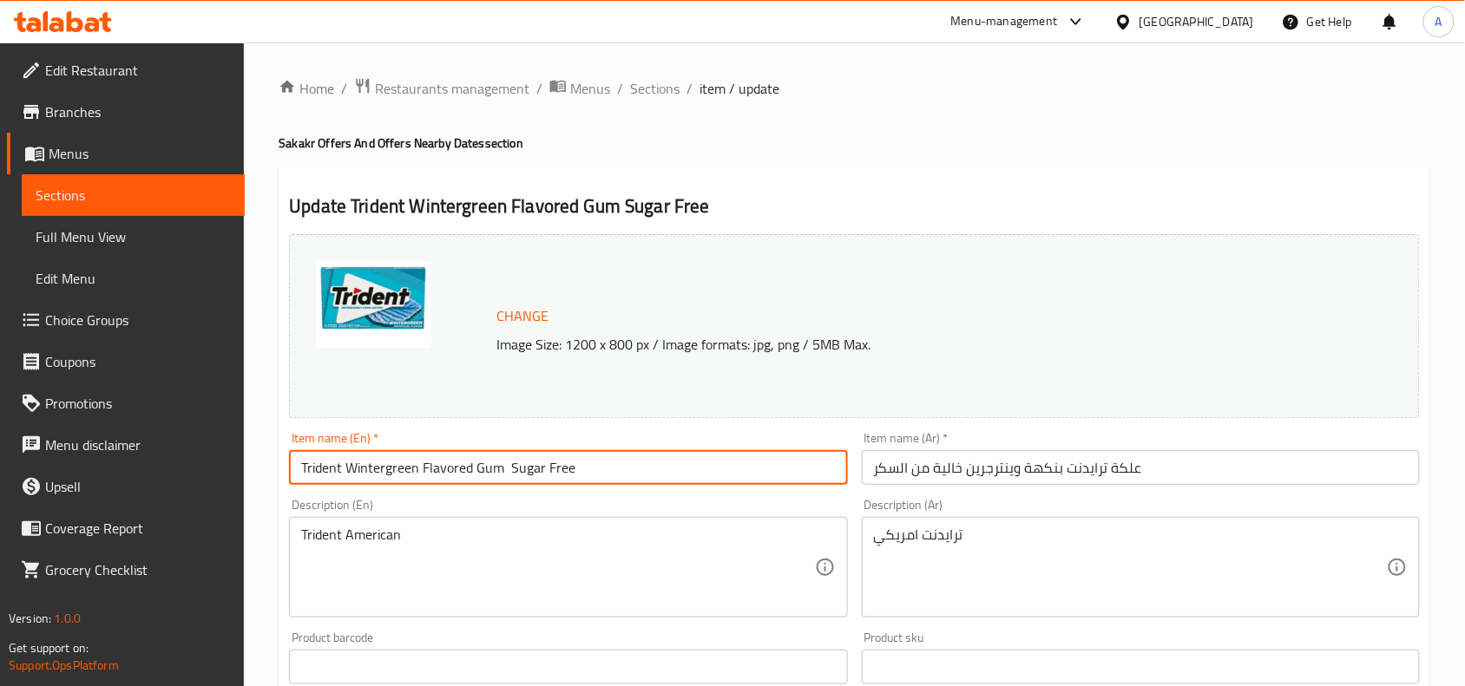
click at [603, 466] on input "Trident Wintergreen Flavored Gum Sugar Free" at bounding box center [568, 467] width 558 height 35
click at [670, 93] on span "Sections" at bounding box center [654, 88] width 49 height 21
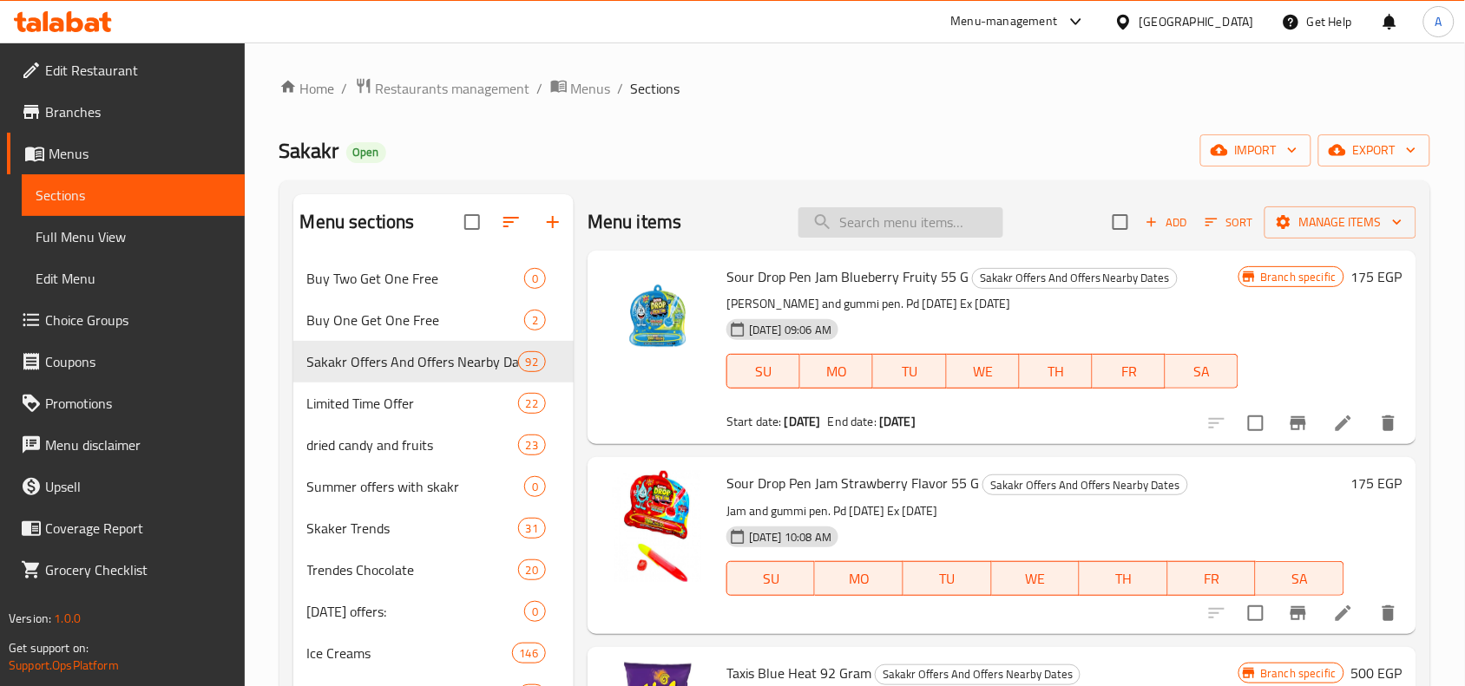
click at [878, 224] on input "search" at bounding box center [900, 222] width 205 height 30
paste input "Trident Wintergreen Flavored Gum Sugar Free"
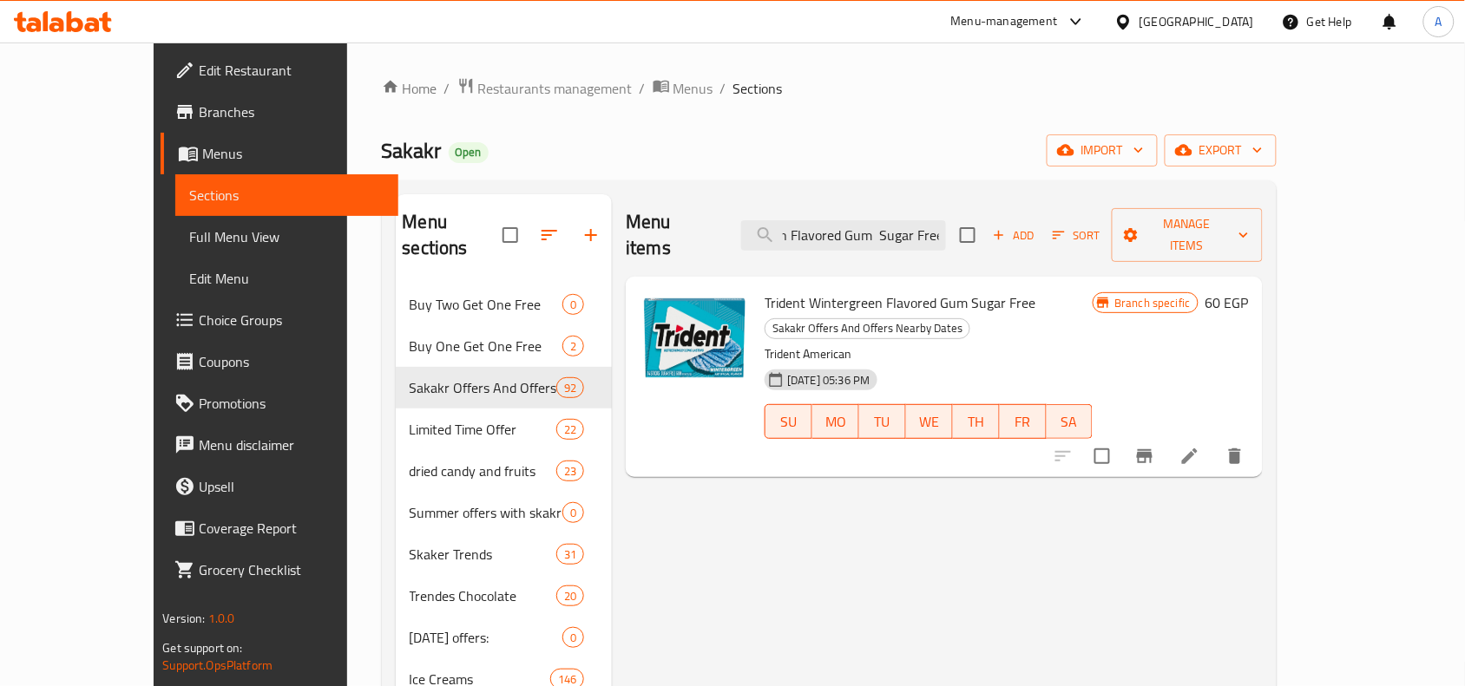
type input "Trident Wintergreen Flavored Gum Sugar Free"
click at [1152, 449] on icon "Branch-specific-item" at bounding box center [1145, 456] width 16 height 14
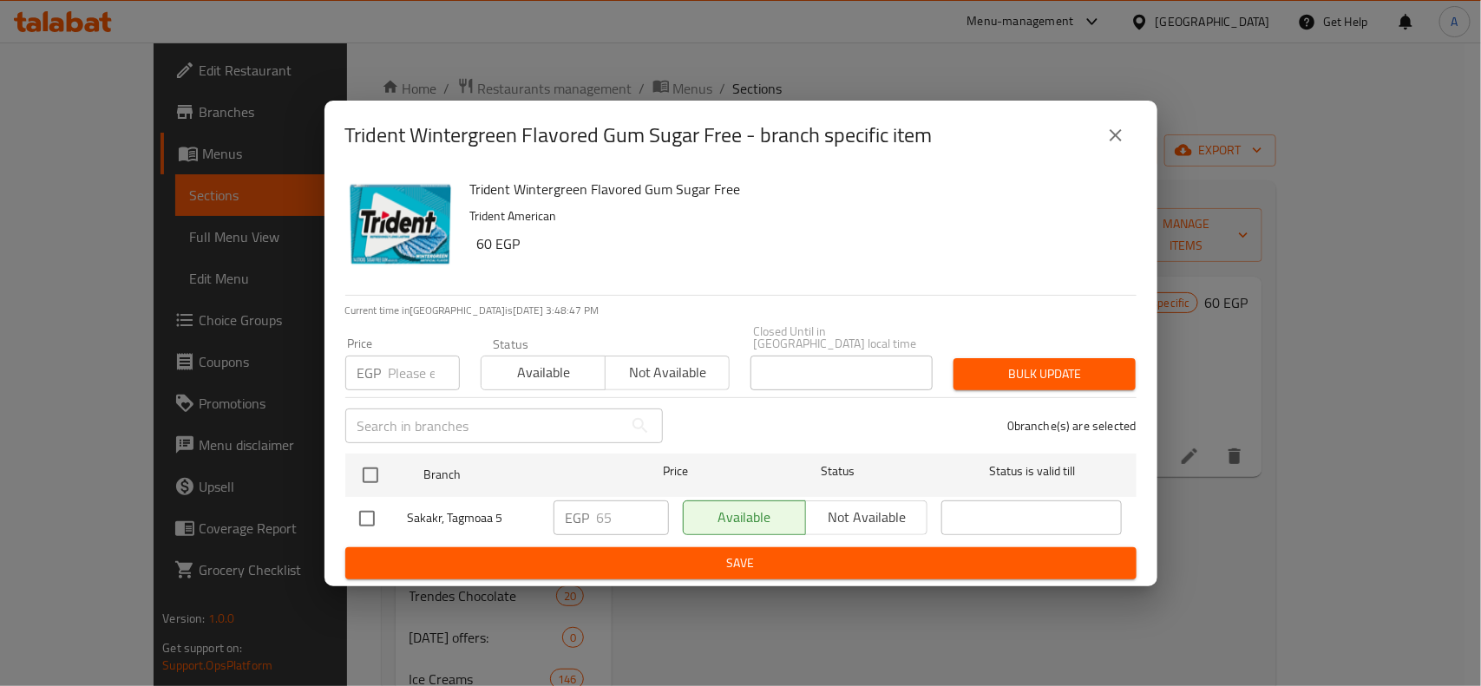
click at [1121, 146] on icon "close" at bounding box center [1115, 135] width 21 height 21
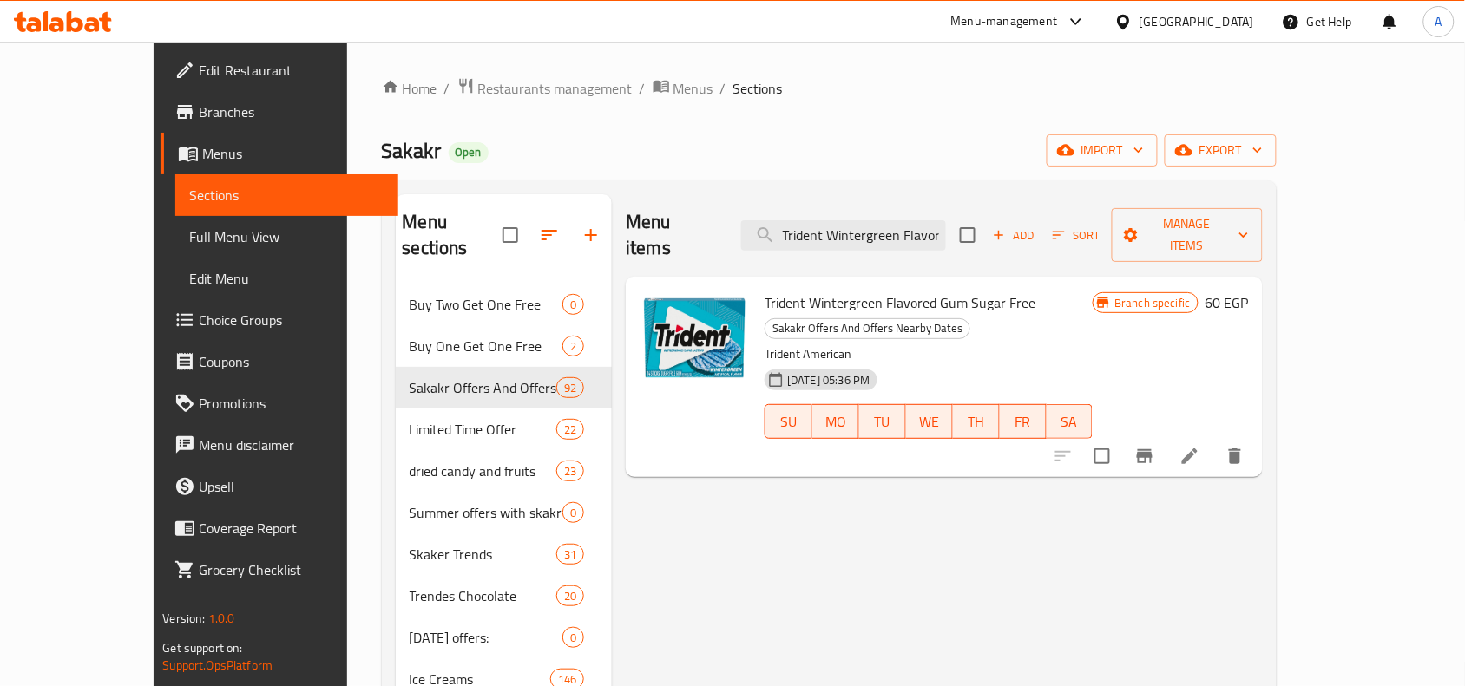
click at [843, 290] on span "Trident Wintergreen Flavored Gum Sugar Free" at bounding box center [899, 303] width 271 height 26
copy h6 "Trident Wintergreen Flavored Gum Sugar Free"
click at [1249, 291] on h6 "60 EGP" at bounding box center [1226, 303] width 43 height 24
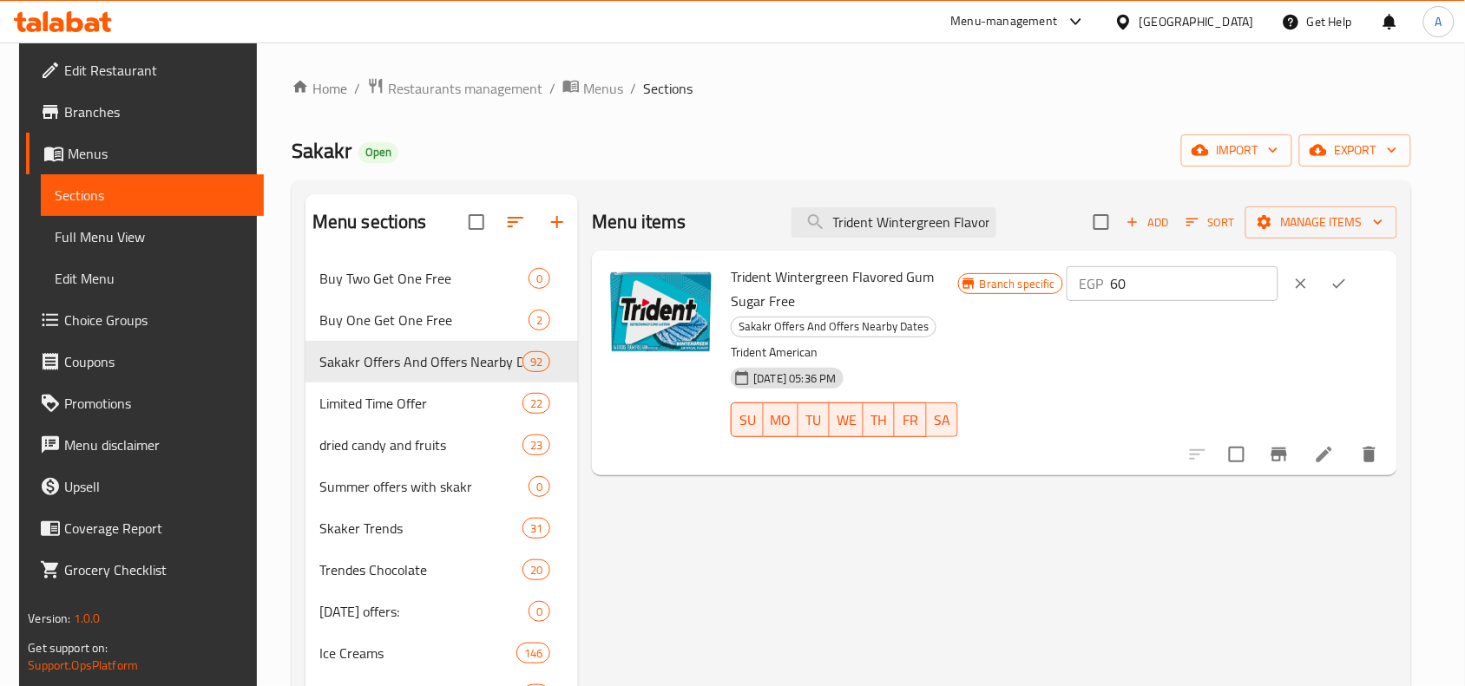
click at [1239, 280] on input "60" at bounding box center [1193, 283] width 167 height 35
click at [1239, 282] on input "60" at bounding box center [1193, 283] width 167 height 35
type input "65"
click at [1347, 287] on icon "ok" at bounding box center [1338, 283] width 17 height 17
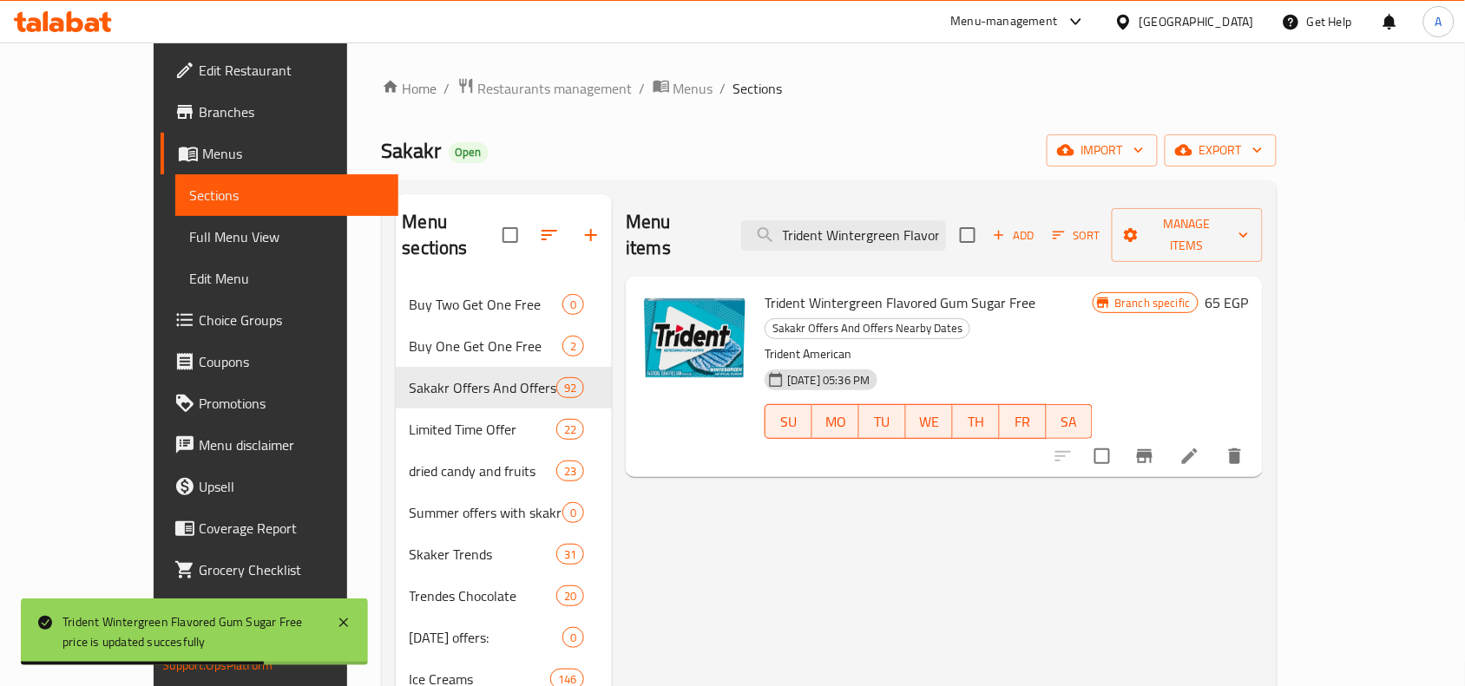
click at [904, 291] on div "Trident Wintergreen Flavored Gum Sugar Free Sakakr Offers And Offers Nearby Dat…" at bounding box center [928, 377] width 342 height 187
click at [904, 290] on span "Trident Wintergreen Flavored Gum Sugar Free" at bounding box center [899, 303] width 271 height 26
copy h6 "Trident Wintergreen Flavored Gum Sugar Free"
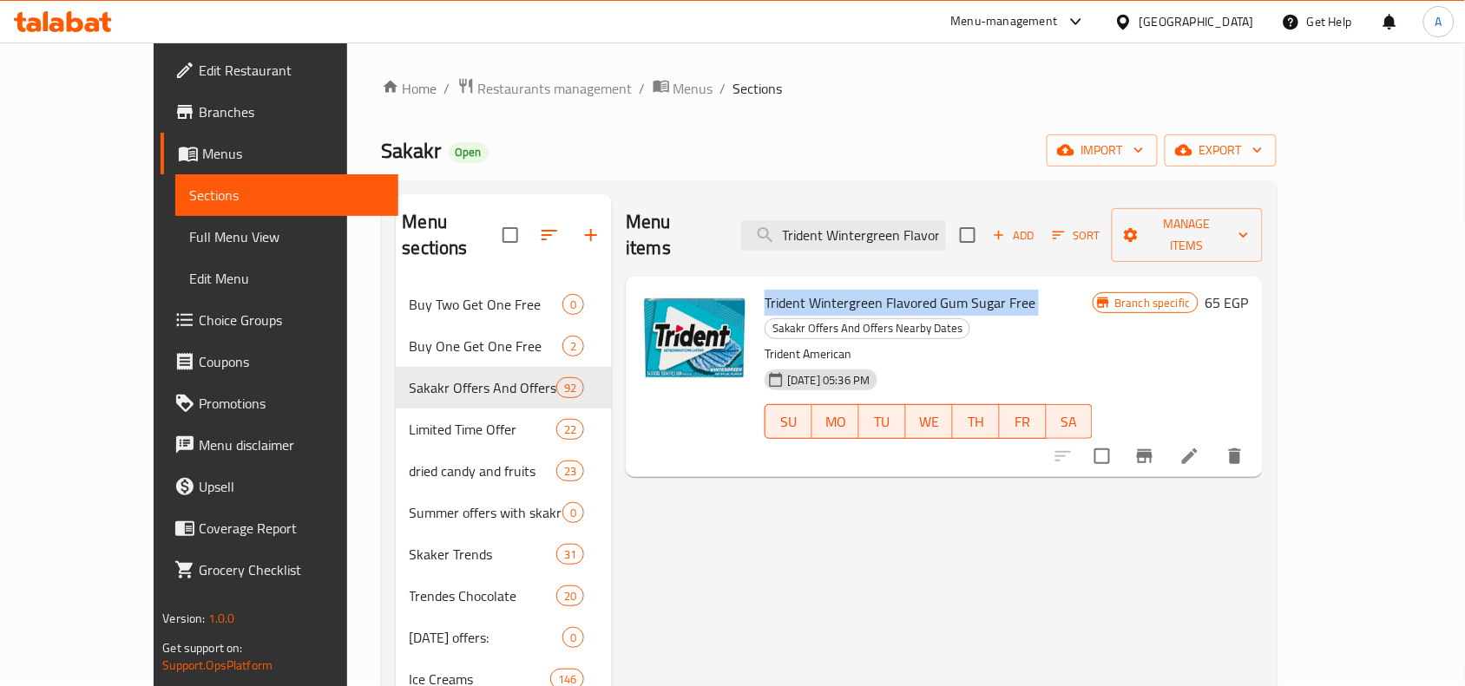
click at [1200, 446] on icon at bounding box center [1189, 456] width 21 height 21
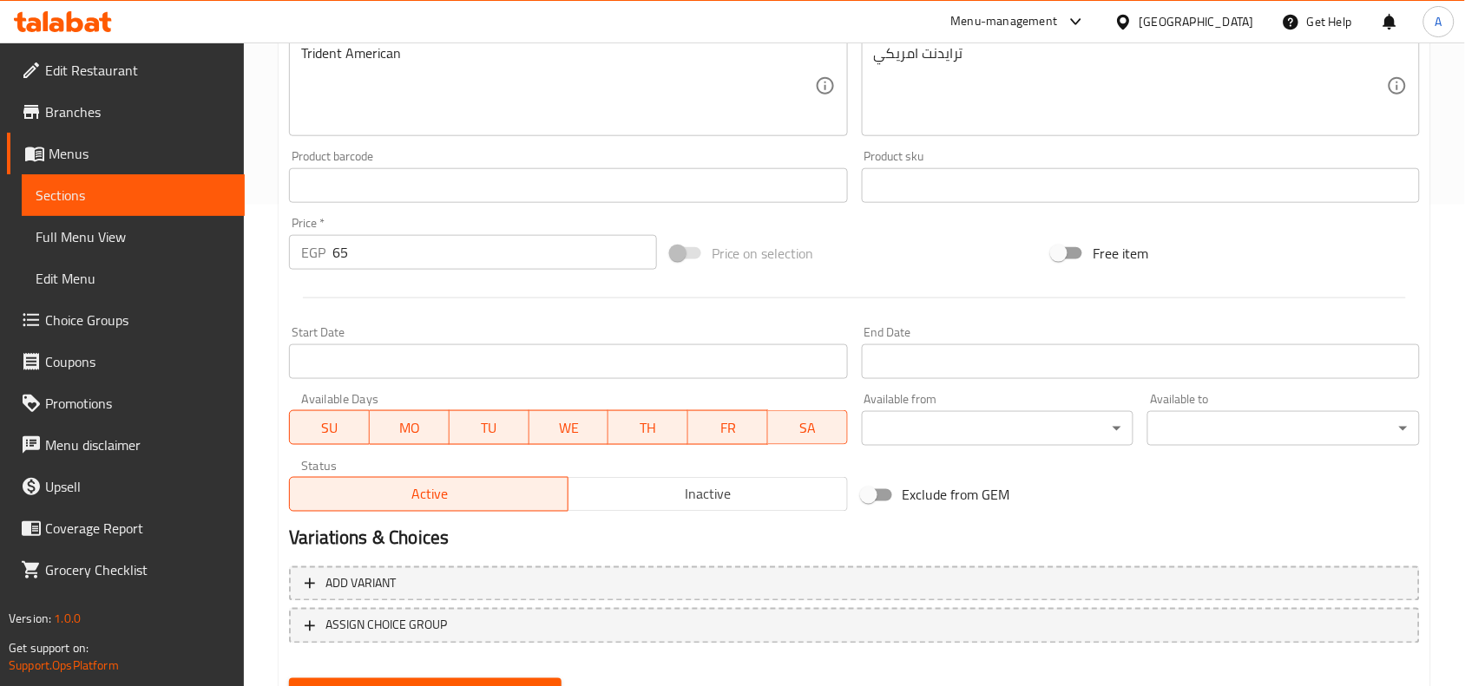
scroll to position [345, 0]
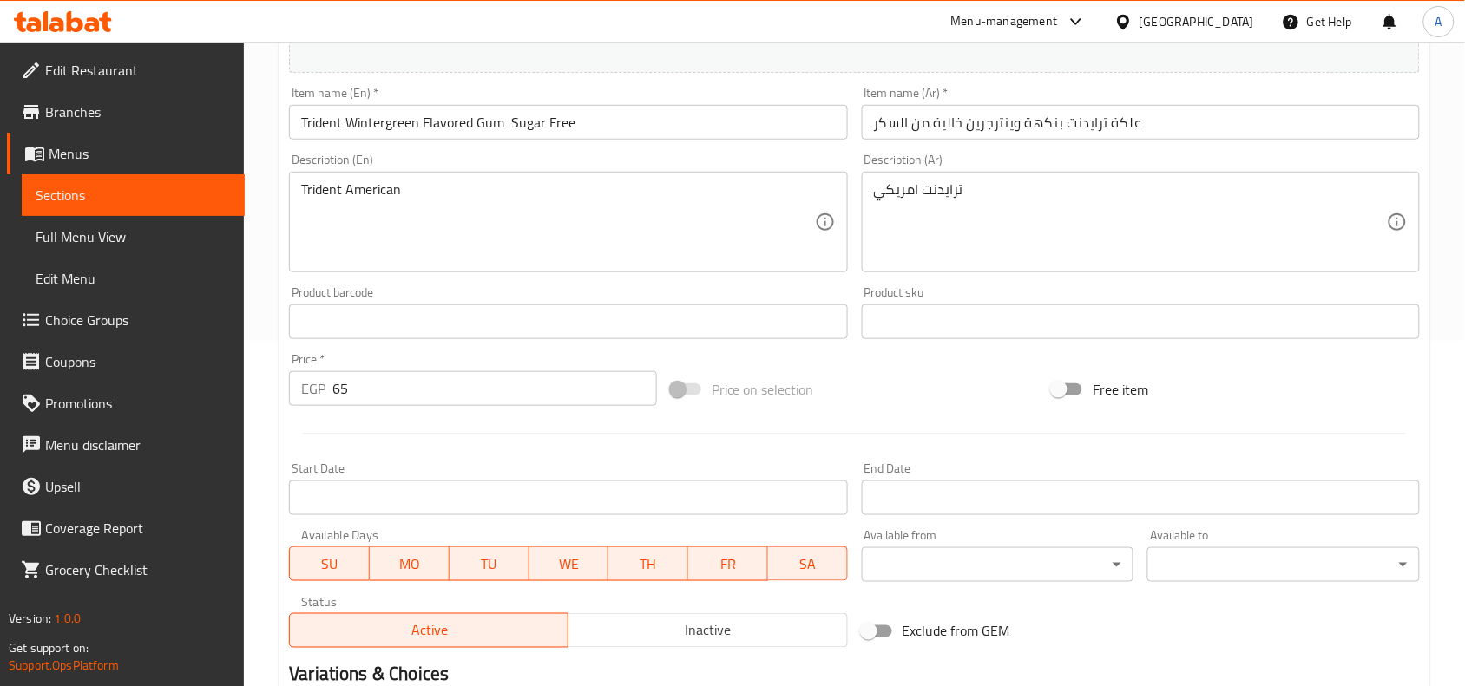
click at [449, 488] on input "Start Date" at bounding box center [568, 498] width 558 height 35
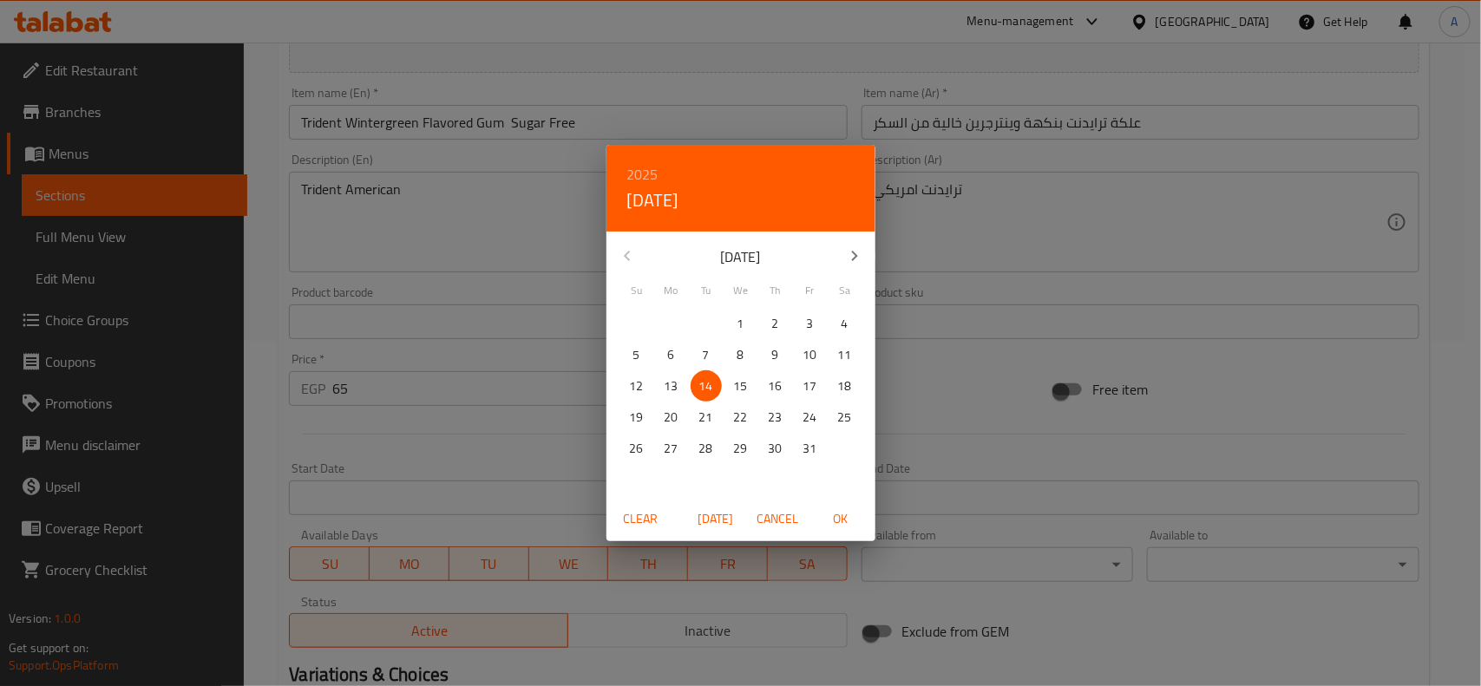
click at [846, 509] on span "OK" at bounding box center [841, 519] width 42 height 22
type input "[DATE]"
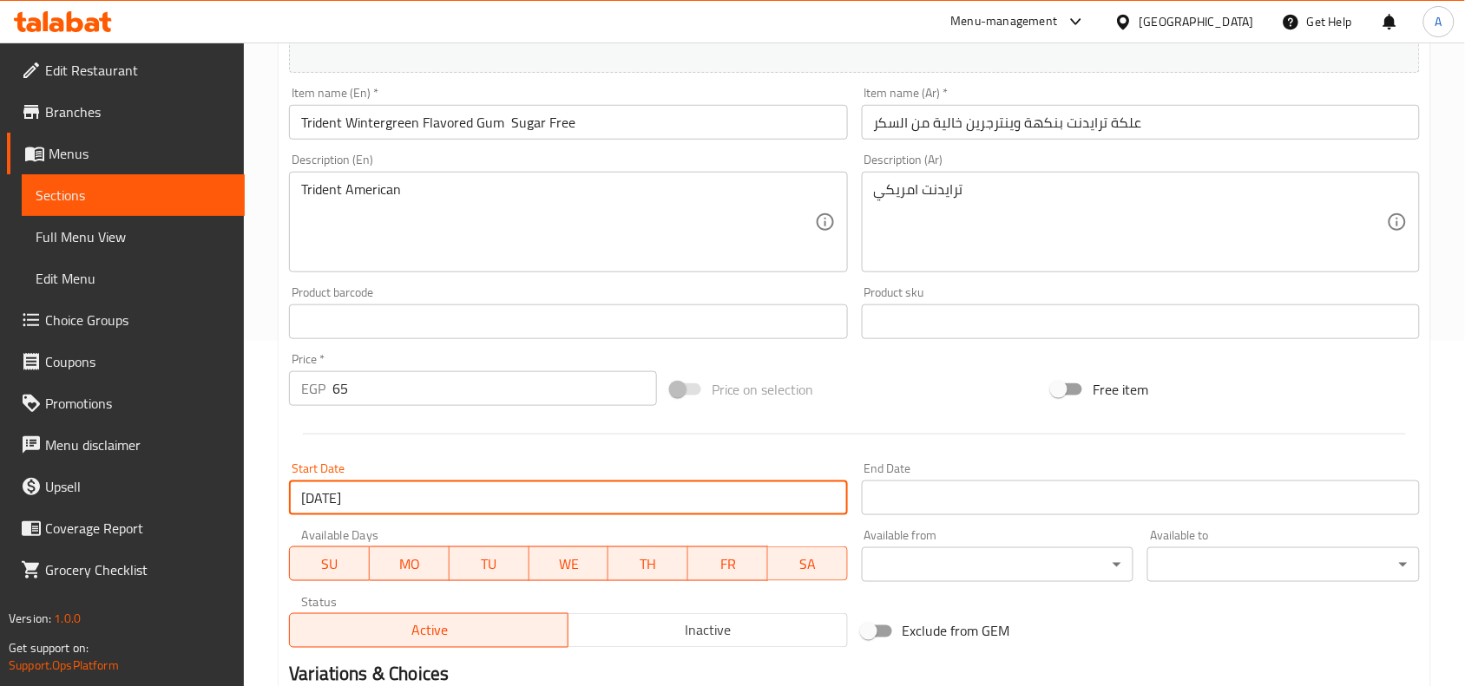
click at [878, 490] on input "Start Date" at bounding box center [1141, 498] width 558 height 35
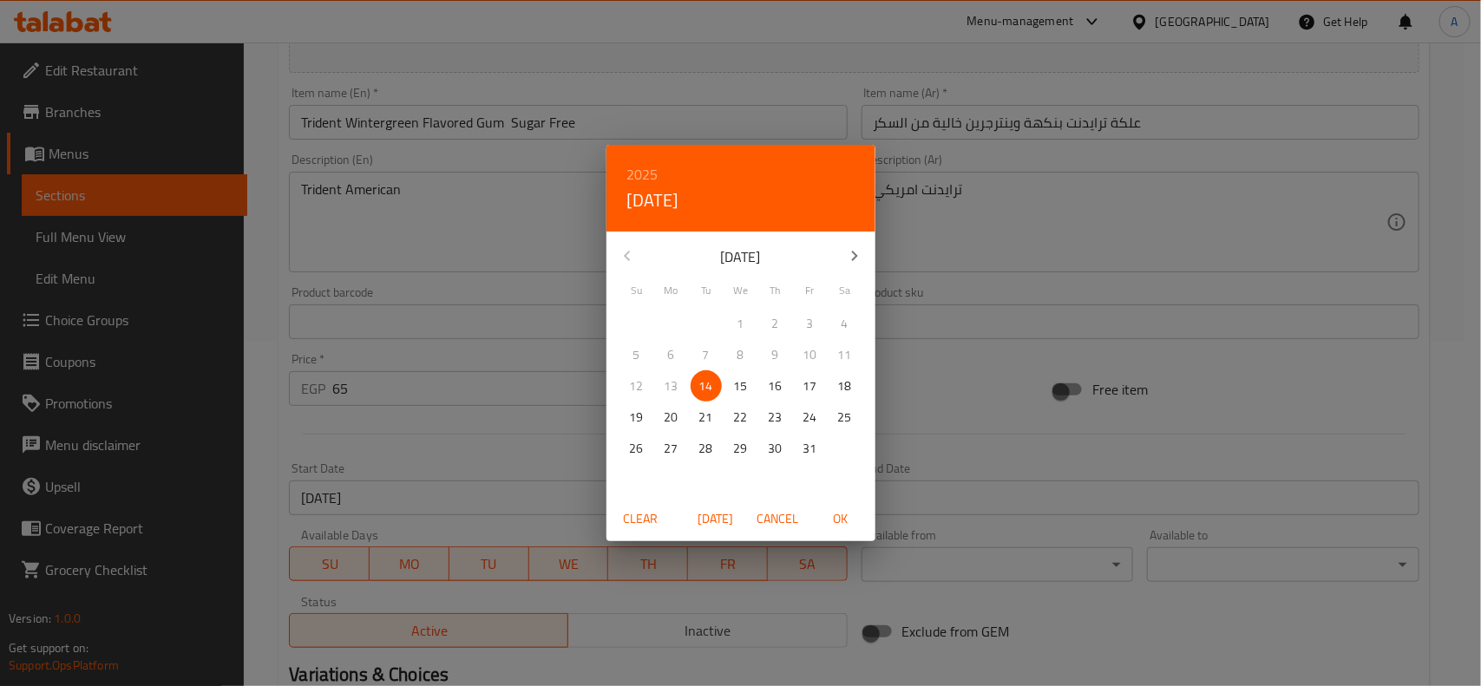
click at [860, 256] on icon "button" at bounding box center [854, 256] width 21 height 21
click at [859, 256] on icon "button" at bounding box center [854, 256] width 21 height 21
click at [737, 452] on p "31" at bounding box center [741, 449] width 14 height 22
click at [842, 516] on span "OK" at bounding box center [841, 519] width 42 height 22
type input "[DATE]"
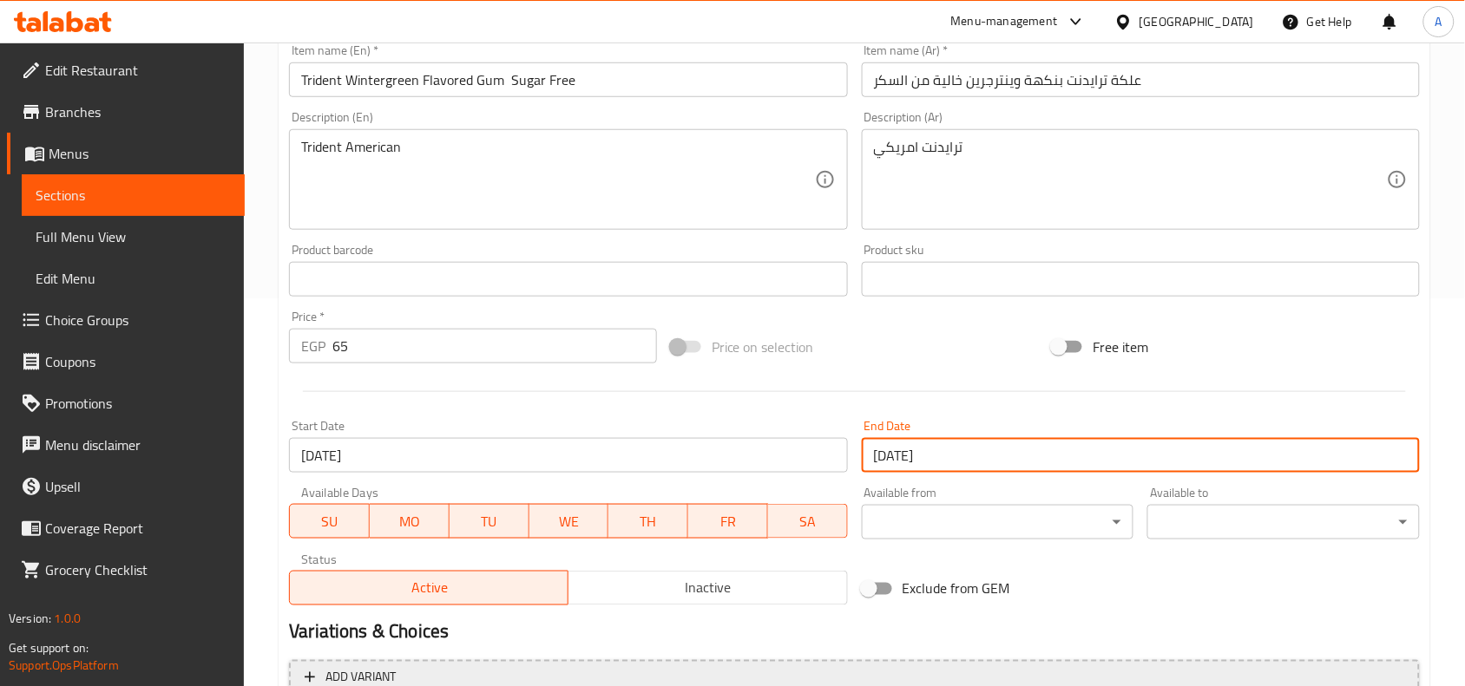
scroll to position [562, 0]
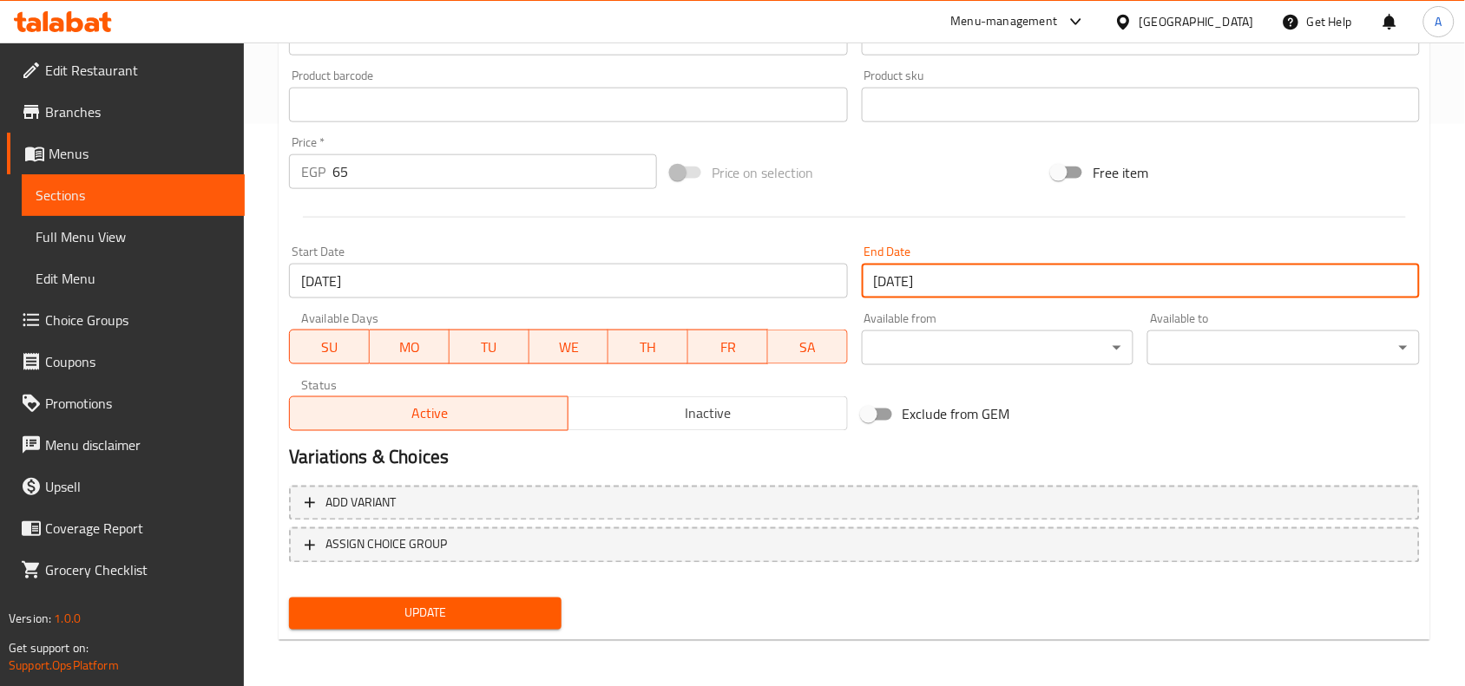
click at [521, 610] on span "Update" at bounding box center [425, 614] width 245 height 22
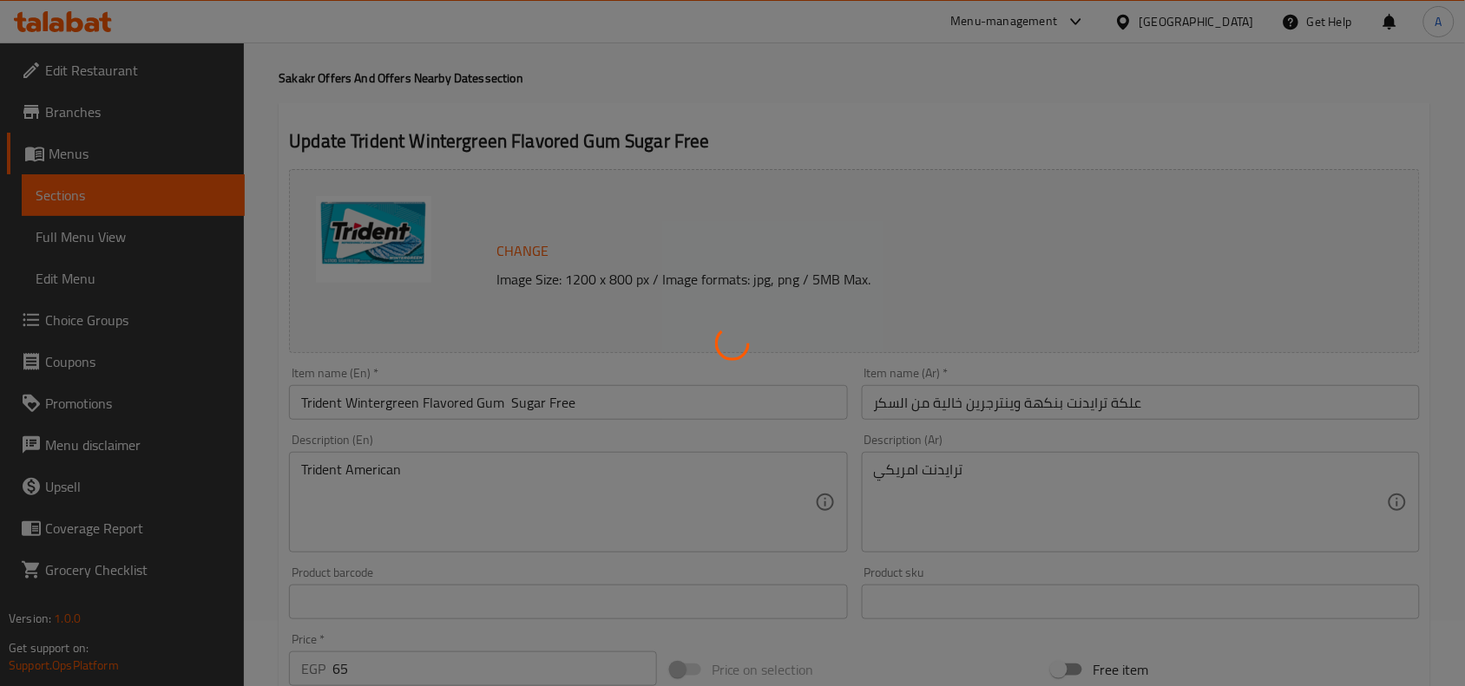
scroll to position [0, 0]
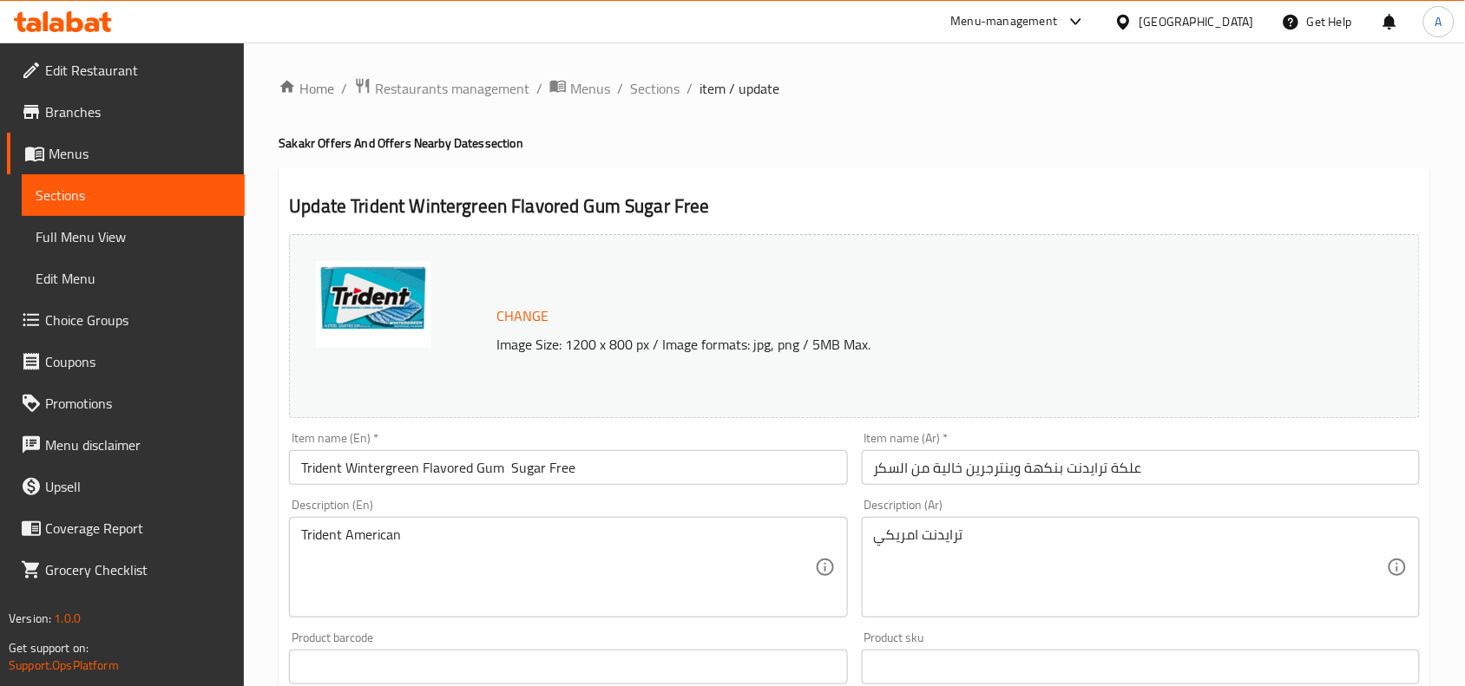
click at [516, 469] on input "Trident Wintergreen Flavored Gum Sugar Free" at bounding box center [568, 467] width 558 height 35
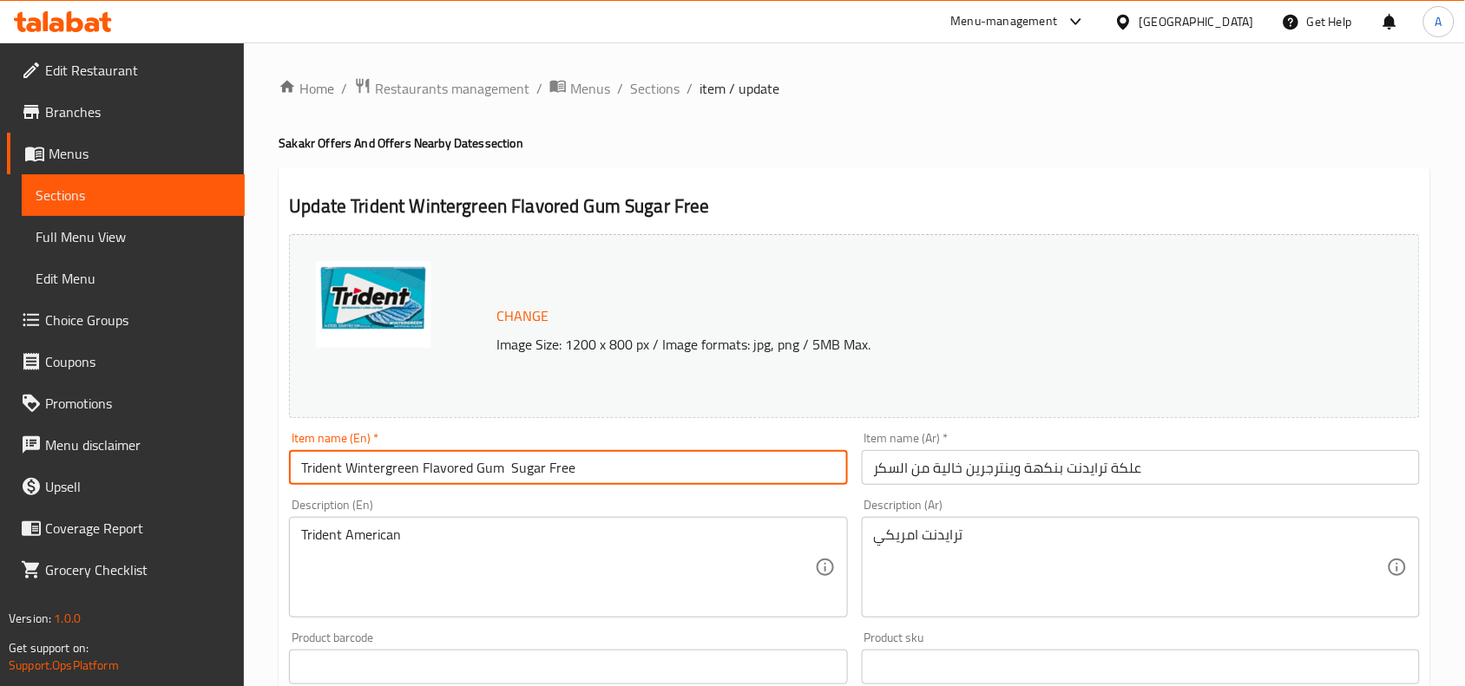
click at [516, 469] on input "Trident Wintergreen Flavored Gum Sugar Free" at bounding box center [568, 467] width 558 height 35
click at [423, 471] on input "Trident Wintergreen Flavored Gum Sugar Free" at bounding box center [568, 467] width 558 height 35
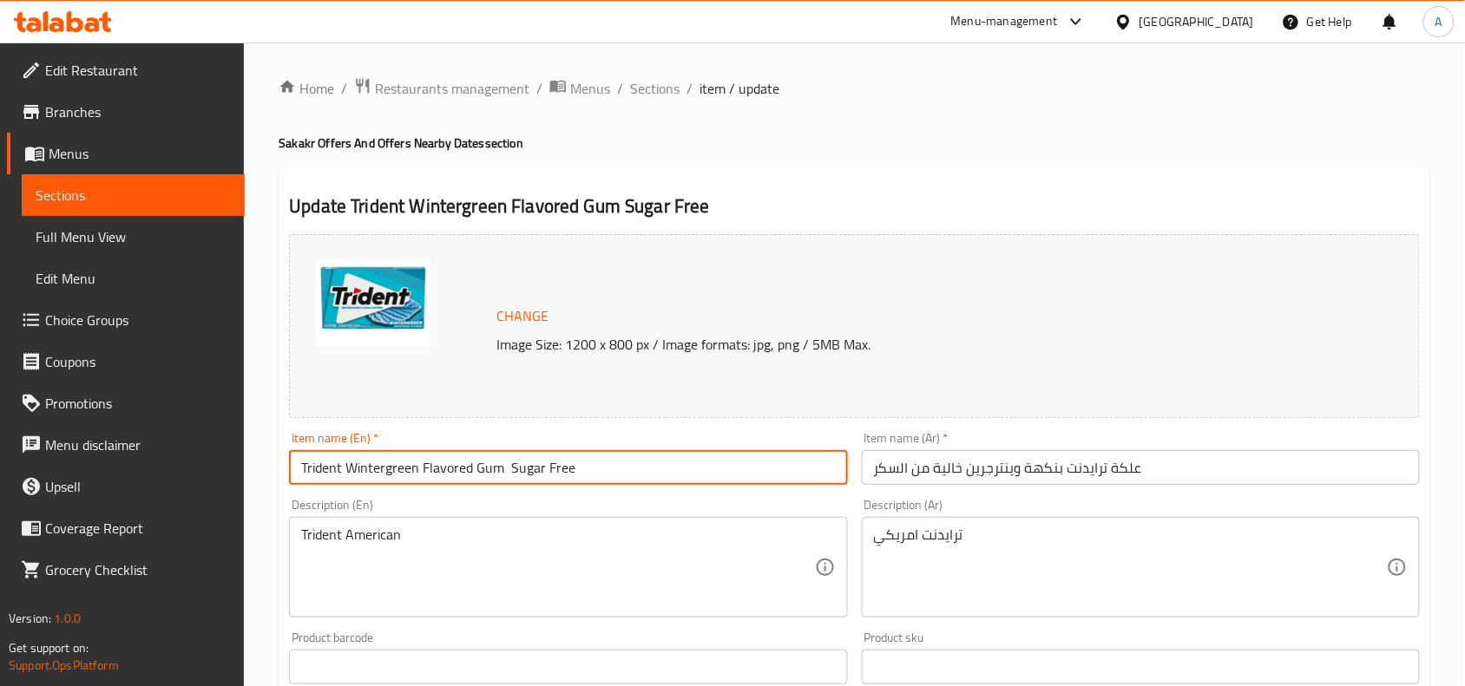
click at [566, 457] on input "Trident Wintergreen Flavored Gum Sugar Free" at bounding box center [568, 467] width 558 height 35
click at [558, 464] on input "Trident Wintergreen Flavored Gum Sugar Free" at bounding box center [568, 467] width 558 height 35
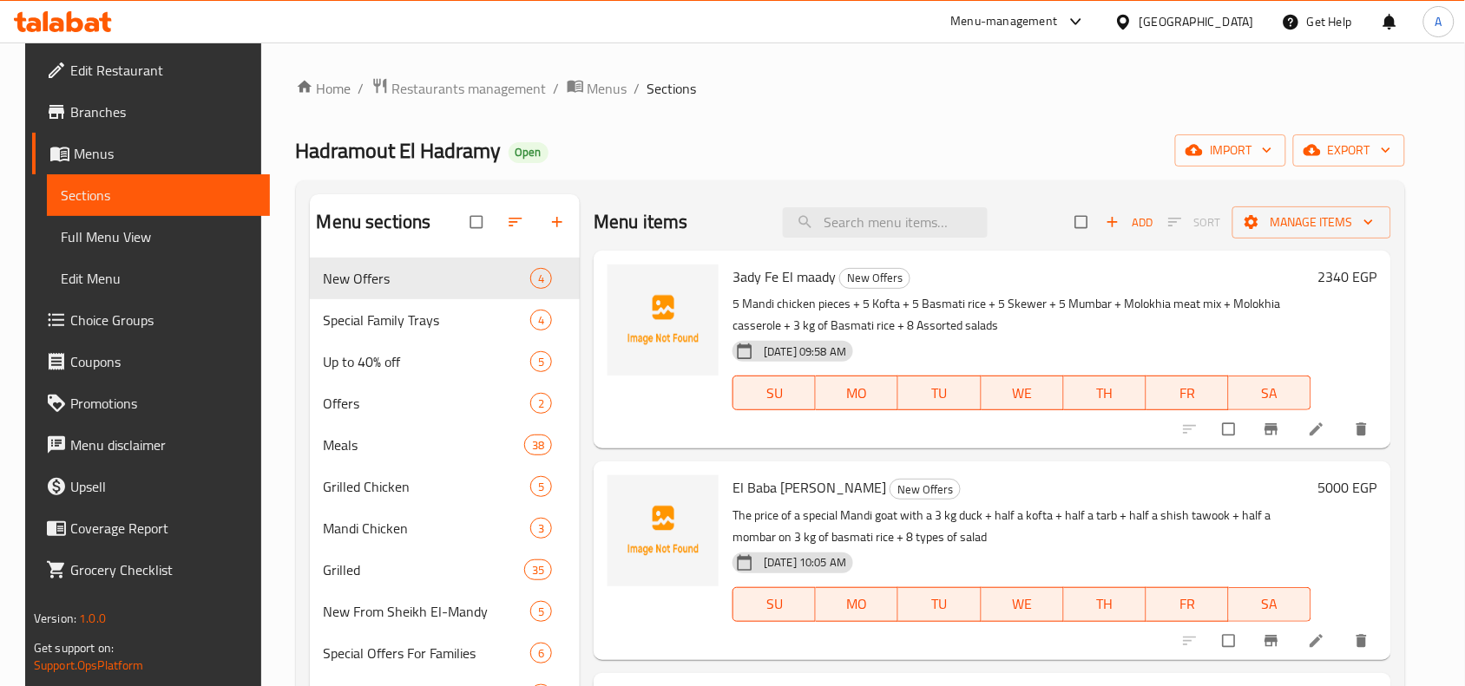
click at [102, 118] on span "Branches" at bounding box center [163, 112] width 186 height 21
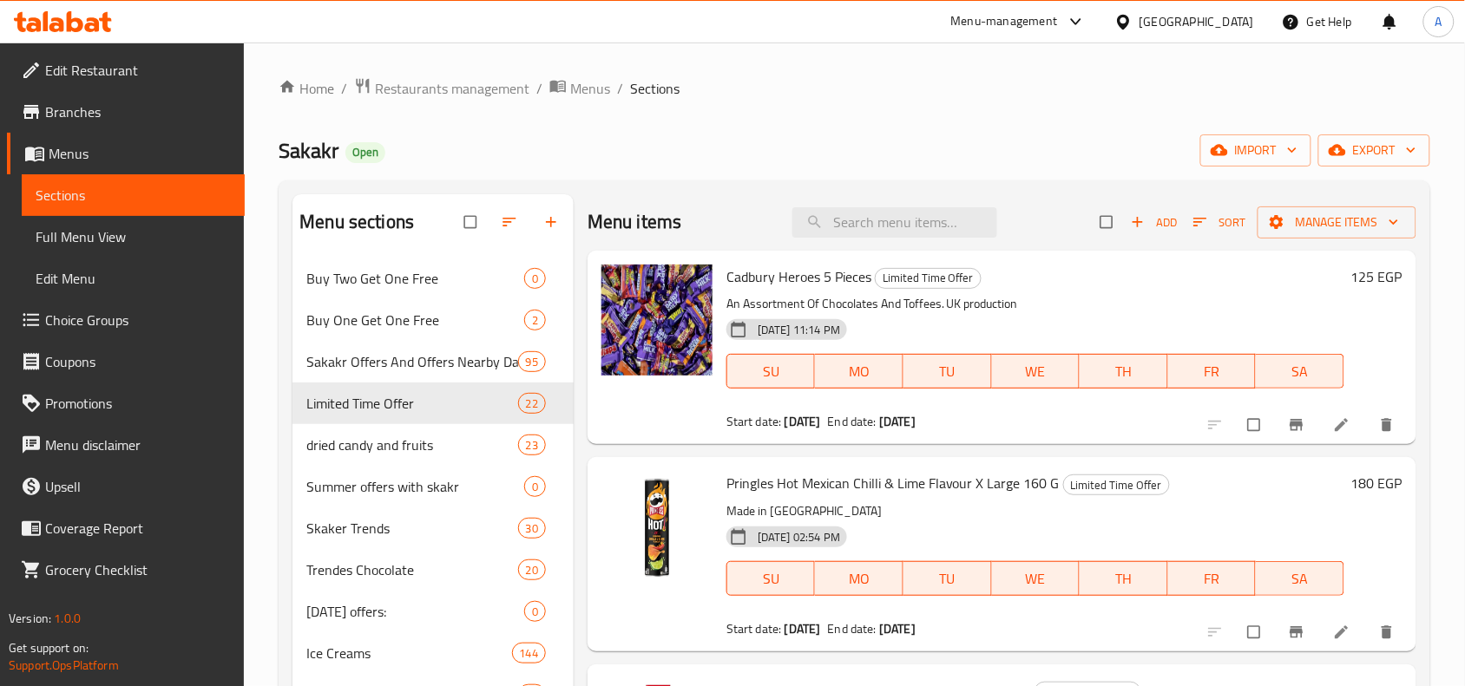
click at [97, 115] on span "Branches" at bounding box center [138, 112] width 186 height 21
click at [1058, 17] on div "Menu-management" at bounding box center [1004, 21] width 107 height 21
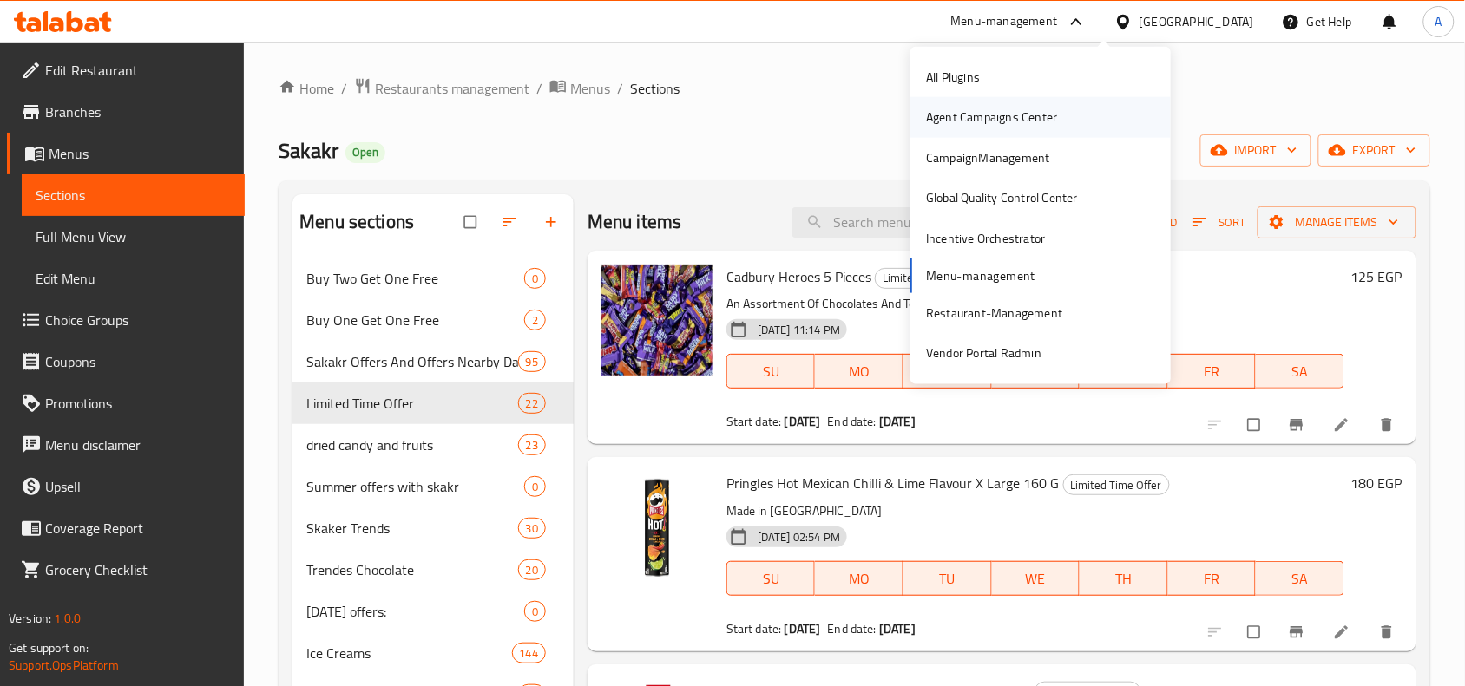
click at [1006, 121] on div "Agent Campaigns Center" at bounding box center [991, 117] width 131 height 19
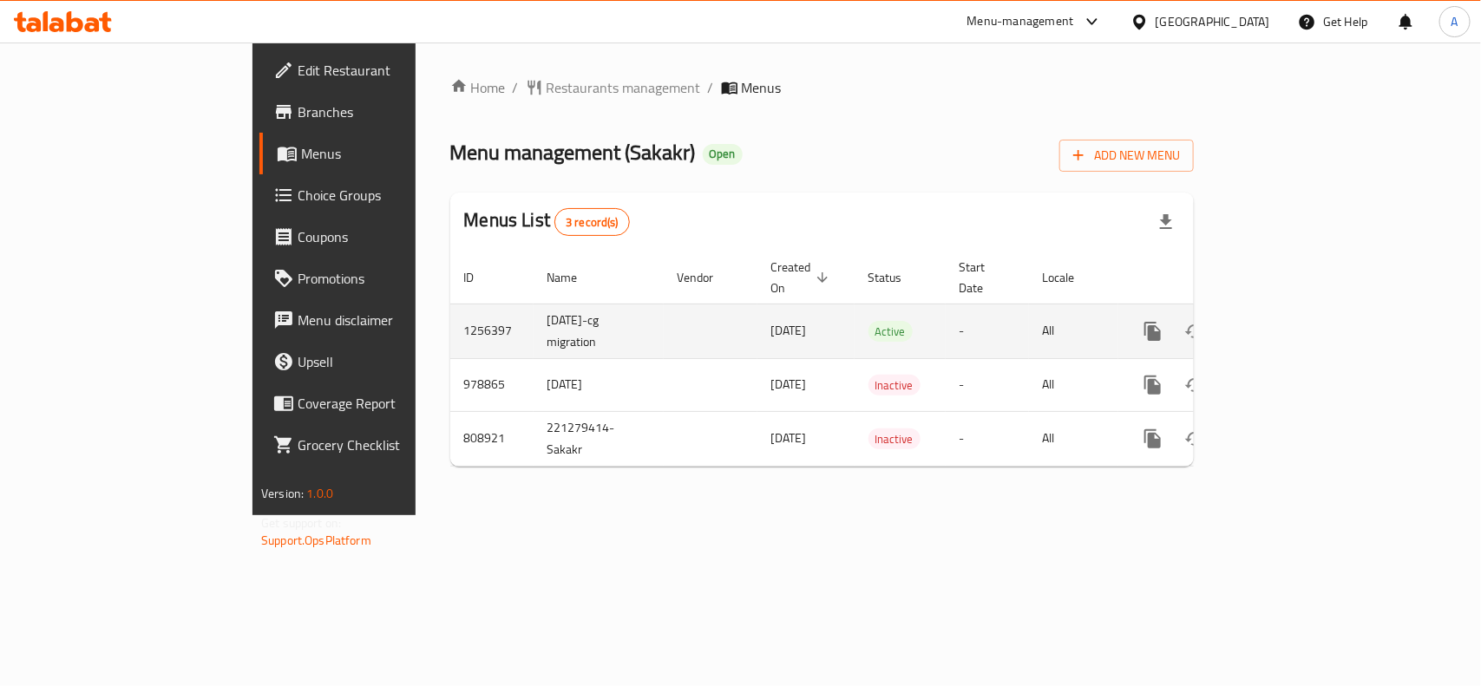
click at [1288, 321] on icon "enhanced table" at bounding box center [1278, 331] width 21 height 21
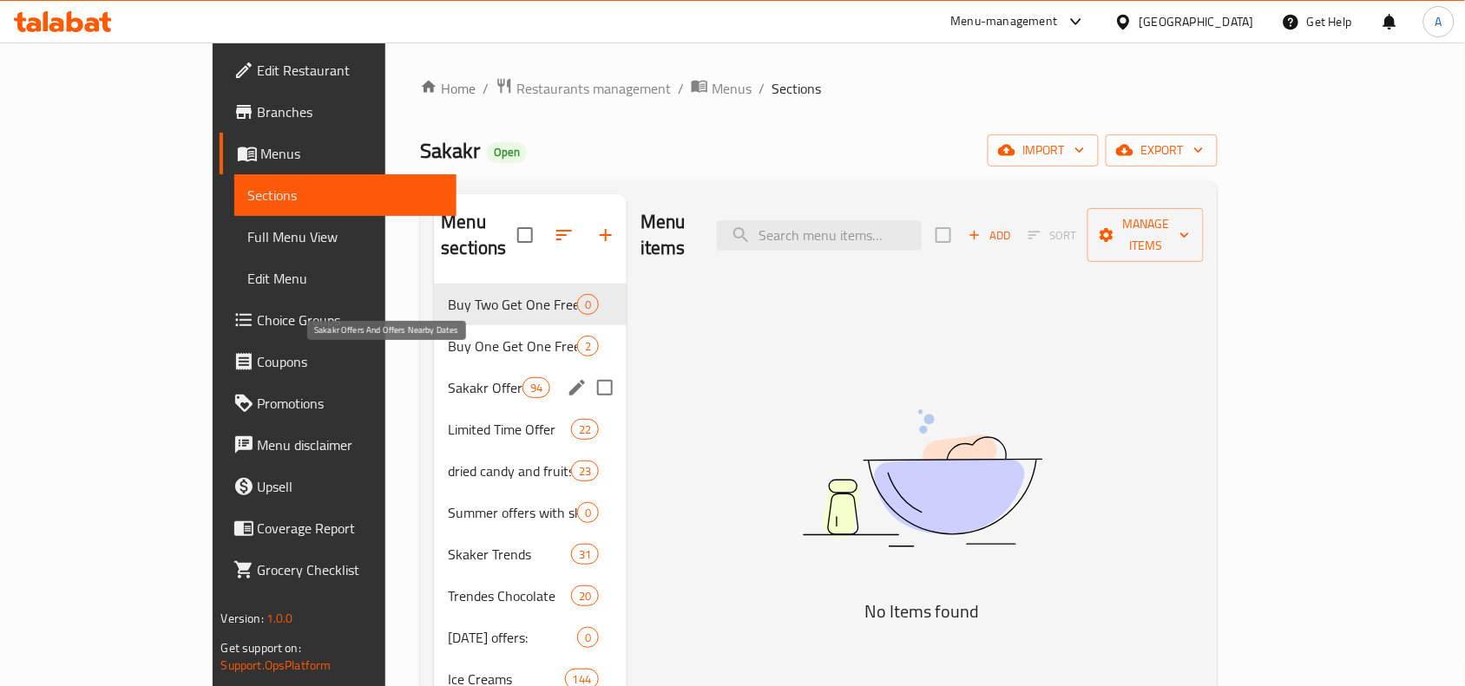
click at [448, 377] on span "Sakakr Offers And Offers Nearby Dates" at bounding box center [485, 387] width 74 height 21
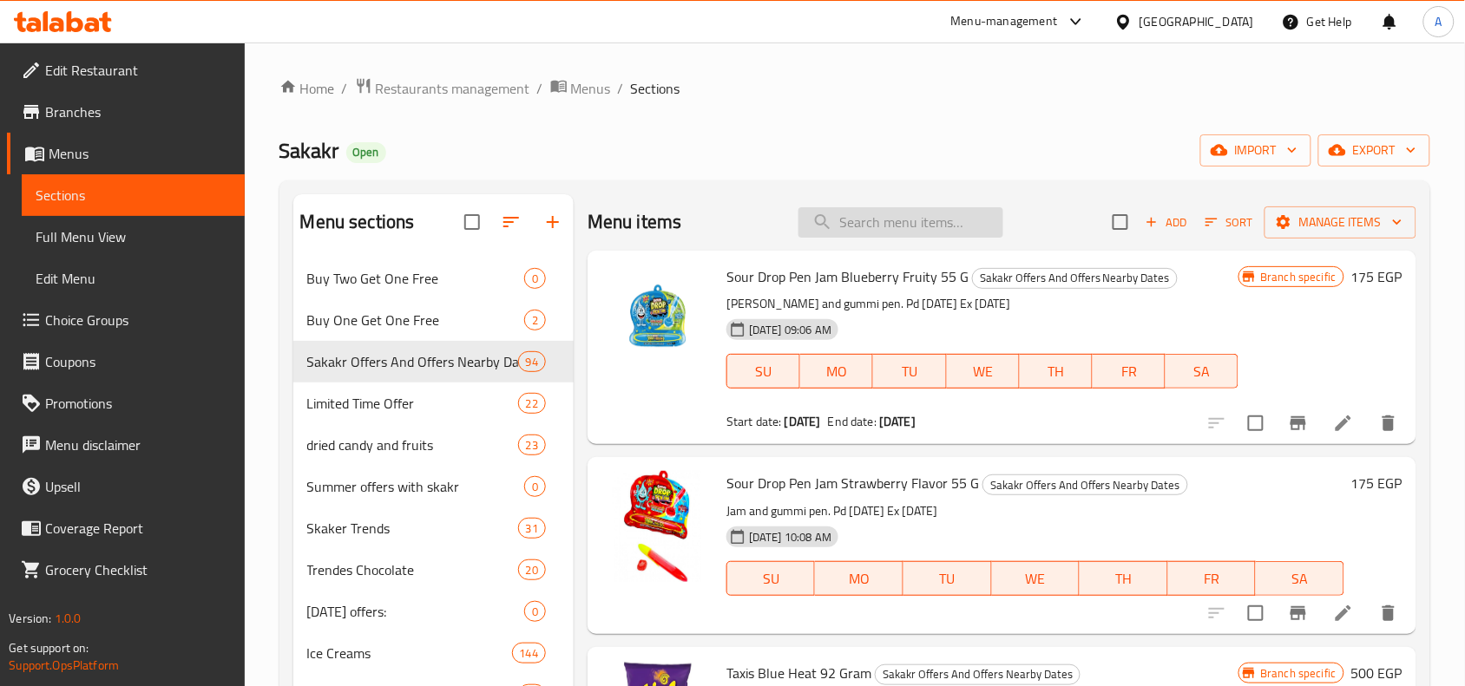
click at [953, 234] on input "search" at bounding box center [900, 222] width 205 height 30
paste input "ليز ستاكس"
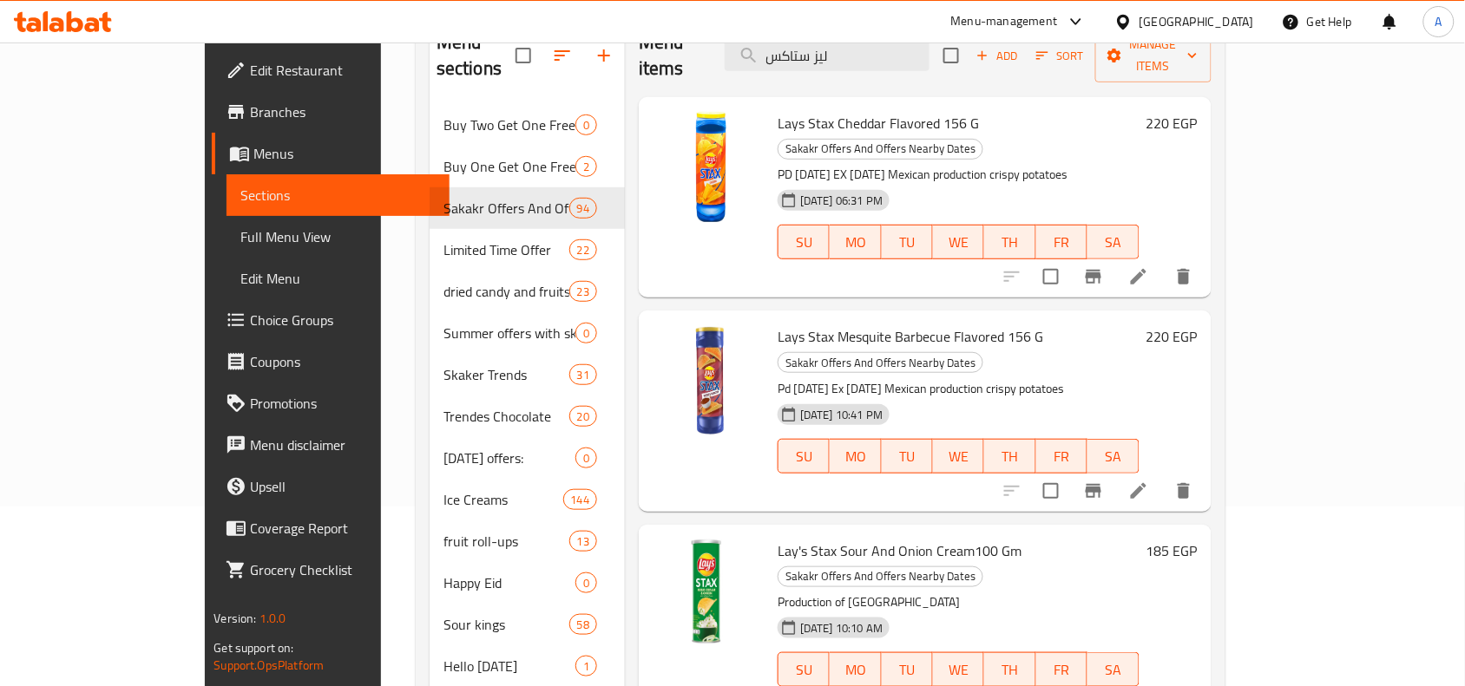
scroll to position [217, 0]
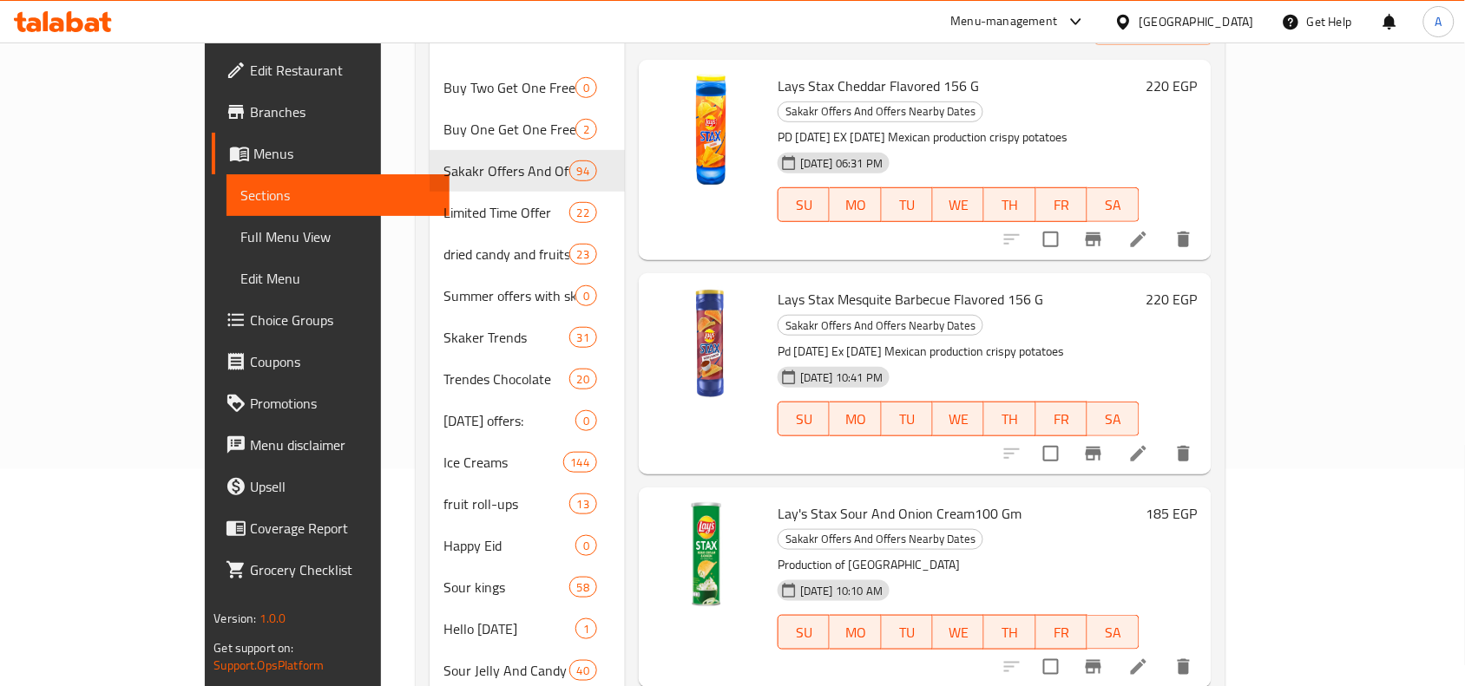
type input "ليز ستاكس"
click at [1104, 657] on icon "Branch-specific-item" at bounding box center [1093, 667] width 21 height 21
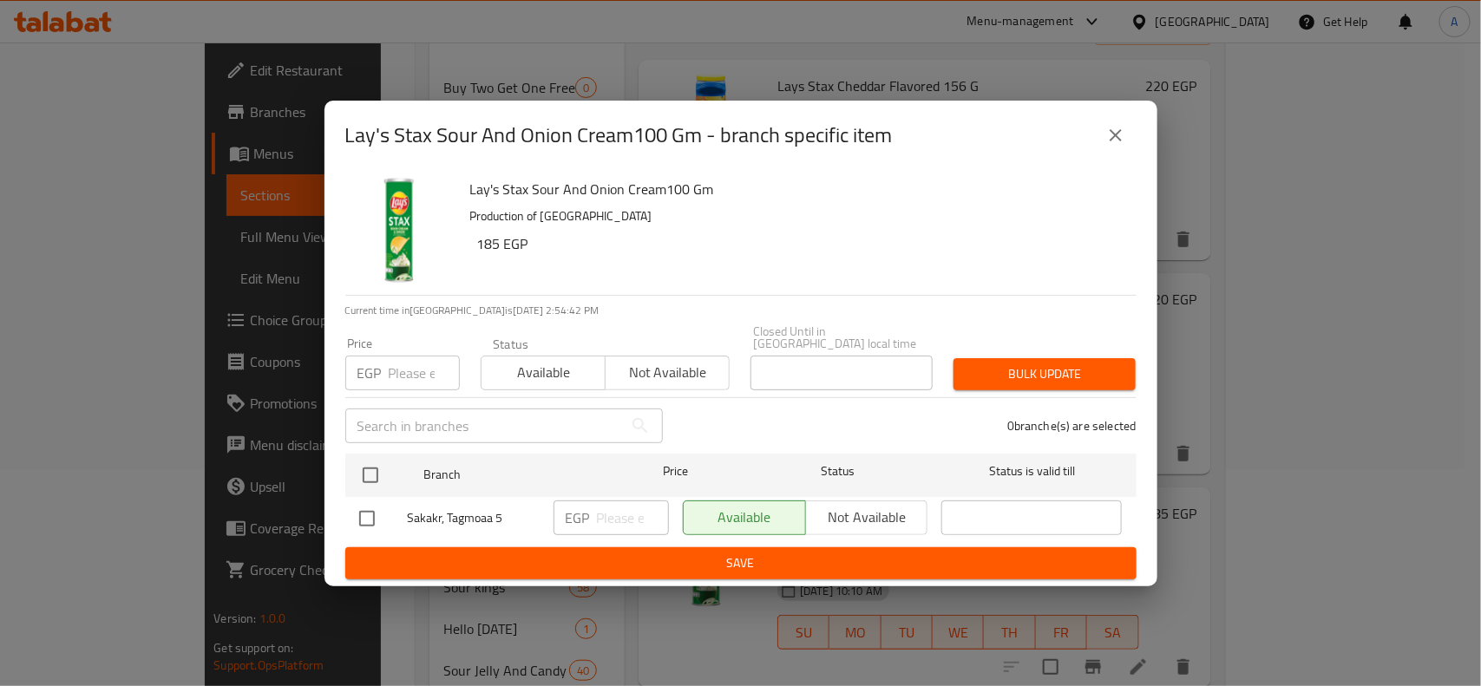
drag, startPoint x: 1115, startPoint y: 143, endPoint x: 1080, endPoint y: 163, distance: 40.0
click at [1113, 141] on icon "close" at bounding box center [1116, 135] width 12 height 12
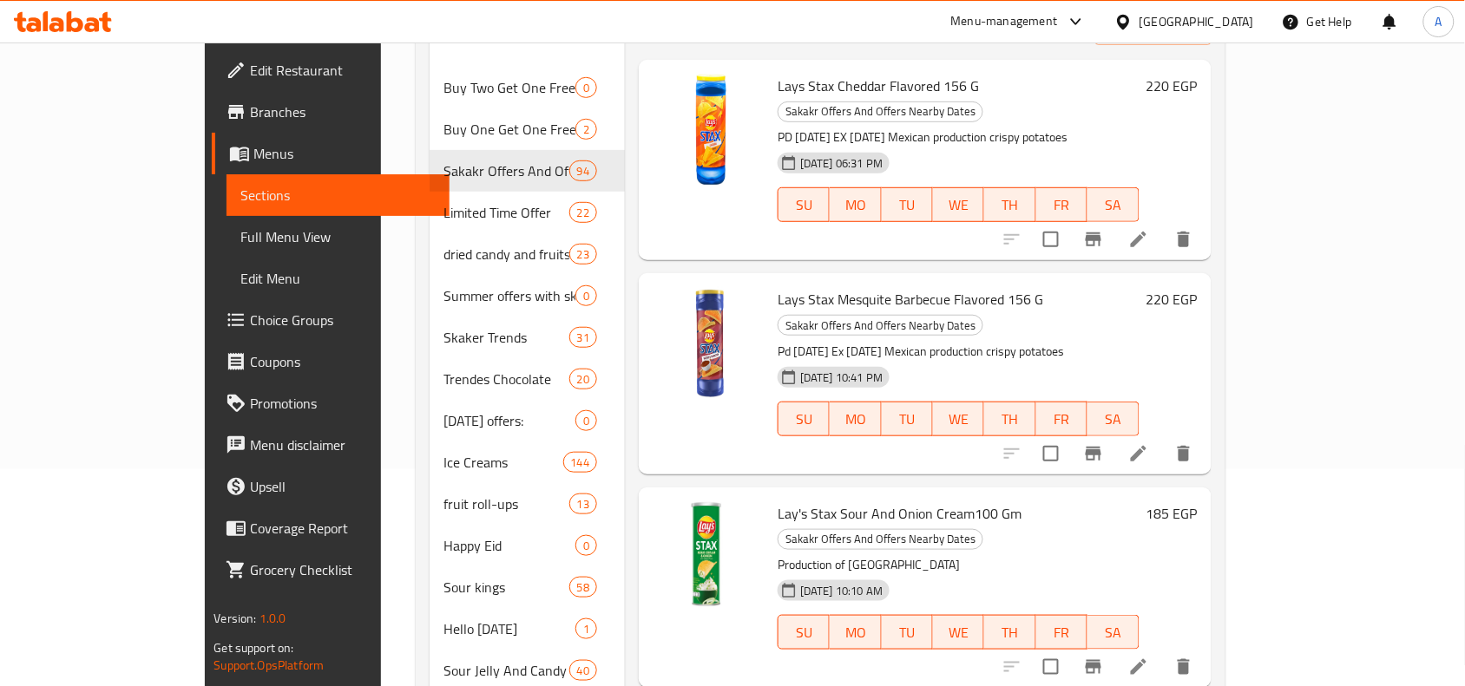
click at [896, 501] on span "Lay's Stax Sour And Onion Cream100 Gm" at bounding box center [899, 514] width 244 height 26
copy h6 "Lay's Stax Sour And Onion Cream100 Gm"
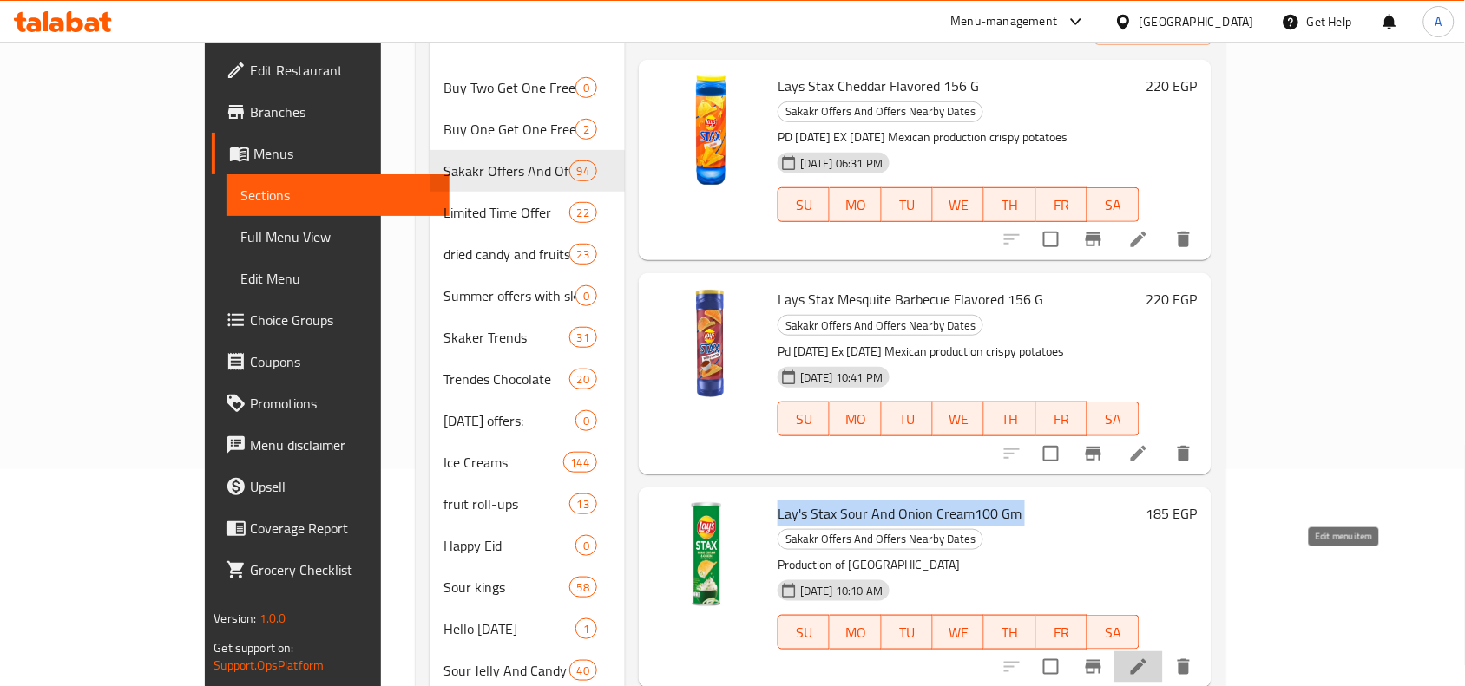
click at [1149, 657] on icon at bounding box center [1138, 667] width 21 height 21
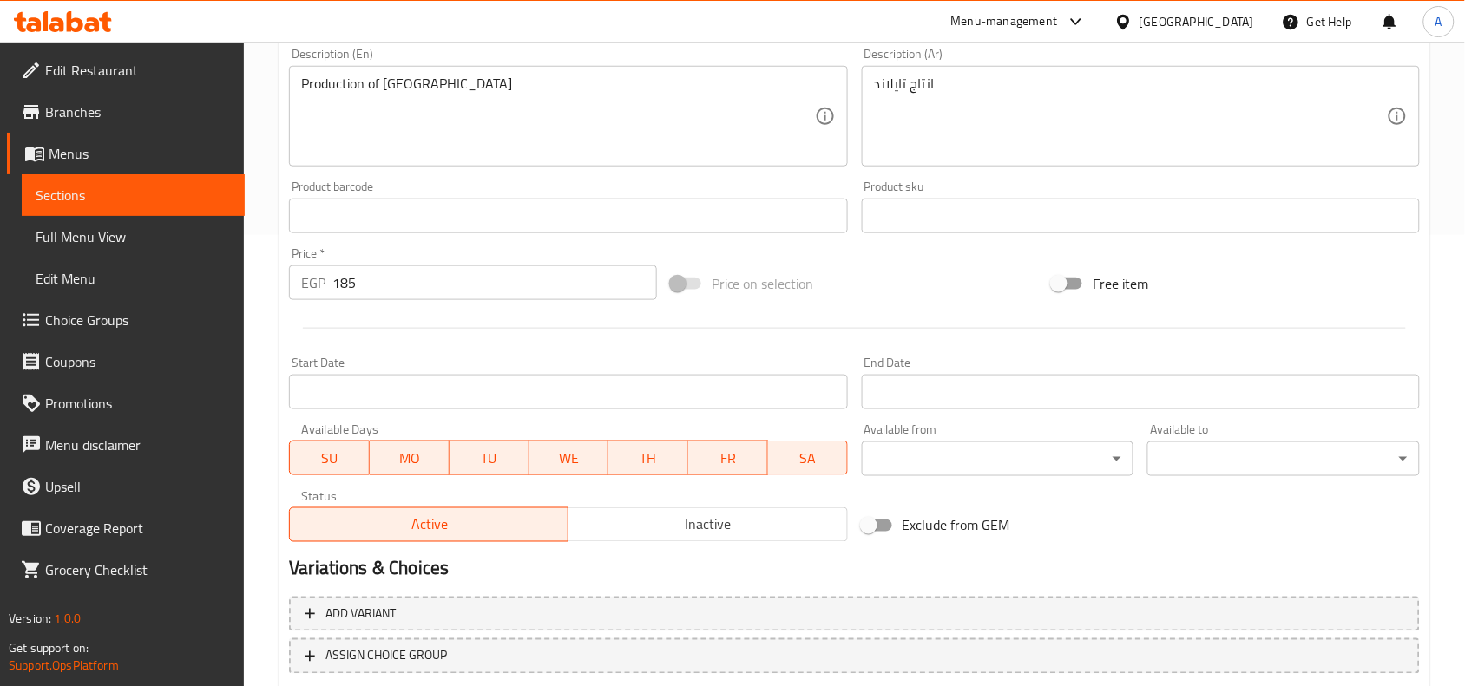
scroll to position [542, 0]
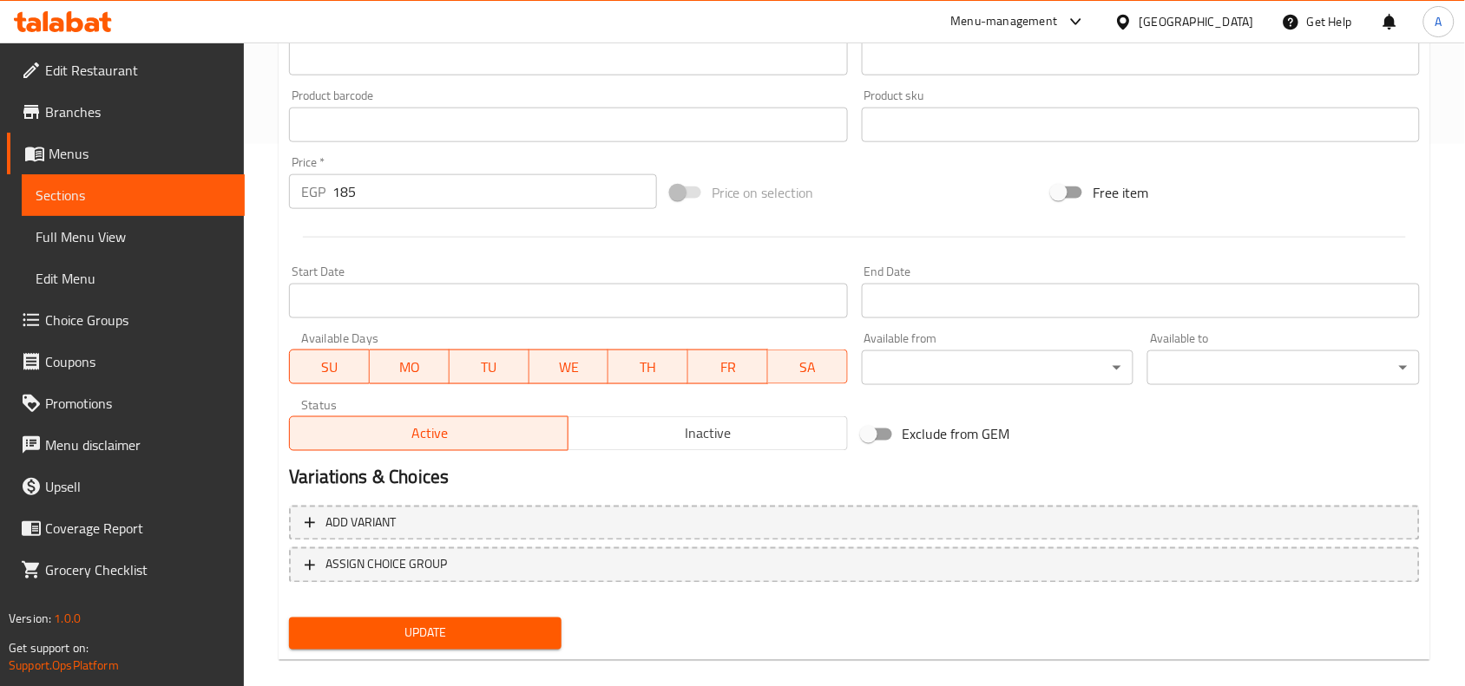
click at [430, 135] on input "text" at bounding box center [568, 125] width 558 height 35
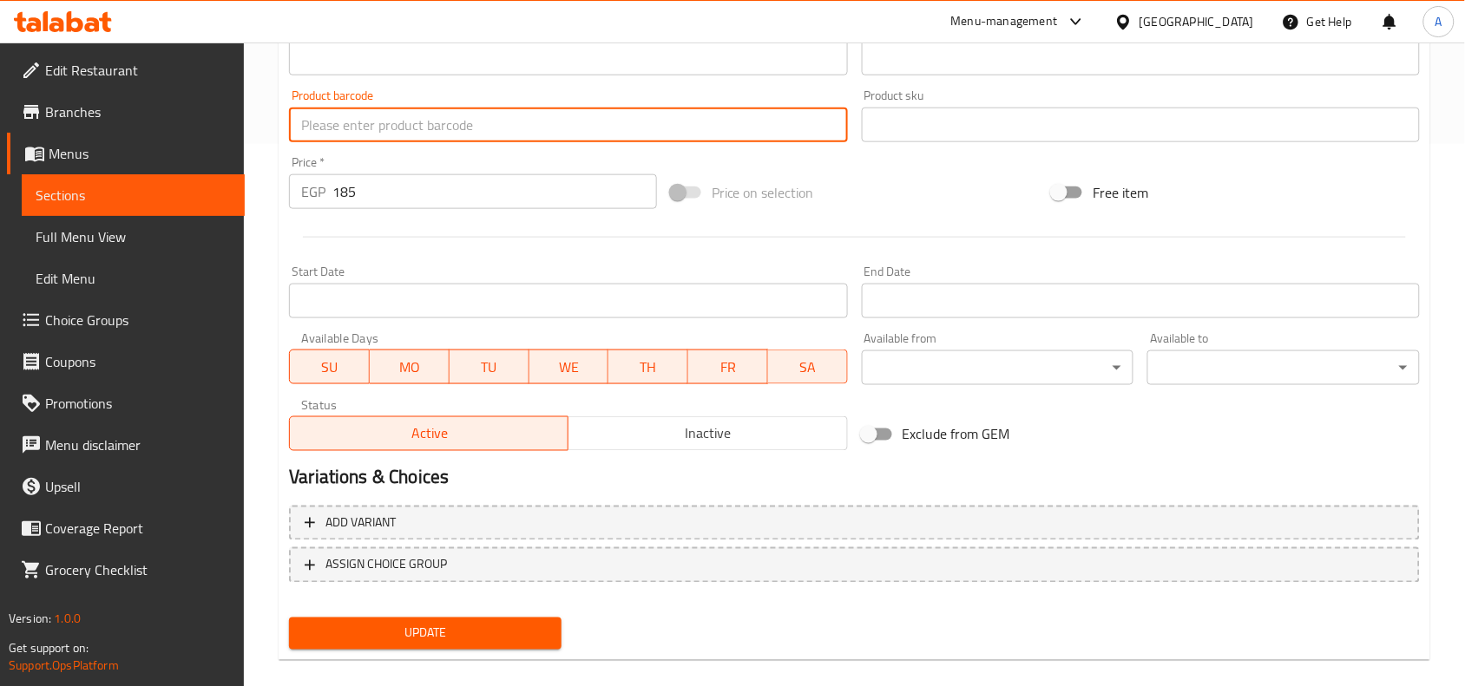
click at [415, 287] on div "Start Date Start Date" at bounding box center [568, 291] width 558 height 53
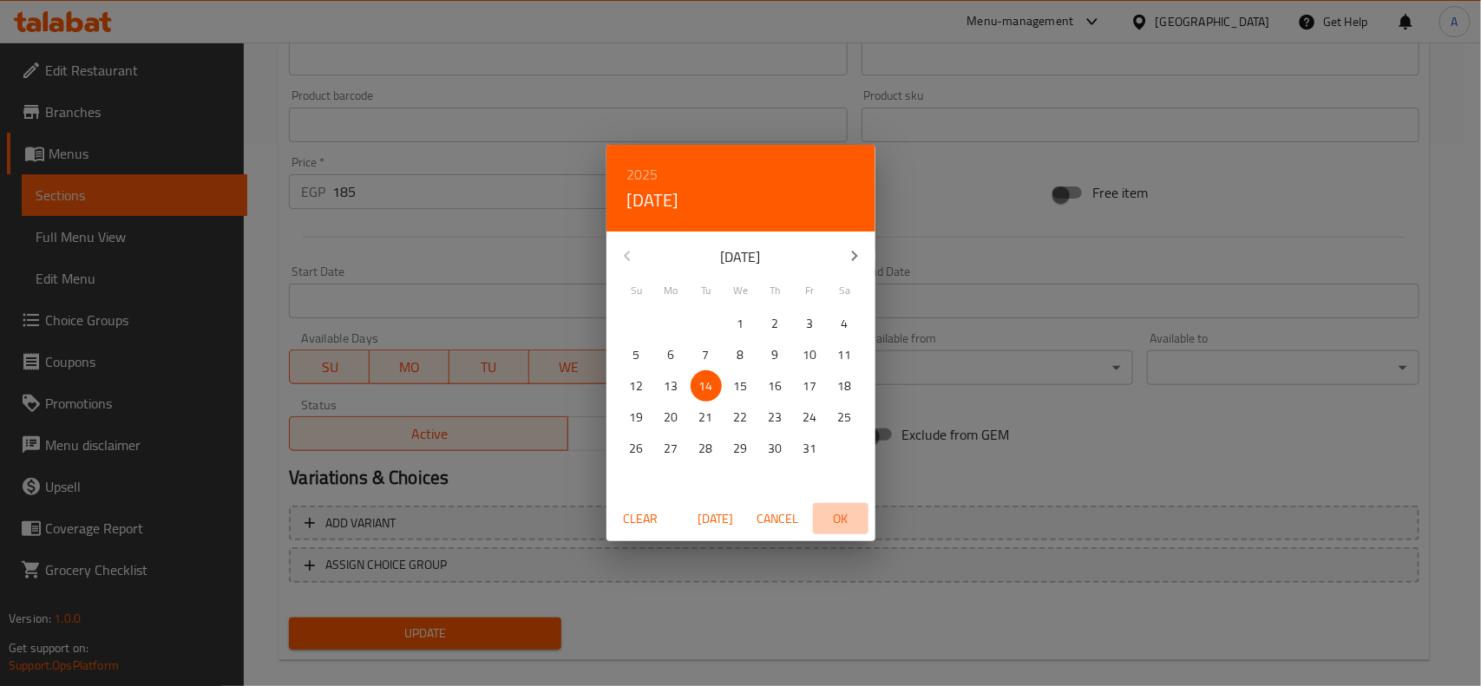
click at [839, 508] on span "OK" at bounding box center [841, 519] width 42 height 22
type input "[DATE]"
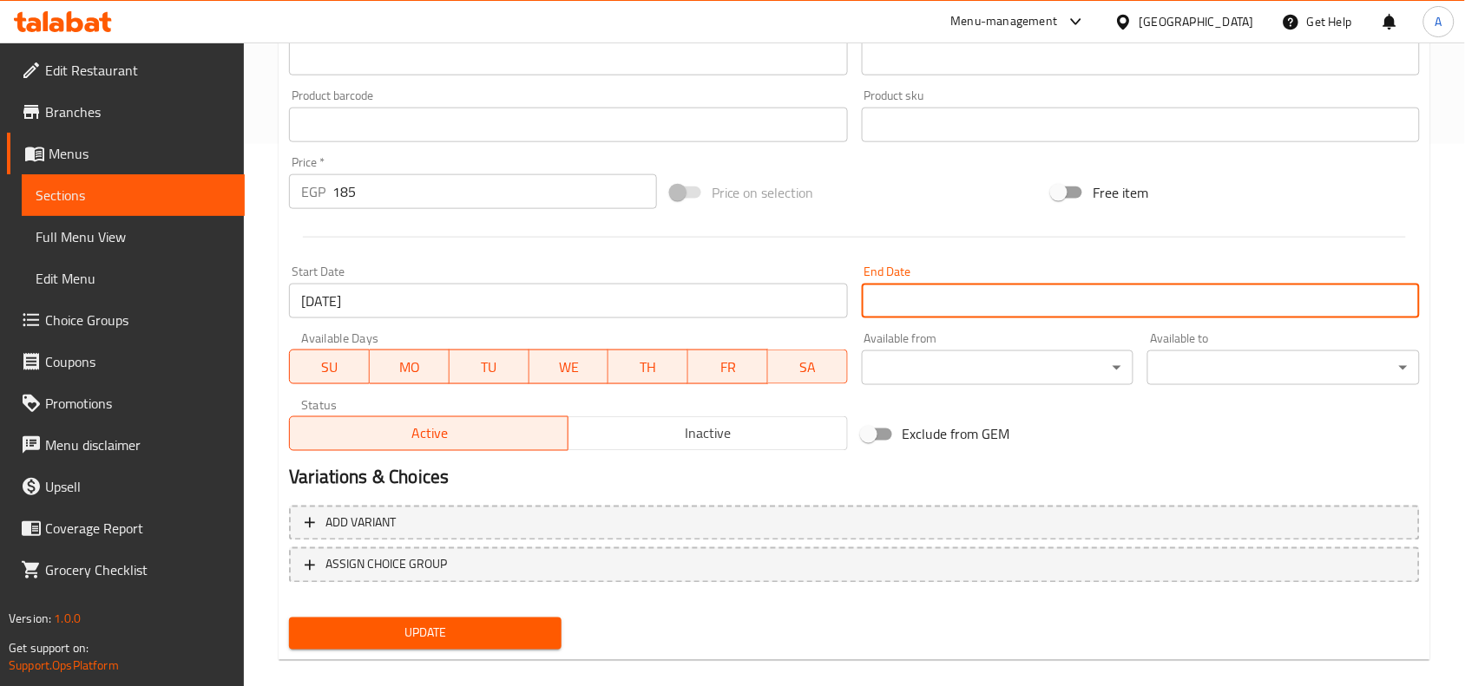
click at [908, 315] on input "Start Date" at bounding box center [1141, 301] width 558 height 35
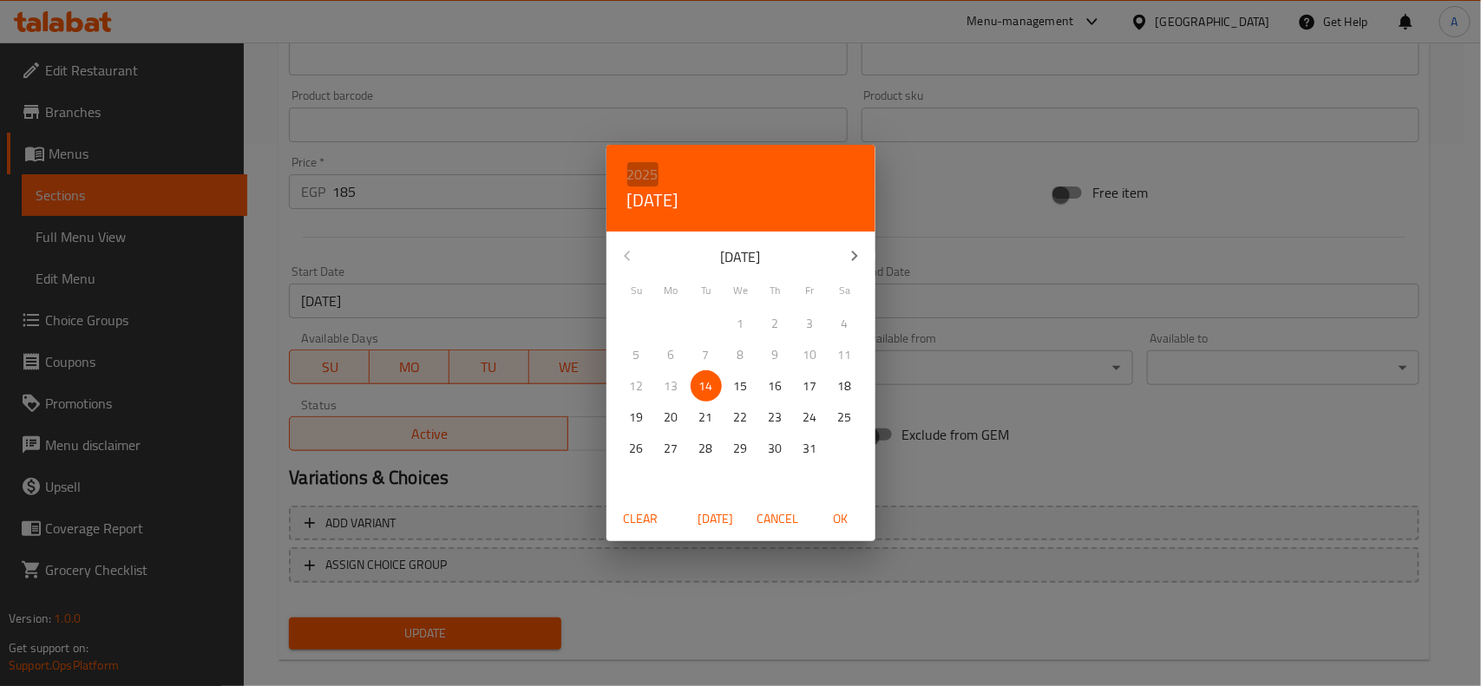
click at [648, 174] on h6 "2025" at bounding box center [642, 174] width 31 height 24
click at [743, 267] on div "2025" at bounding box center [740, 259] width 269 height 35
click at [847, 267] on button "button" at bounding box center [855, 256] width 42 height 42
click at [740, 452] on p "31" at bounding box center [741, 449] width 14 height 22
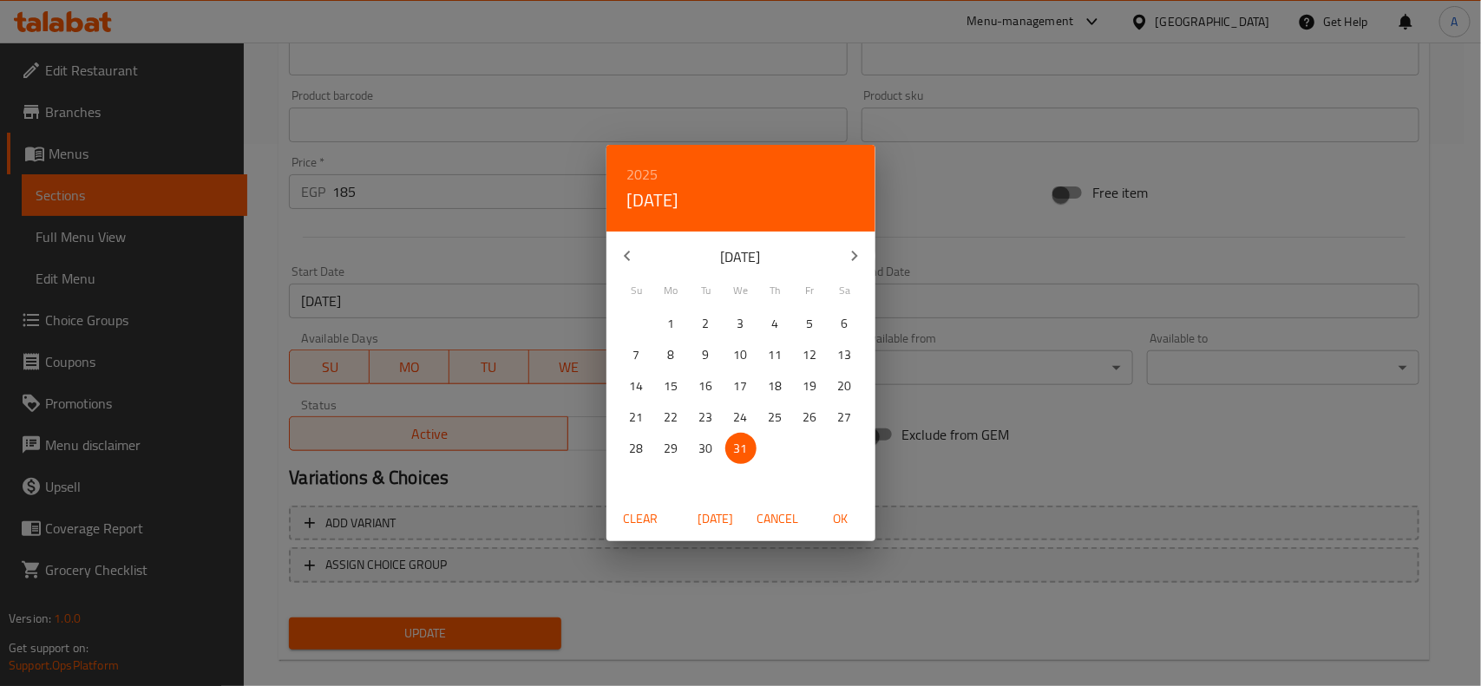
drag, startPoint x: 824, startPoint y: 521, endPoint x: 834, endPoint y: 521, distance: 9.5
click at [825, 521] on span "OK" at bounding box center [841, 519] width 42 height 22
type input "[DATE]"
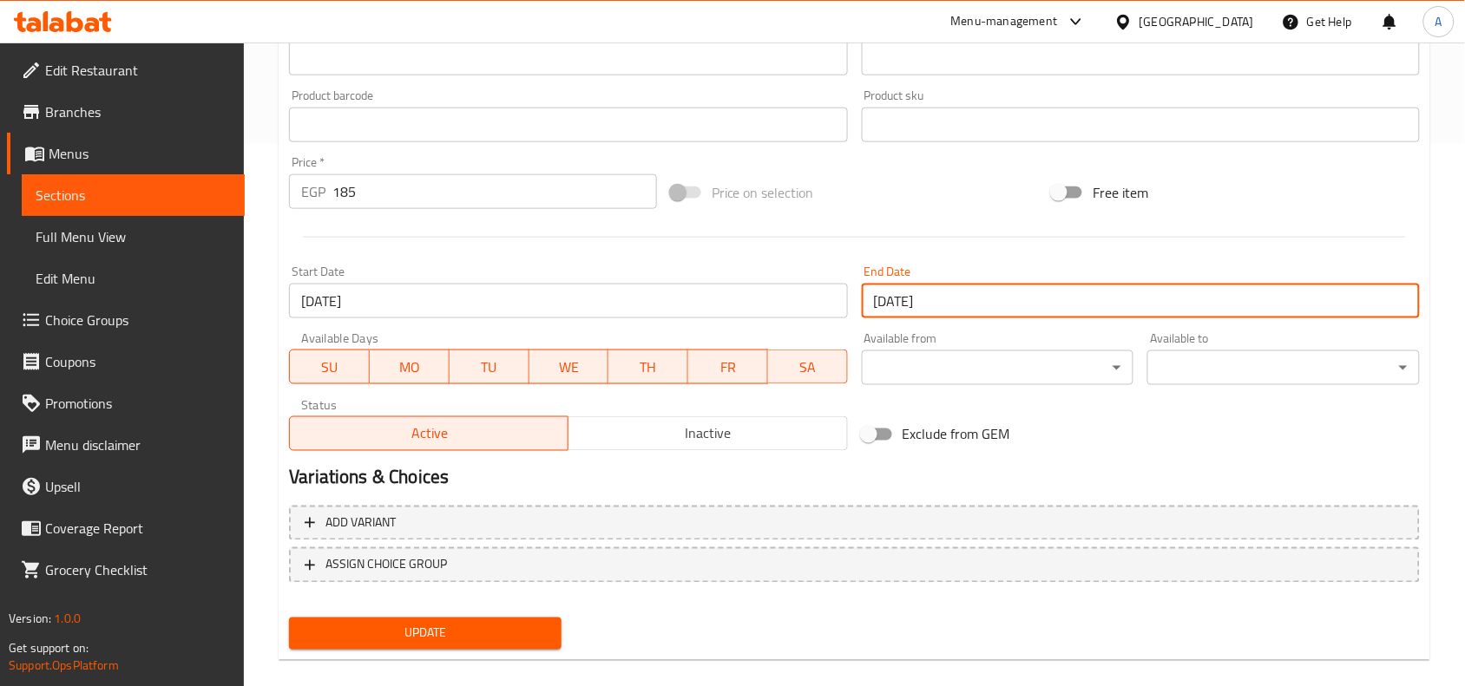
click at [966, 227] on div at bounding box center [854, 237] width 1144 height 43
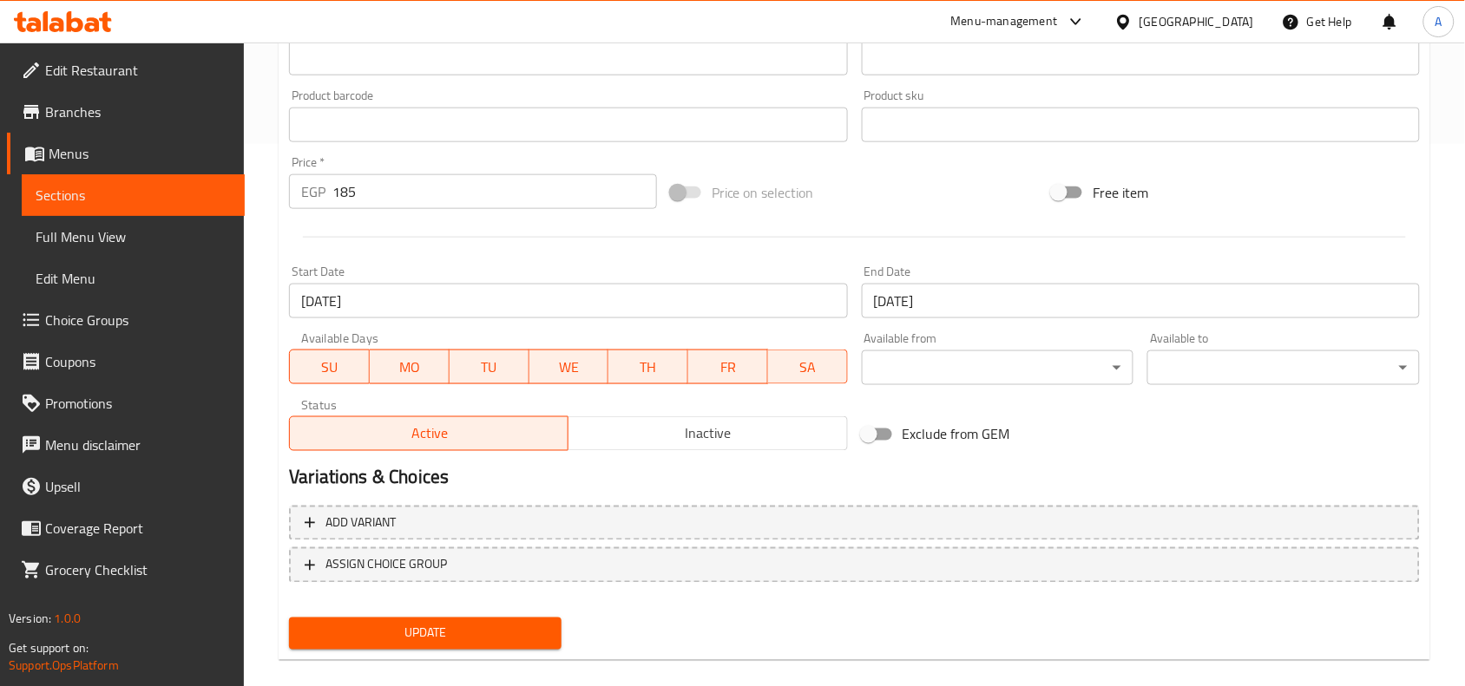
click at [514, 629] on span "Update" at bounding box center [425, 634] width 245 height 22
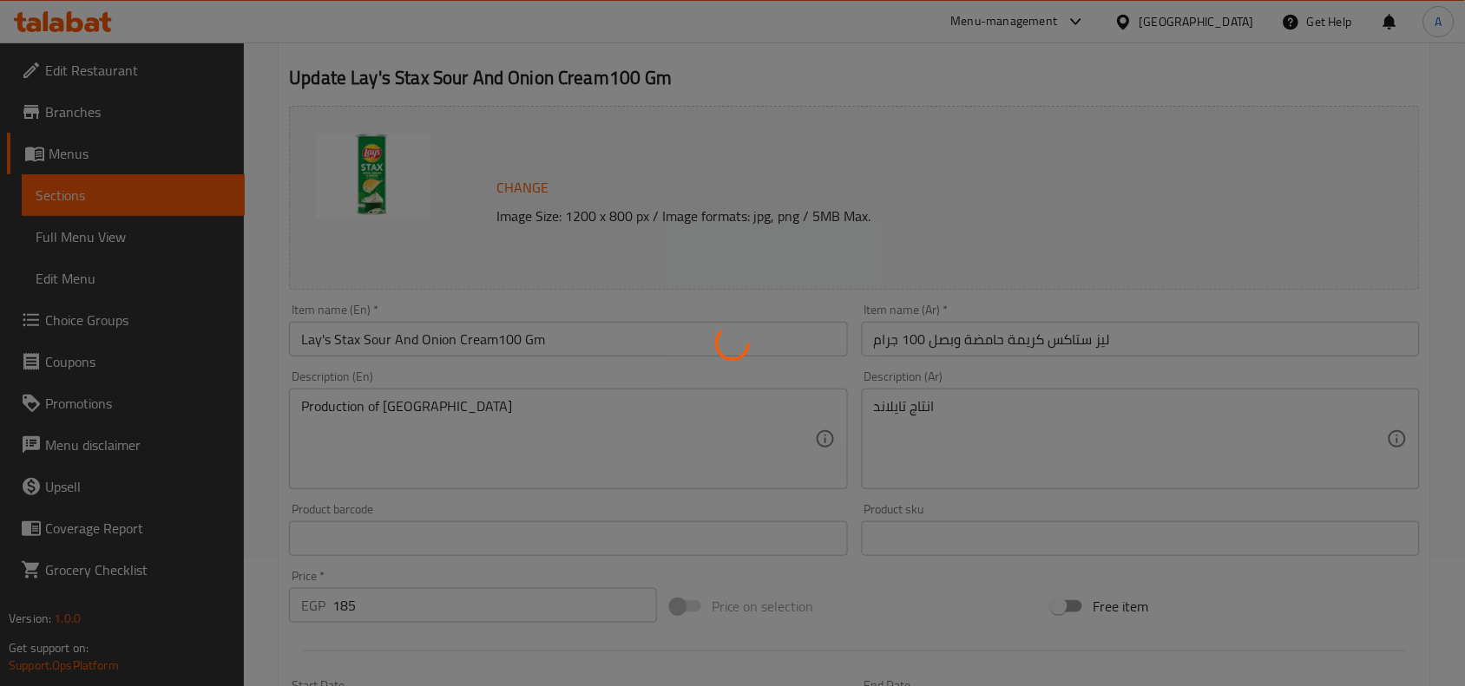
scroll to position [0, 0]
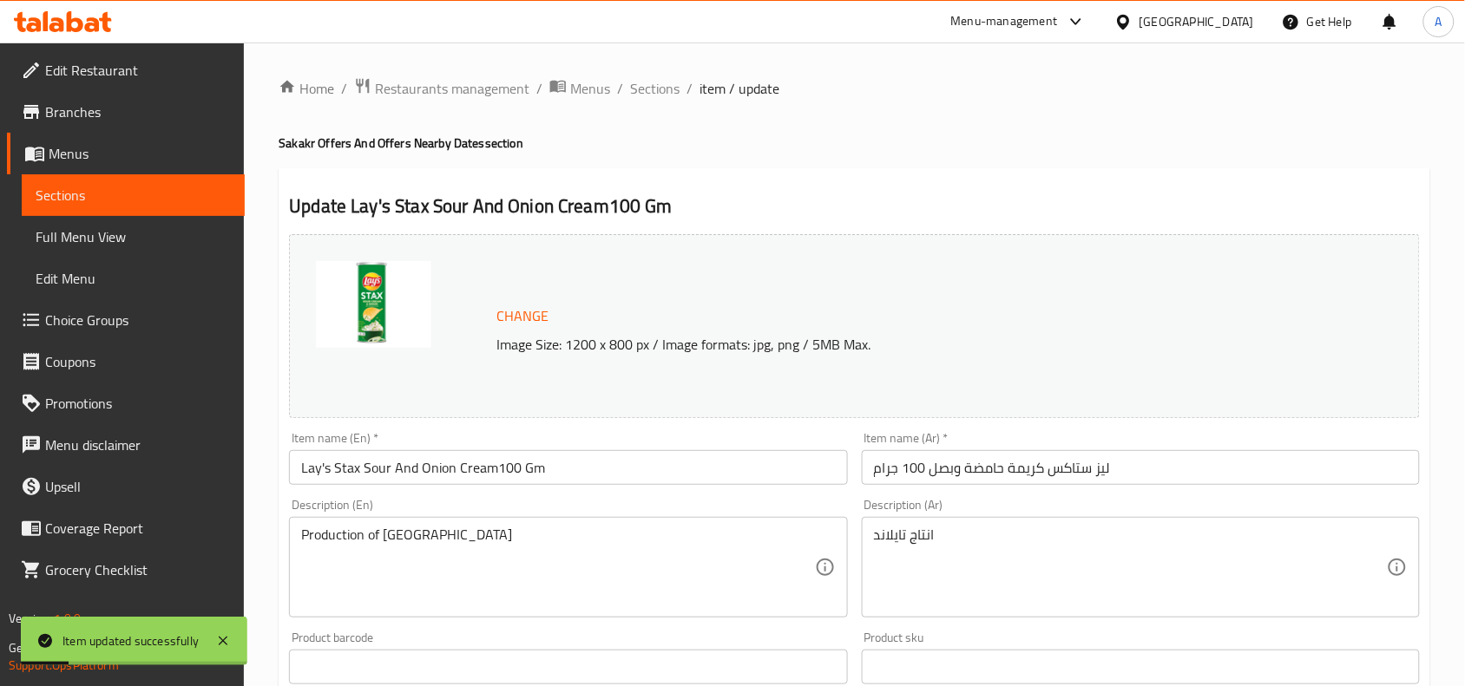
click at [645, 94] on span "Sections" at bounding box center [654, 88] width 49 height 21
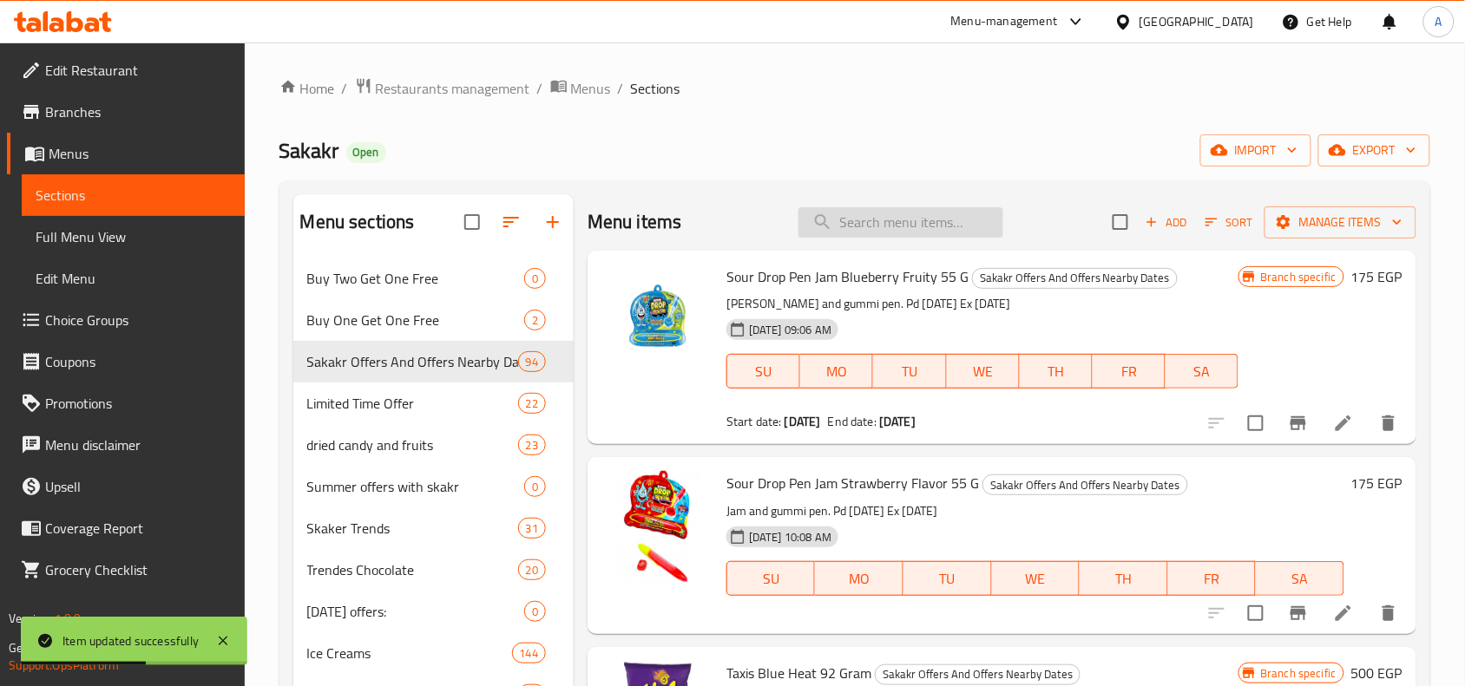
click at [876, 226] on input "search" at bounding box center [900, 222] width 205 height 30
type input "ب"
type input "ل"
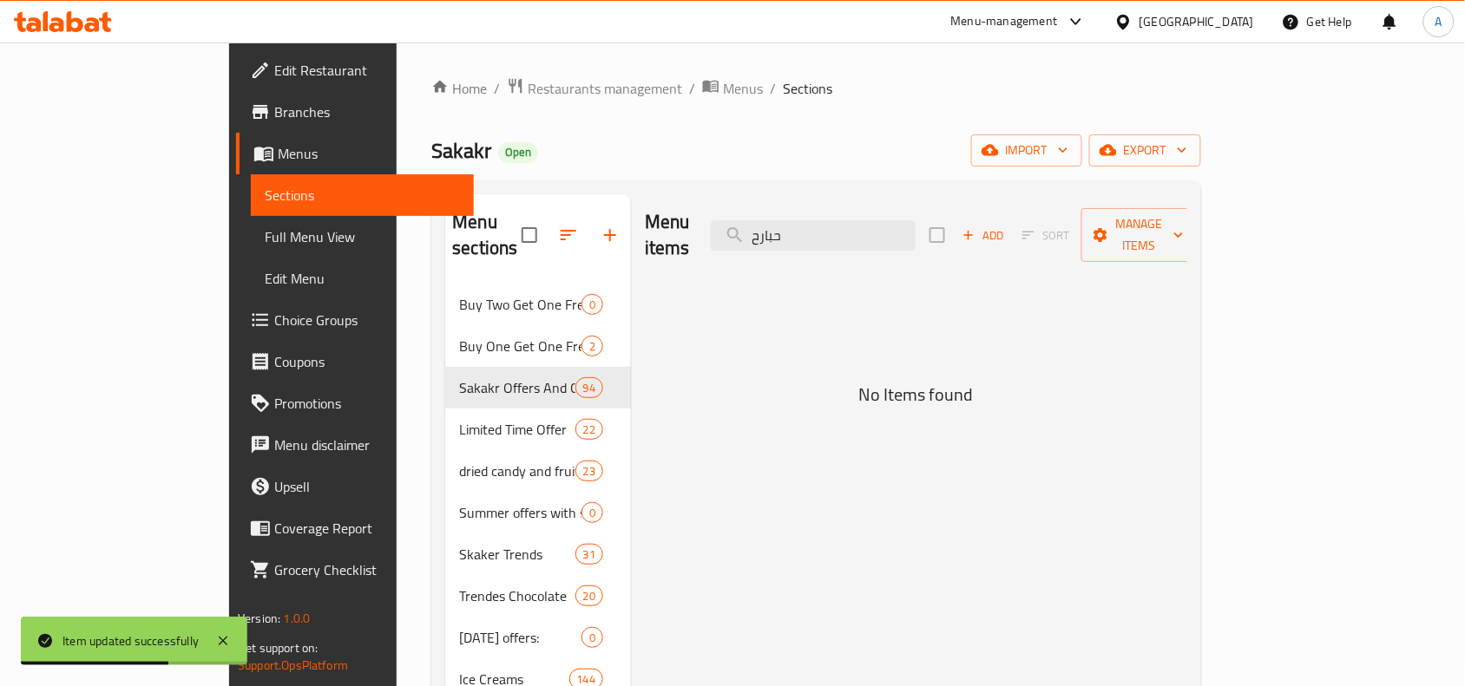
type input "حبار"
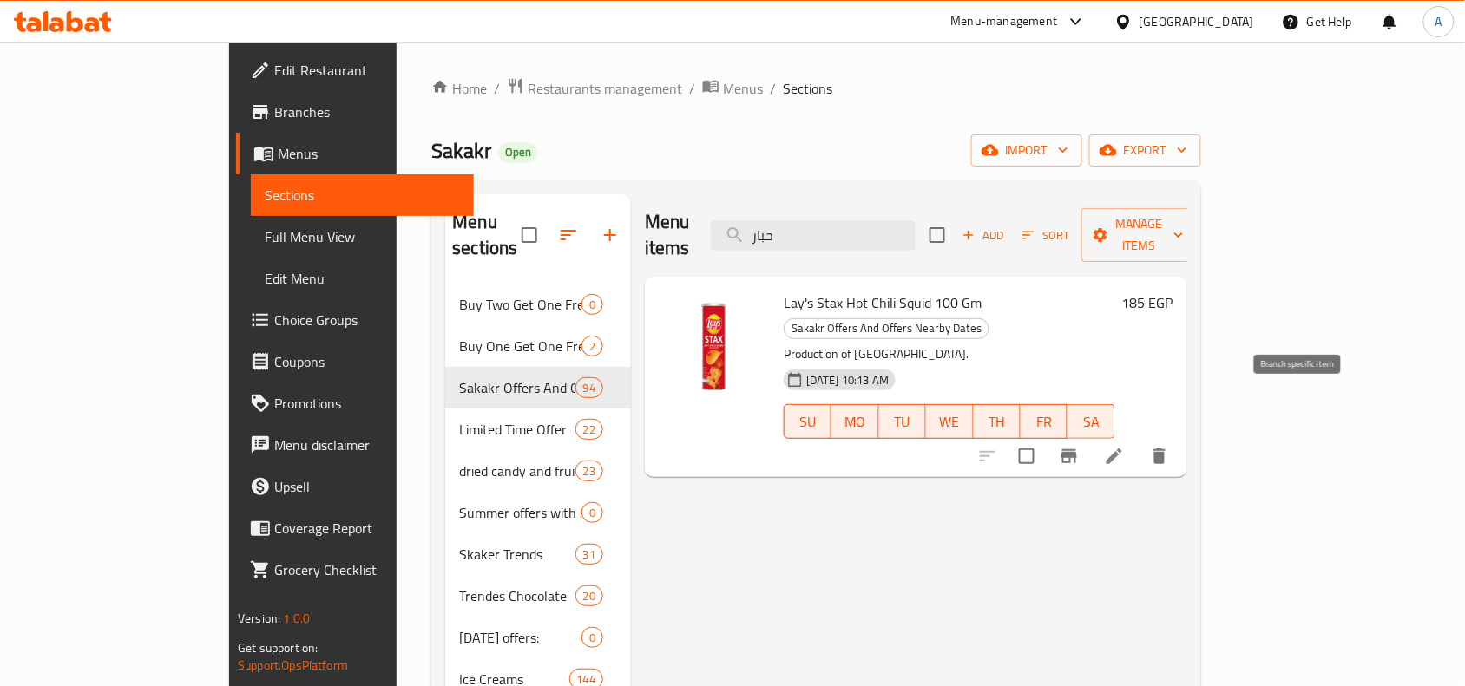
click at [1079, 446] on icon "Branch-specific-item" at bounding box center [1069, 456] width 21 height 21
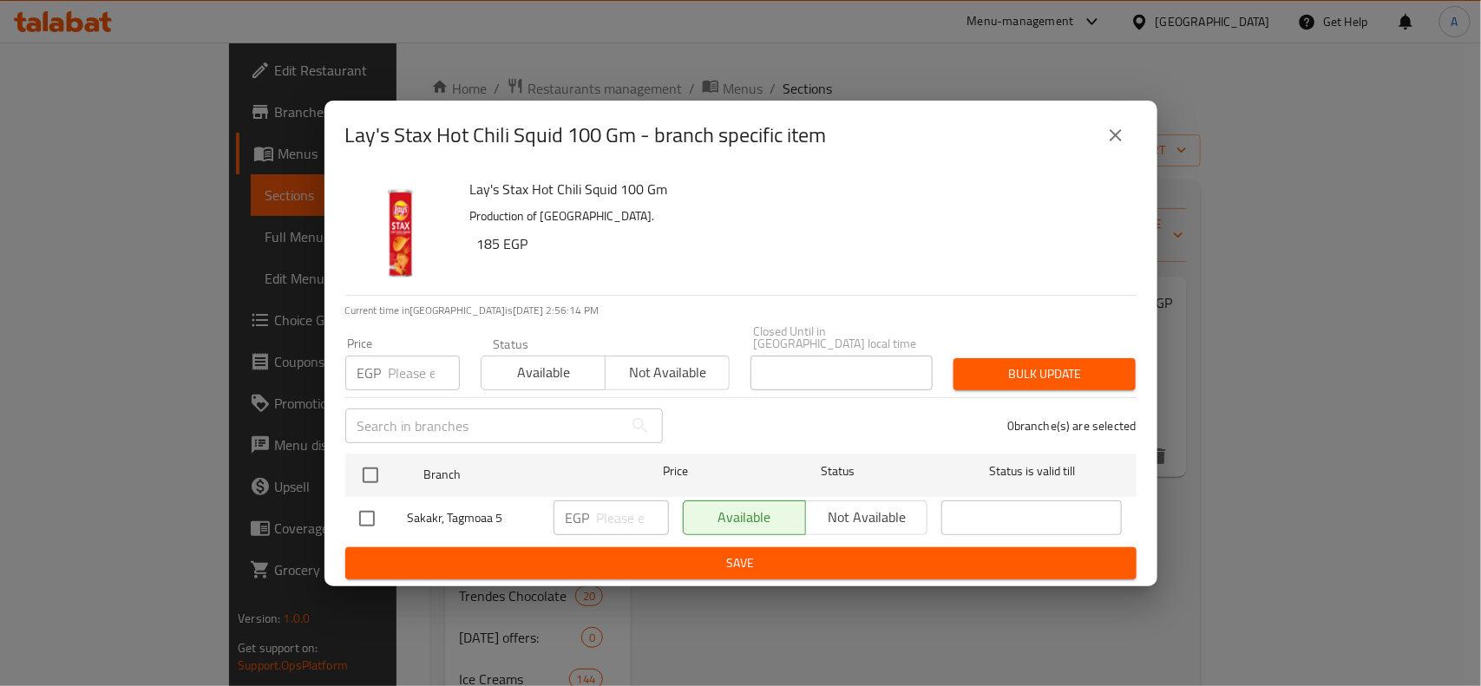
click at [1124, 145] on icon "close" at bounding box center [1115, 135] width 21 height 21
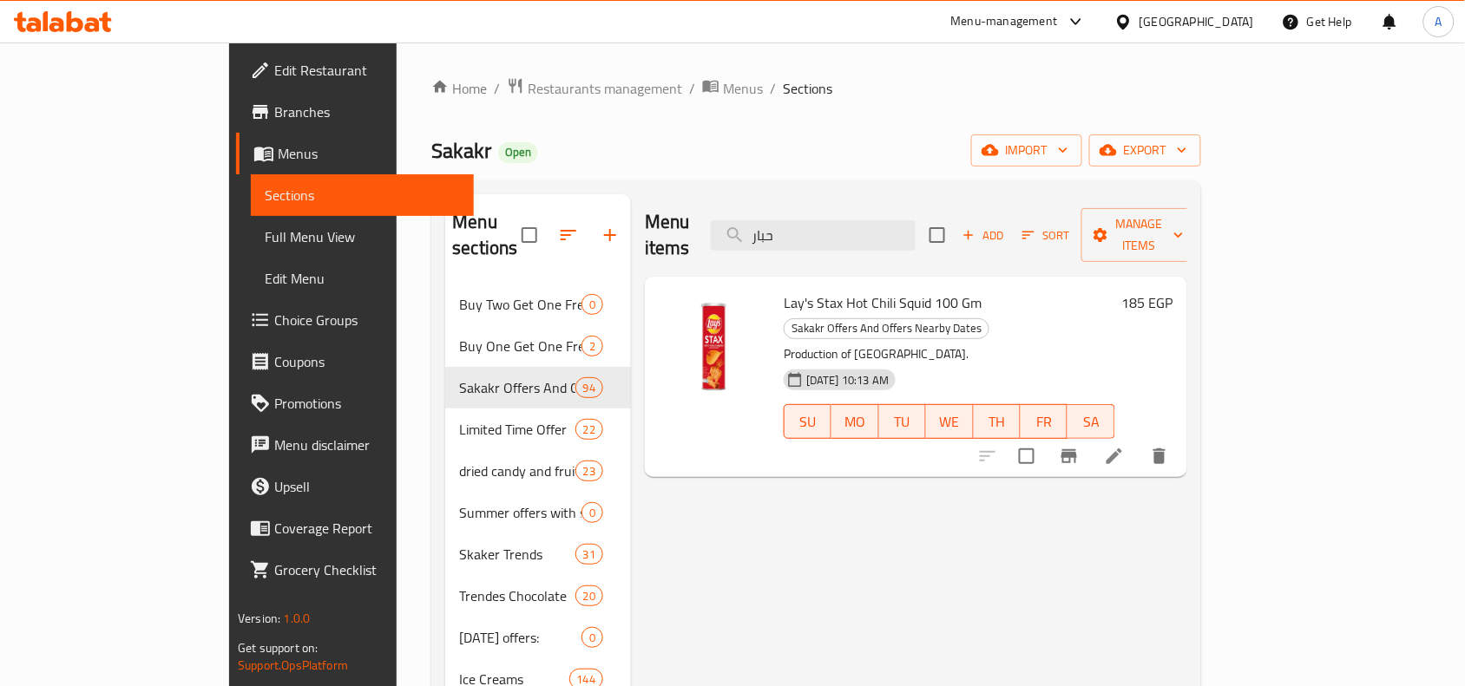
click at [790, 292] on div "Lay's Stax Hot Chili Squid 100 Gm Sakakr Offers And Offers Nearby Dates Product…" at bounding box center [949, 377] width 345 height 187
click at [808, 290] on span "Lay's Stax Hot Chili Squid 100 Gm" at bounding box center [882, 303] width 198 height 26
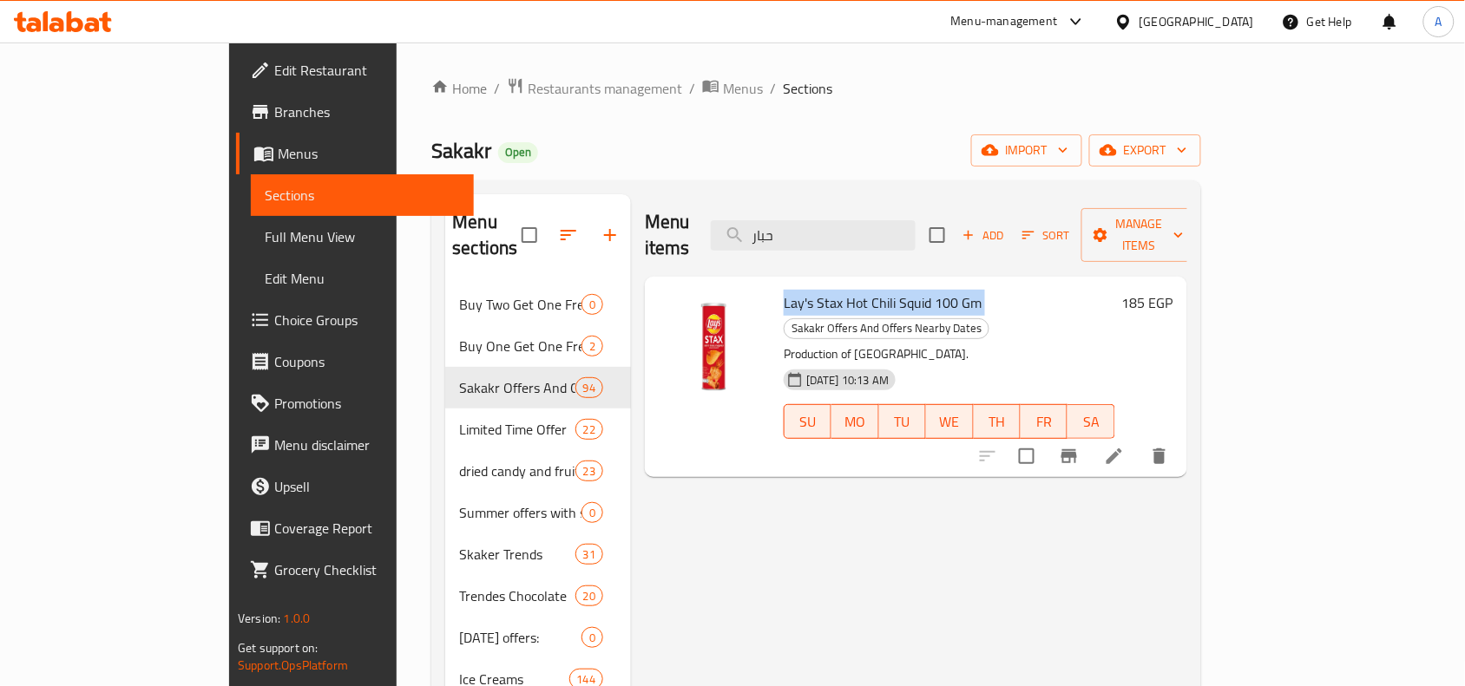
click at [808, 290] on span "Lay's Stax Hot Chili Squid 100 Gm" at bounding box center [882, 303] width 198 height 26
copy h6 "Lay's Stax Hot Chili Squid 100 Gm"
click at [1124, 446] on icon at bounding box center [1114, 456] width 21 height 21
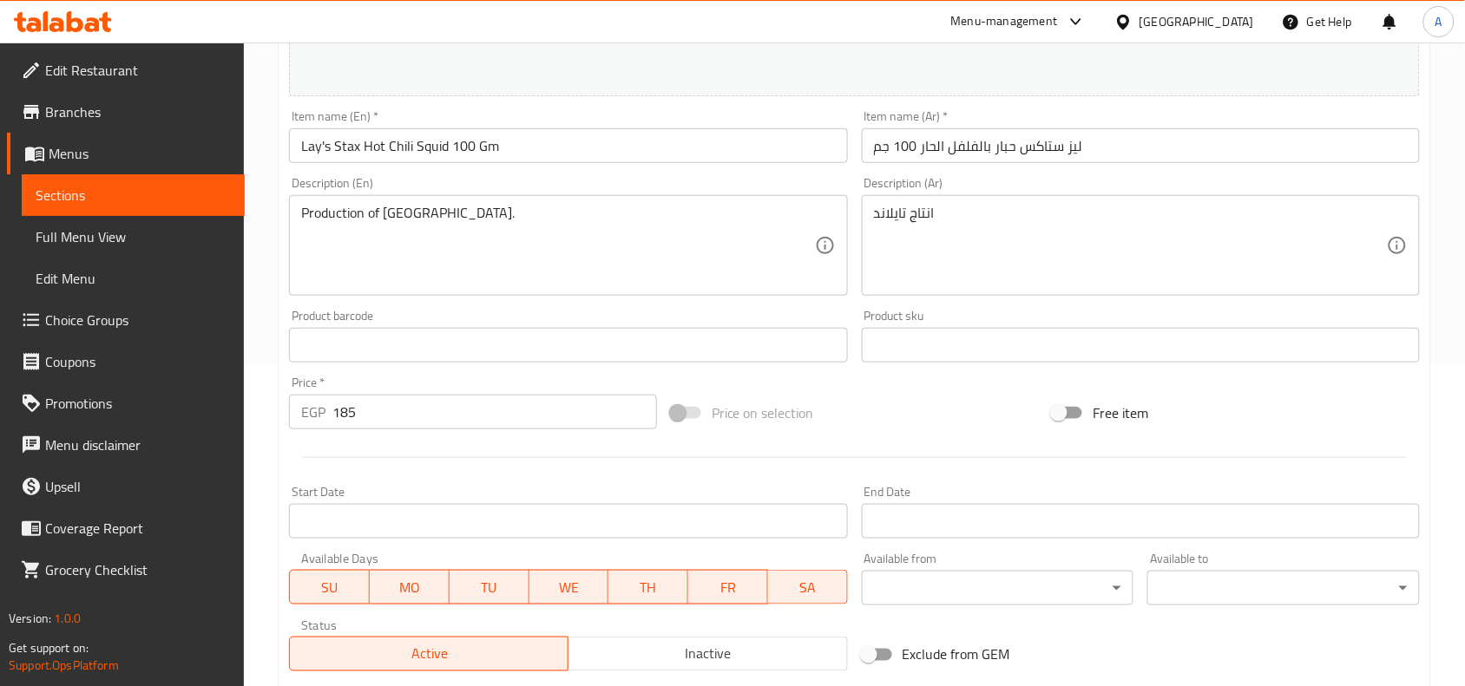
scroll to position [325, 0]
click at [406, 500] on div "Start Date Start Date" at bounding box center [568, 508] width 558 height 53
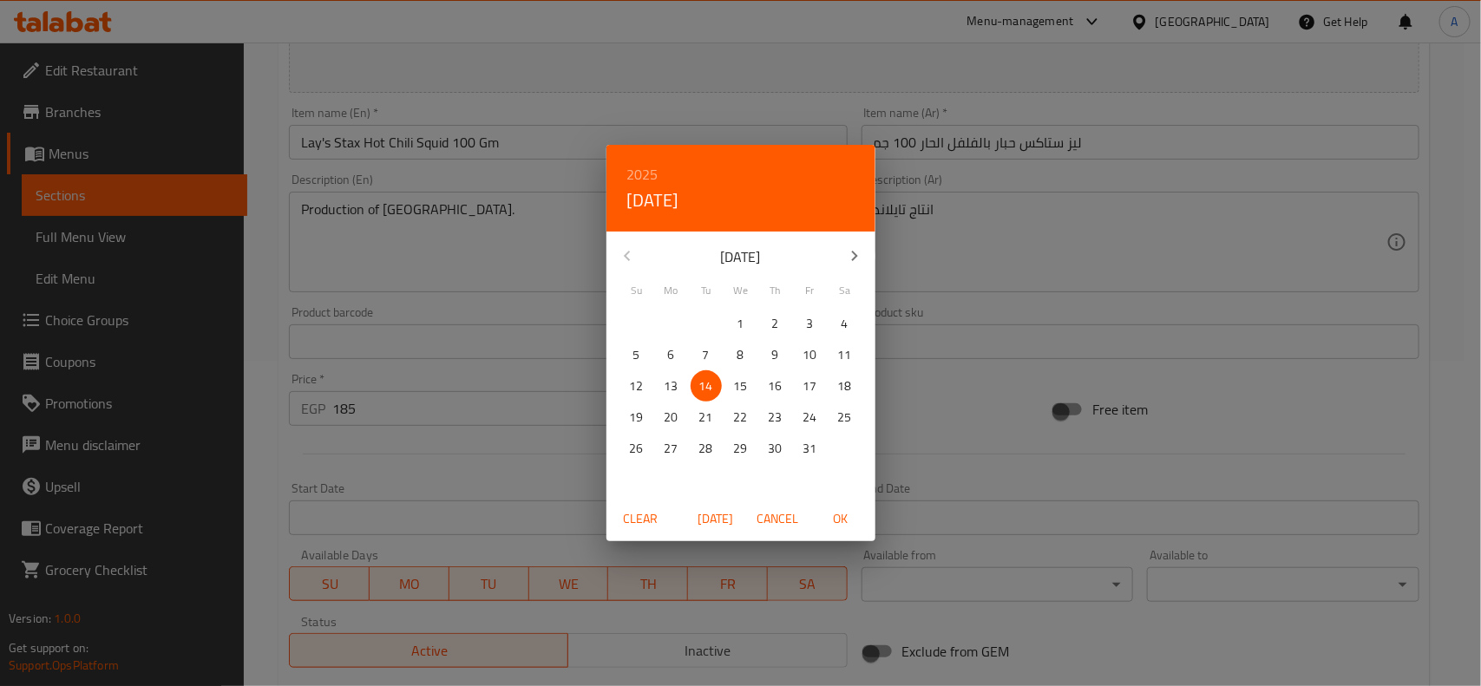
click at [410, 512] on div "2025 Tue, Oct [DATE] Mo Tu We Th Fr Sa 28 29 30 1 2 3 4 5 6 7 8 9 10 11 12 13 1…" at bounding box center [740, 343] width 1481 height 686
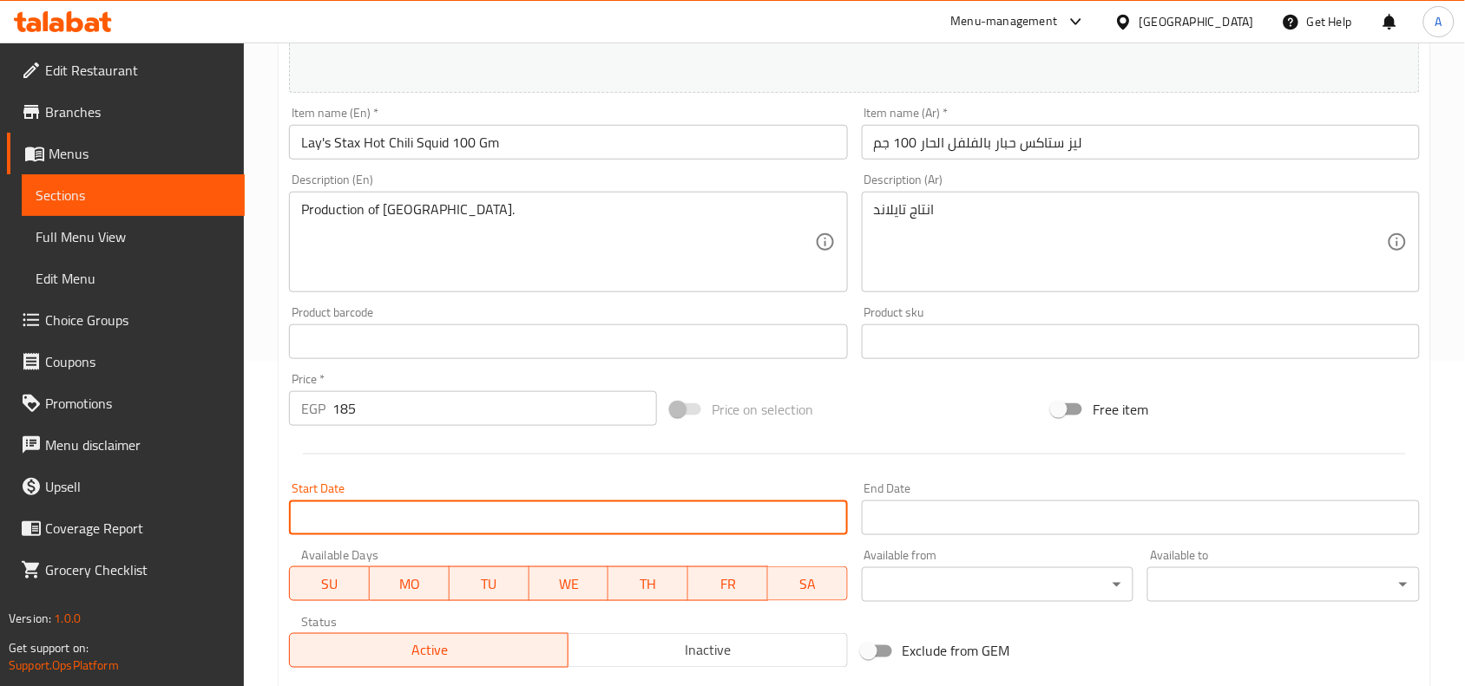
click at [482, 510] on input "Start Date" at bounding box center [568, 518] width 558 height 35
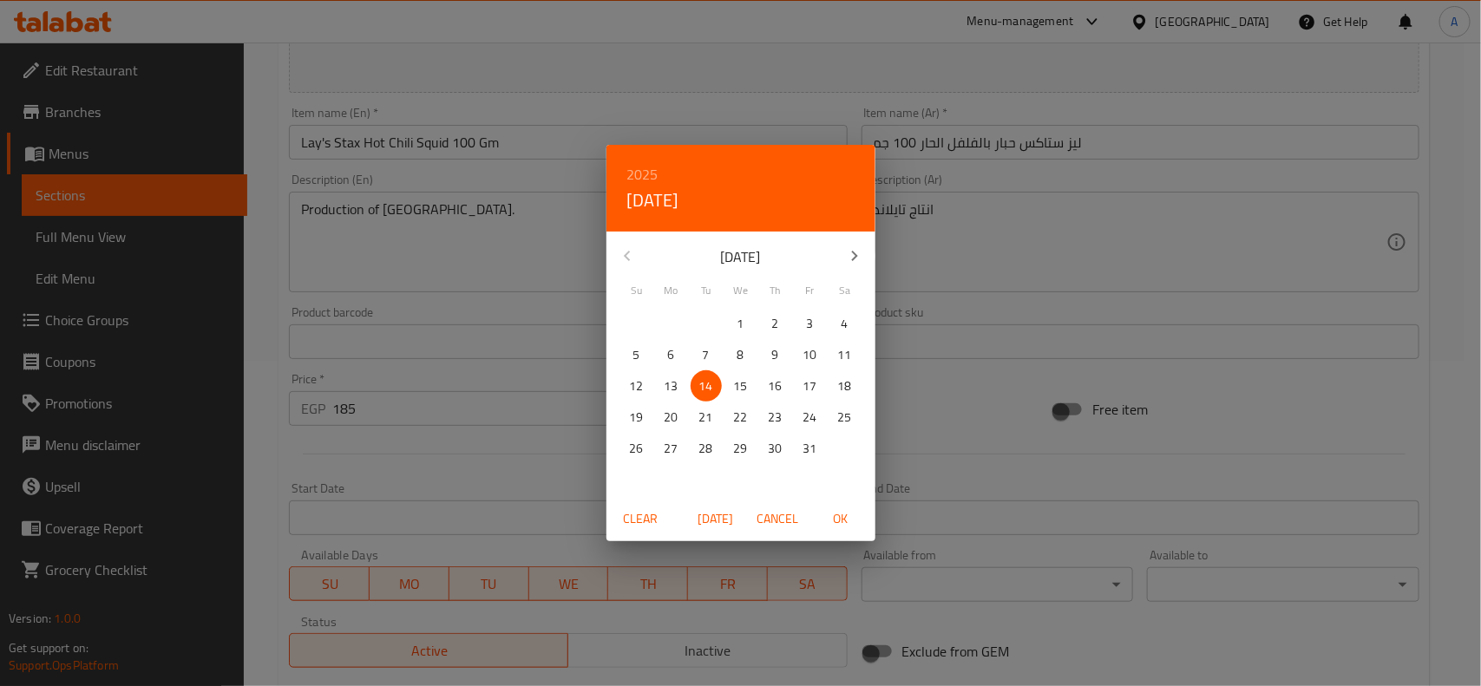
click at [851, 525] on span "OK" at bounding box center [841, 519] width 42 height 22
type input "[DATE]"
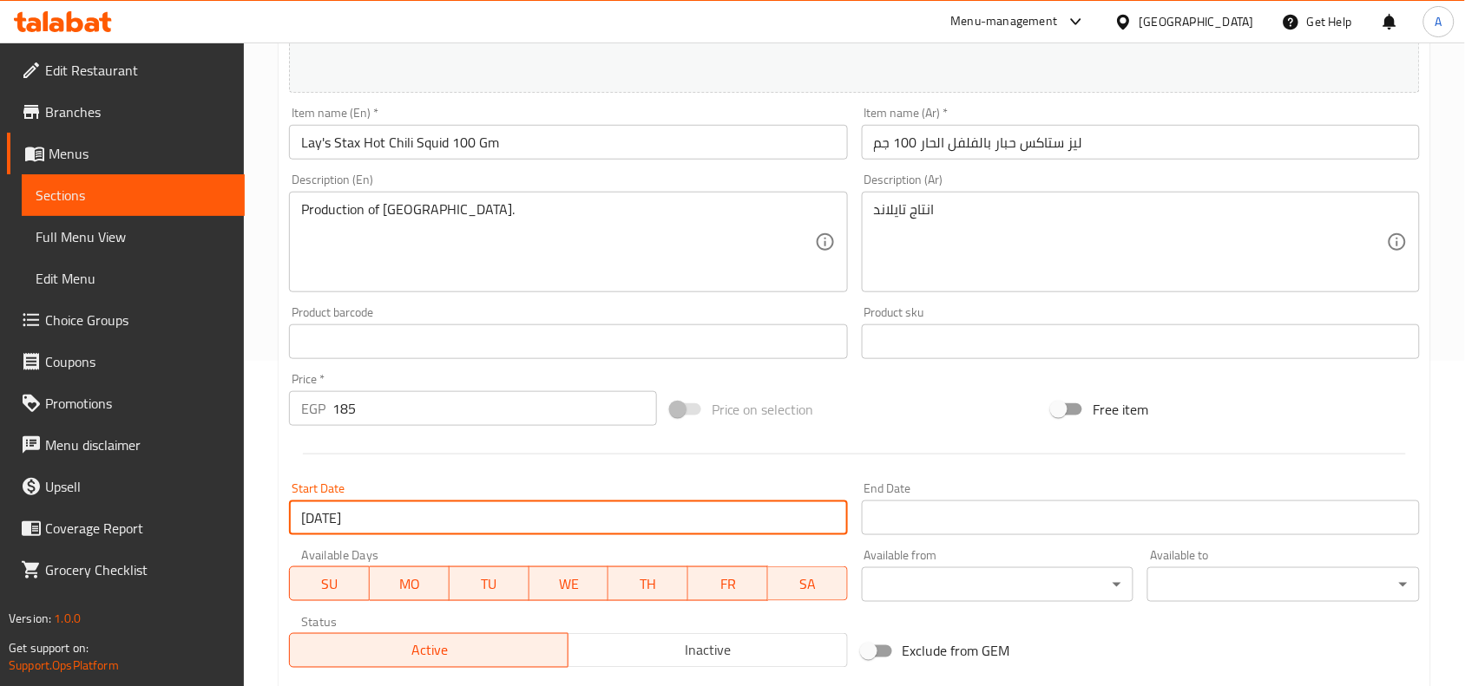
click at [909, 512] on input "Start Date" at bounding box center [1141, 518] width 558 height 35
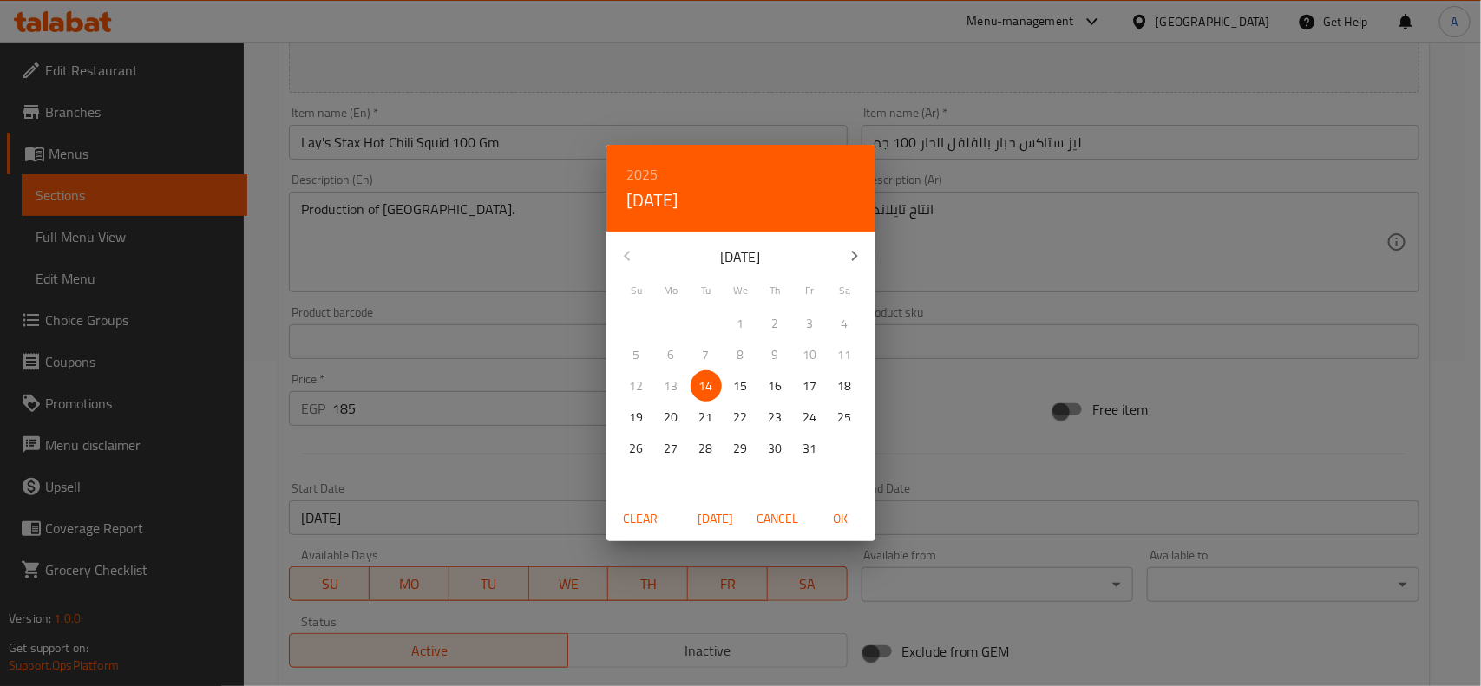
click at [660, 176] on div "2025 [DATE]" at bounding box center [740, 188] width 269 height 87
click at [652, 176] on h6 "2025" at bounding box center [642, 174] width 31 height 24
click at [744, 262] on div "2025" at bounding box center [740, 259] width 269 height 35
click at [842, 257] on button "button" at bounding box center [855, 256] width 42 height 42
click at [846, 260] on icon "button" at bounding box center [854, 256] width 21 height 21
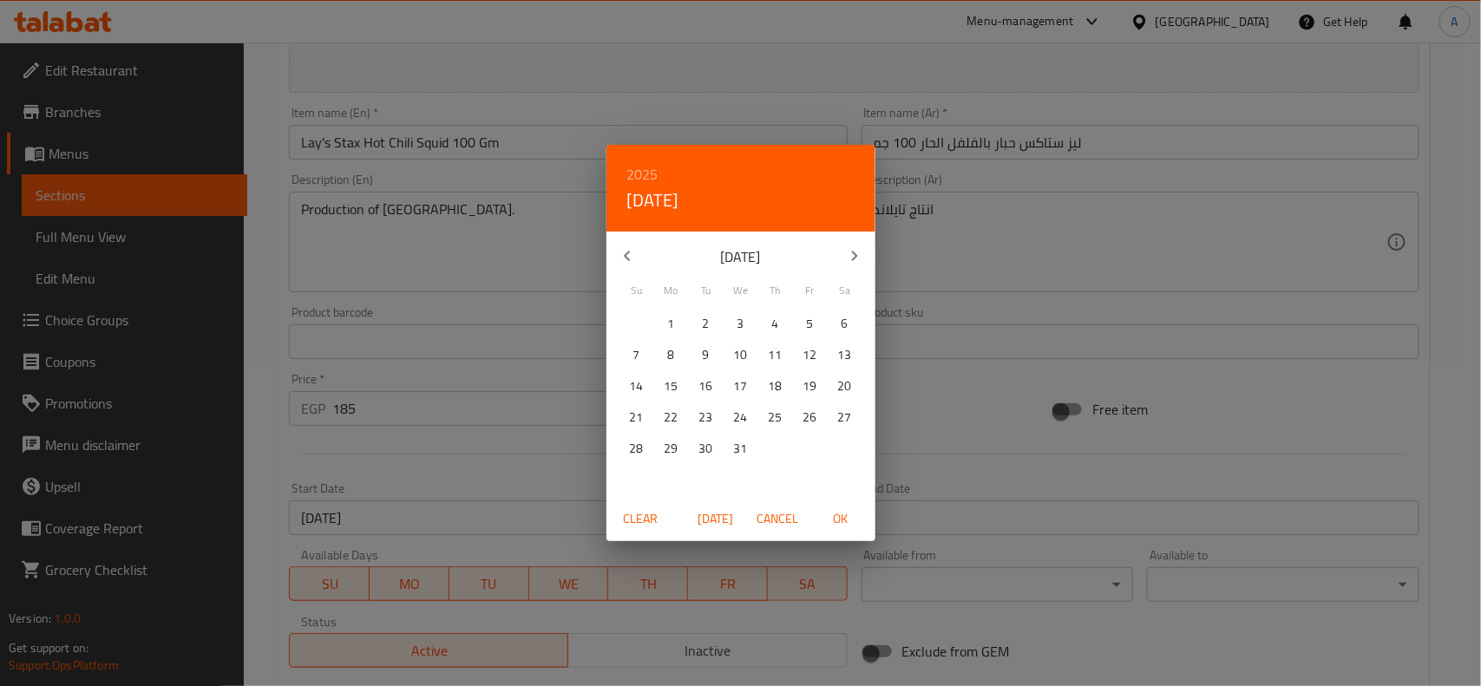
click at [734, 444] on p "31" at bounding box center [741, 449] width 14 height 22
click at [835, 509] on span "OK" at bounding box center [841, 519] width 42 height 22
type input "[DATE]"
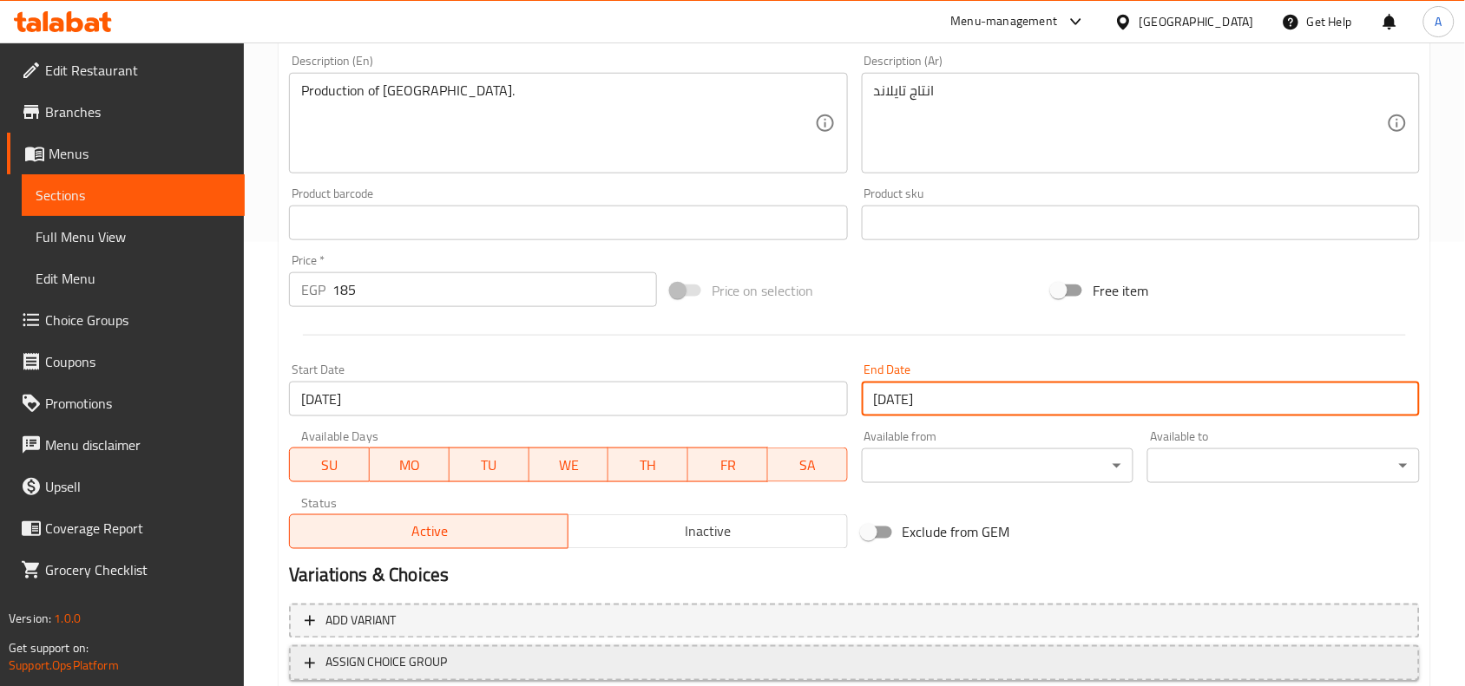
scroll to position [562, 0]
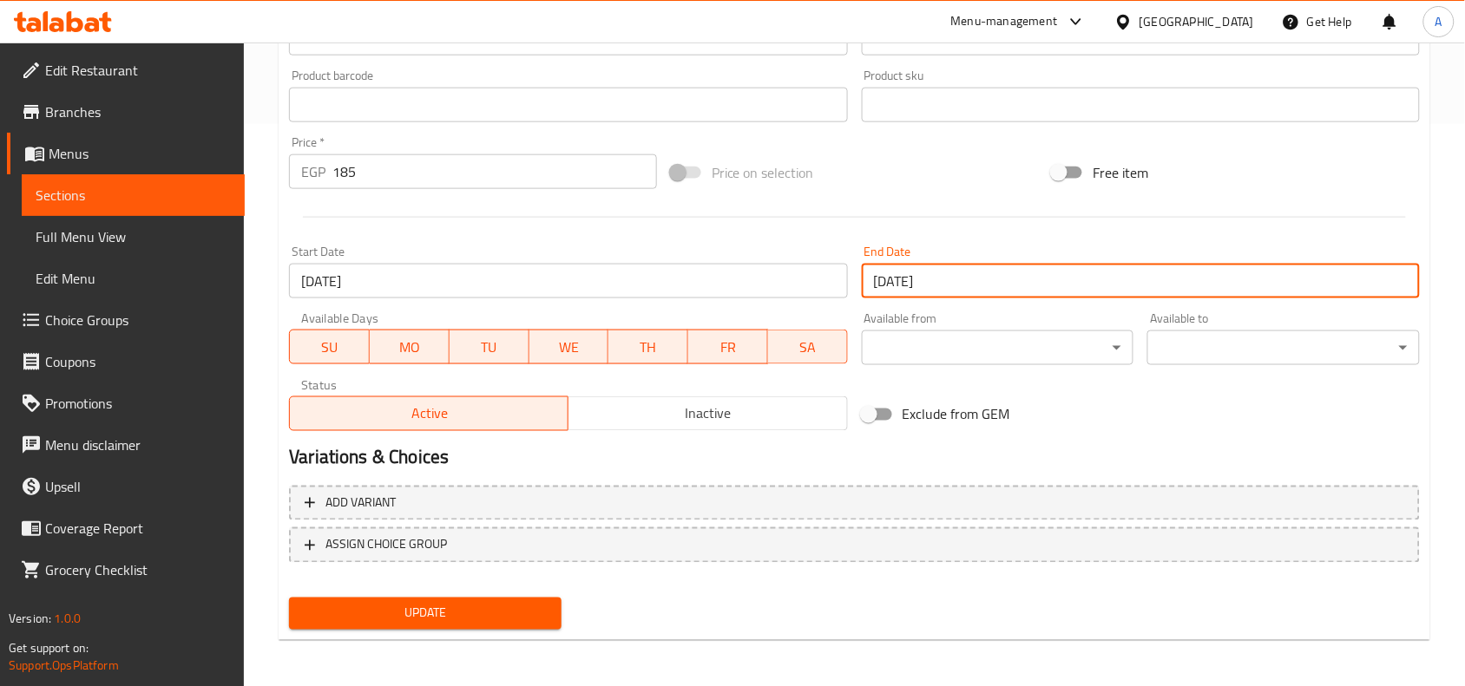
click at [497, 600] on button "Update" at bounding box center [425, 614] width 272 height 32
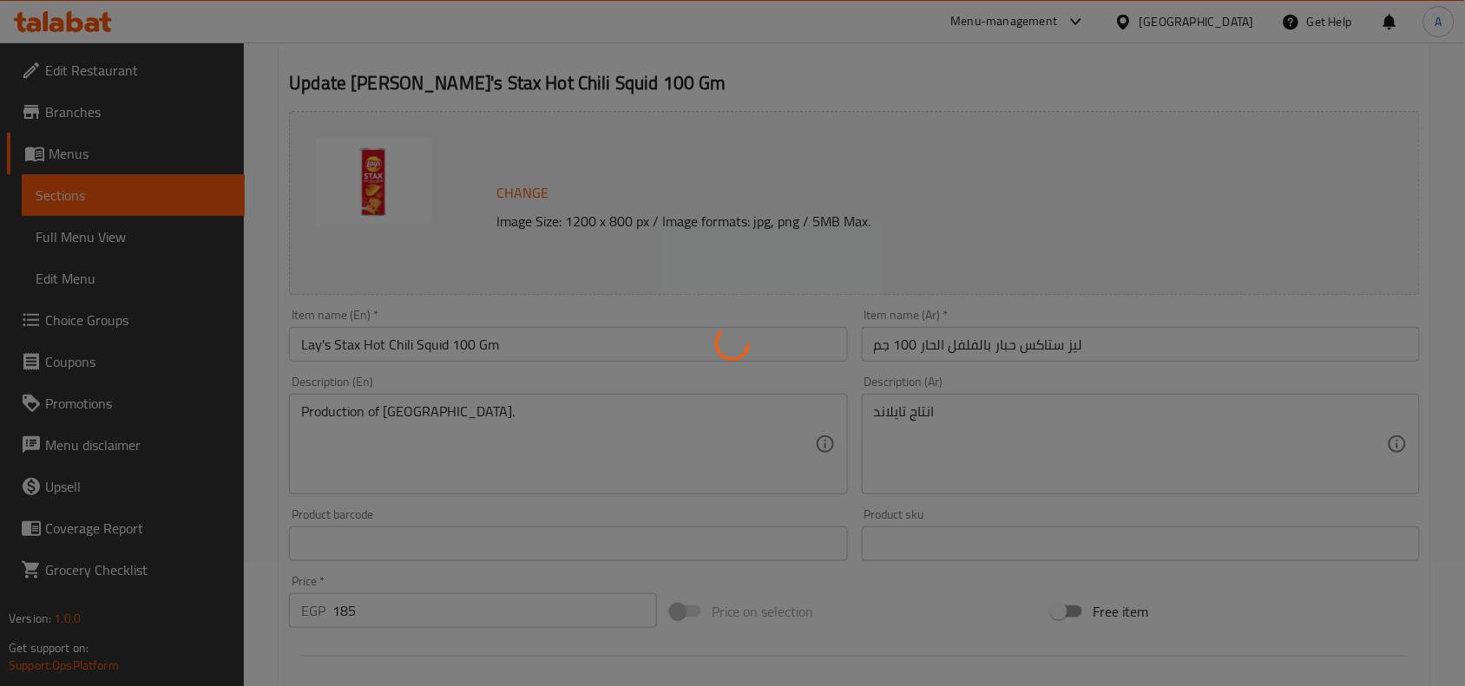
scroll to position [0, 0]
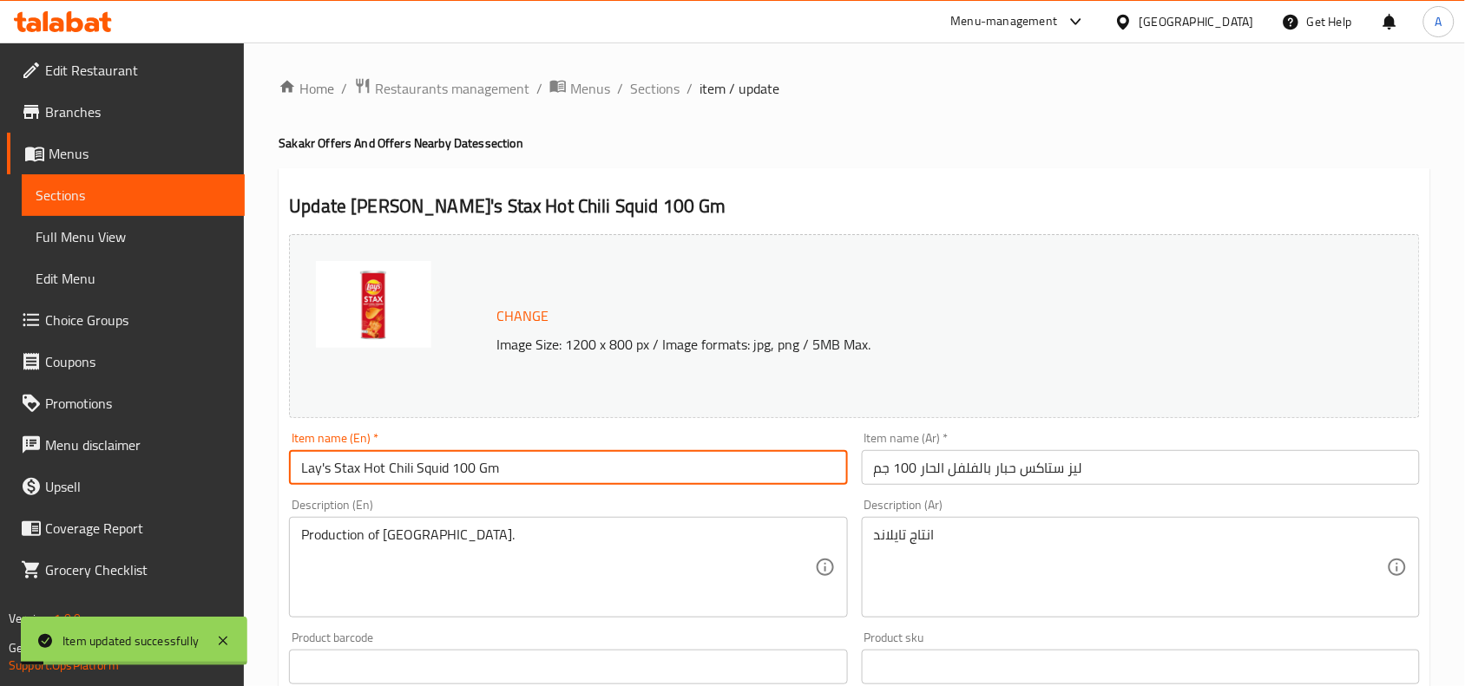
drag, startPoint x: 360, startPoint y: 473, endPoint x: 254, endPoint y: 467, distance: 106.0
click at [254, 467] on div "Home / Restaurants management / Menus / Sections / item / update Sakakr Offers …" at bounding box center [854, 647] width 1221 height 1209
click at [638, 81] on span "Sections" at bounding box center [654, 88] width 49 height 21
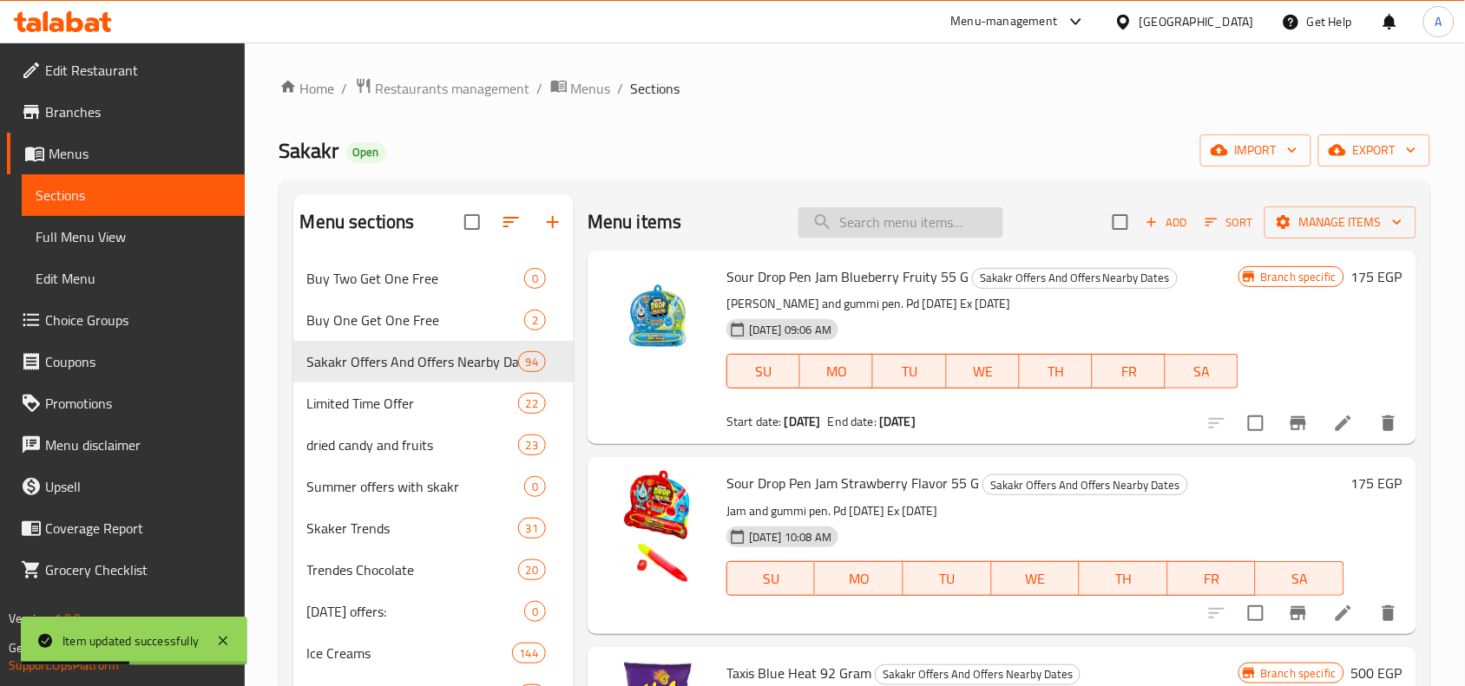
click at [829, 221] on input "search" at bounding box center [900, 222] width 205 height 30
paste input "Lay's Stax"
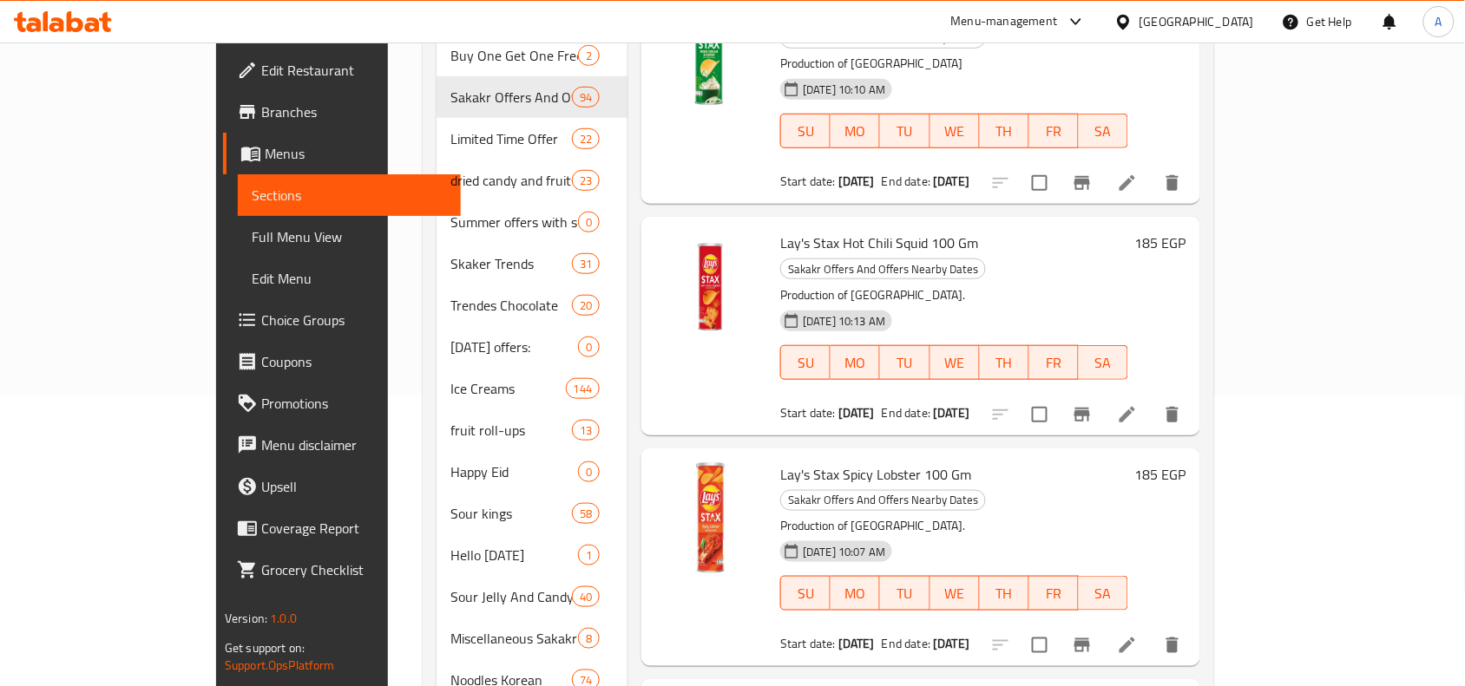
scroll to position [325, 0]
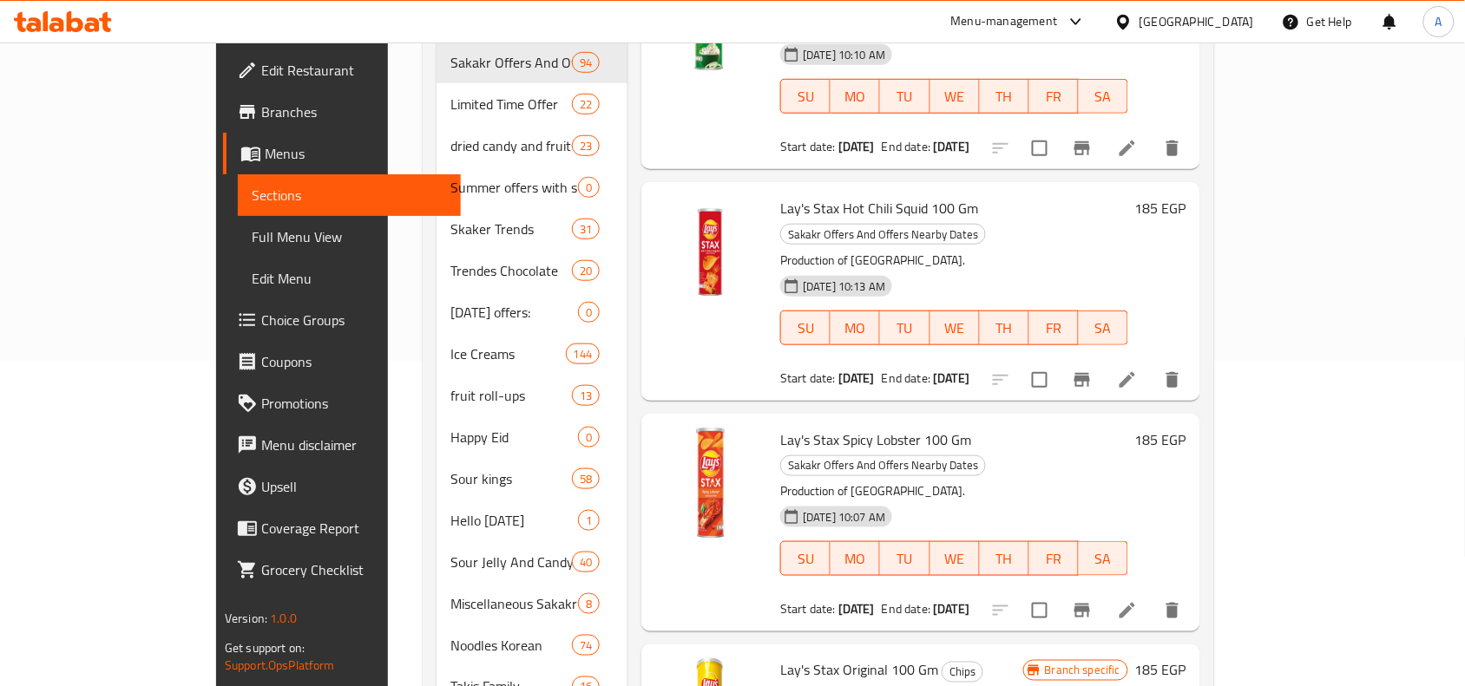
type input "Lay's Stax"
click at [261, 110] on span "Branches" at bounding box center [354, 112] width 186 height 21
